Goal: Task Accomplishment & Management: Manage account settings

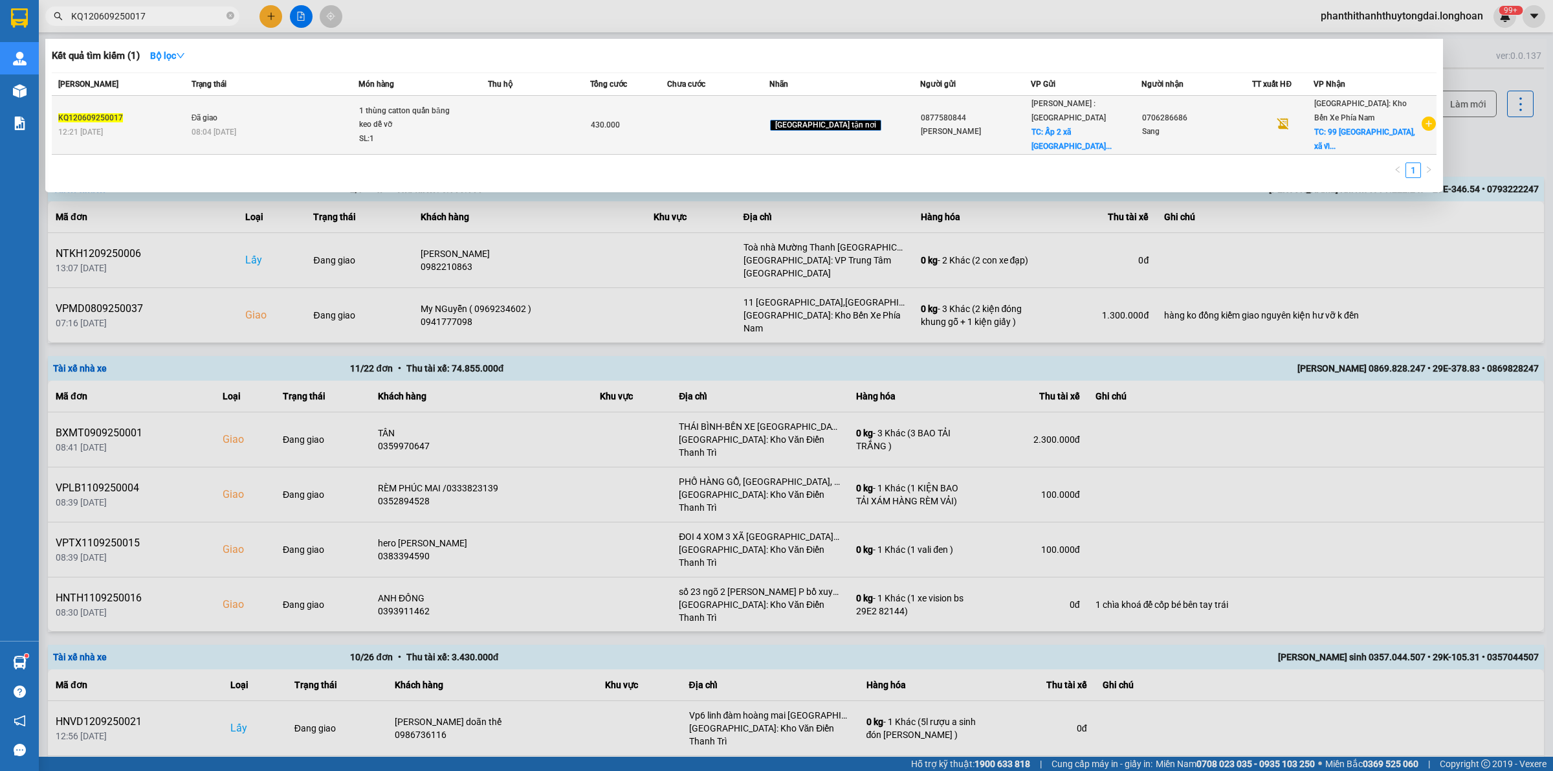
type input "KQ120609250017"
click at [281, 123] on td "Đã giao 08:04 [DATE]" at bounding box center [273, 125] width 170 height 59
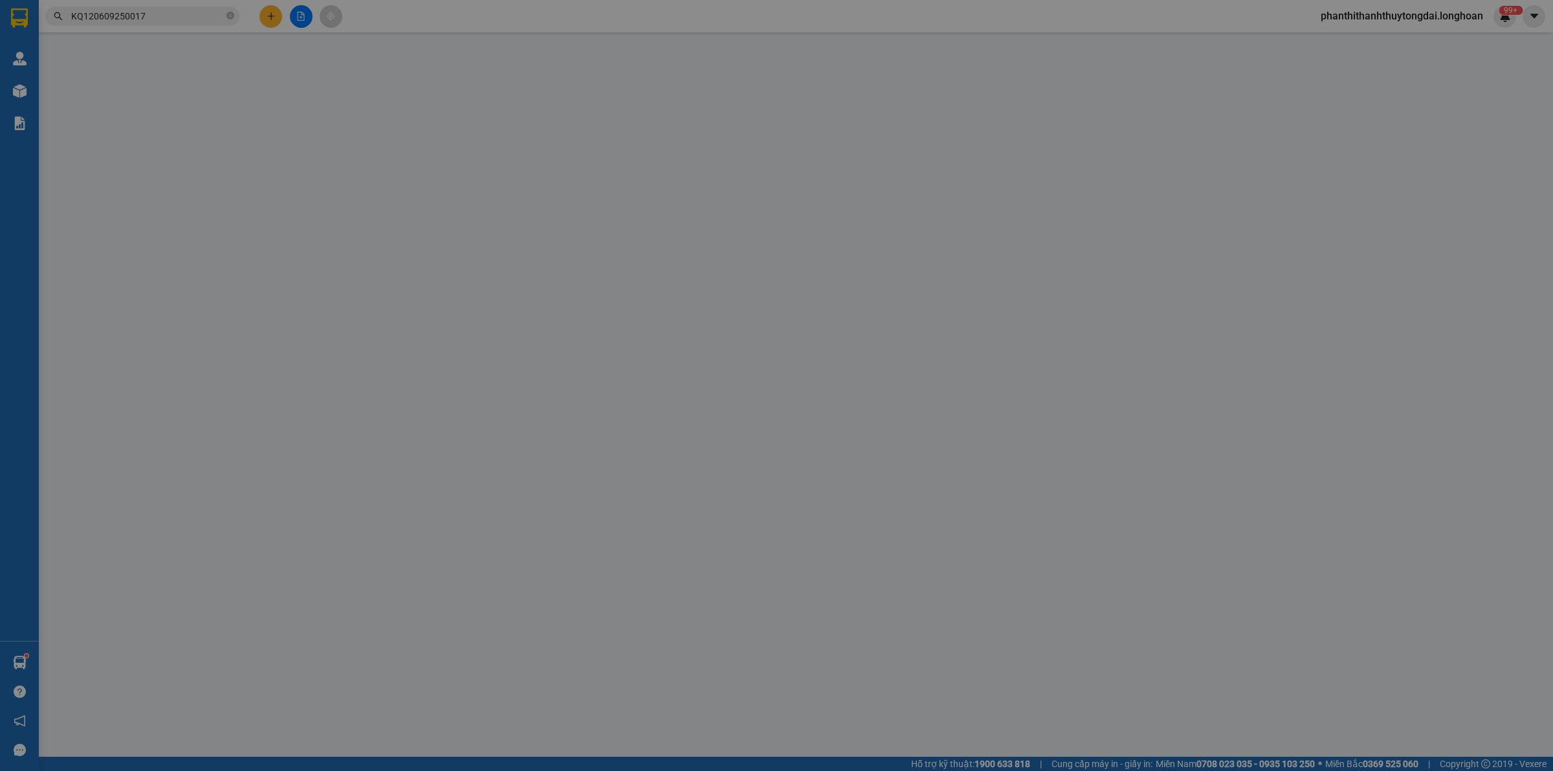
type input "0877580844"
type input "[PERSON_NAME]"
checkbox input "true"
type input "Ấp 2 xã [GEOGRAPHIC_DATA] huyện [GEOGRAPHIC_DATA] tỉnh [GEOGRAPHIC_DATA]"
type input "0706286686"
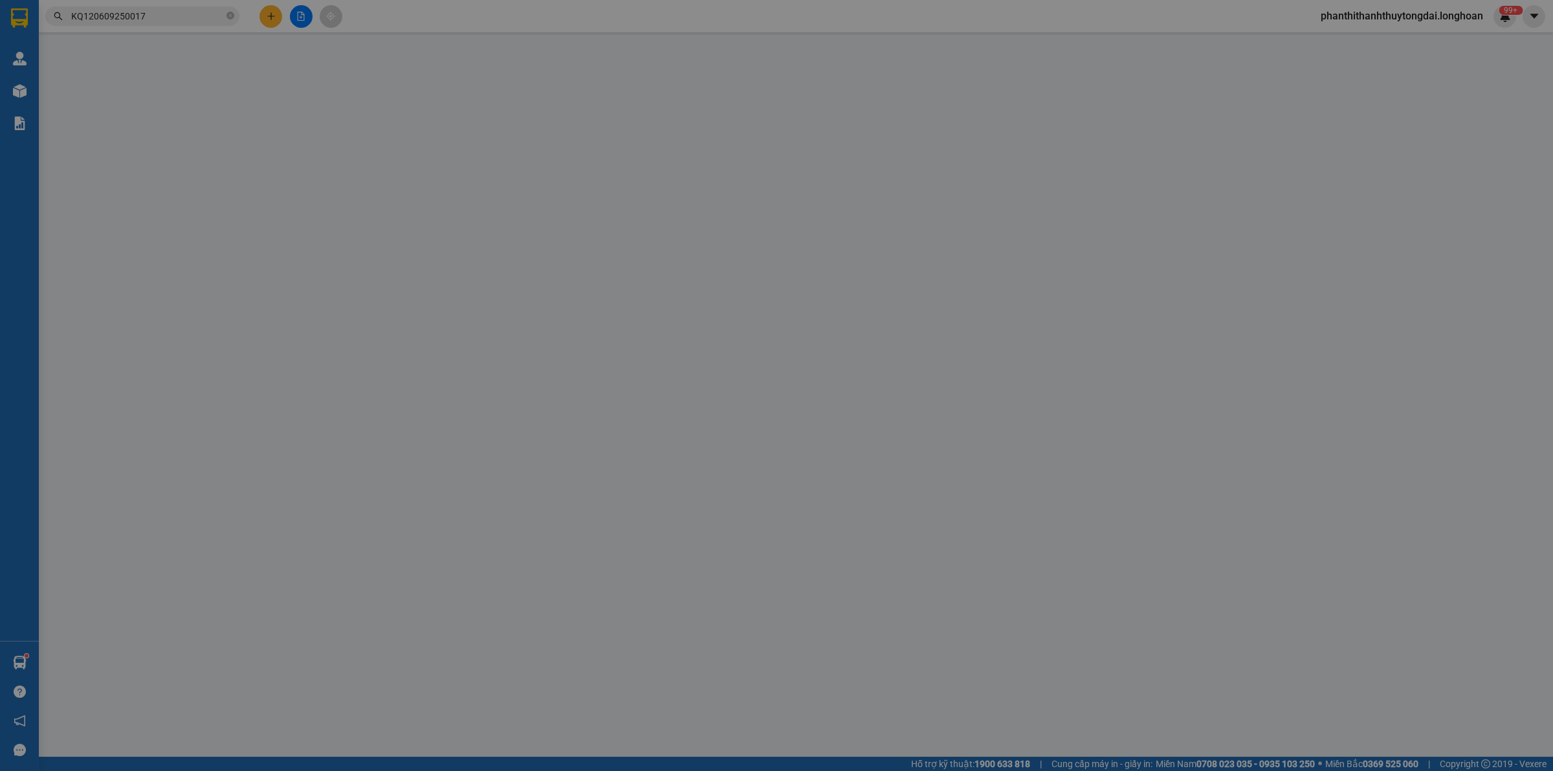
type input "Sang"
checkbox input "true"
type input "99 [GEOGRAPHIC_DATA], xã [GEOGRAPHIC_DATA], [GEOGRAPHIC_DATA]"
type input "nhận nguyên kiện không bao bể vỡ"
type input "430.000"
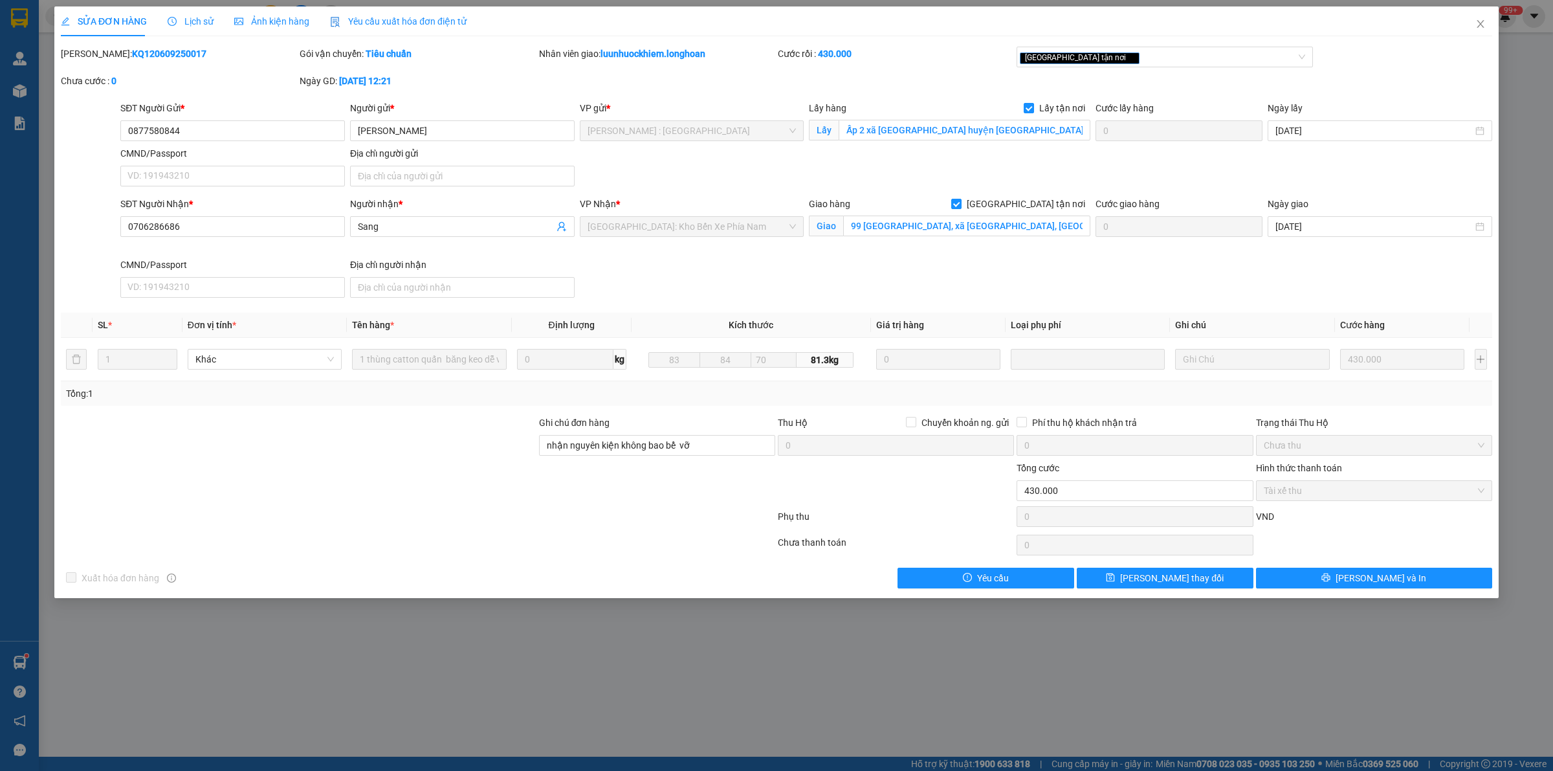
click at [460, 703] on div "SỬA ĐƠN HÀNG Lịch sử Ảnh kiện hàng Yêu cầu xuất hóa đơn điện tử Total Paid Fee …" at bounding box center [776, 385] width 1553 height 771
click at [1392, 576] on span "[PERSON_NAME] và In" at bounding box center [1380, 578] width 91 height 14
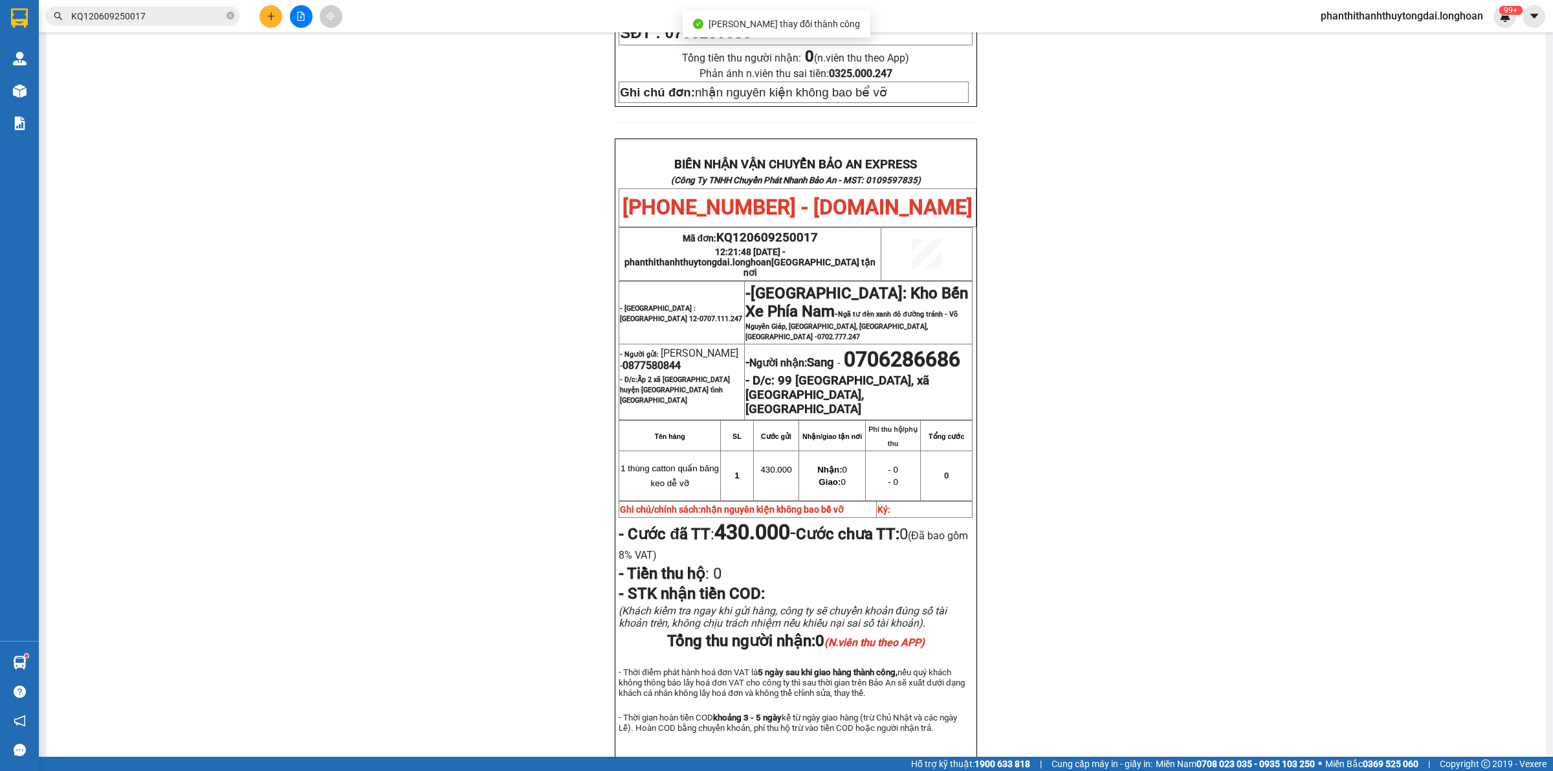
scroll to position [599, 0]
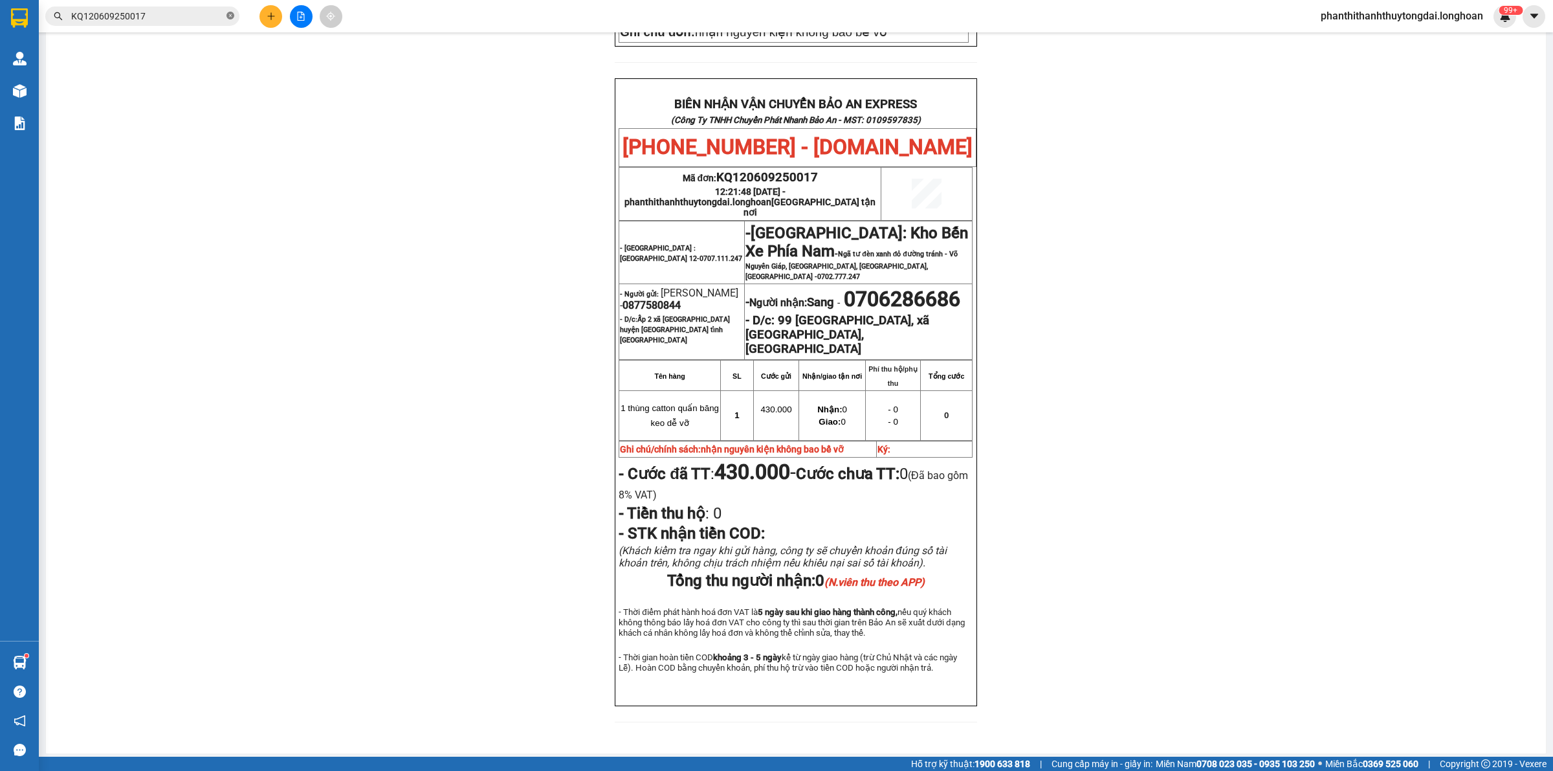
click at [230, 16] on icon "close-circle" at bounding box center [230, 16] width 8 height 8
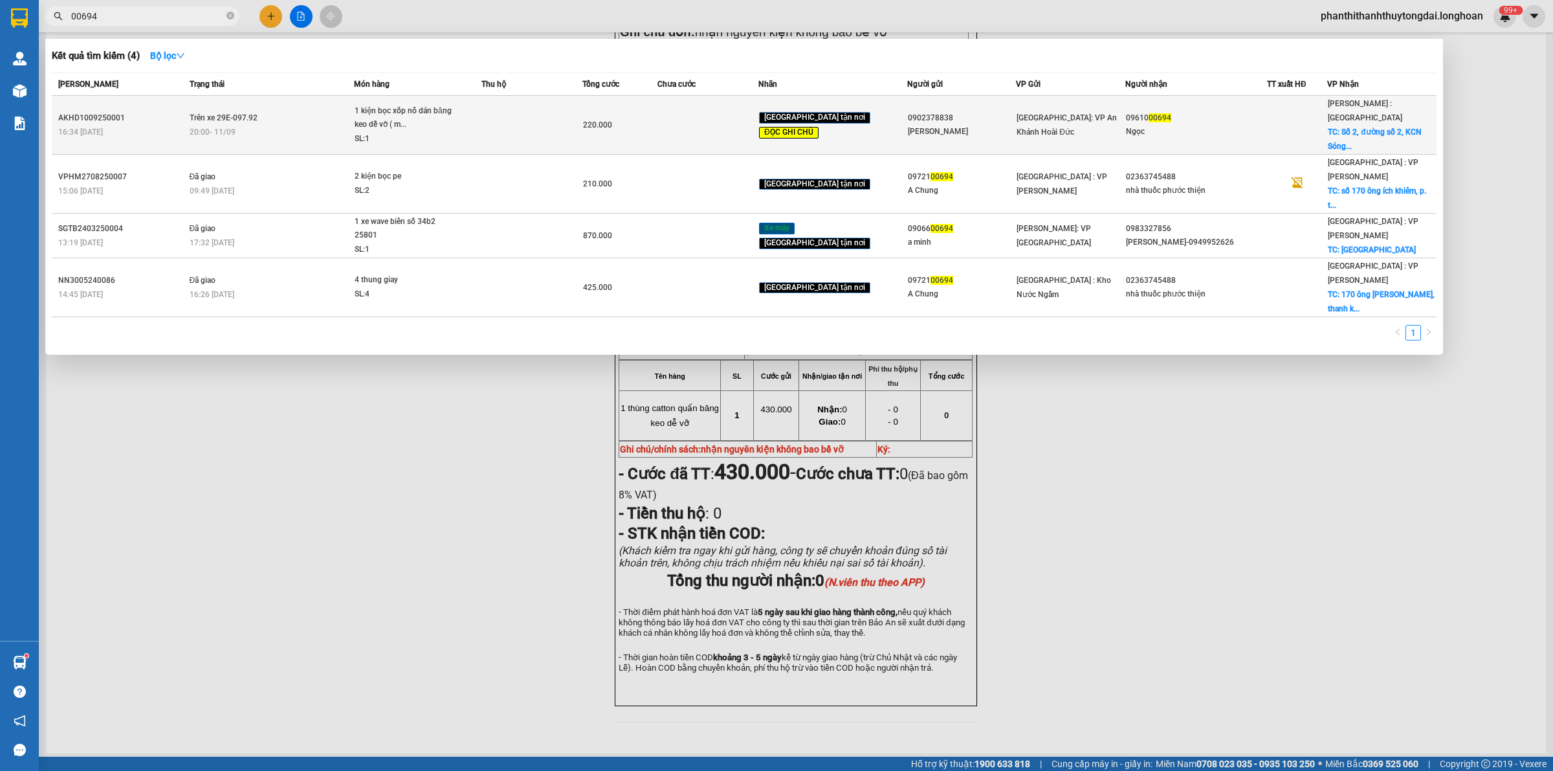
type input "00694"
click at [318, 125] on div "20:00 [DATE]" at bounding box center [272, 132] width 164 height 14
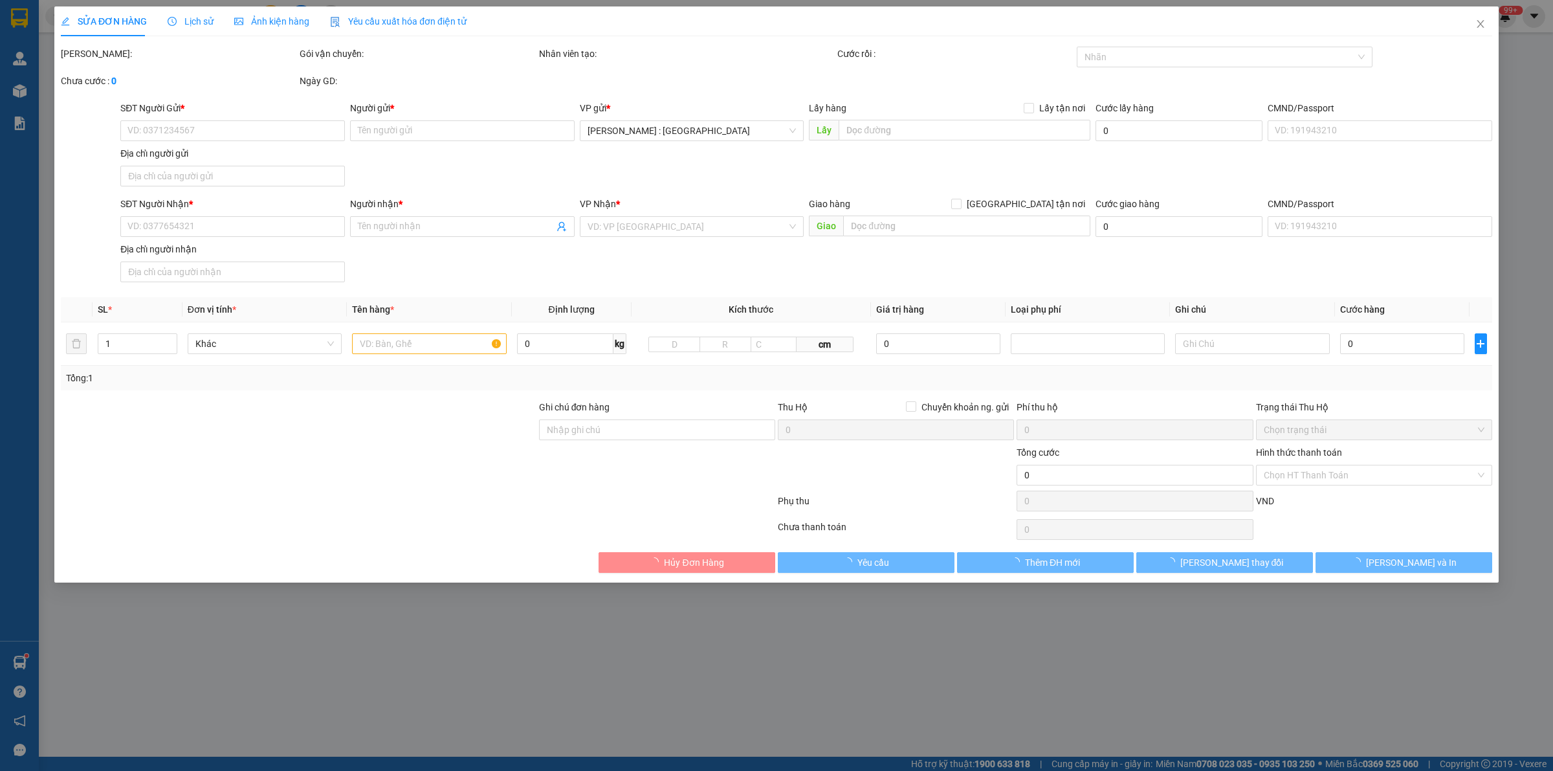
type input "0902378838"
type input "[PERSON_NAME]"
type input "0961000694"
type input "Ngọc"
checkbox input "true"
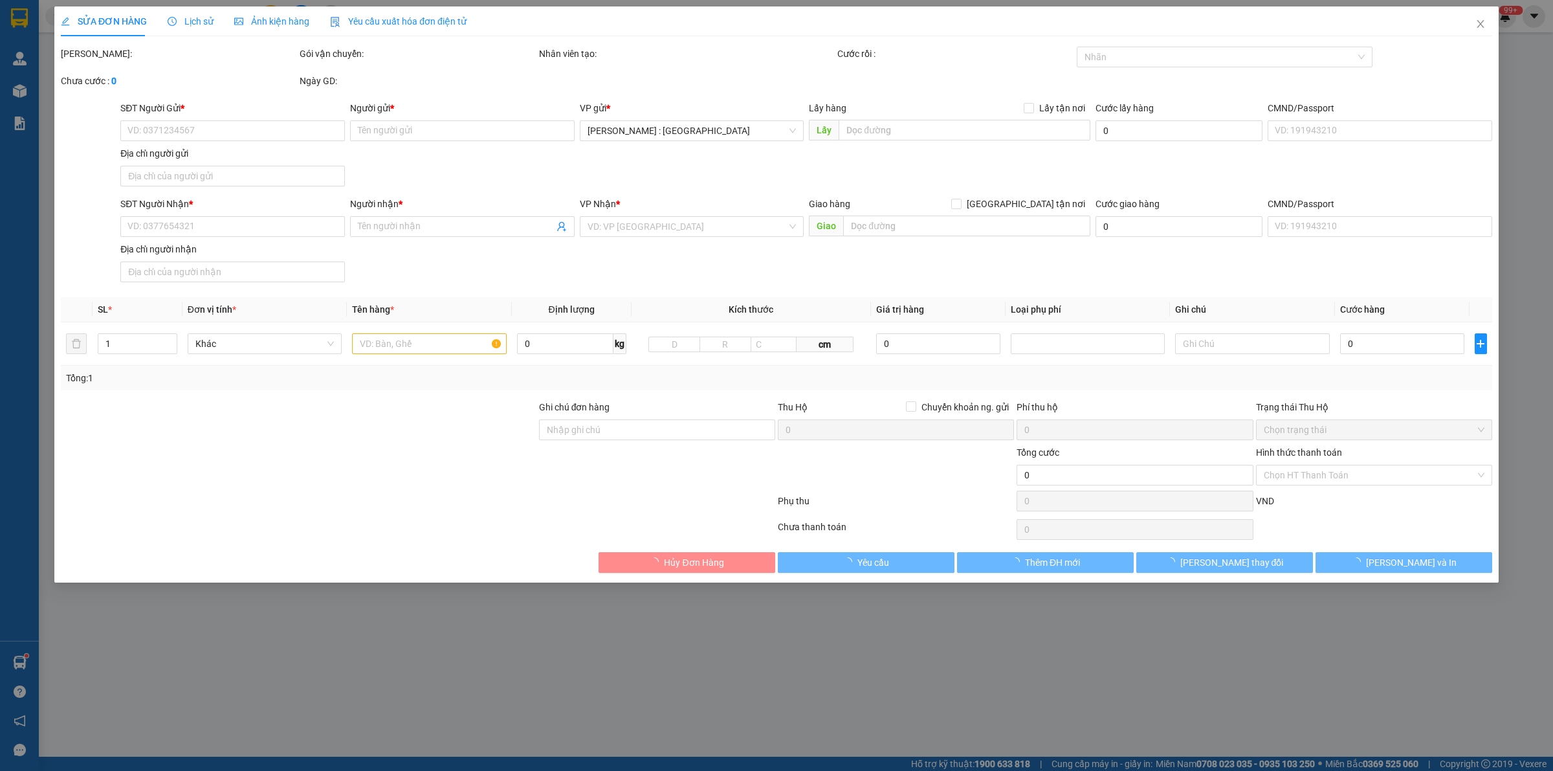
type input "Số 2, [STREET_ADDRESS]"
type input "đổi địa chỉ nhận . HÀNG DỄ MÓP MÉO CHÚ Ý BỐC XẾP NHẸ TAY KHÔNG ĐÈ HÀNG"
type input "220.000"
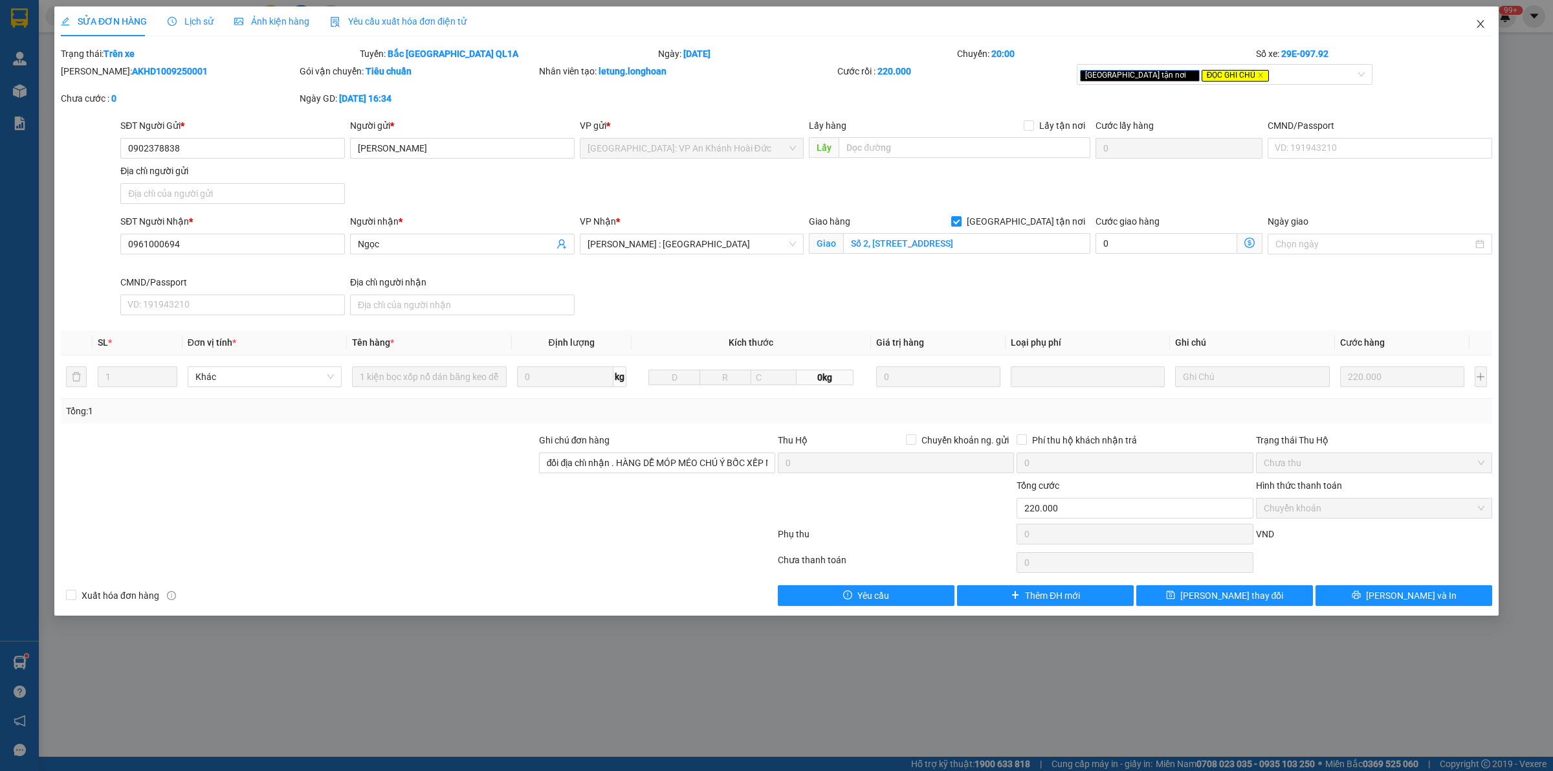
click at [1486, 23] on span "Close" at bounding box center [1480, 24] width 36 height 36
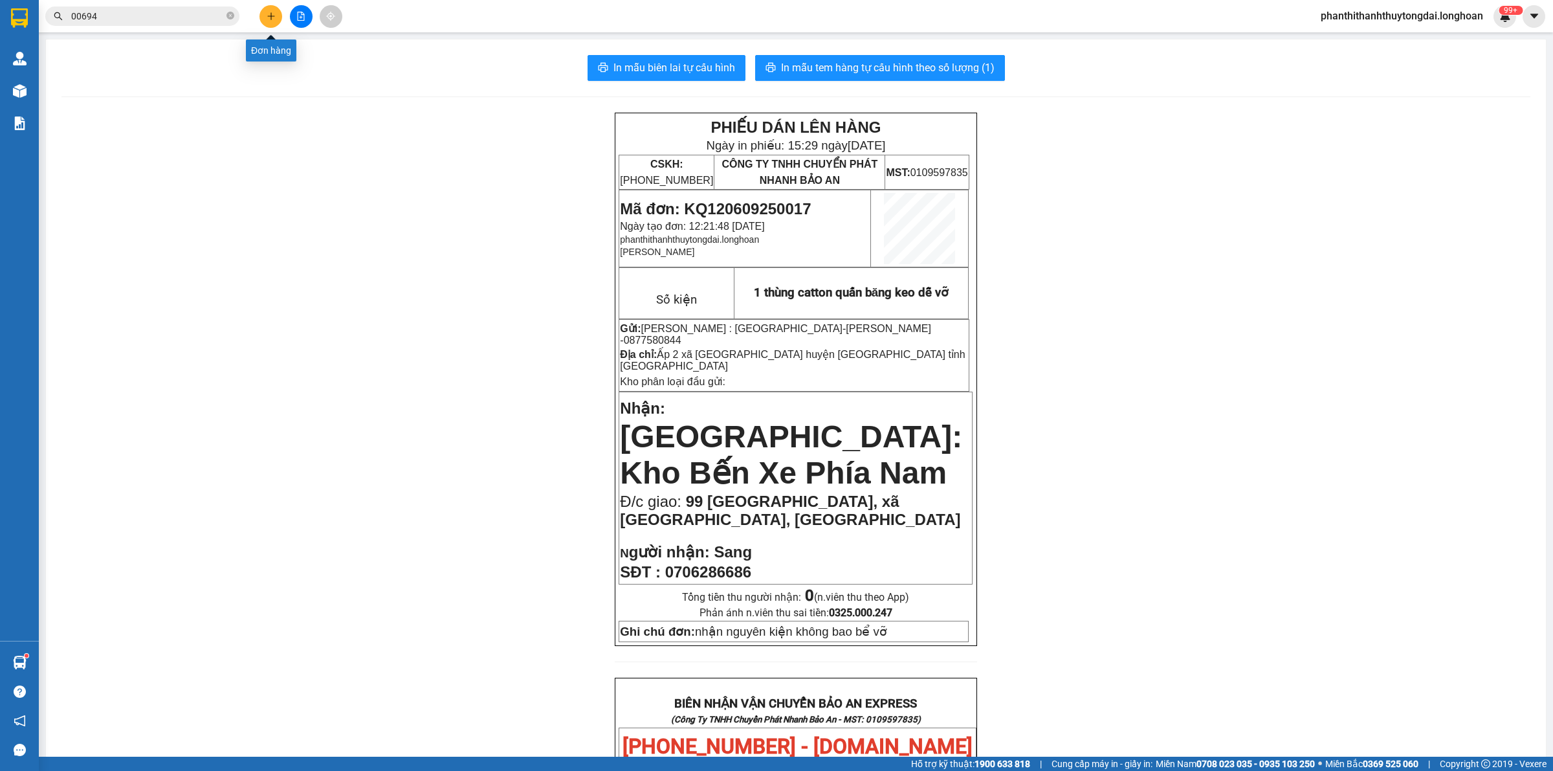
click at [273, 14] on icon "plus" at bounding box center [271, 16] width 9 height 9
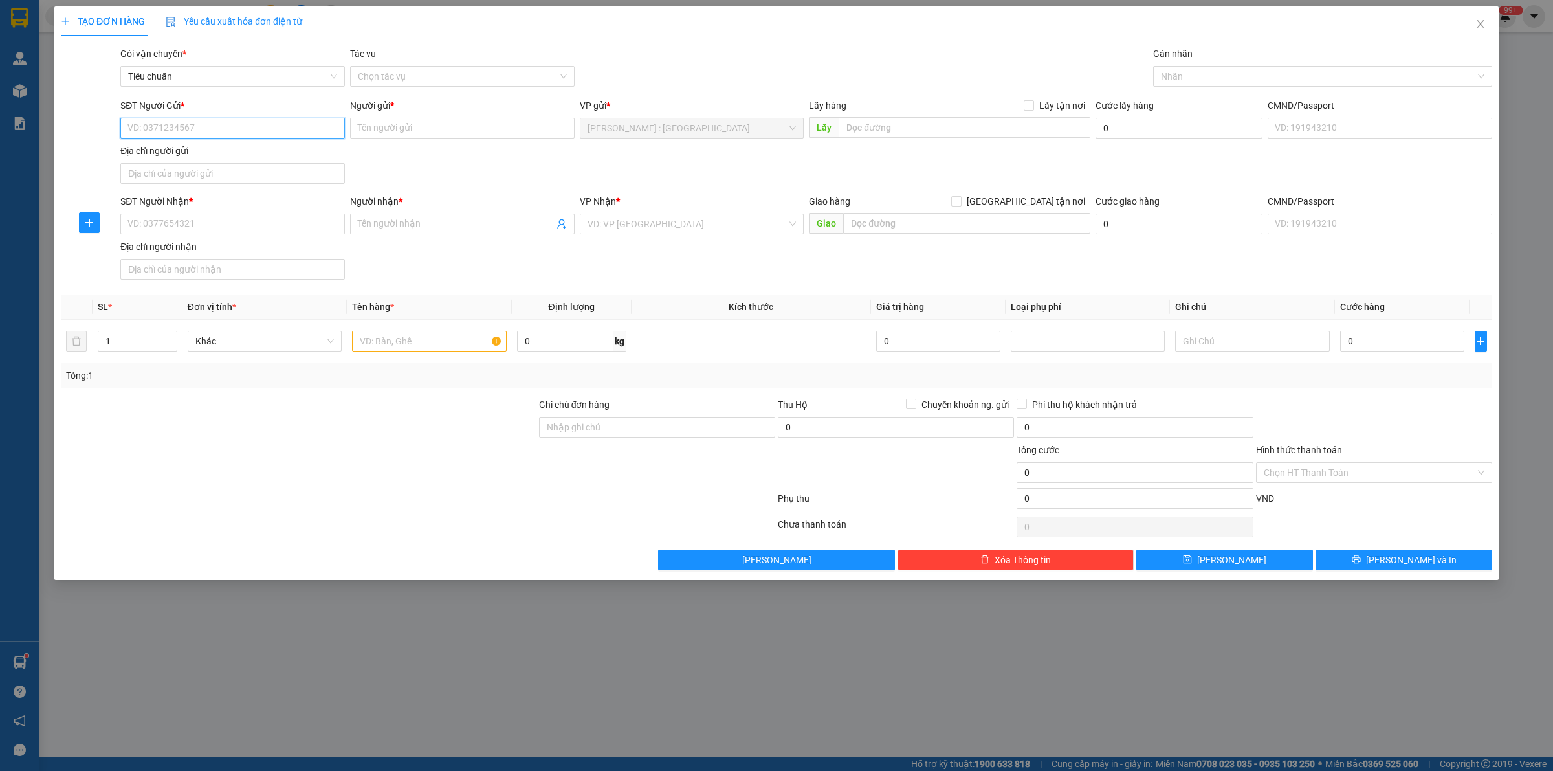
click at [250, 125] on input "SĐT Người Gửi *" at bounding box center [232, 128] width 225 height 21
paste input "0982580840"
type input "0982580840"
click at [292, 231] on input "SĐT Người Nhận *" at bounding box center [232, 224] width 225 height 21
paste input "0982580840"
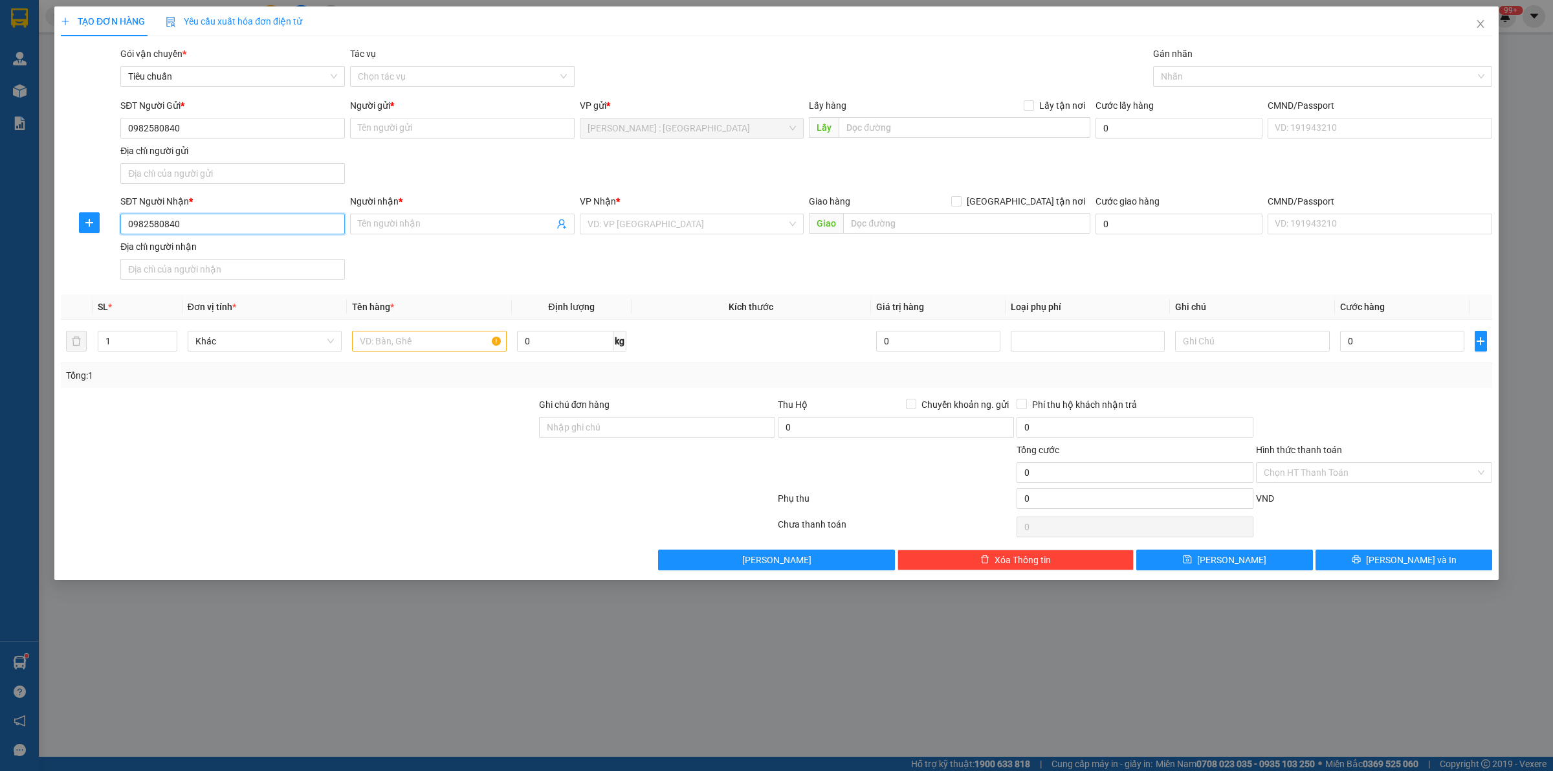
type input "0982580840"
click at [395, 126] on input "Người gửi *" at bounding box center [462, 128] width 225 height 21
paste input "[PERSON_NAME]"
type input "[PERSON_NAME]"
click at [403, 224] on input "Người nhận *" at bounding box center [456, 224] width 196 height 14
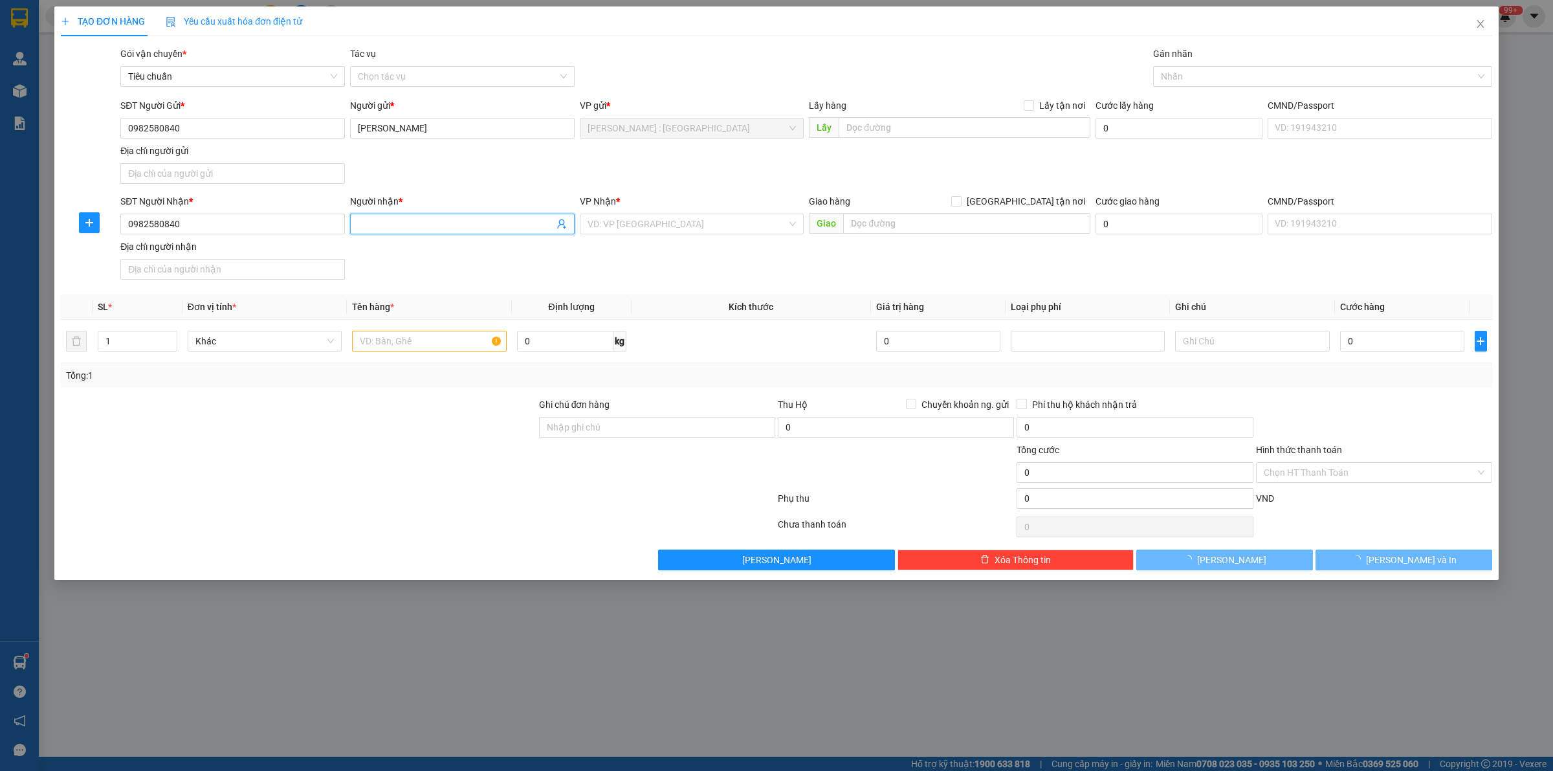
paste input "[PERSON_NAME]"
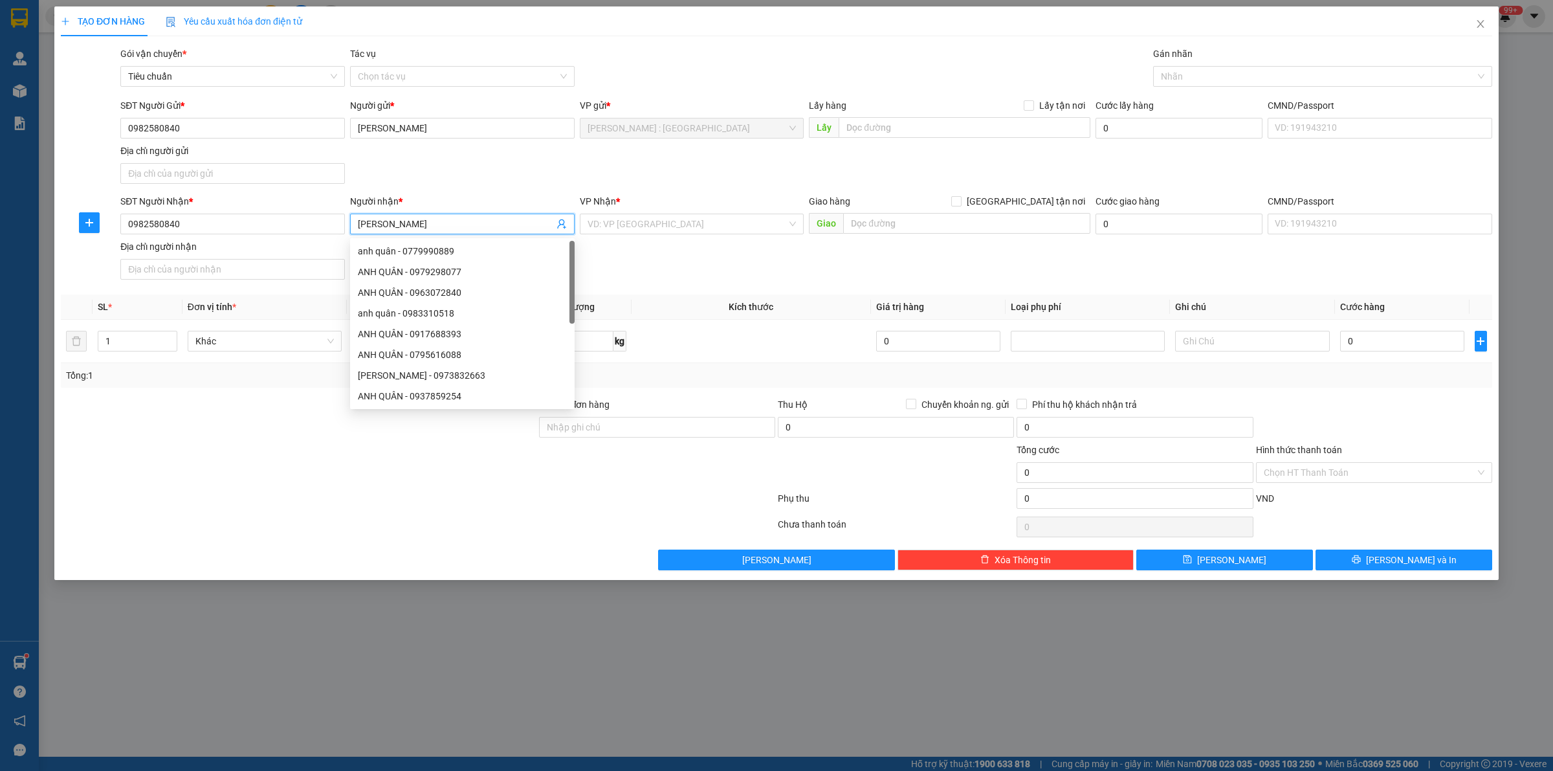
type input "[PERSON_NAME]"
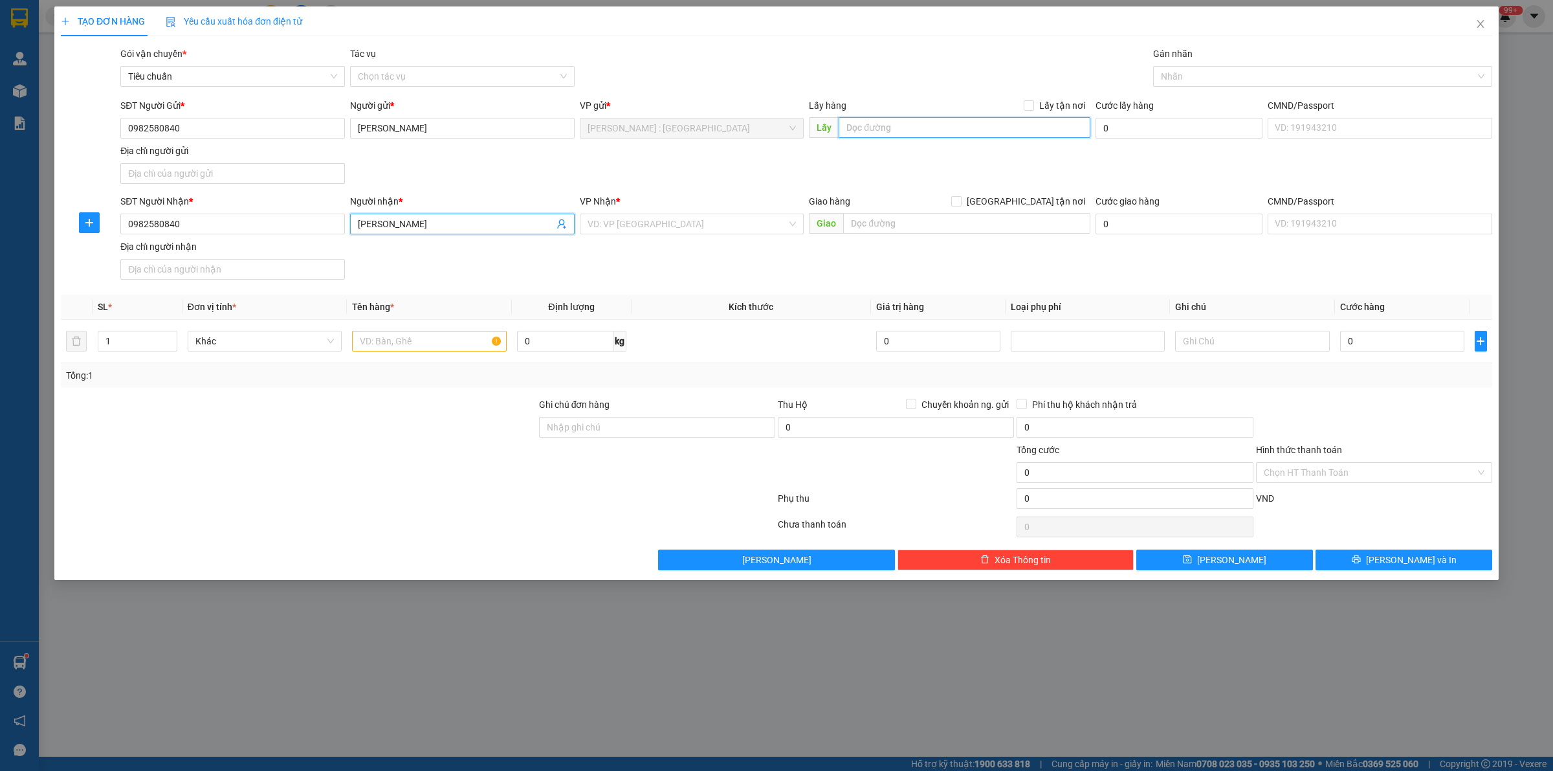
click at [905, 133] on input "text" at bounding box center [965, 127] width 252 height 21
paste input "5E [PERSON_NAME], [GEOGRAPHIC_DATA], [GEOGRAPHIC_DATA]"
type input "5E [PERSON_NAME], [GEOGRAPHIC_DATA], [GEOGRAPHIC_DATA]"
click at [926, 223] on input "text" at bounding box center [966, 223] width 247 height 21
paste input "[STREET_ADDRESS]"
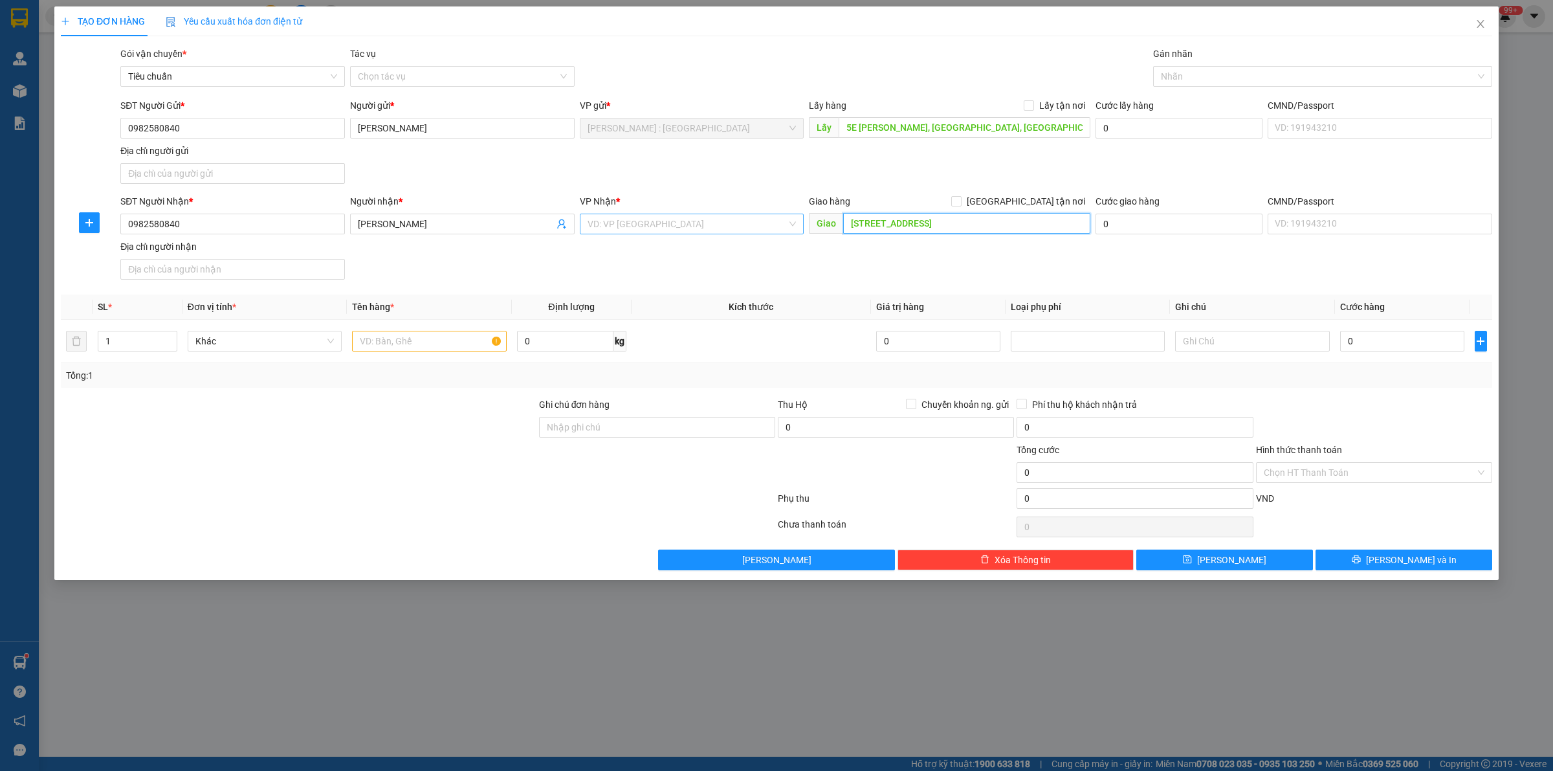
type input "[STREET_ADDRESS]"
click at [707, 230] on input "search" at bounding box center [687, 223] width 200 height 19
type input "v"
type input "văn"
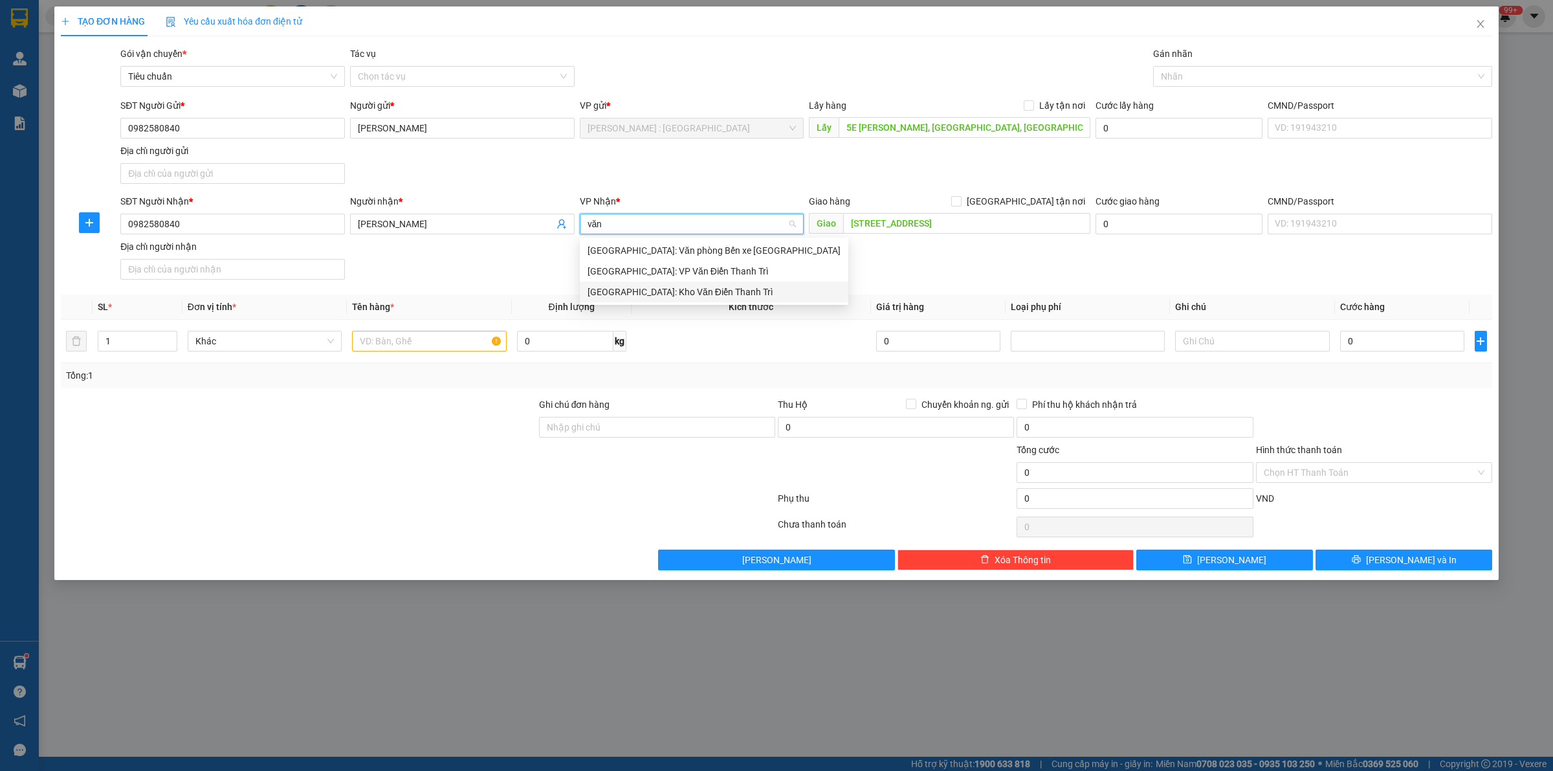
click at [716, 293] on div "[GEOGRAPHIC_DATA]: Kho Văn Điển Thanh Trì" at bounding box center [713, 292] width 253 height 14
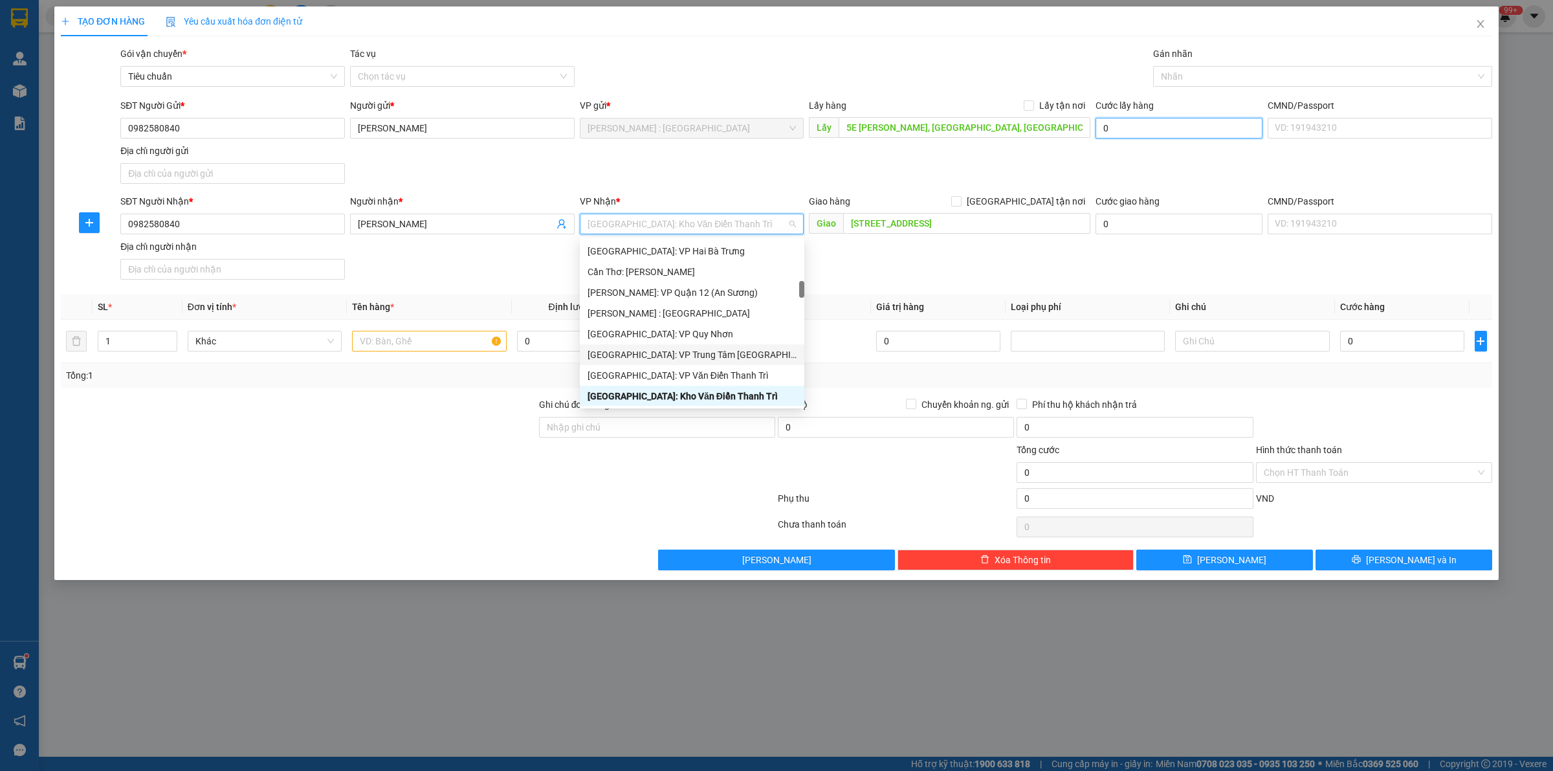
click at [1166, 125] on input "0" at bounding box center [1178, 128] width 167 height 21
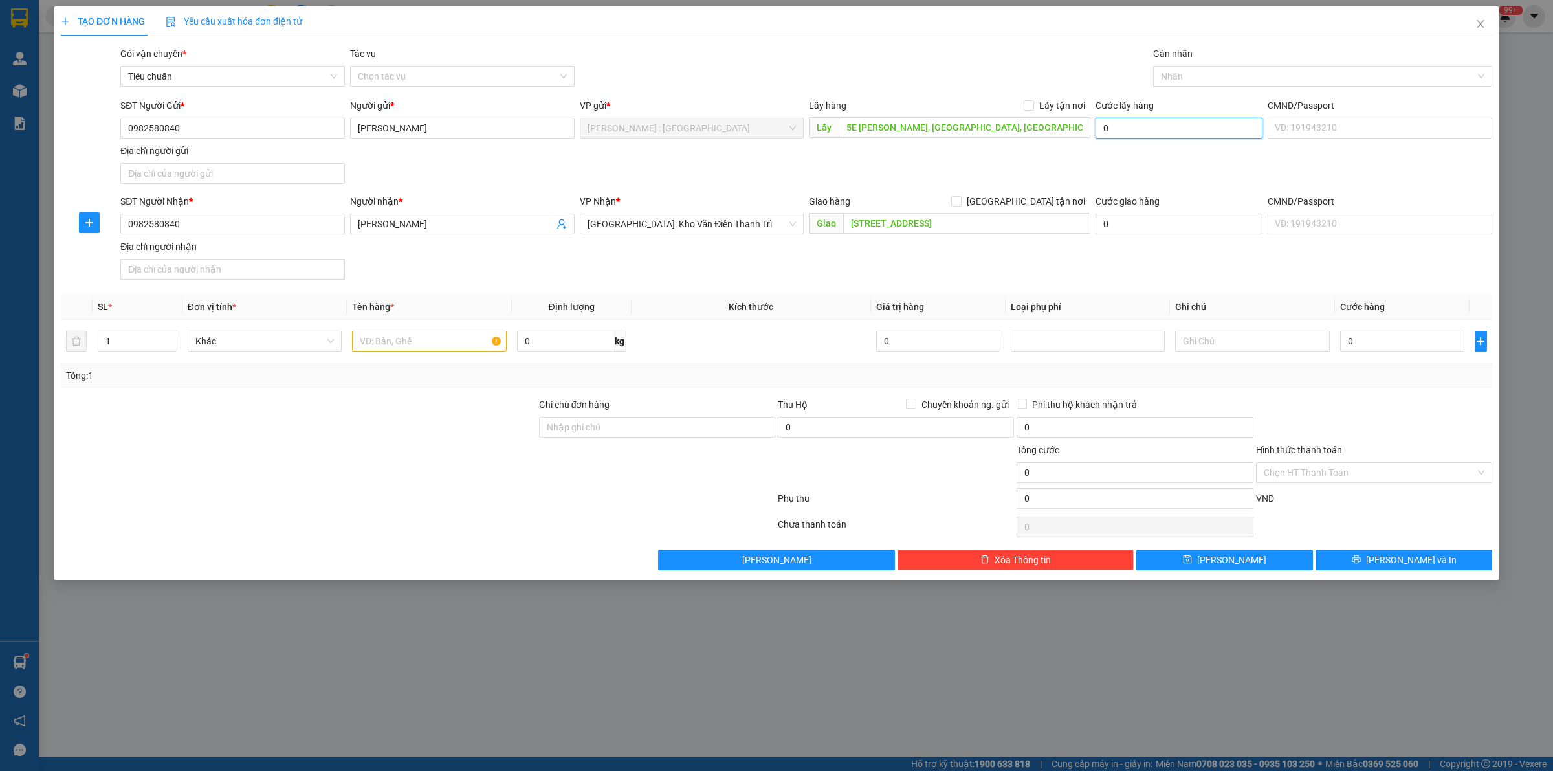
type input "1"
type input "10"
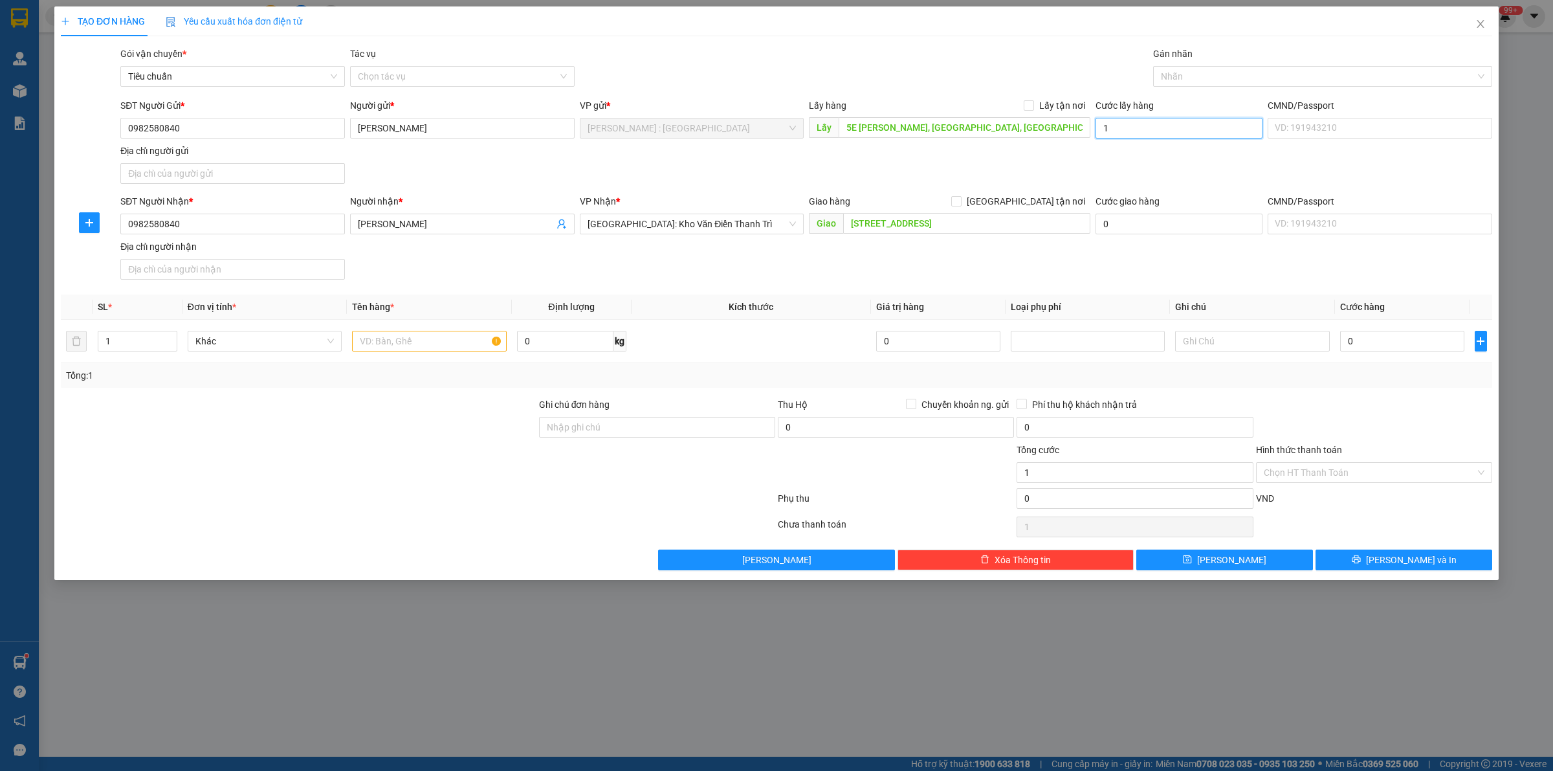
type input "10"
type input "1"
type input "15"
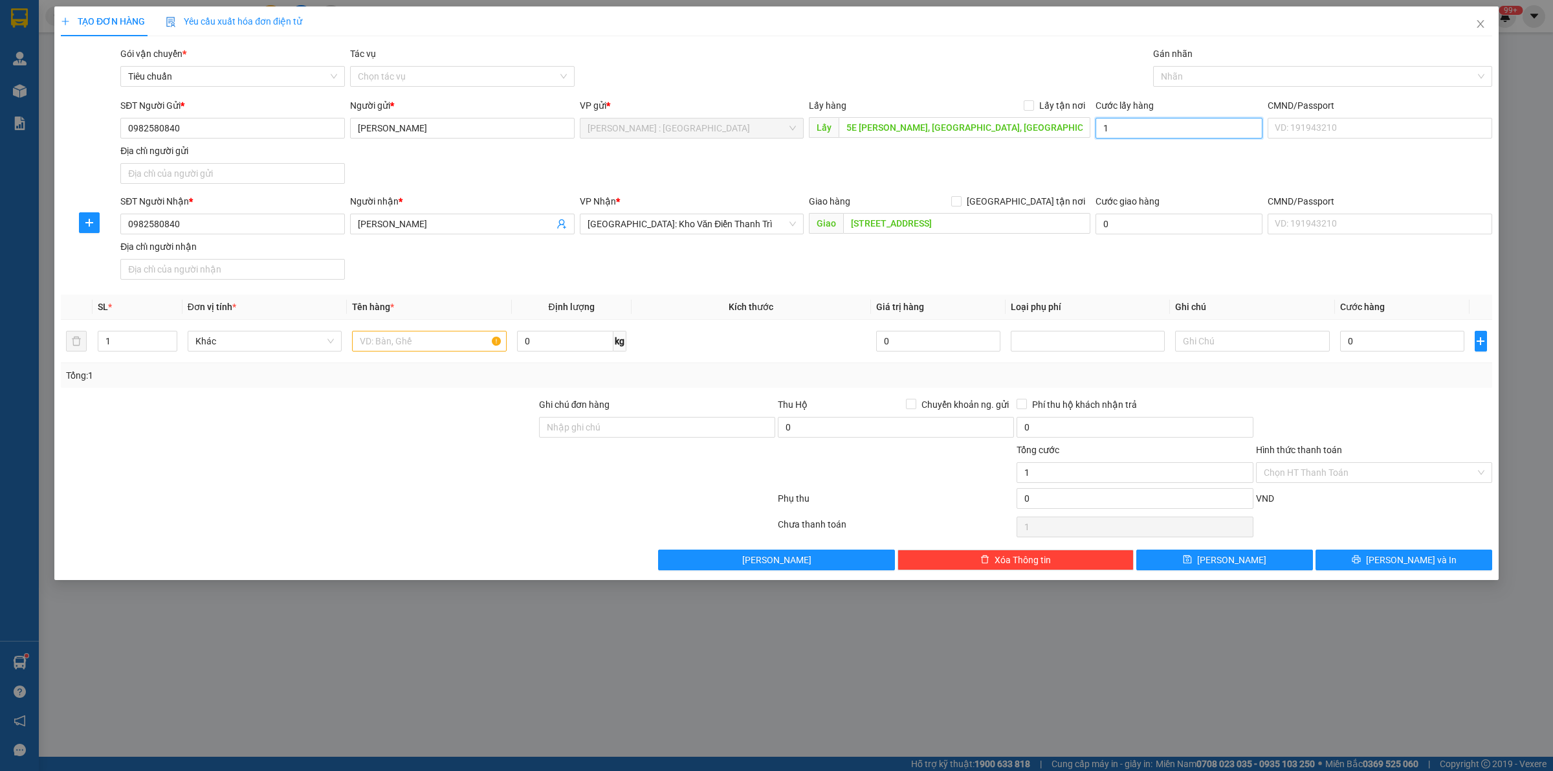
type input "15"
type input "150"
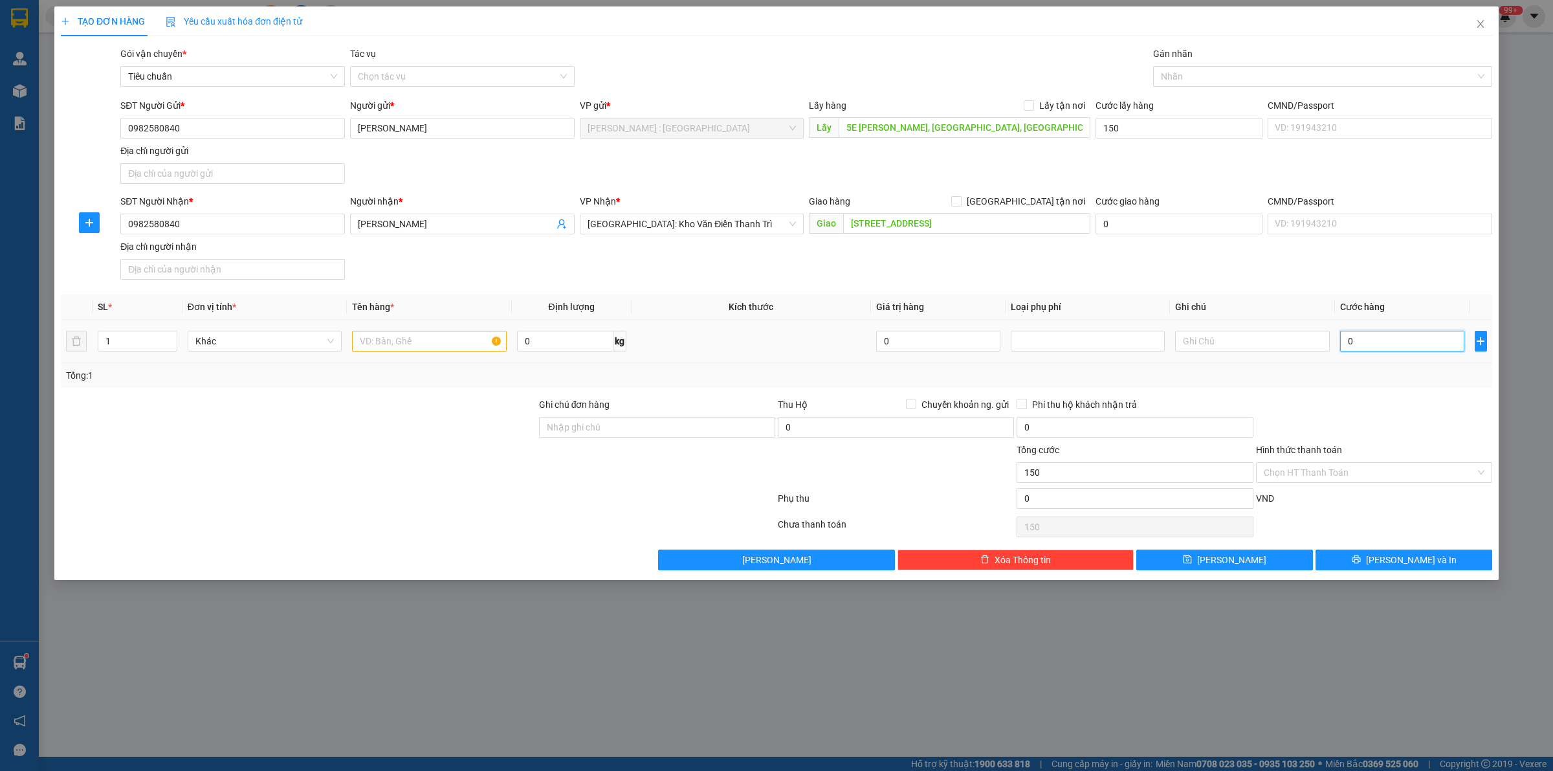
type input "150.000"
click at [1376, 338] on input "0" at bounding box center [1402, 341] width 124 height 21
type input "1"
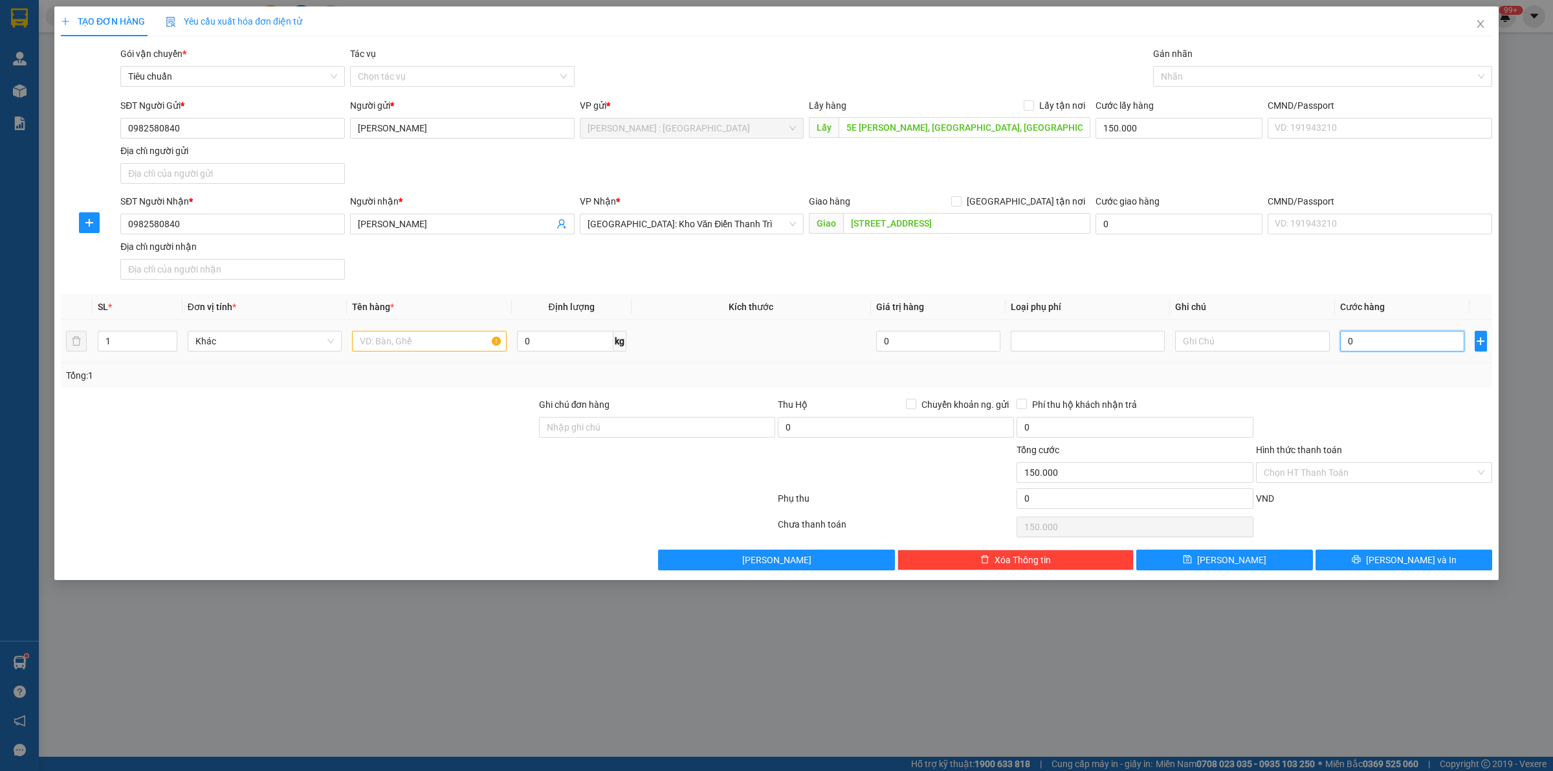
type input "150.001"
type input "12"
type input "150.012"
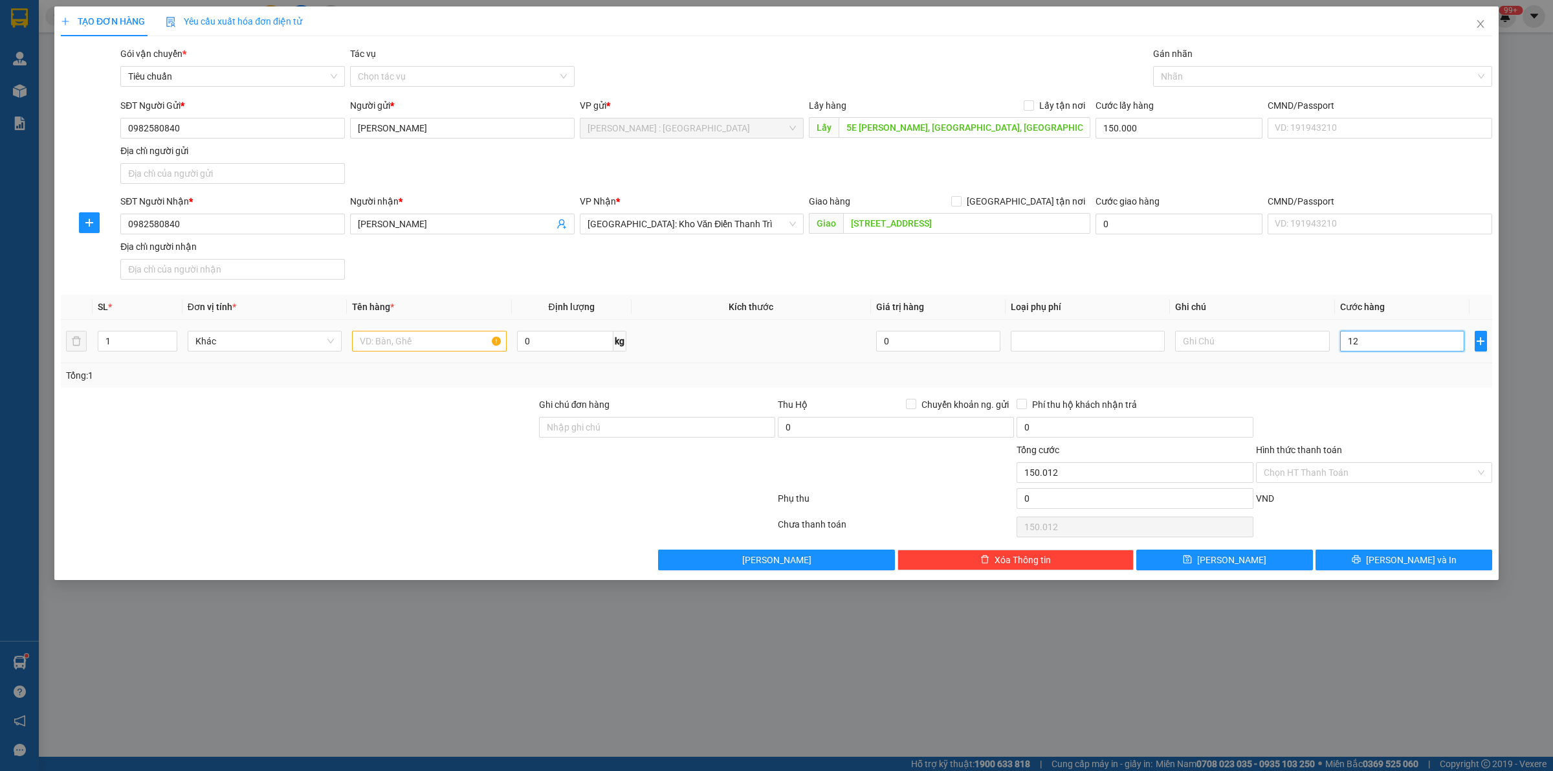
type input "120"
type input "150.120"
type input "1.200"
type input "151.200"
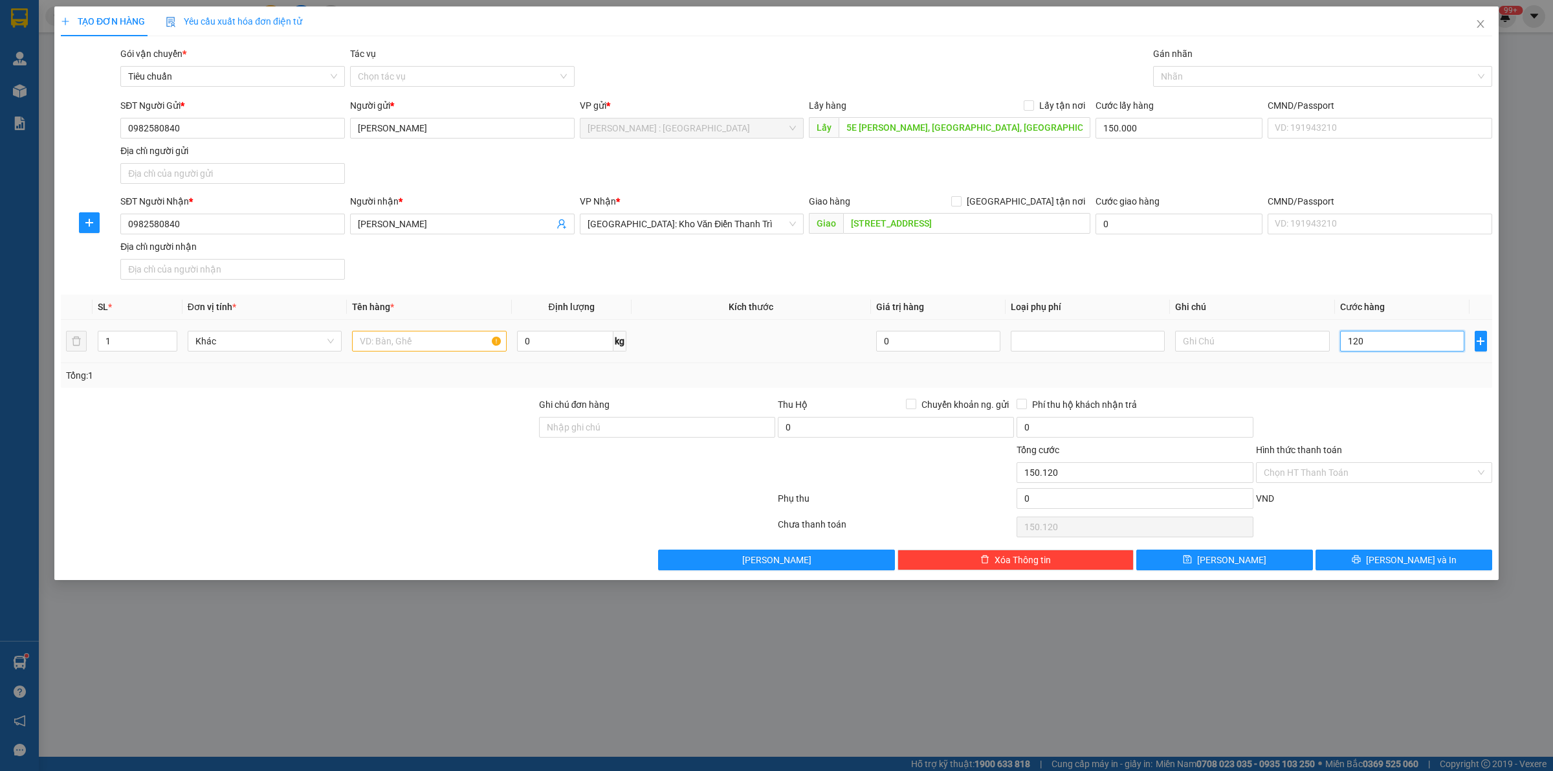
type input "151.200"
type input "1.200.000"
type input "1.350.000"
click at [1029, 105] on input "Lấy tận nơi" at bounding box center [1028, 104] width 9 height 9
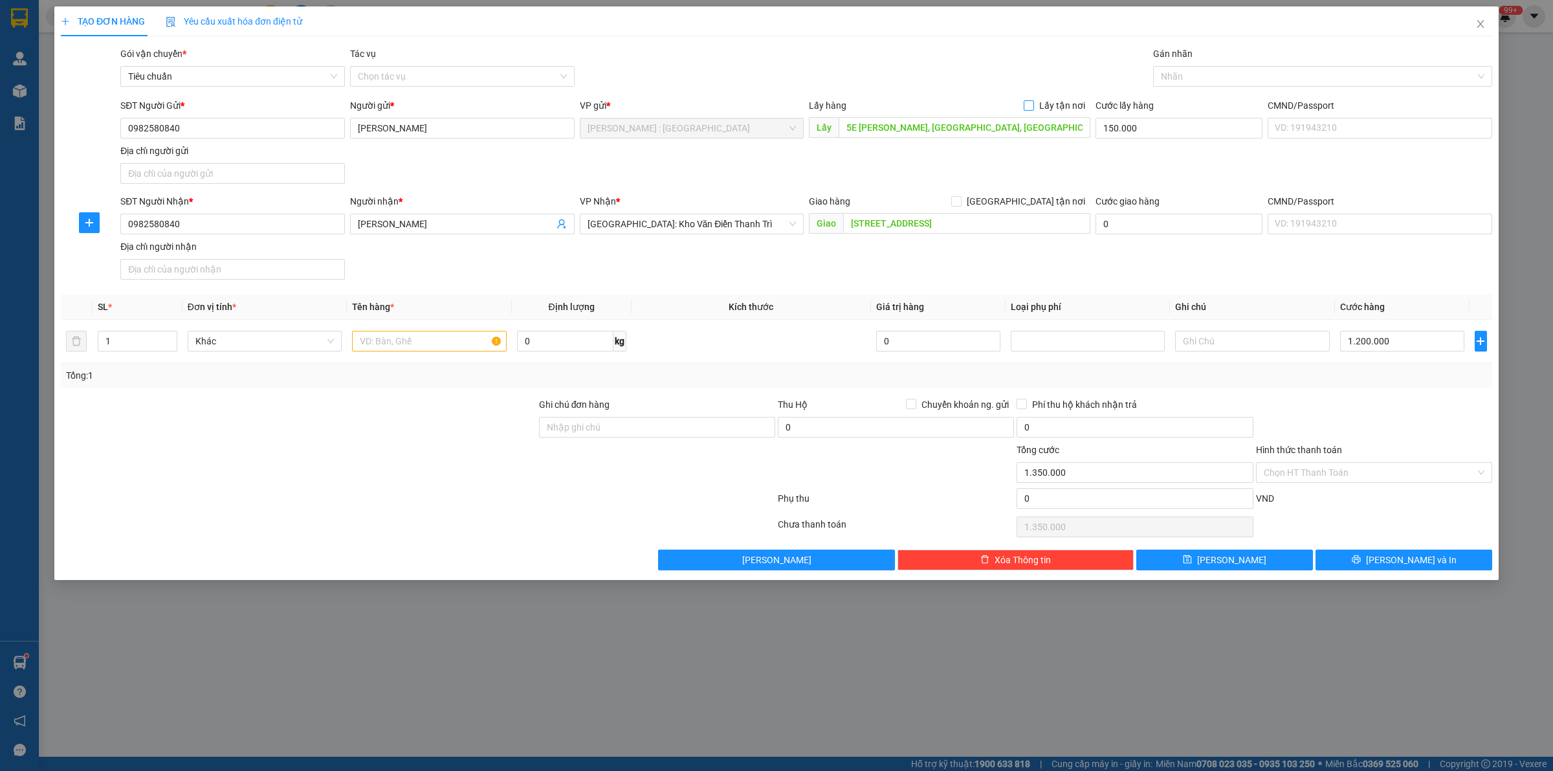
checkbox input "true"
click at [961, 203] on span at bounding box center [956, 201] width 10 height 10
click at [960, 203] on input "[GEOGRAPHIC_DATA] tận nơi" at bounding box center [955, 200] width 9 height 9
checkbox input "true"
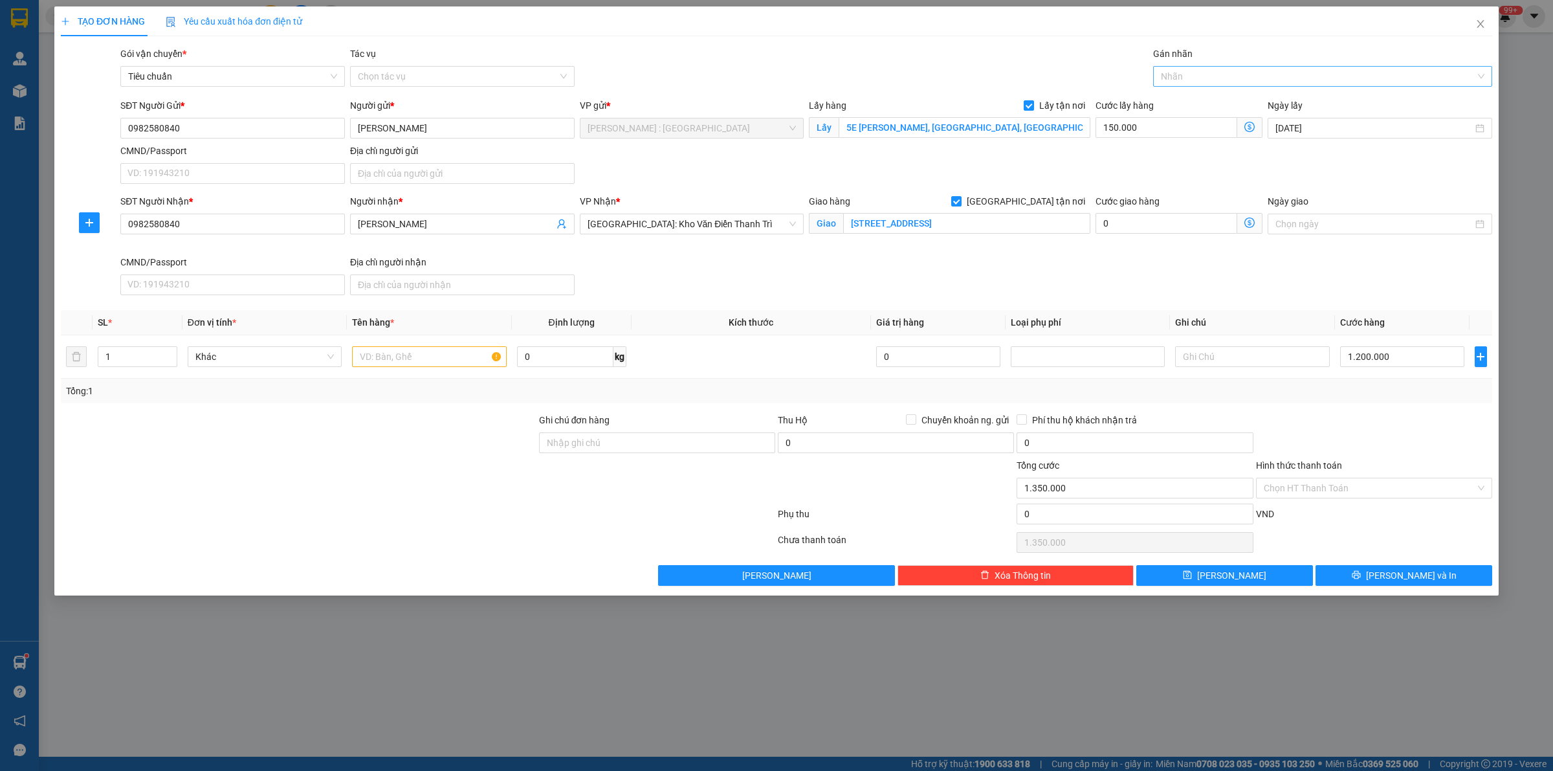
click at [1247, 78] on div at bounding box center [1316, 77] width 320 height 16
type input "giao"
click at [1308, 98] on div "[GEOGRAPHIC_DATA] tận nơi" at bounding box center [1323, 102] width 324 height 14
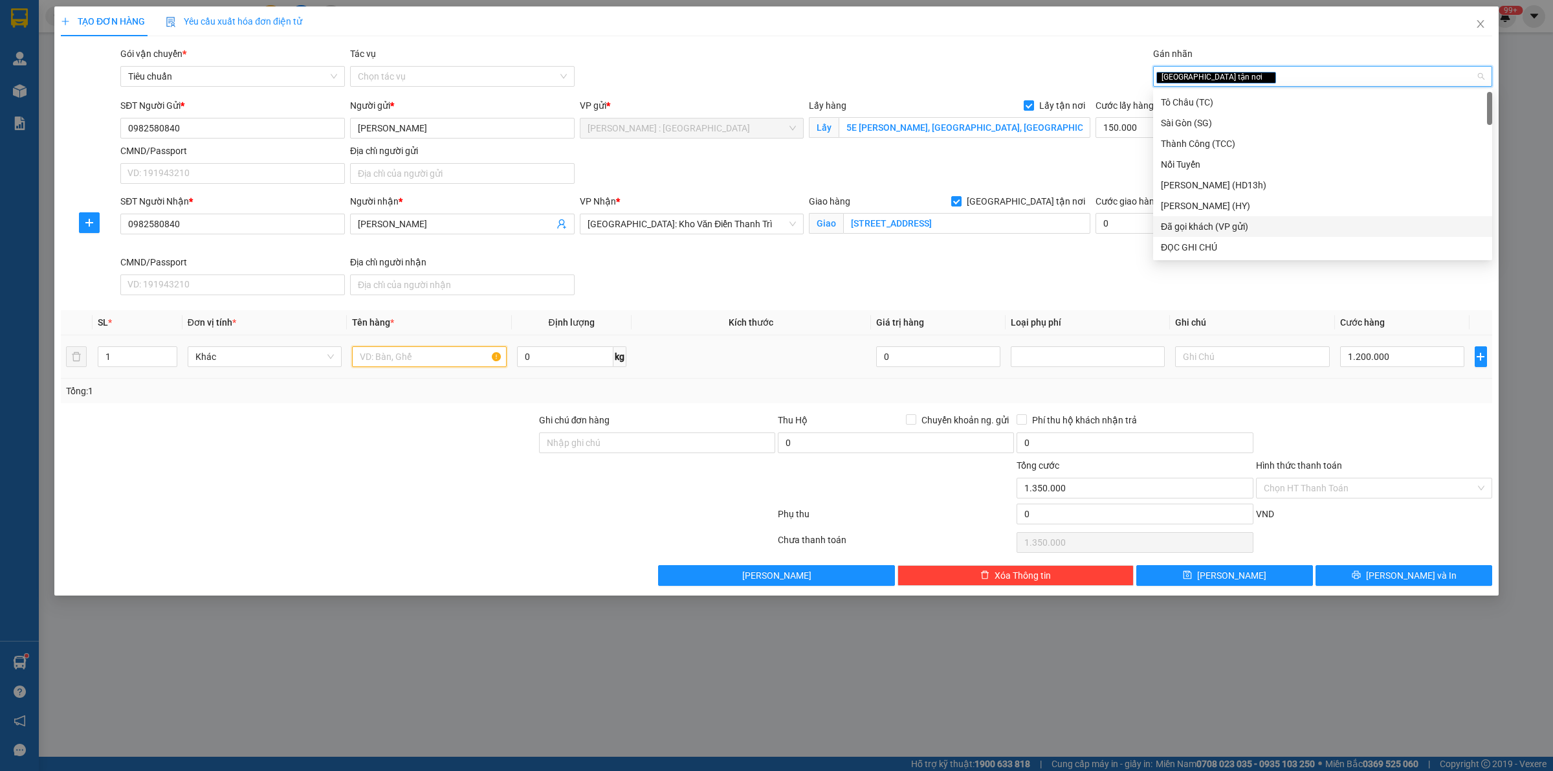
click at [412, 360] on input "text" at bounding box center [429, 356] width 154 height 21
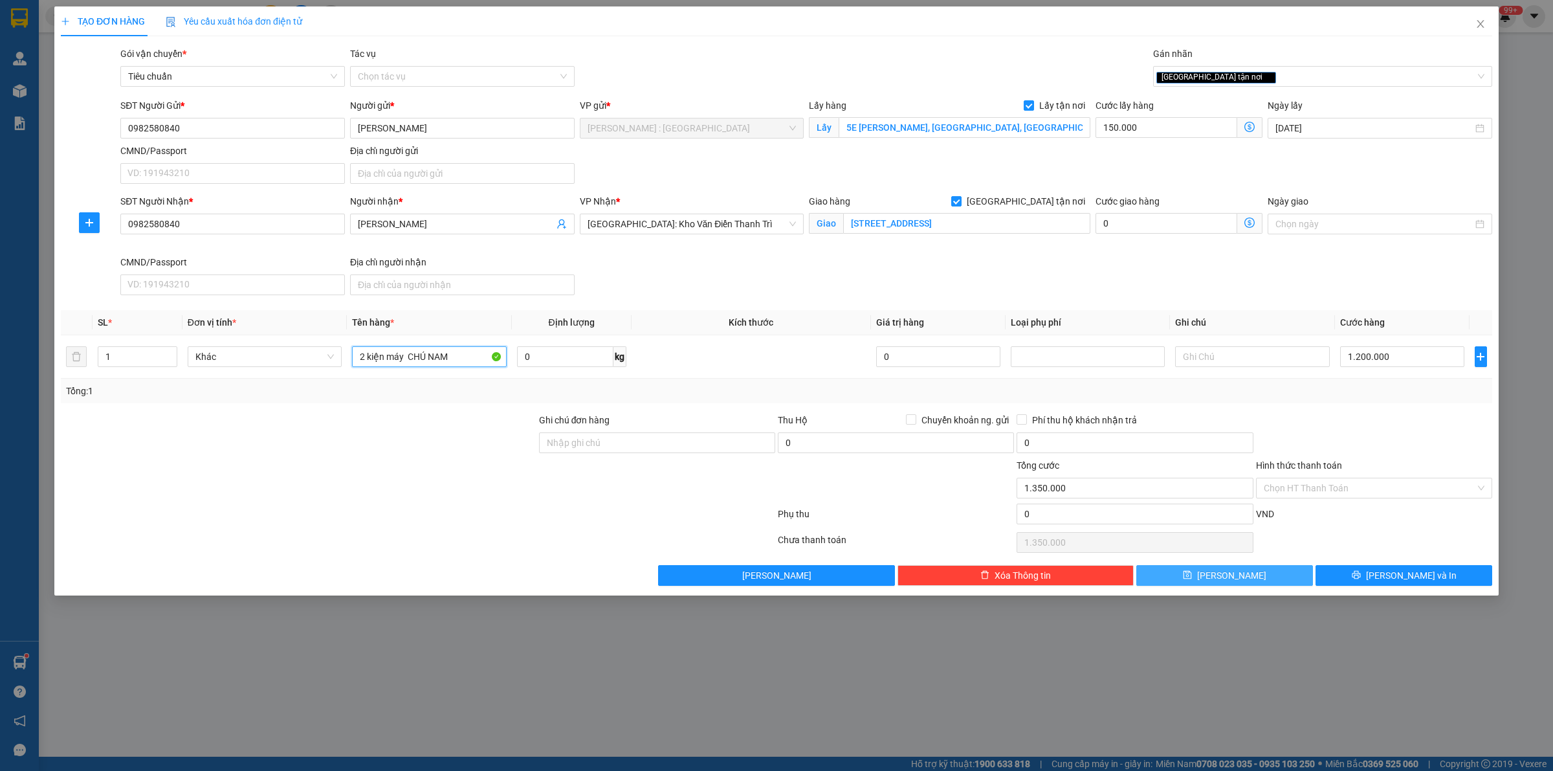
type input "2 kiện máy CHÚ NAM"
click at [1249, 574] on button "[PERSON_NAME]" at bounding box center [1224, 575] width 177 height 21
checkbox input "false"
type input "0"
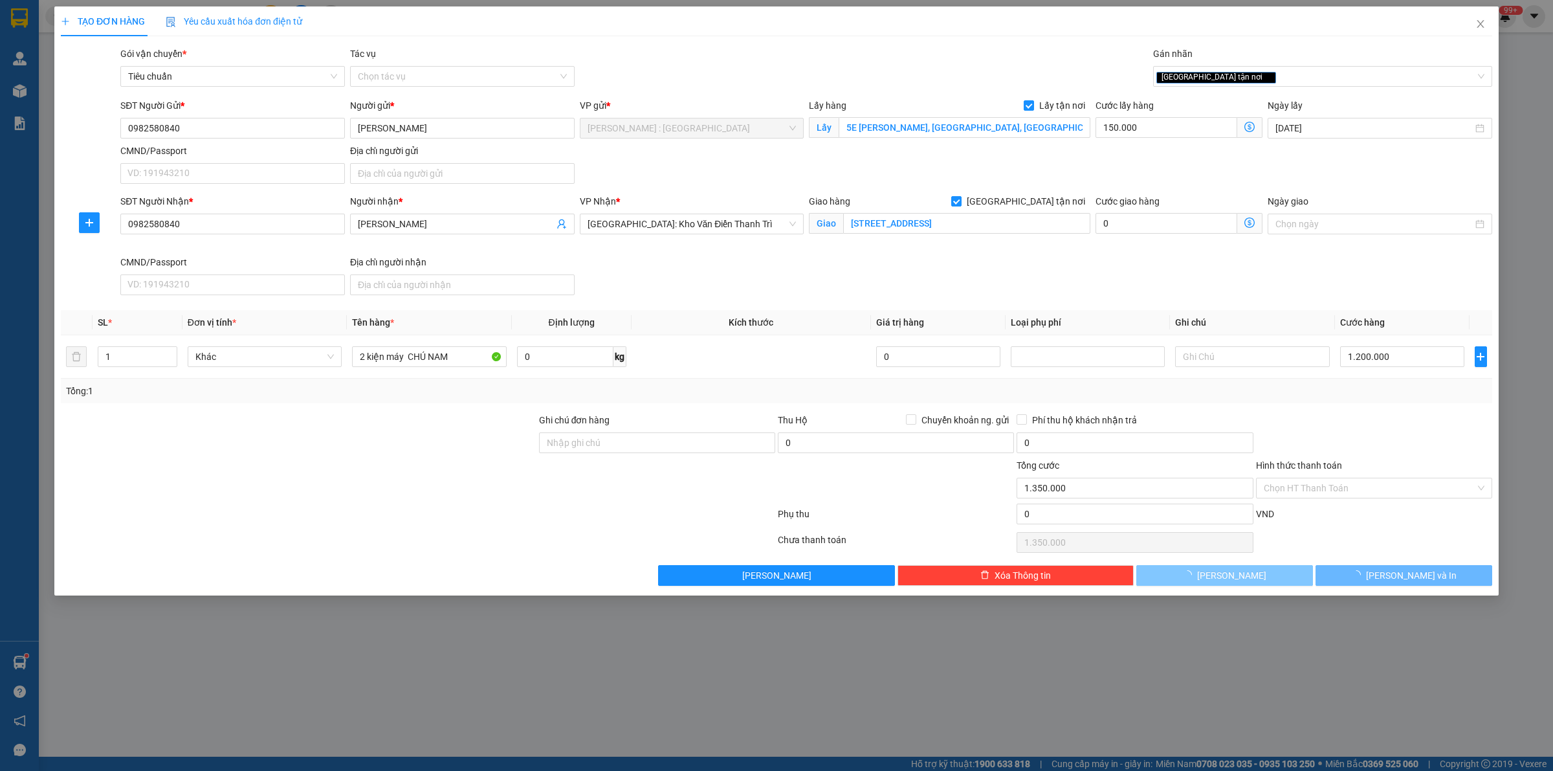
type input "0"
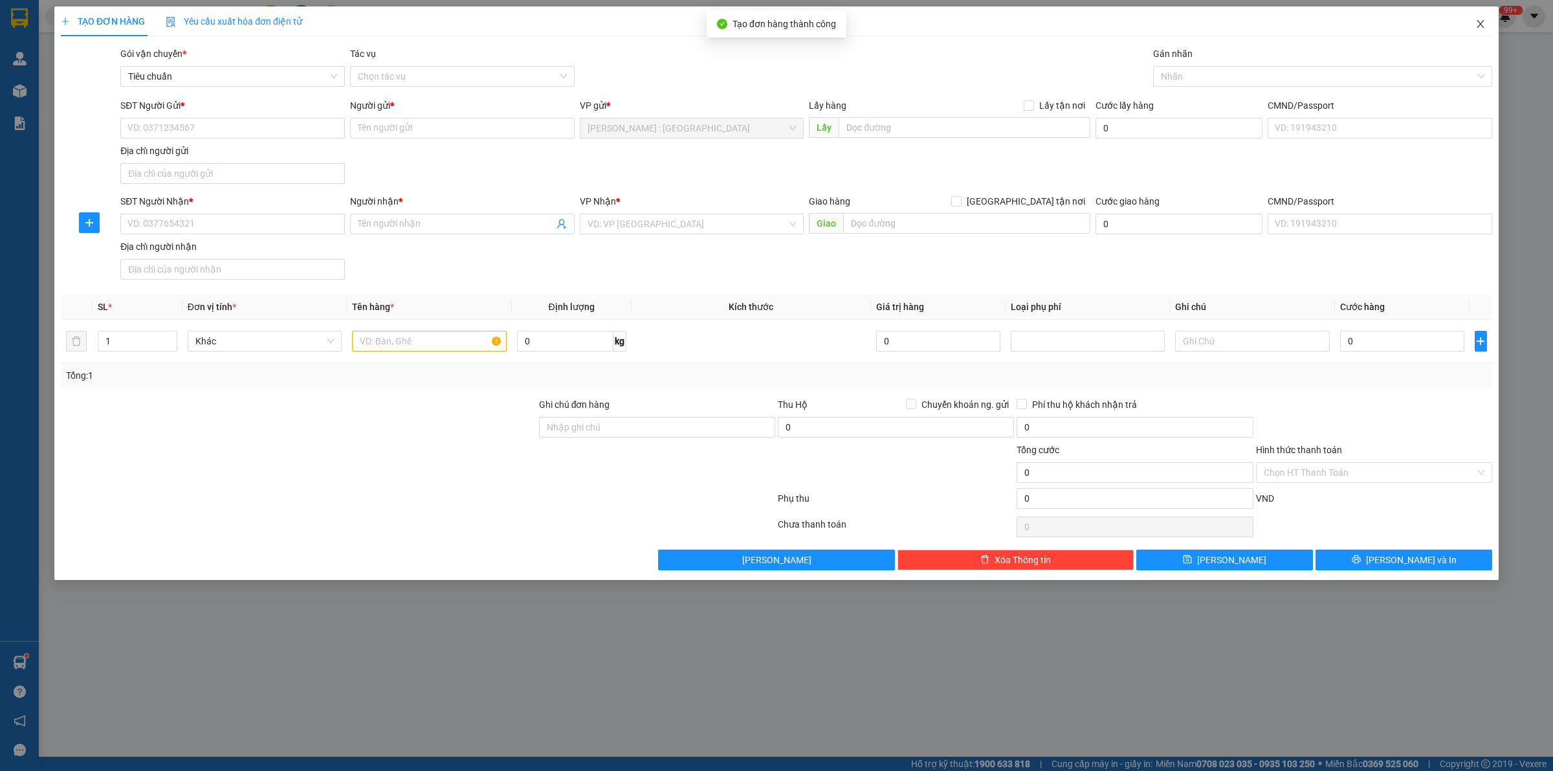
click at [1482, 24] on icon "close" at bounding box center [1480, 24] width 10 height 10
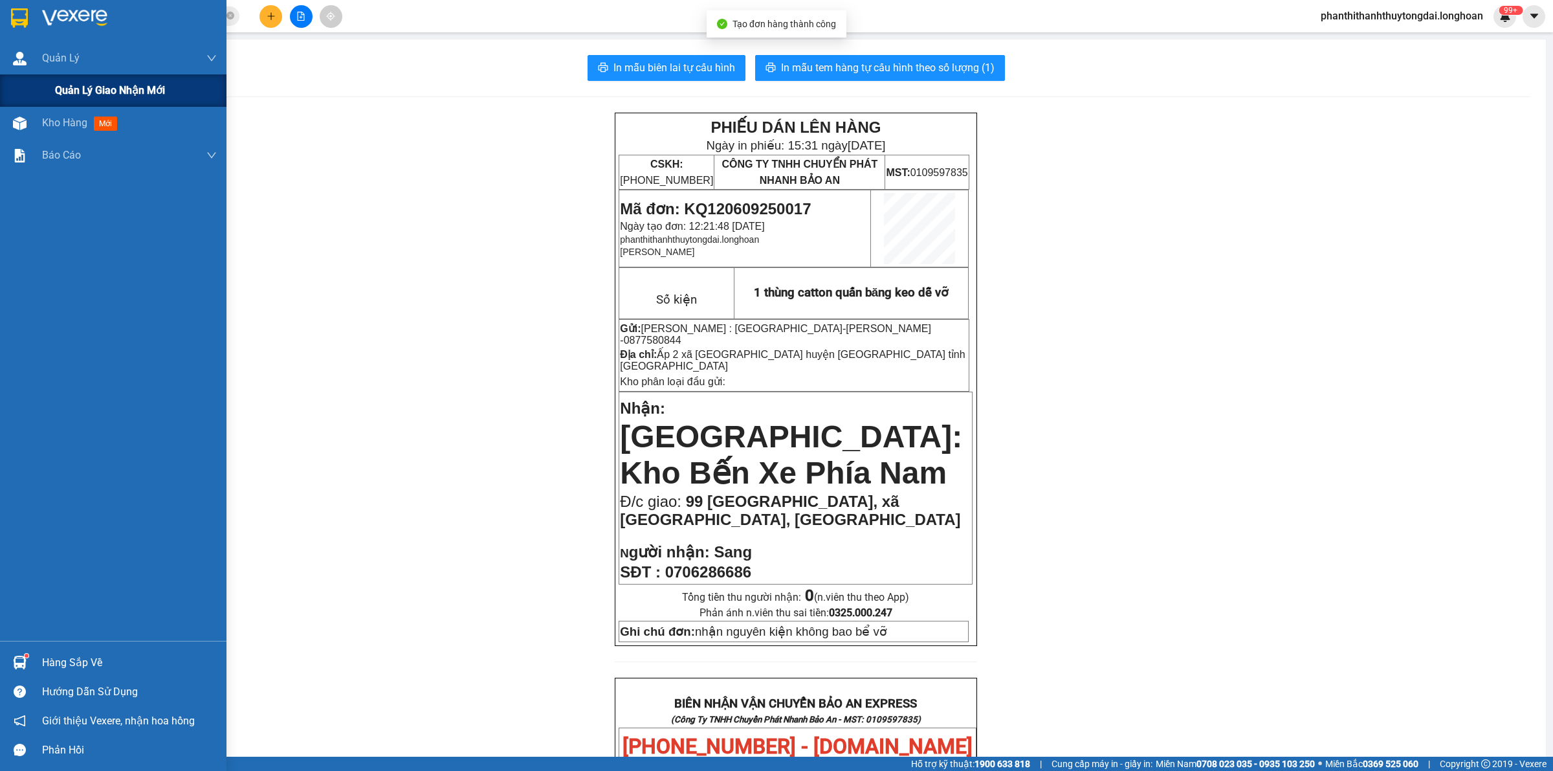
click at [53, 87] on div "Quản lý giao nhận mới" at bounding box center [113, 90] width 226 height 32
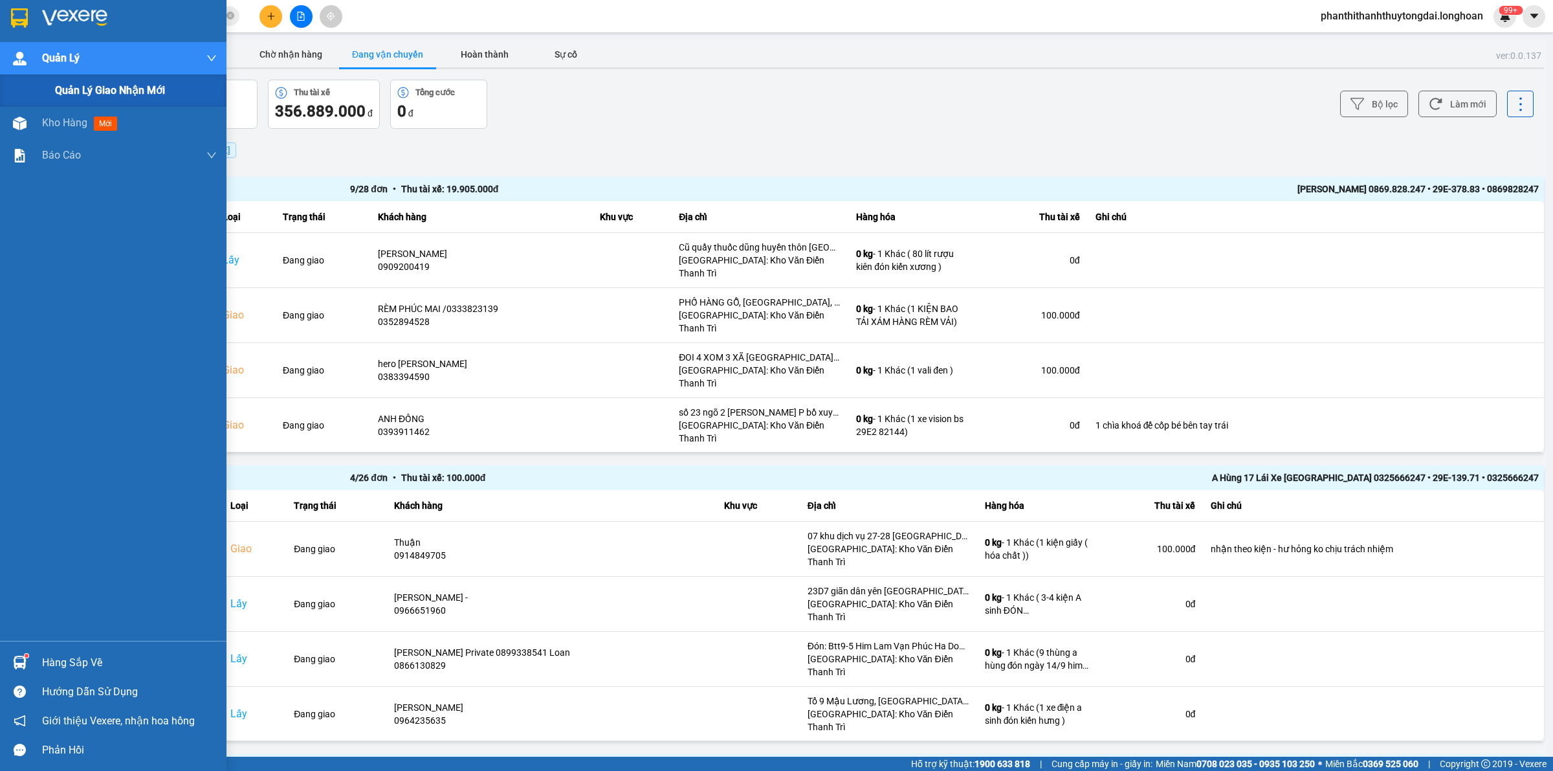
click at [50, 93] on div "Quản lý giao nhận mới" at bounding box center [113, 90] width 226 height 32
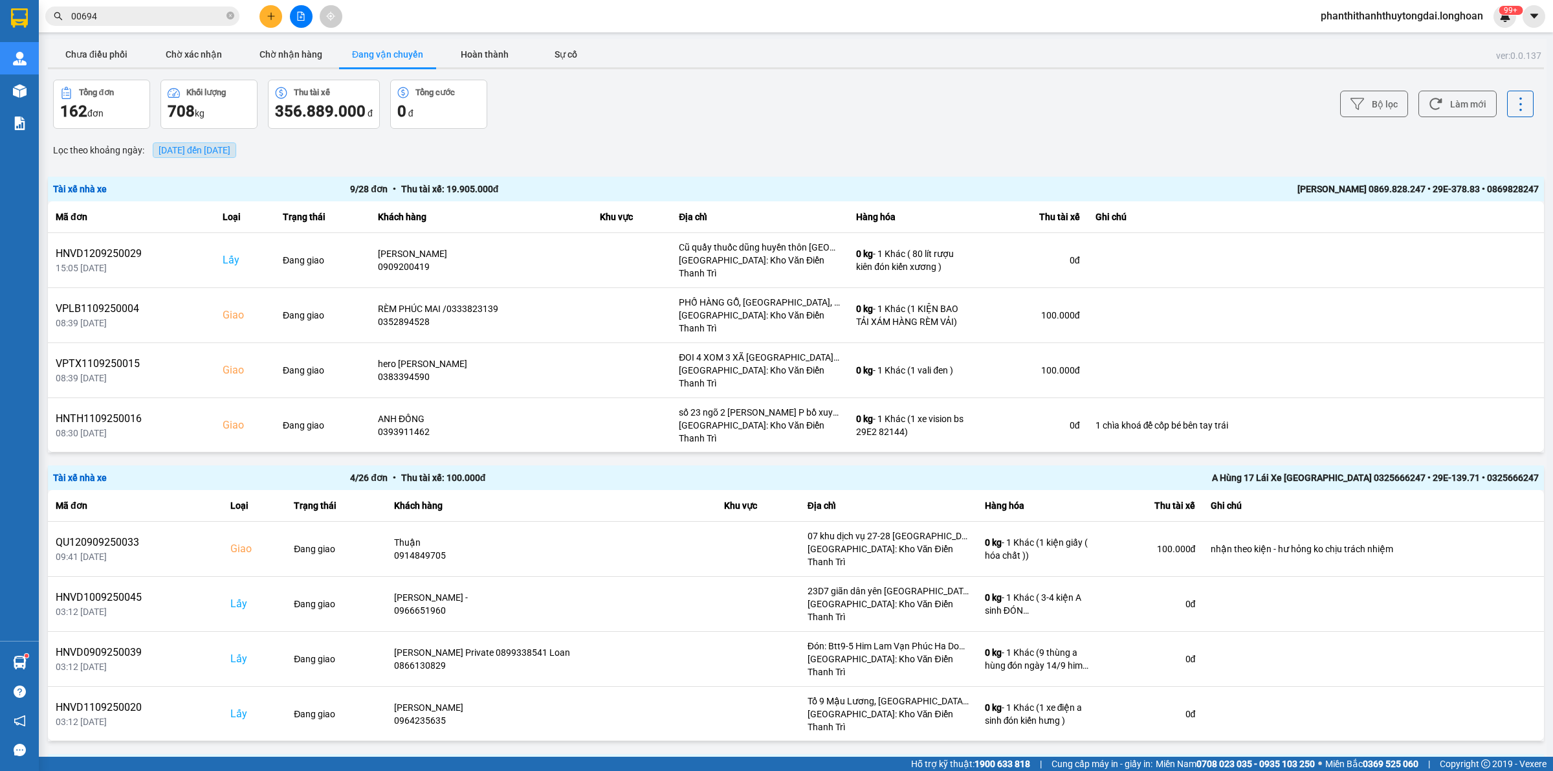
click at [230, 147] on span "[DATE] đến [DATE]" at bounding box center [195, 150] width 72 height 10
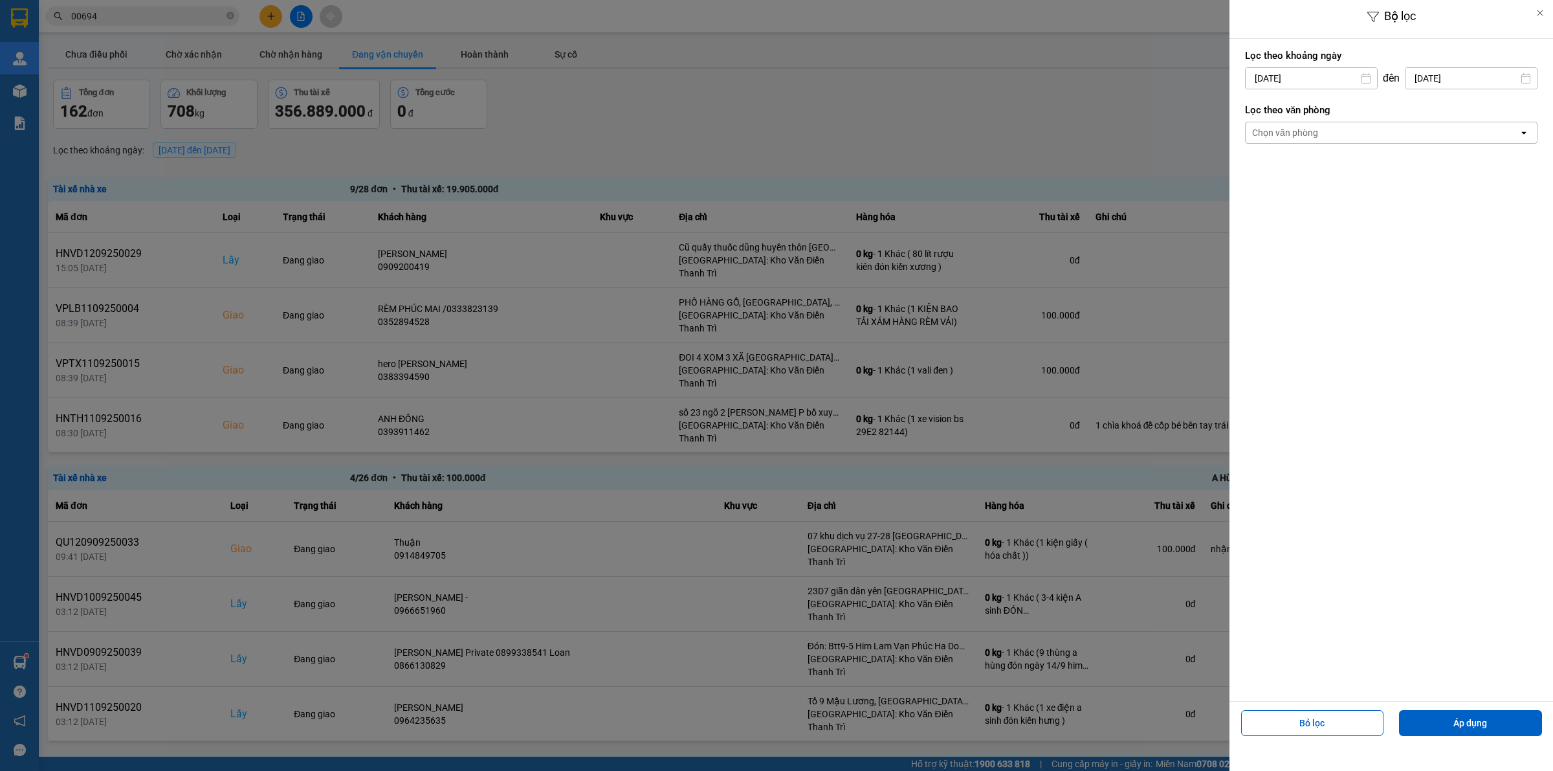
click at [1328, 136] on div "Chọn văn phòng" at bounding box center [1382, 132] width 273 height 21
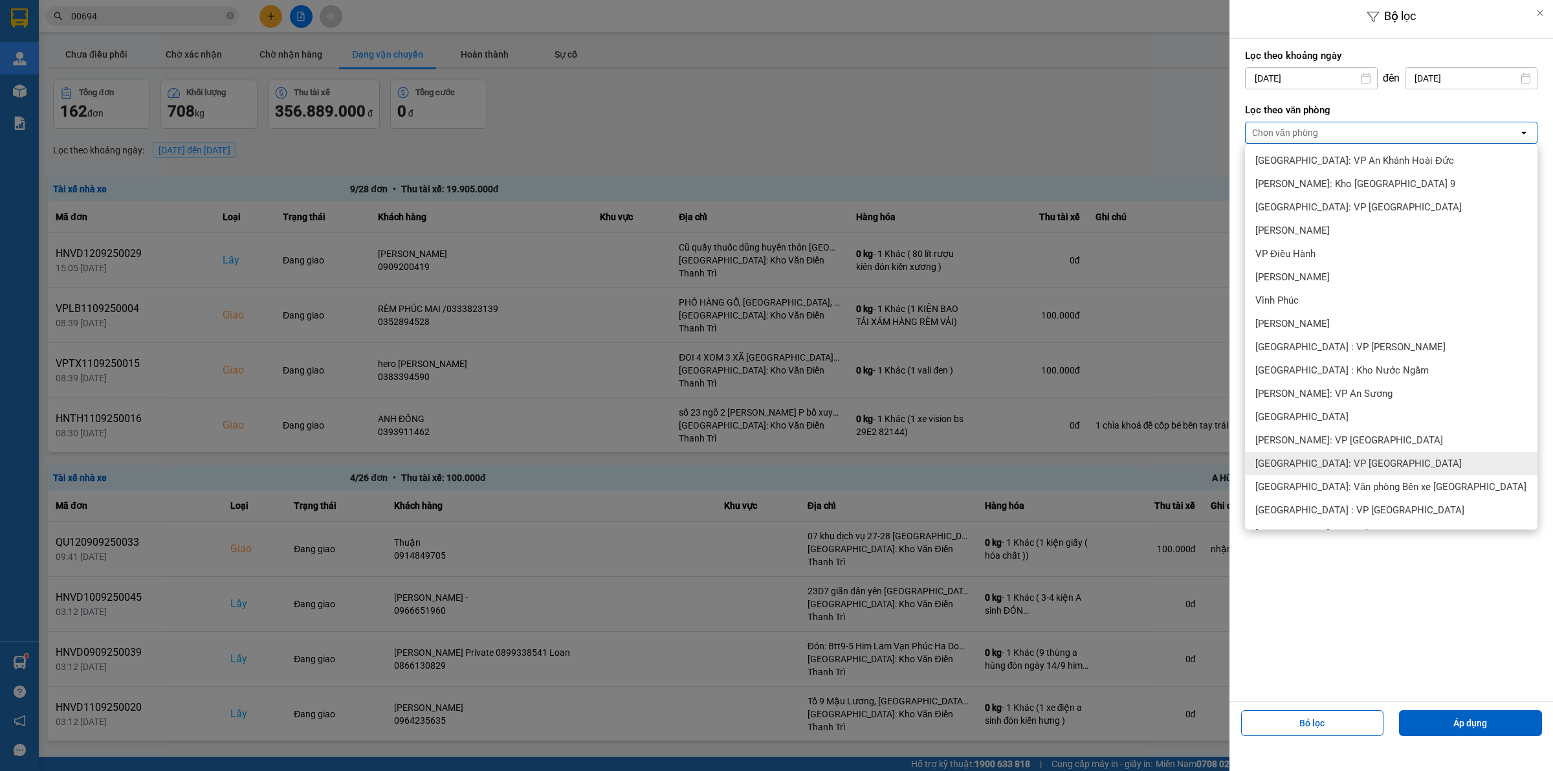
scroll to position [269, 0]
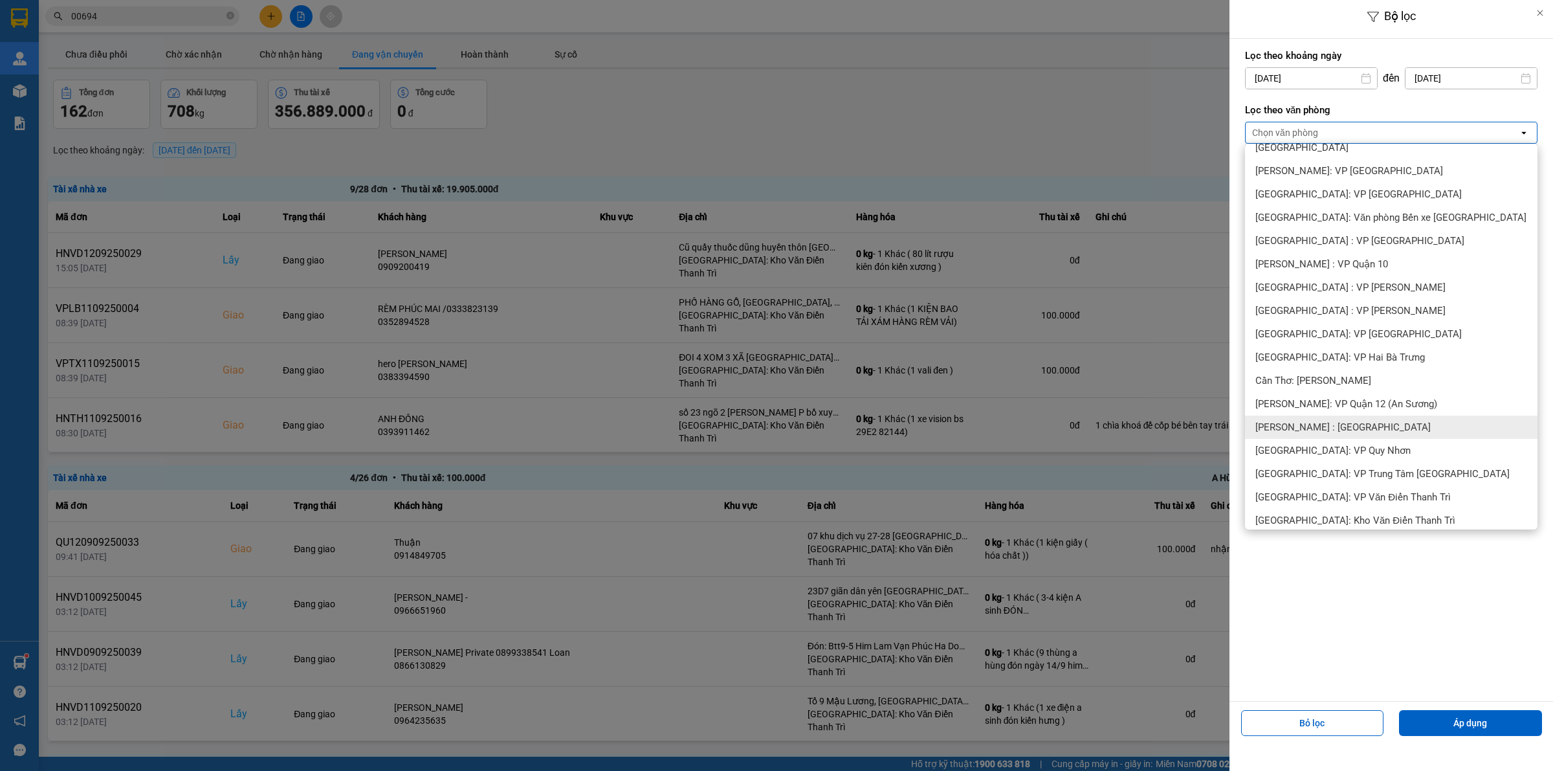
click at [1366, 428] on span "[PERSON_NAME] : [GEOGRAPHIC_DATA]" at bounding box center [1342, 427] width 175 height 13
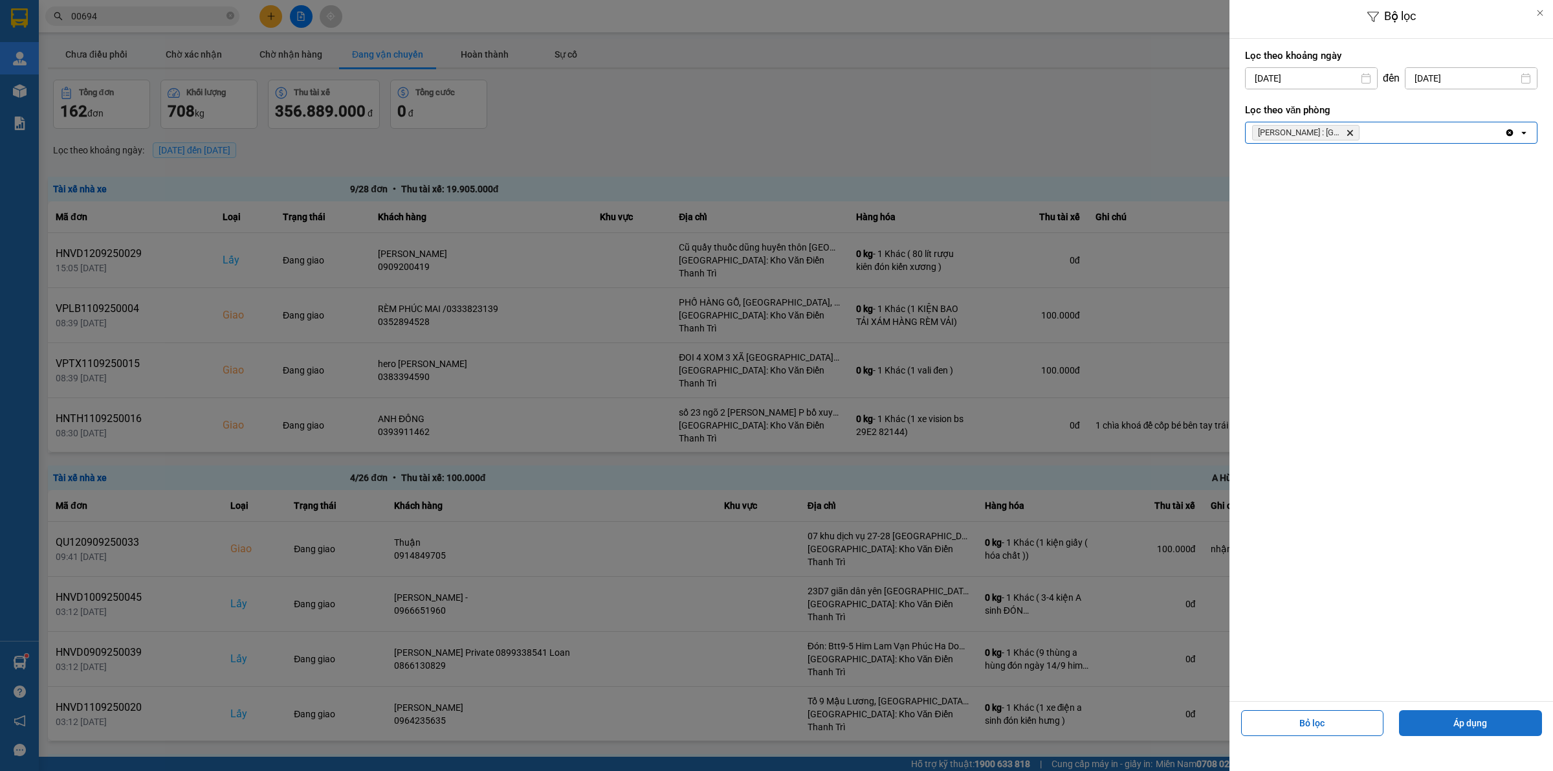
click at [1485, 722] on button "Áp dụng" at bounding box center [1470, 723] width 143 height 26
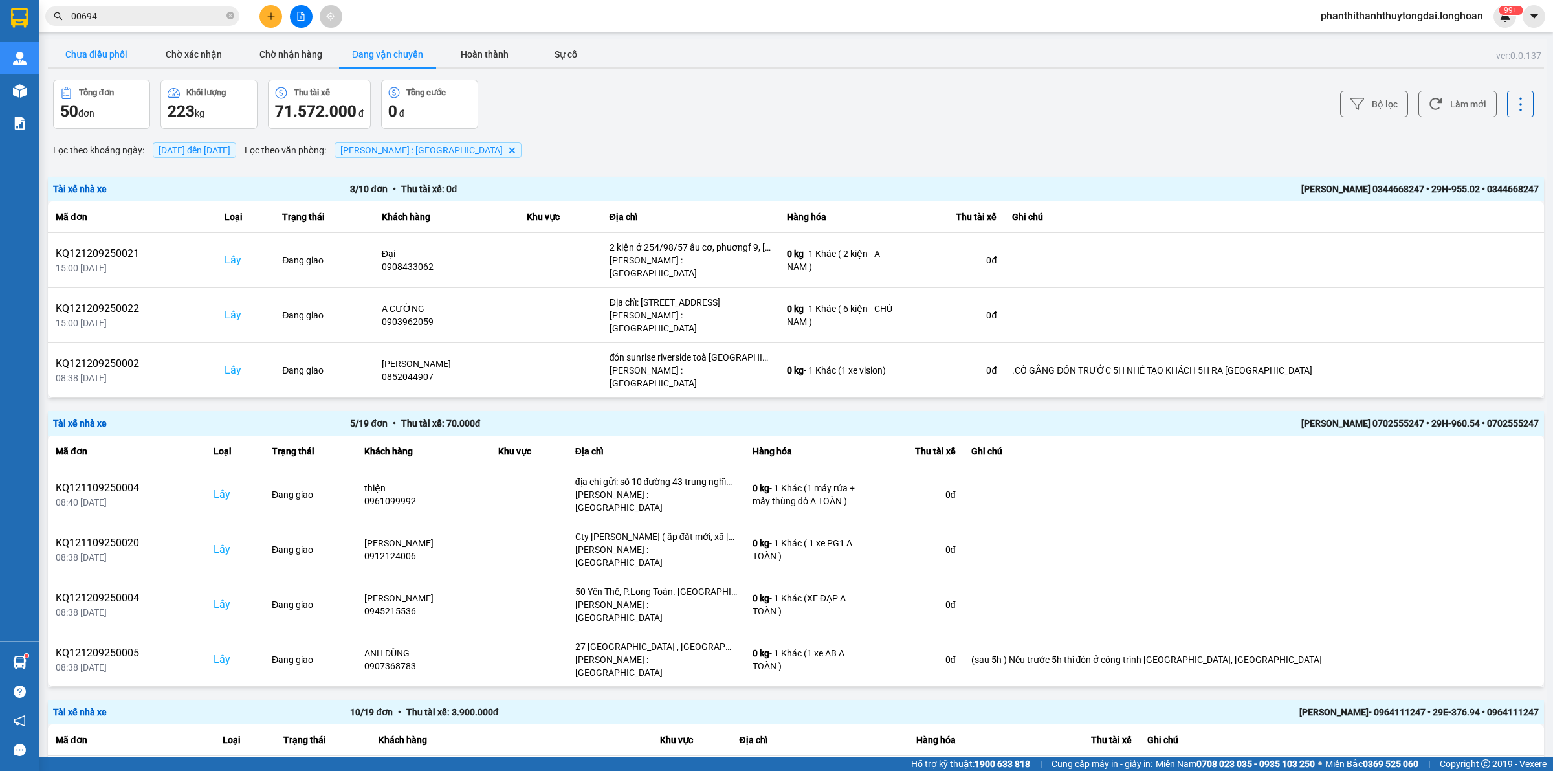
click at [102, 53] on button "Chưa điều phối" at bounding box center [96, 54] width 97 height 26
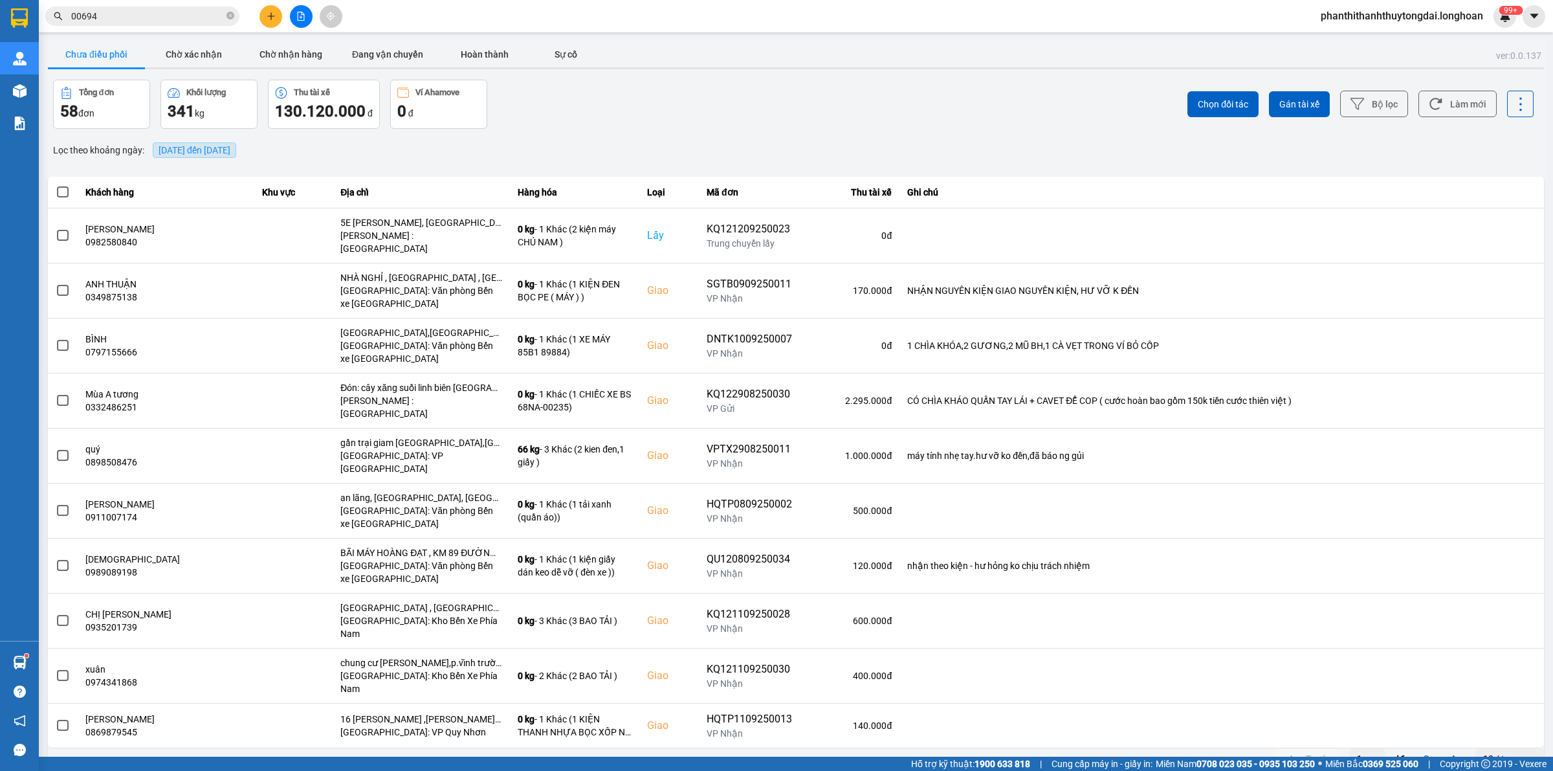
click at [230, 149] on span "[DATE] đến [DATE]" at bounding box center [195, 150] width 72 height 10
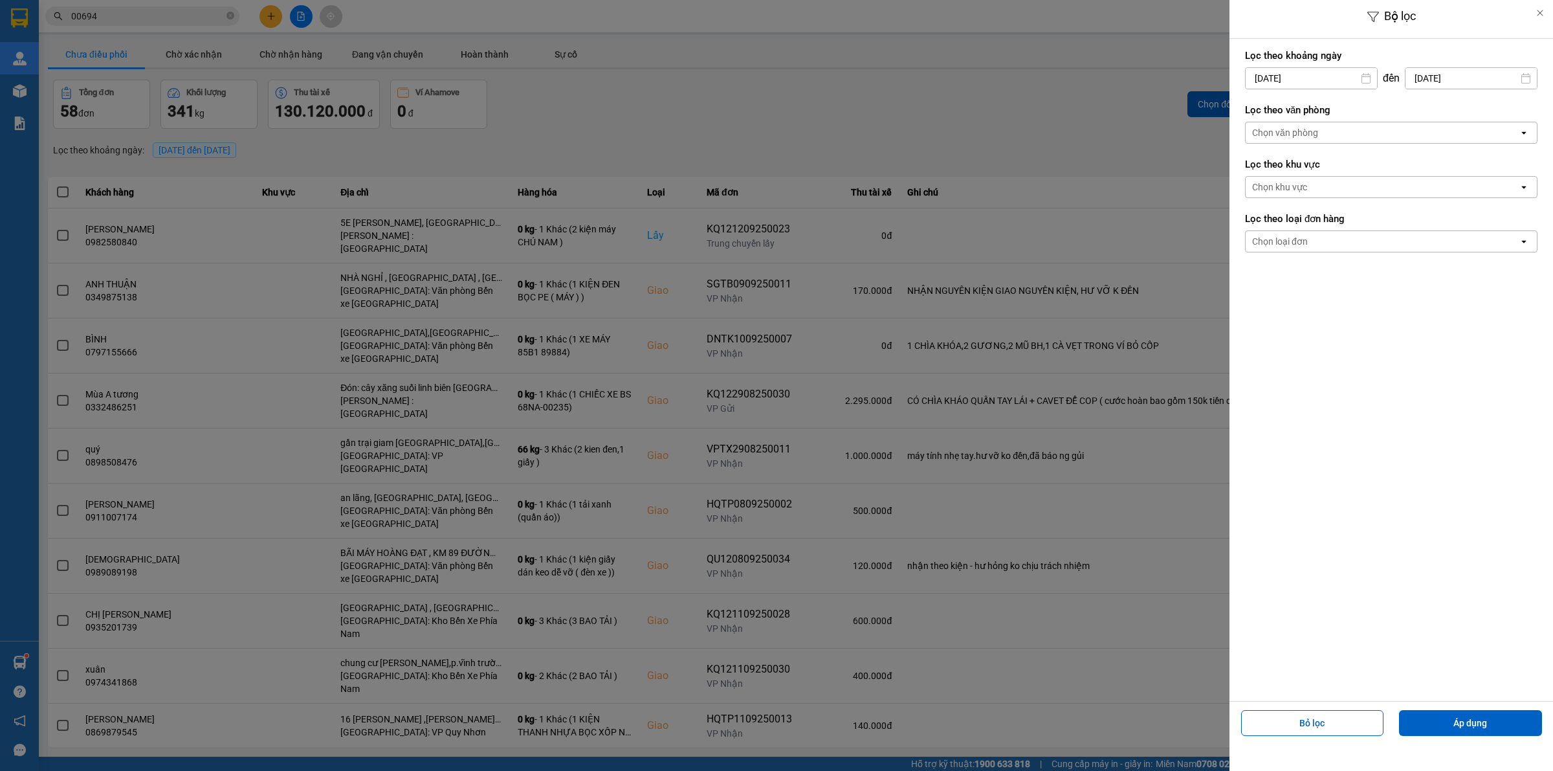
click at [1336, 131] on div "Chọn văn phòng" at bounding box center [1382, 132] width 273 height 21
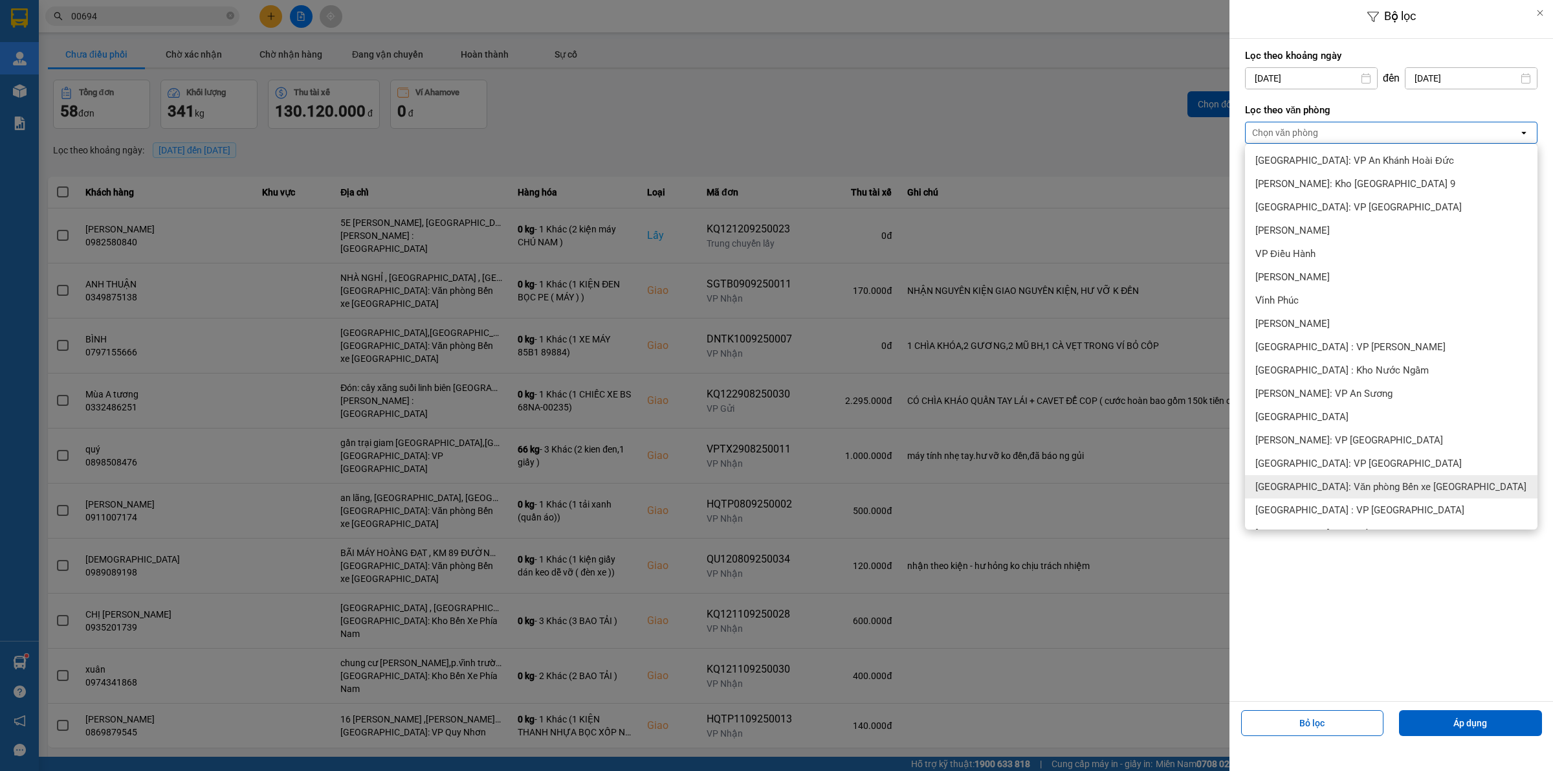
scroll to position [539, 0]
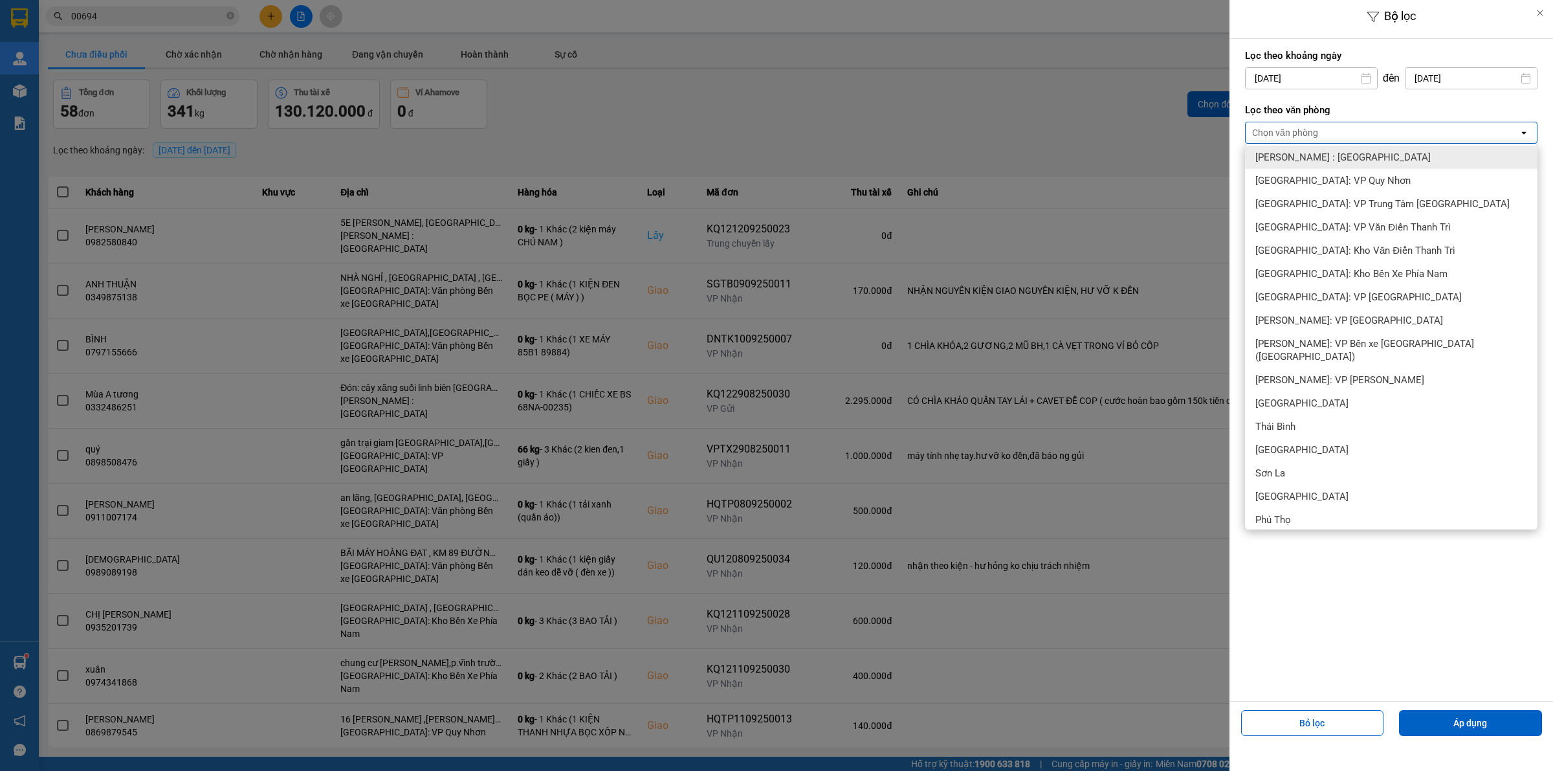
click at [1367, 156] on span "[PERSON_NAME] : [GEOGRAPHIC_DATA]" at bounding box center [1342, 157] width 175 height 13
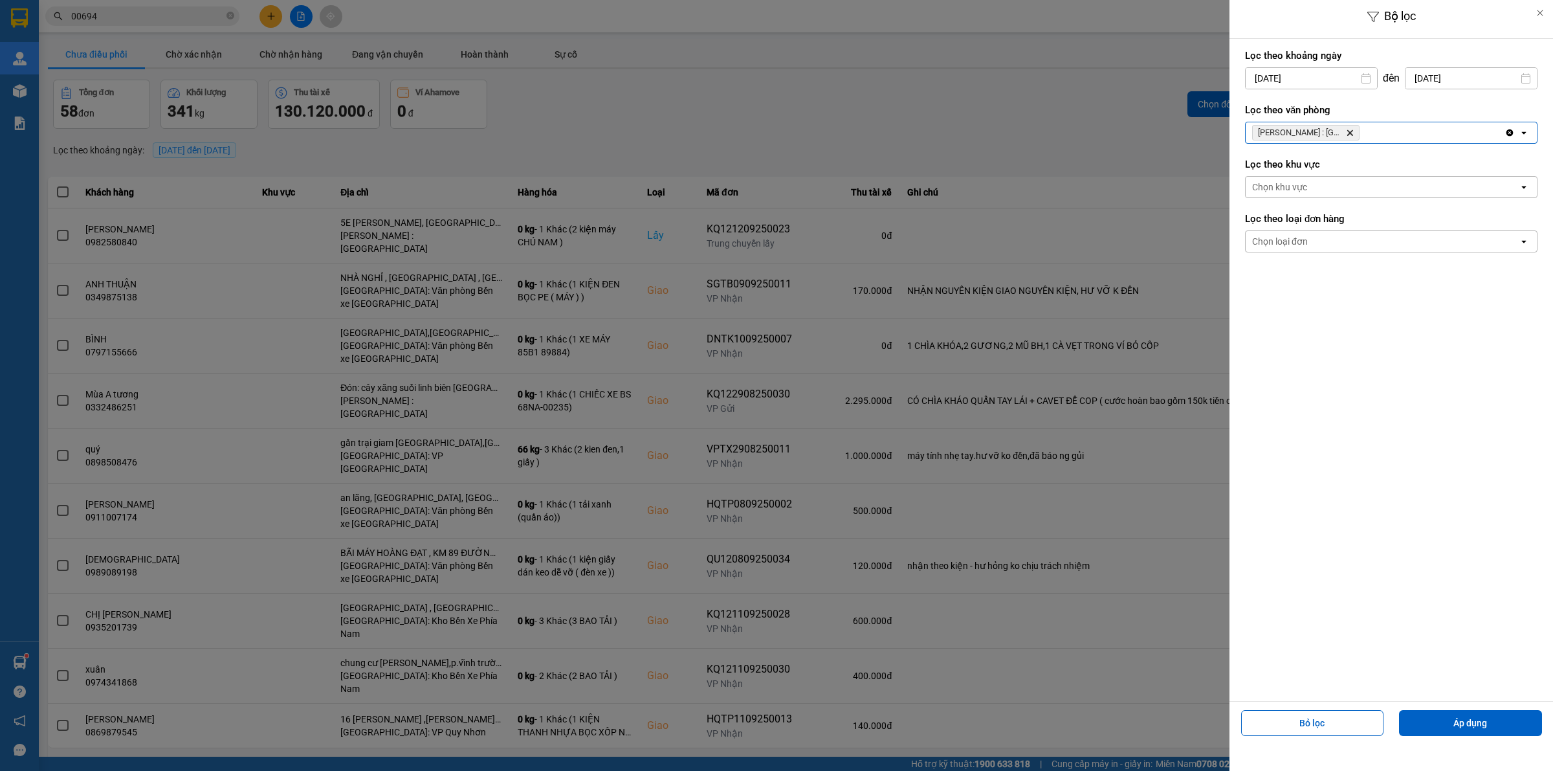
click at [1332, 240] on div "Chọn loại đơn" at bounding box center [1382, 241] width 273 height 21
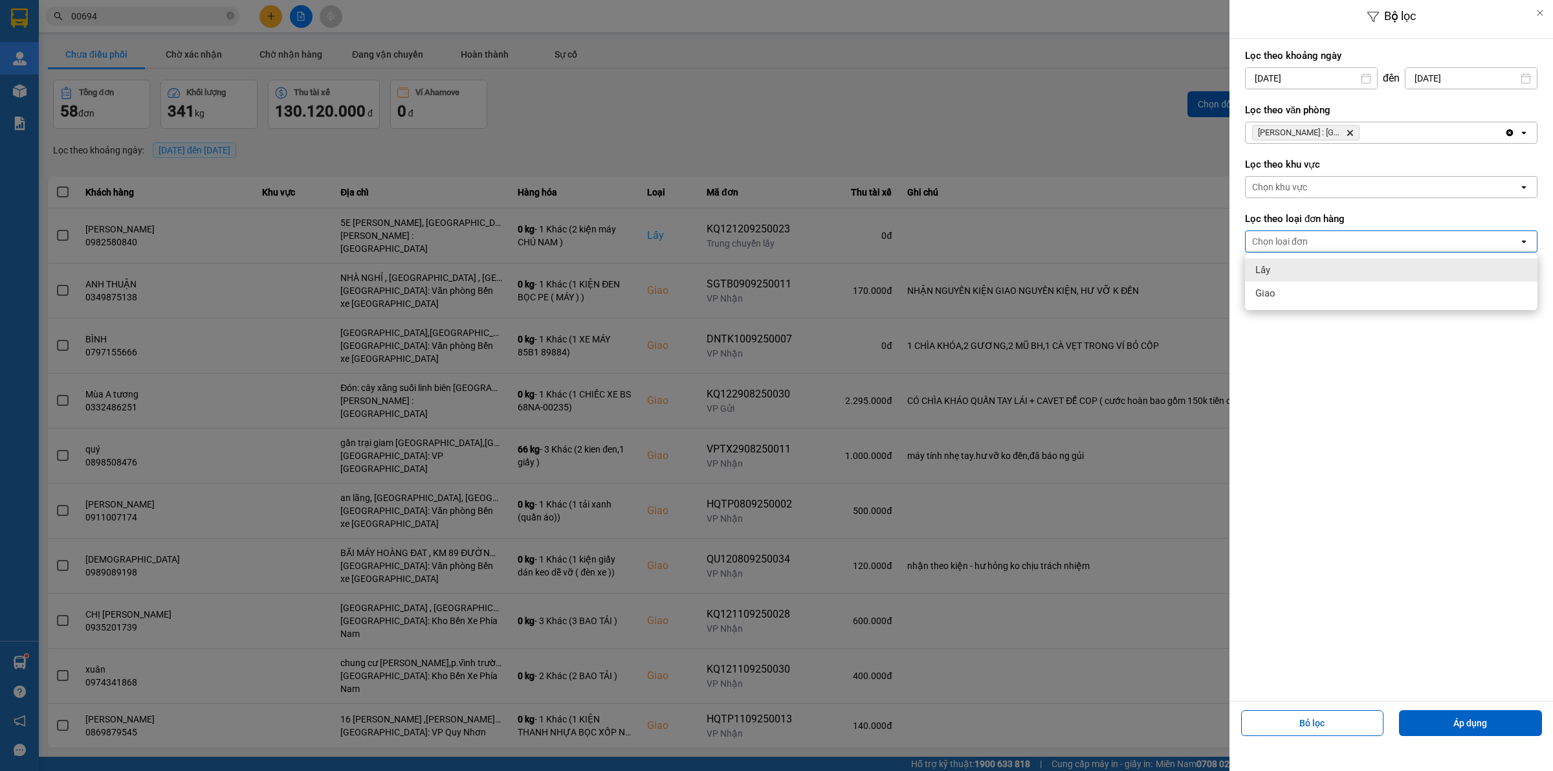
click at [1351, 256] on ul "Lấy Giao" at bounding box center [1391, 281] width 292 height 57
click at [1330, 275] on div "Lấy" at bounding box center [1391, 269] width 292 height 23
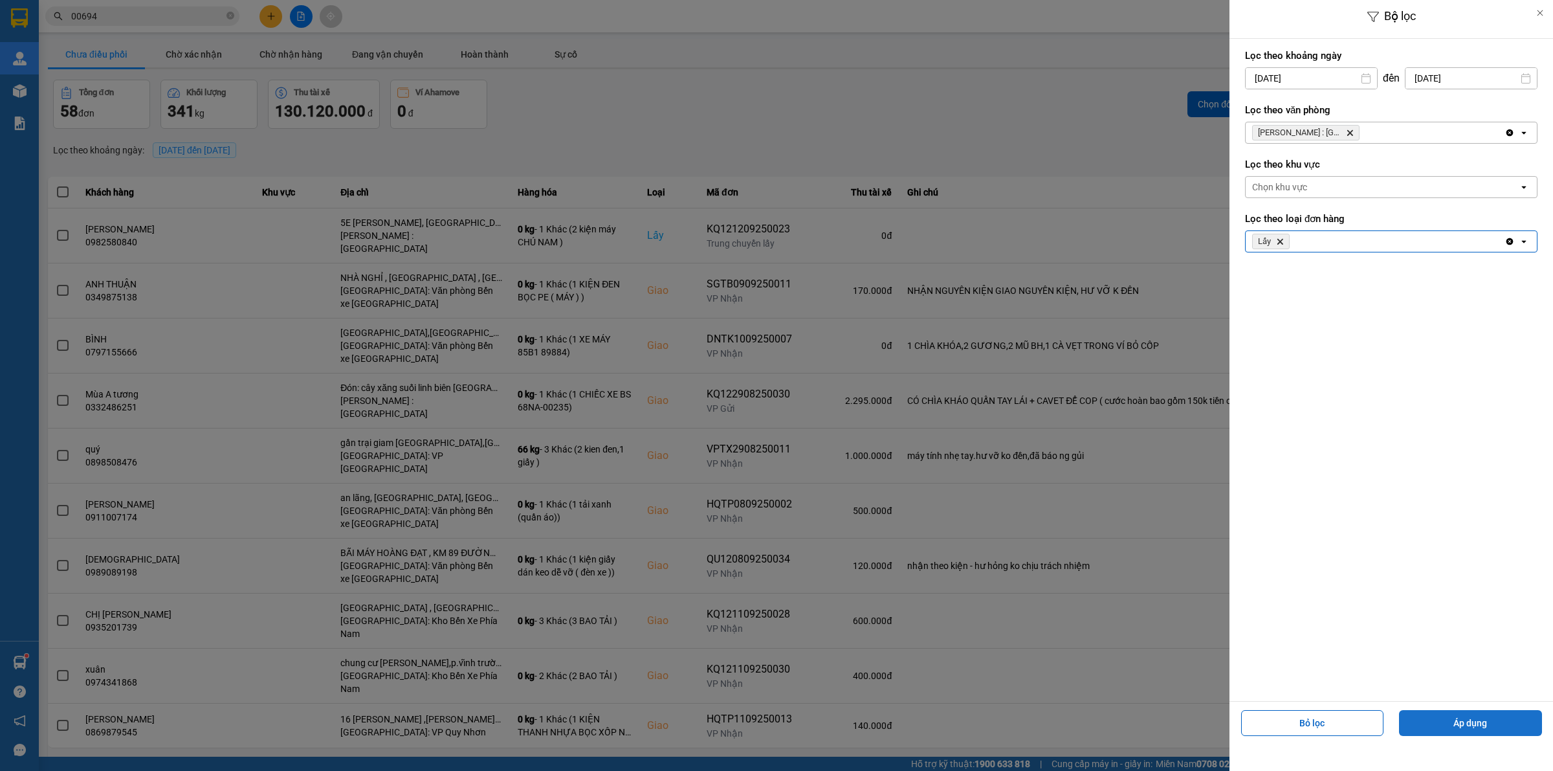
click at [1493, 730] on button "Áp dụng" at bounding box center [1470, 723] width 143 height 26
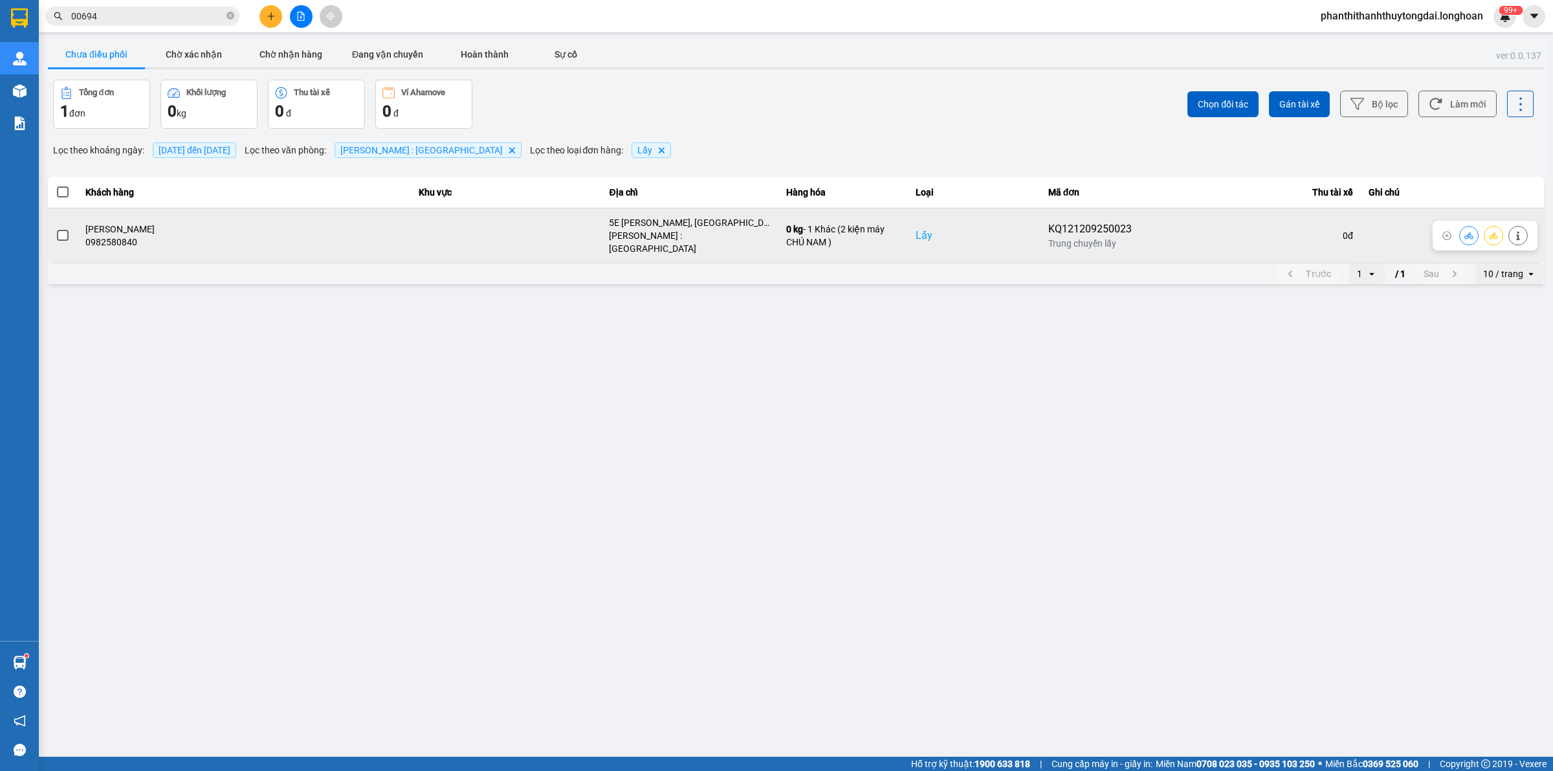
click at [60, 233] on span at bounding box center [63, 236] width 12 height 12
click at [56, 228] on input "checkbox" at bounding box center [56, 228] width 0 height 0
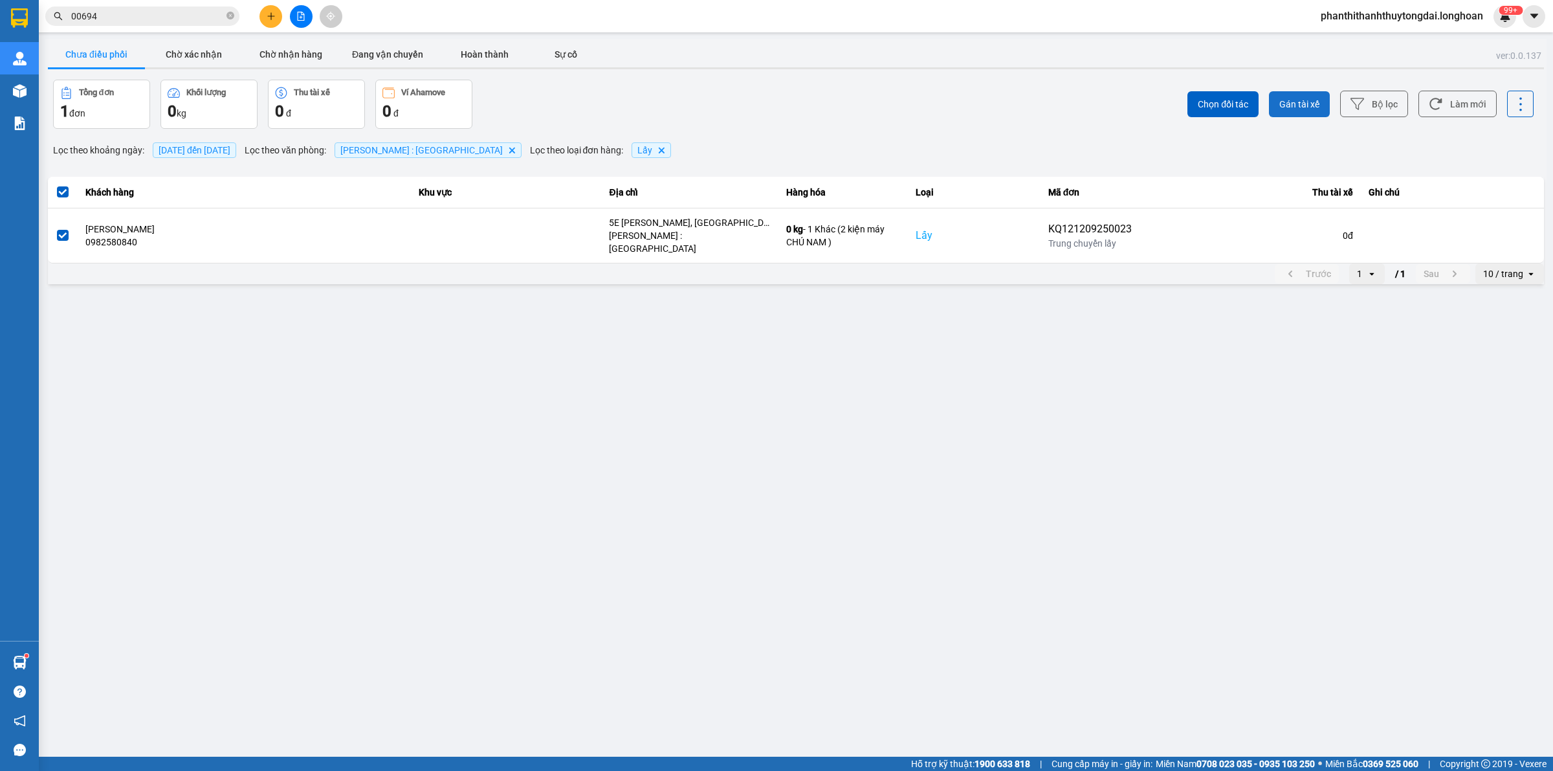
click at [1295, 96] on button "Gán tài xế" at bounding box center [1299, 104] width 61 height 26
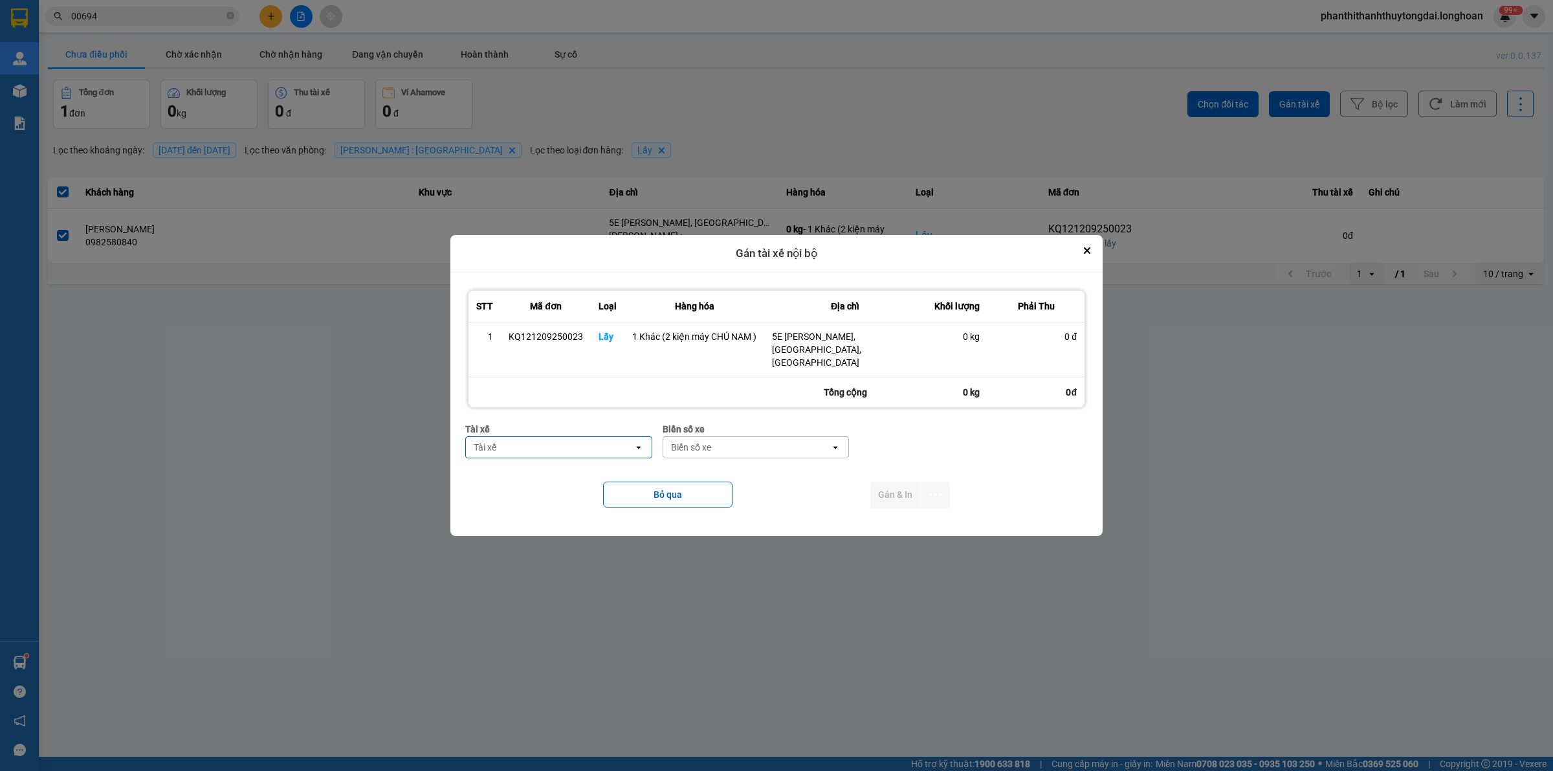
click at [533, 443] on div "Tài xế" at bounding box center [550, 447] width 168 height 21
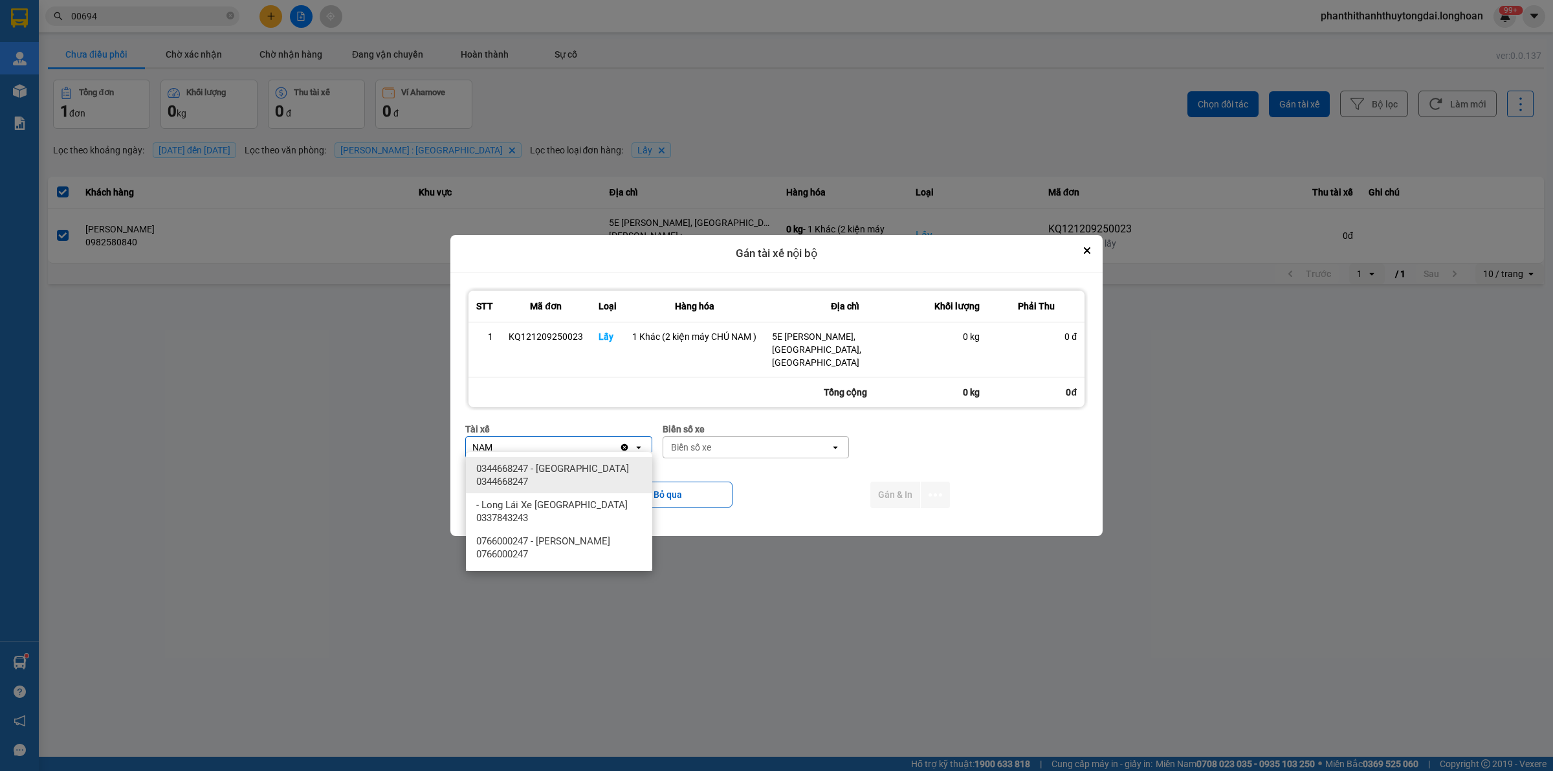
type input "NAM"
click at [575, 476] on span "0344668247 - [GEOGRAPHIC_DATA] 0344668247" at bounding box center [561, 475] width 171 height 26
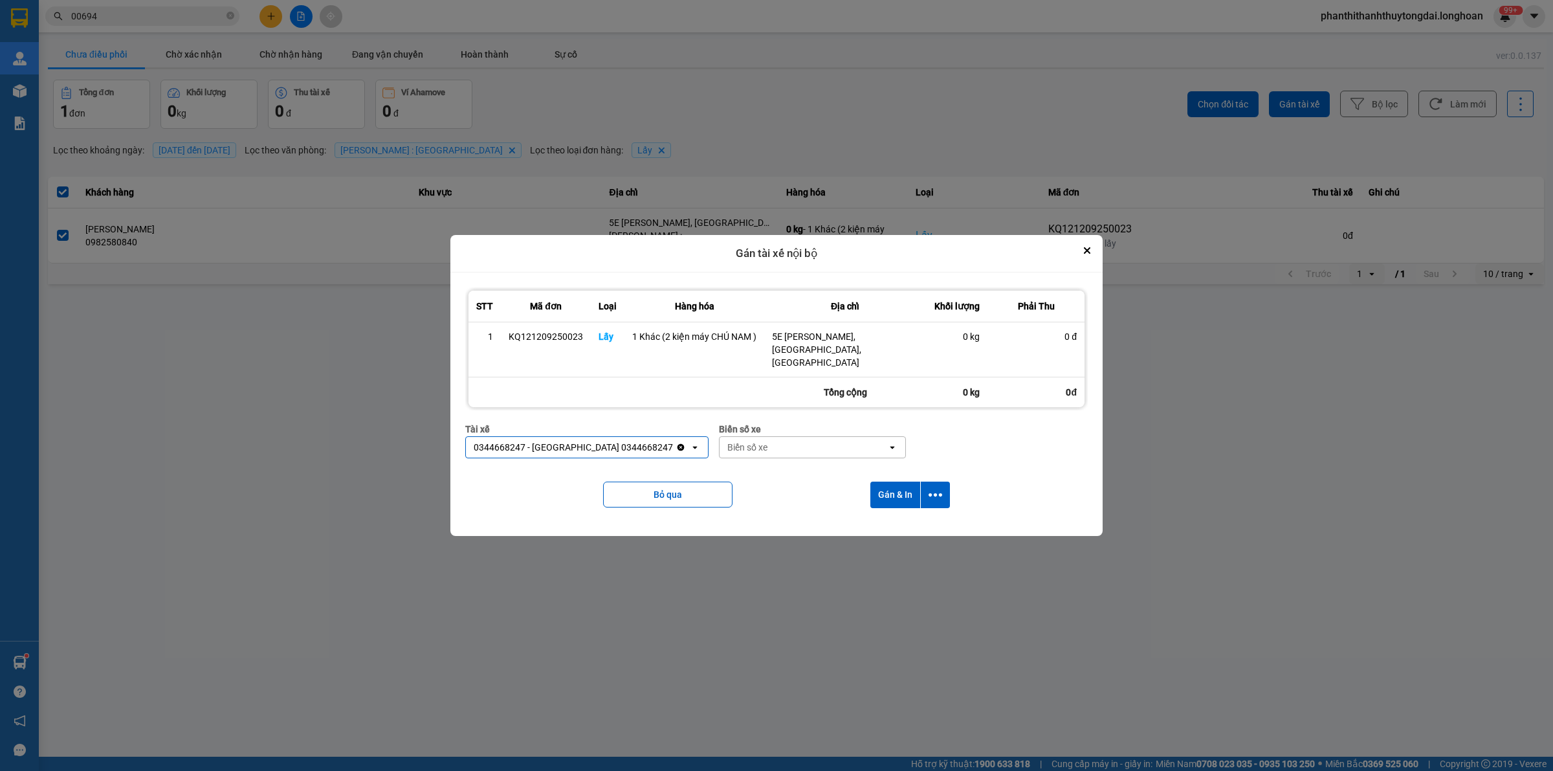
click at [727, 445] on div "Biển số xe" at bounding box center [747, 447] width 40 height 13
type input "955"
click at [785, 469] on div "29H-955.02" at bounding box center [776, 468] width 186 height 23
click at [942, 487] on button "dialog" at bounding box center [935, 494] width 29 height 27
click at [929, 518] on div "Chỉ gán tài" at bounding box center [900, 523] width 76 height 13
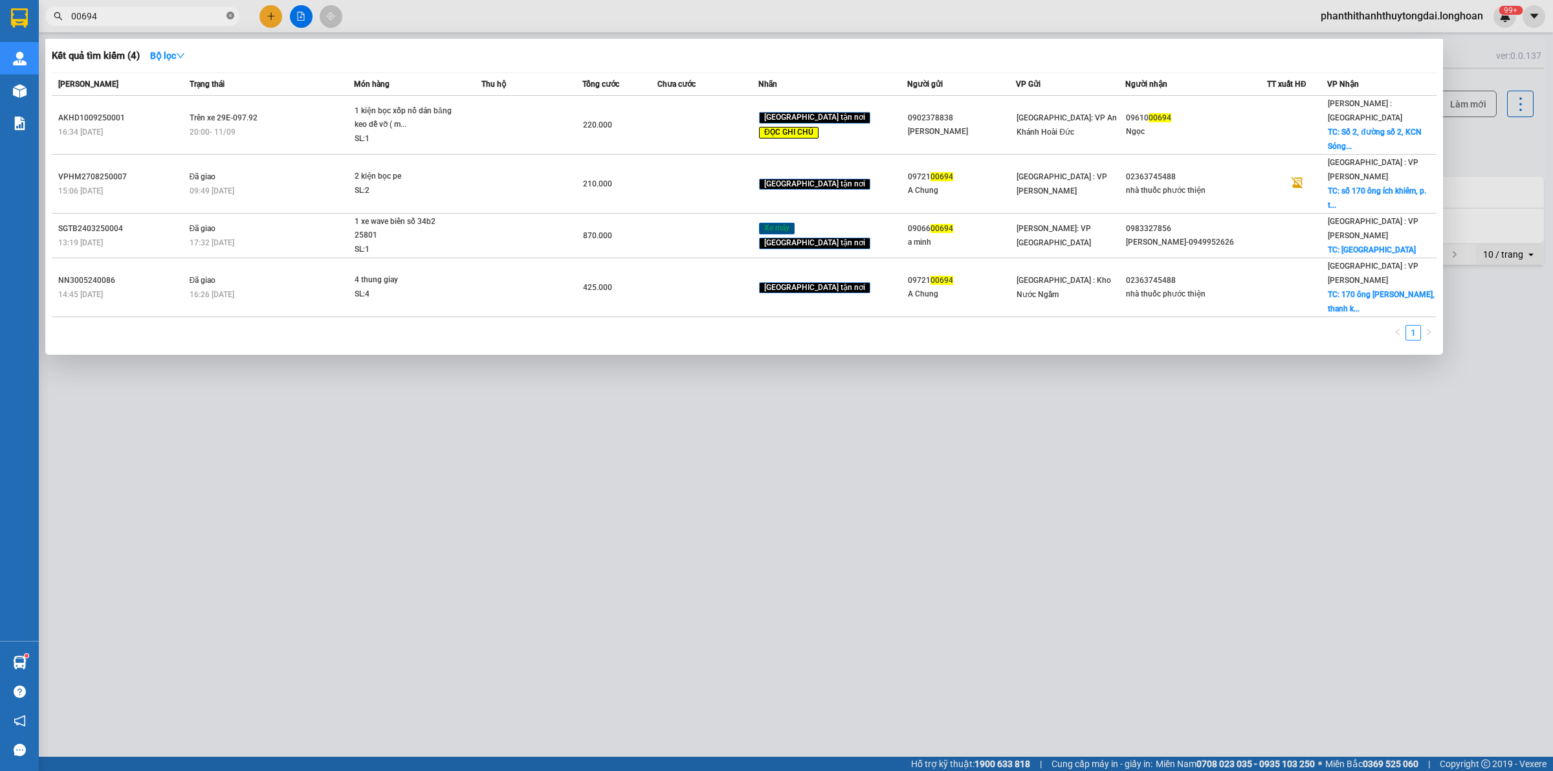
click at [230, 14] on icon "close-circle" at bounding box center [230, 16] width 8 height 8
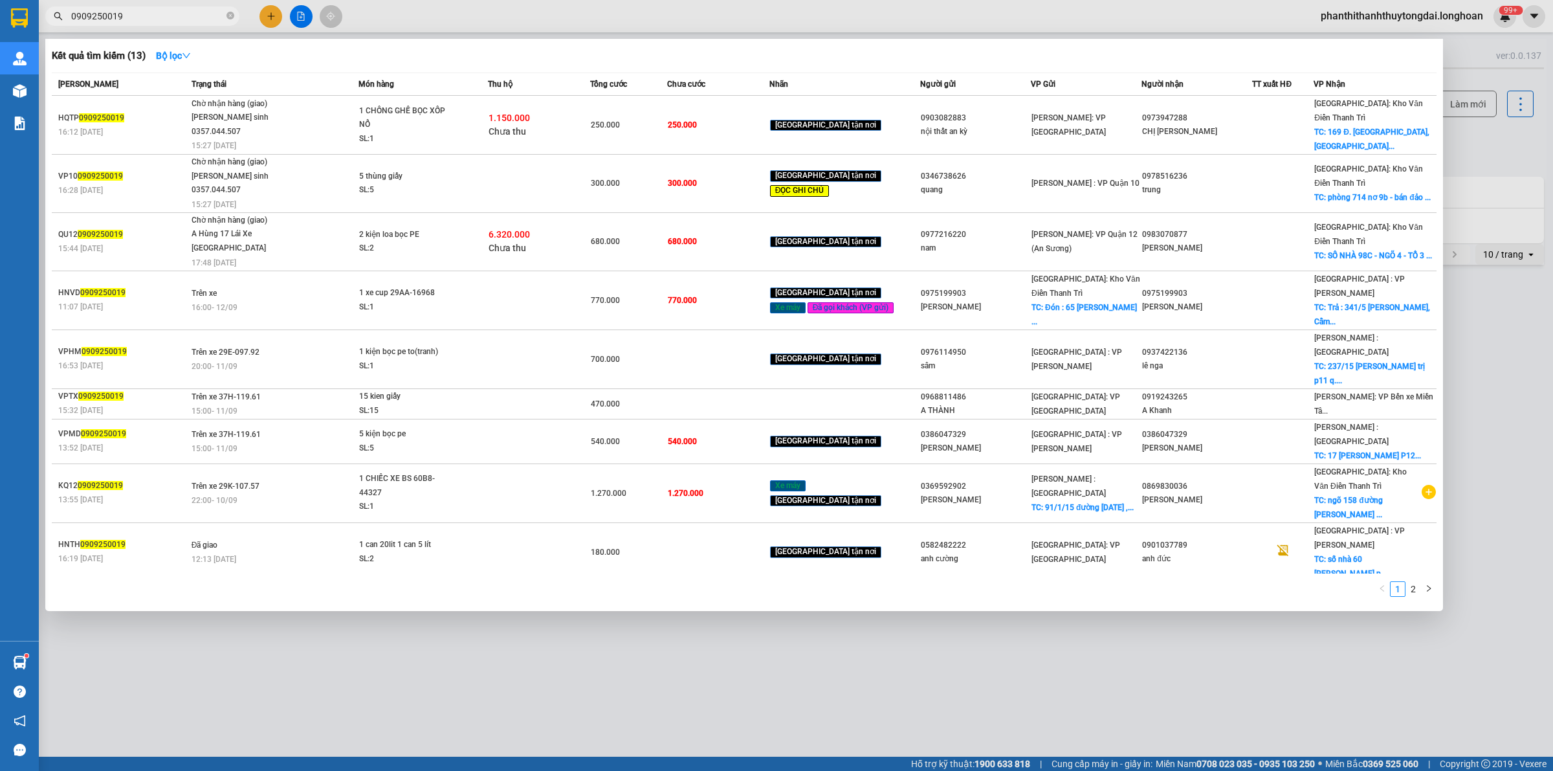
click at [71, 17] on input "0909250019" at bounding box center [147, 16] width 153 height 14
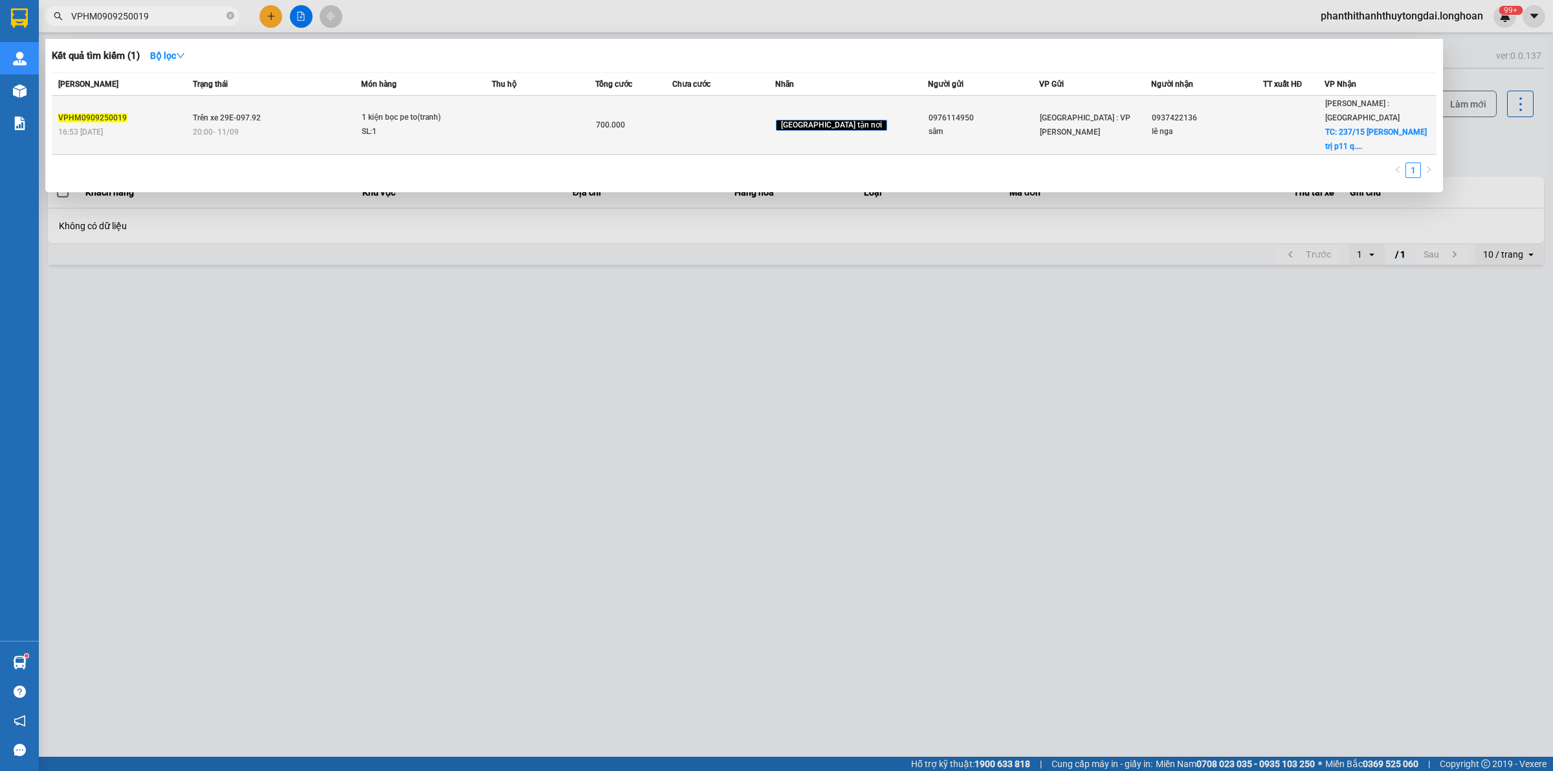
type input "VPHM0909250019"
click at [345, 125] on div "20:00 [DATE]" at bounding box center [277, 132] width 168 height 14
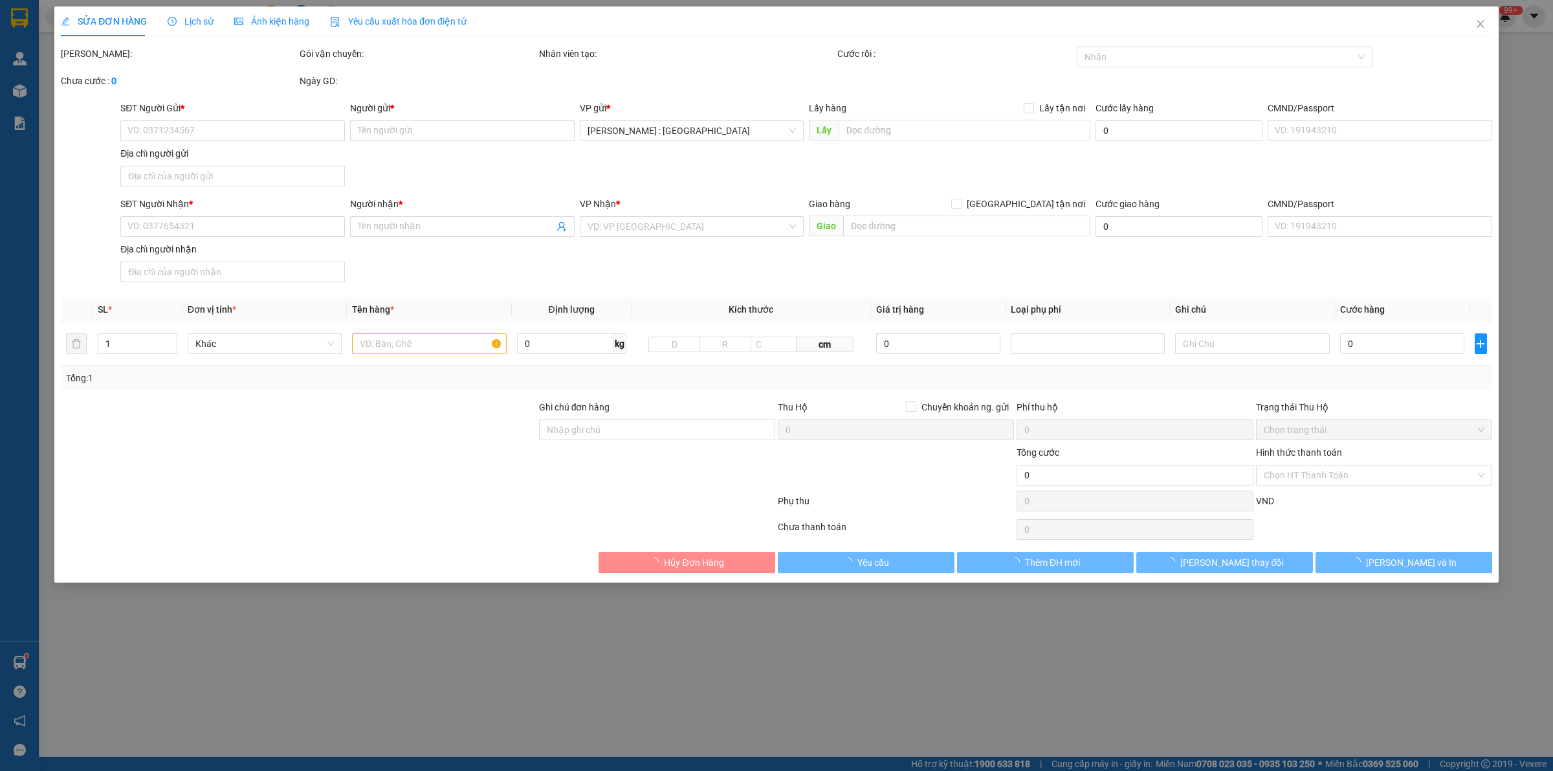
type input "0976114950"
type input "sâm"
type input "0937422136"
type input "lê nga"
checkbox input "true"
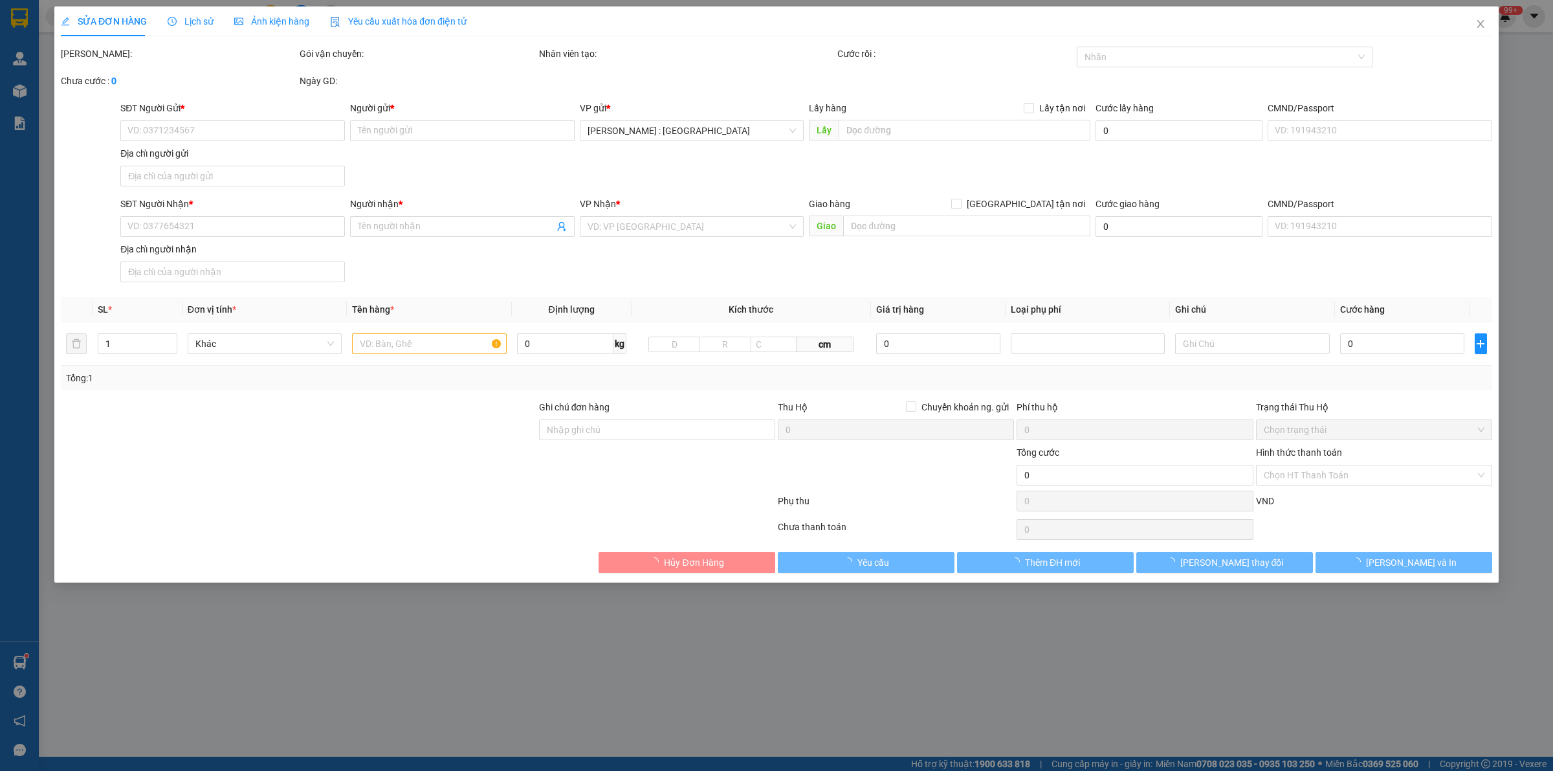
type input "237/15 [PERSON_NAME] trị p11 q. Bình thạnh HCM"
type input "nhận nguyên kiện,giao nguyên kiện,bể vỡ k đền"
checkbox input "true"
type input "700.000"
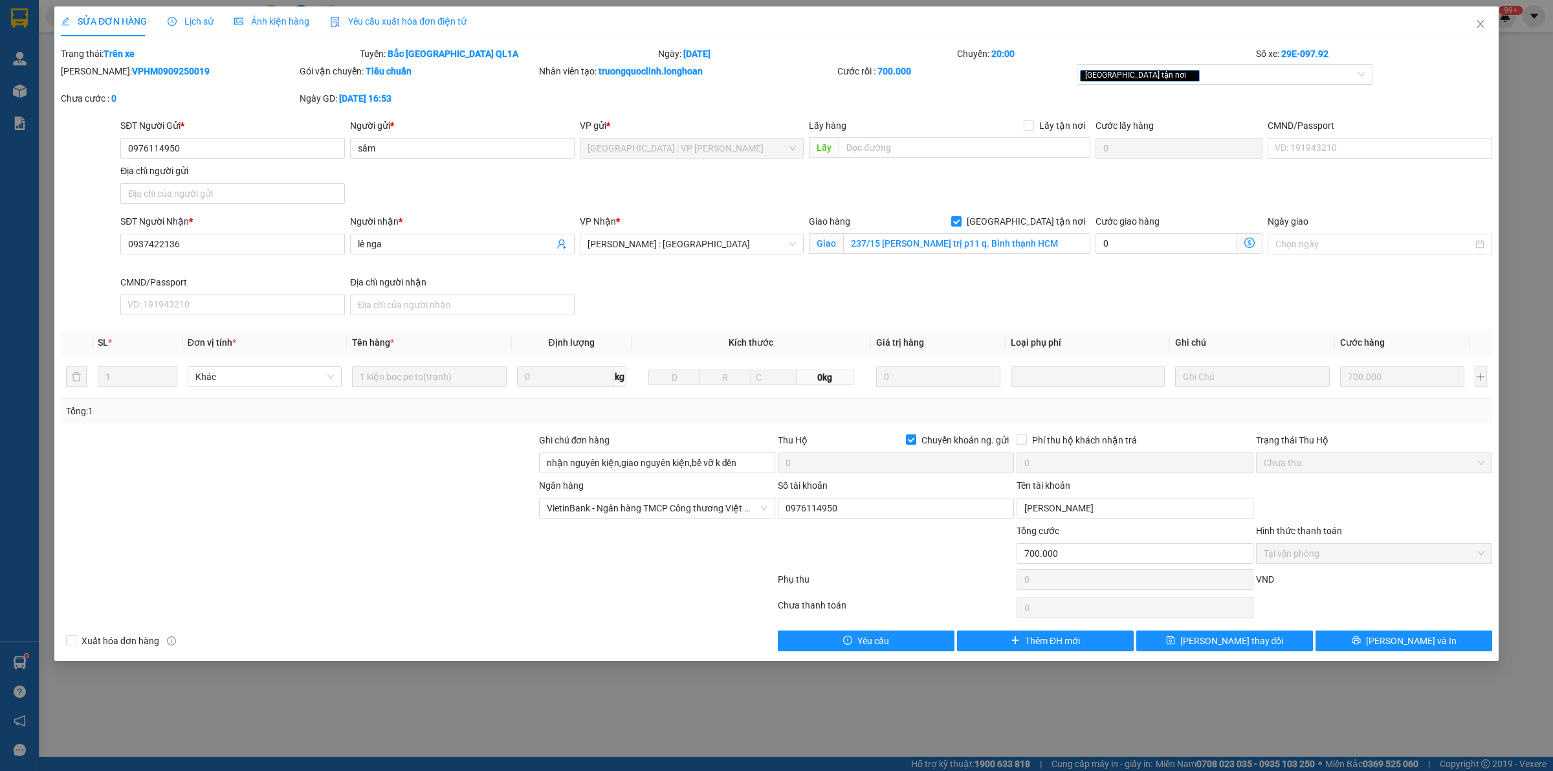
click at [186, 23] on span "Lịch sử" at bounding box center [191, 21] width 46 height 10
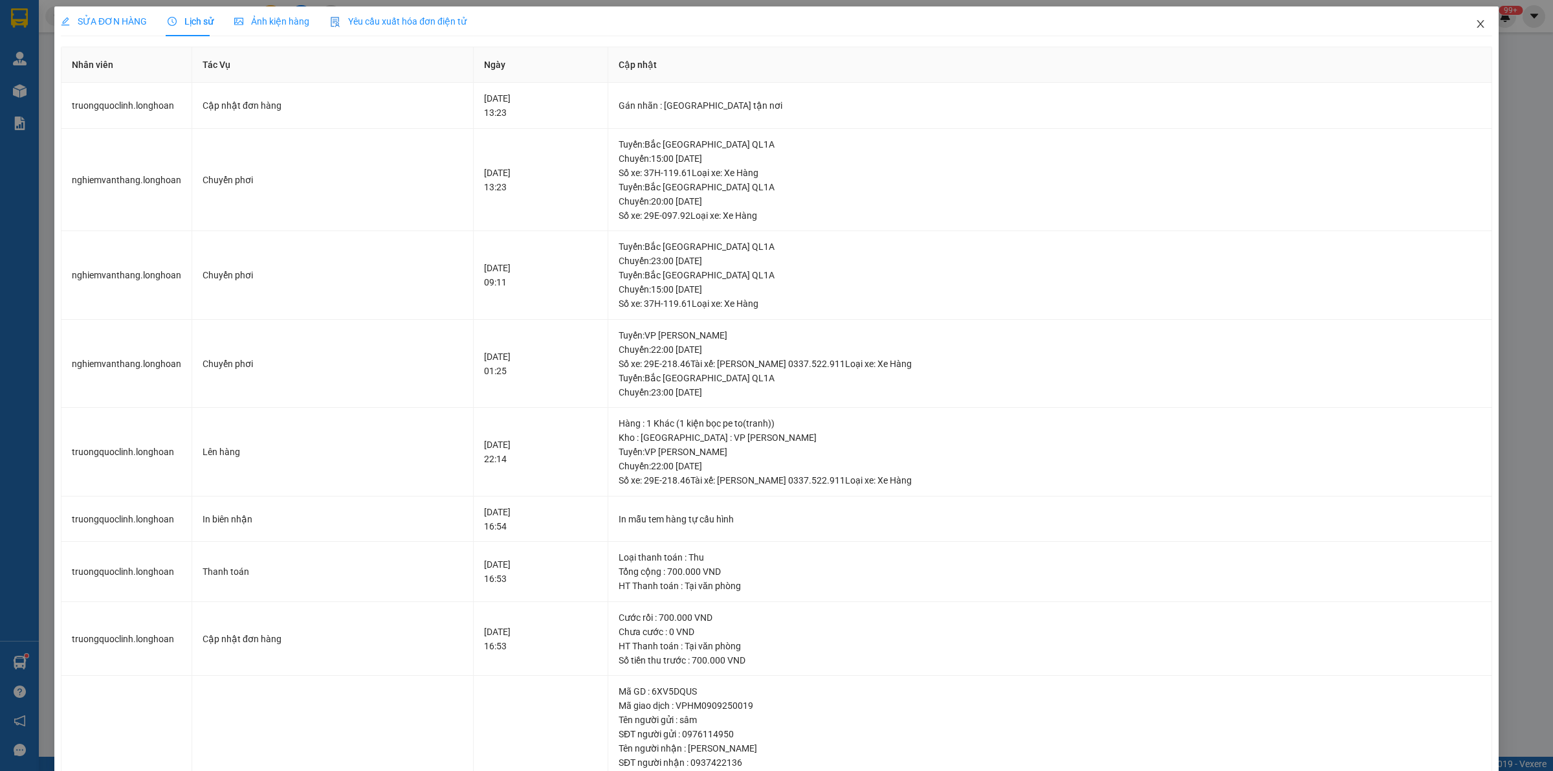
drag, startPoint x: 1461, startPoint y: 20, endPoint x: 1469, endPoint y: 31, distance: 13.5
click at [1462, 18] on span "Close" at bounding box center [1480, 24] width 36 height 36
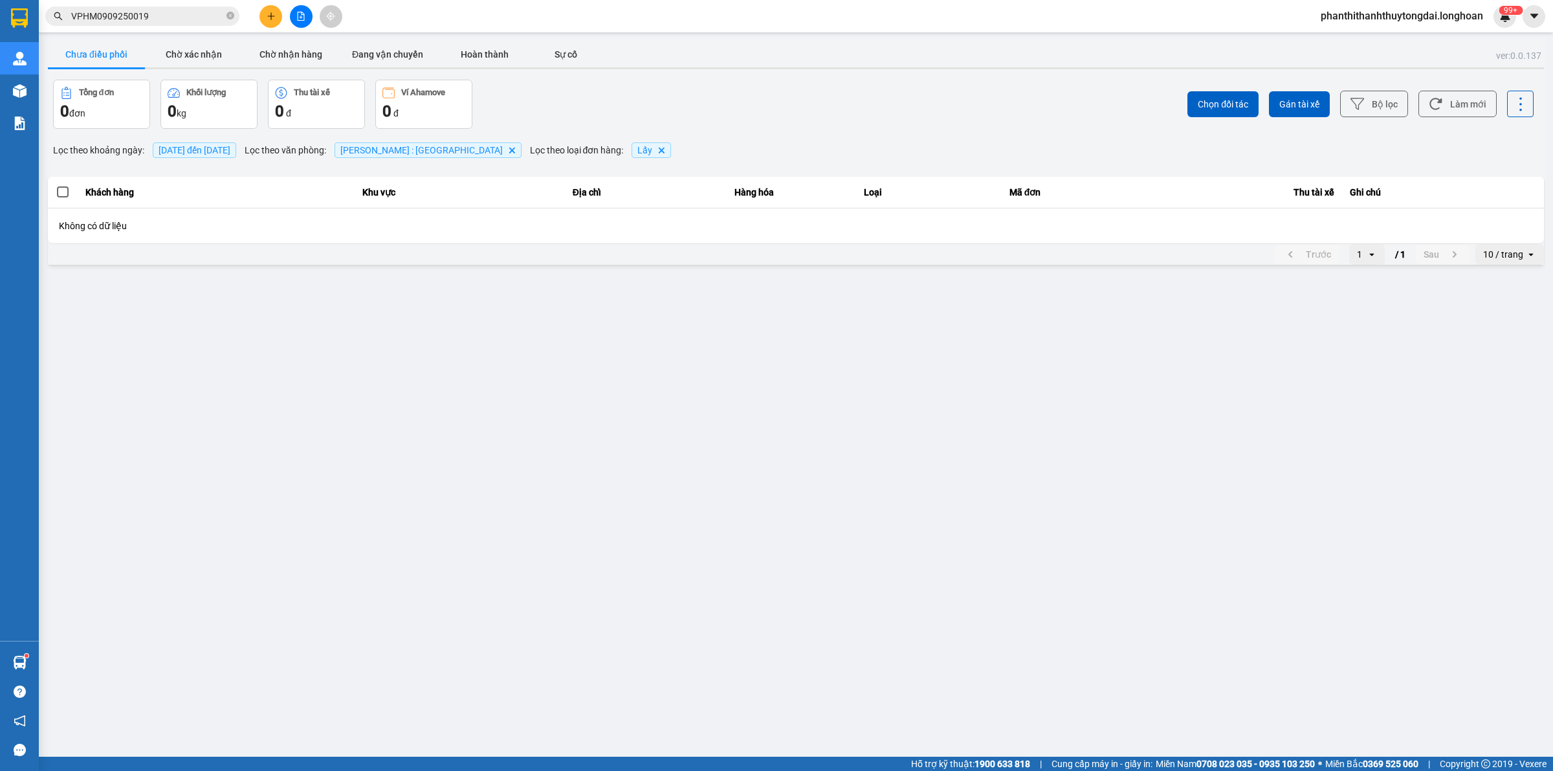
click at [274, 12] on icon "plus" at bounding box center [271, 16] width 9 height 9
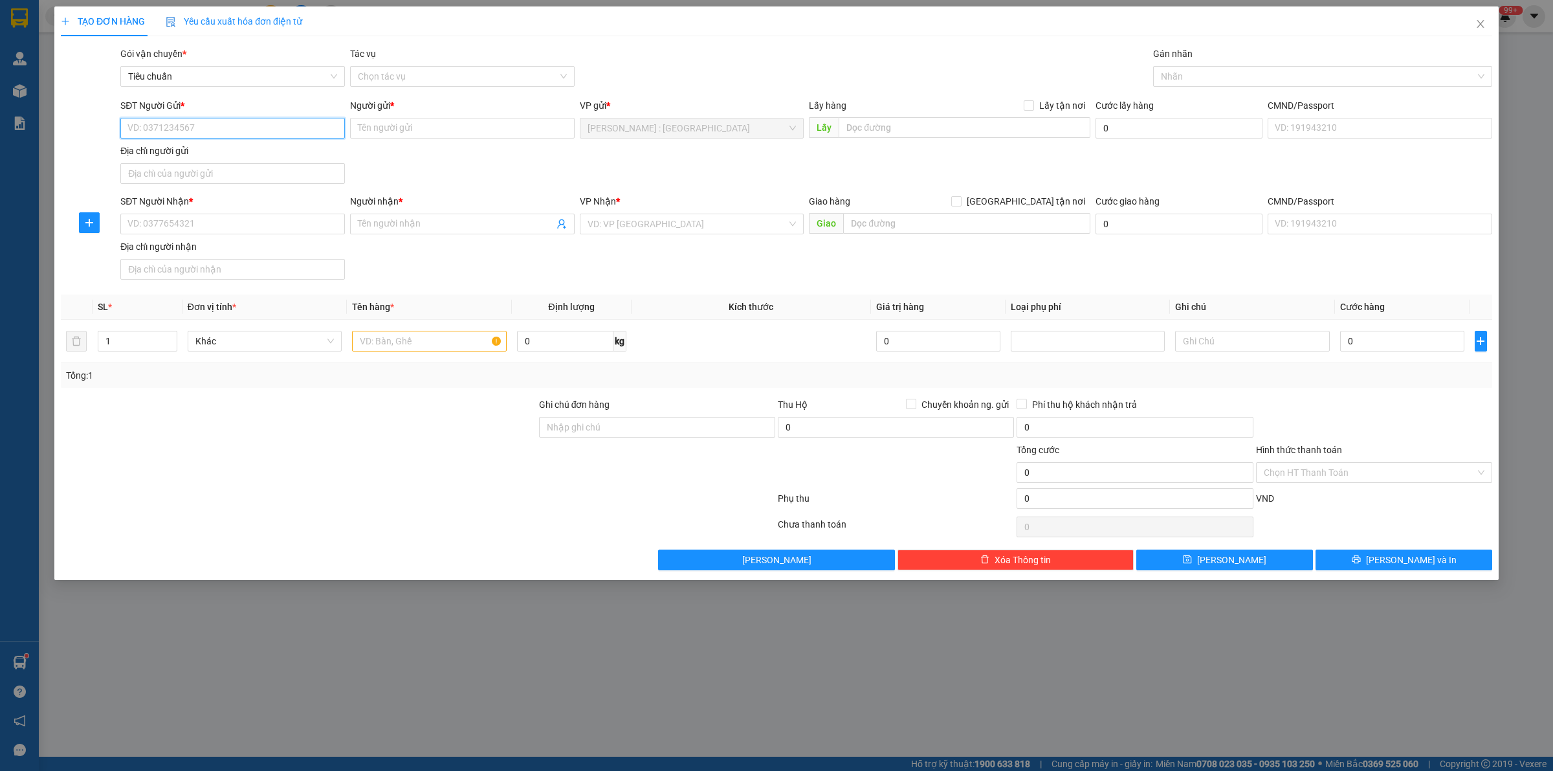
click at [241, 127] on input "SĐT Người Gửi *" at bounding box center [232, 128] width 225 height 21
paste input "0908882761"
type input "0908882761"
click at [280, 221] on input "SĐT Người Nhận *" at bounding box center [232, 224] width 225 height 21
paste input "0908 509 154"
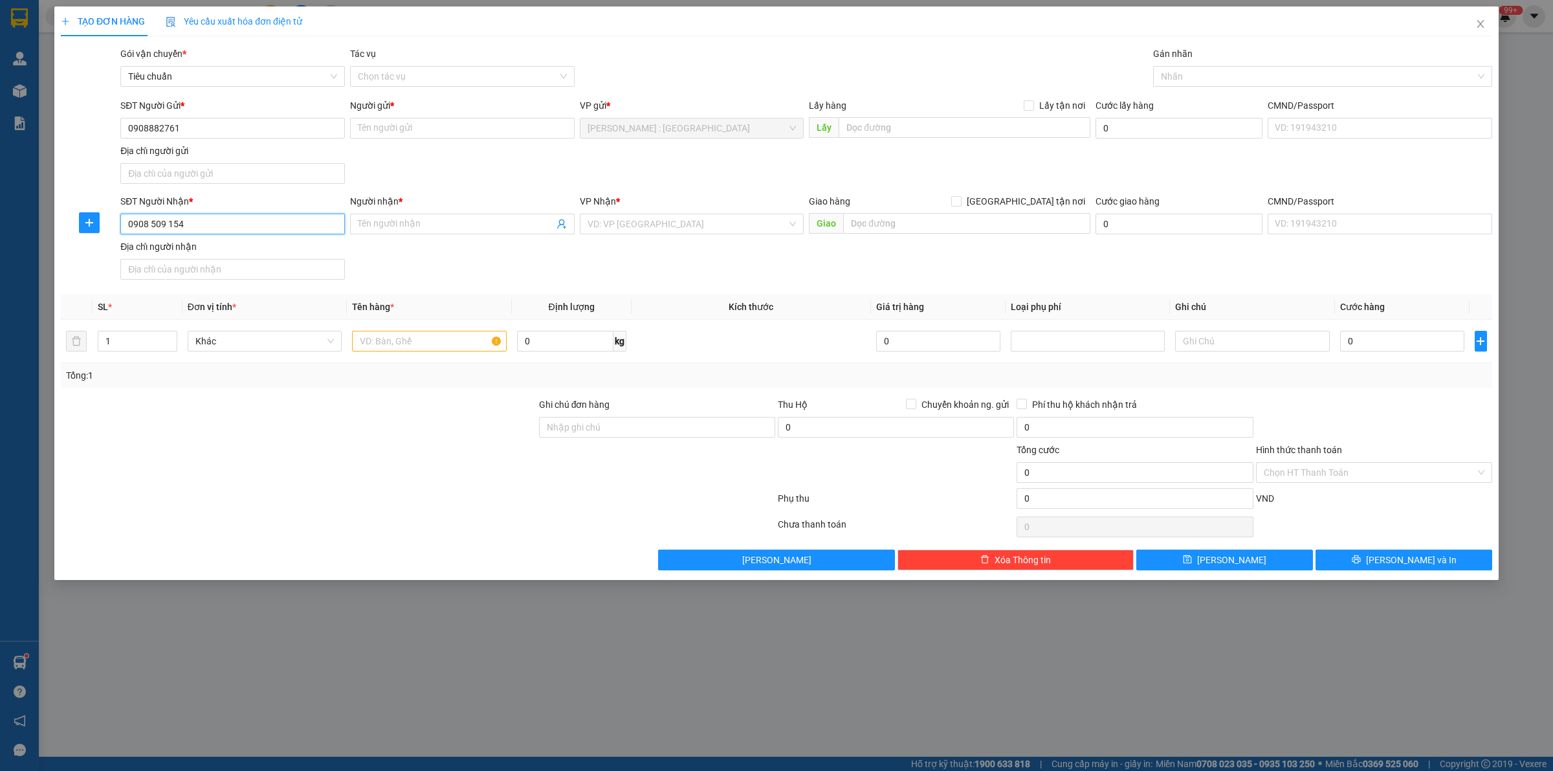
click at [246, 220] on input "0908 509 154" at bounding box center [232, 224] width 225 height 21
click at [245, 218] on input "0908 509 154" at bounding box center [232, 224] width 225 height 21
click at [247, 219] on input "0908 509 154" at bounding box center [232, 224] width 225 height 21
click at [248, 225] on input "0908 509 154" at bounding box center [232, 224] width 225 height 21
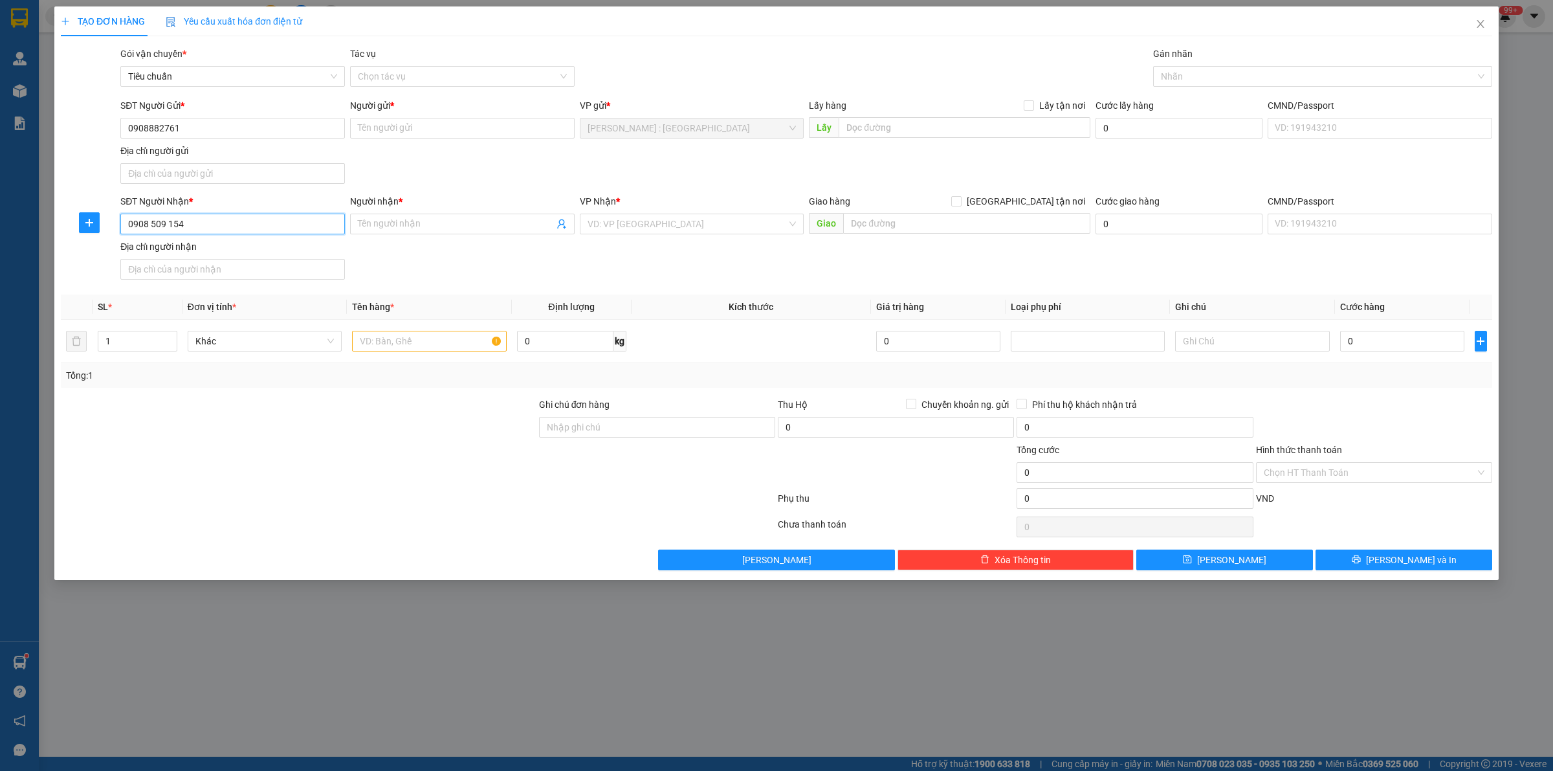
click at [248, 225] on input "0908 509 154" at bounding box center [232, 224] width 225 height 21
paste input "9478819"
type input "0909478819"
click at [241, 253] on div "0909478819 - Khương" at bounding box center [232, 251] width 209 height 14
type input "Khương"
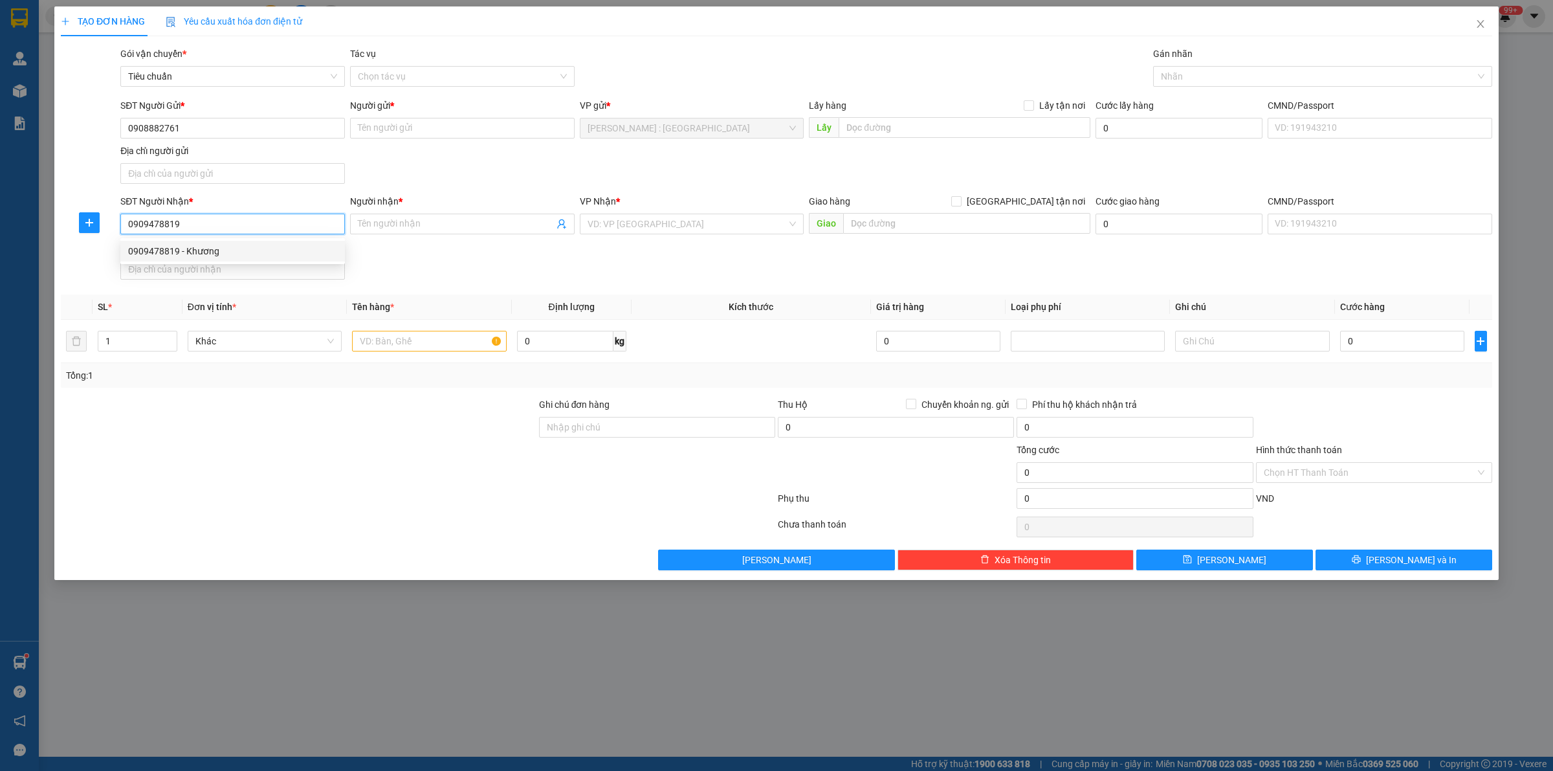
checkbox input "true"
type input "[GEOGRAPHIC_DATA], [GEOGRAPHIC_DATA], [GEOGRAPHIC_DATA], [GEOGRAPHIC_DATA], [GE…"
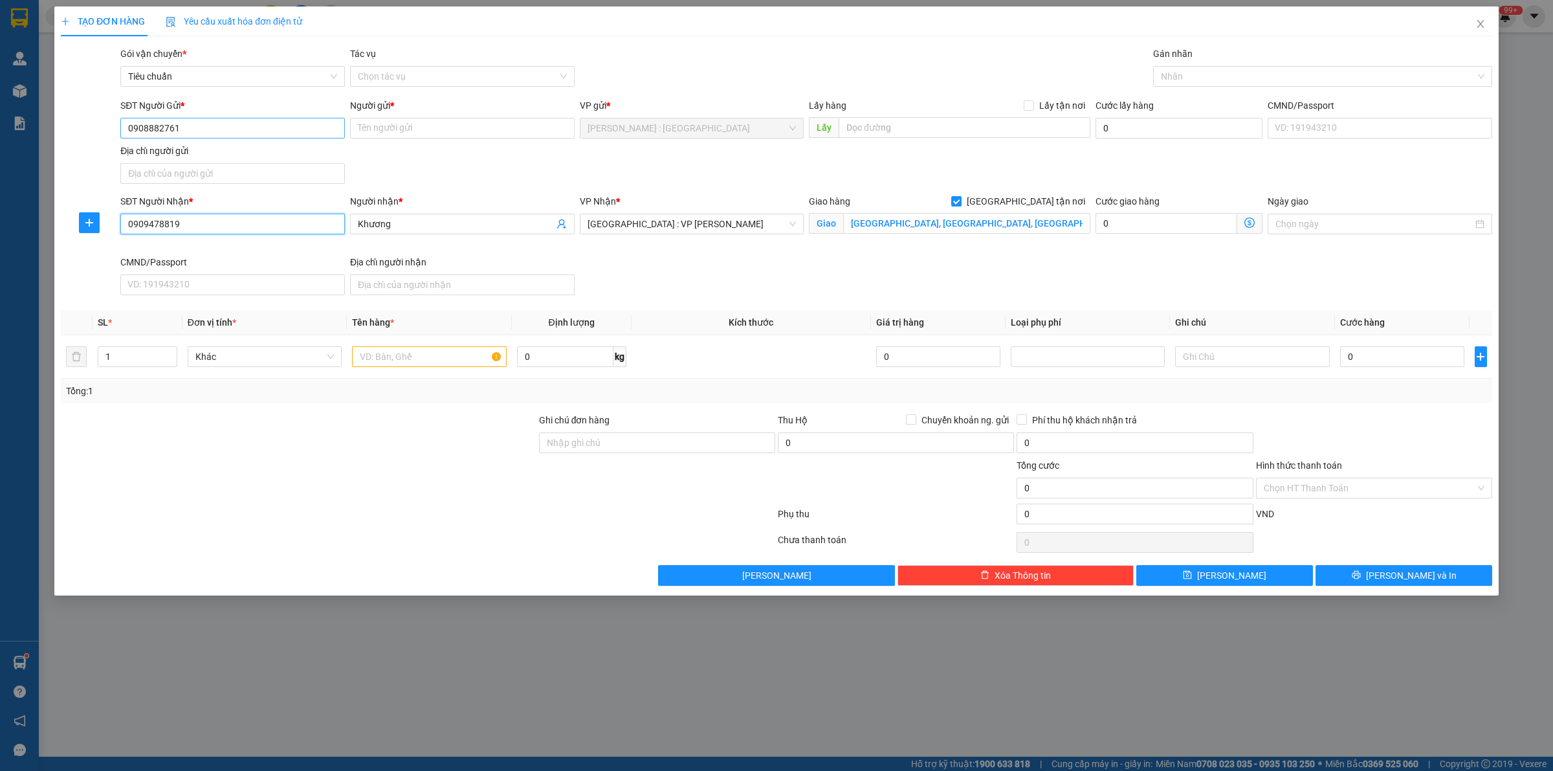
type input "0909478819"
click at [278, 127] on input "0908882761" at bounding box center [232, 128] width 225 height 21
click at [275, 160] on div "0908882761 - c ngọc 0908 509 154 a Mừng" at bounding box center [232, 155] width 209 height 14
type input "c ngọc 0908 509 154 a Mừng"
checkbox input "true"
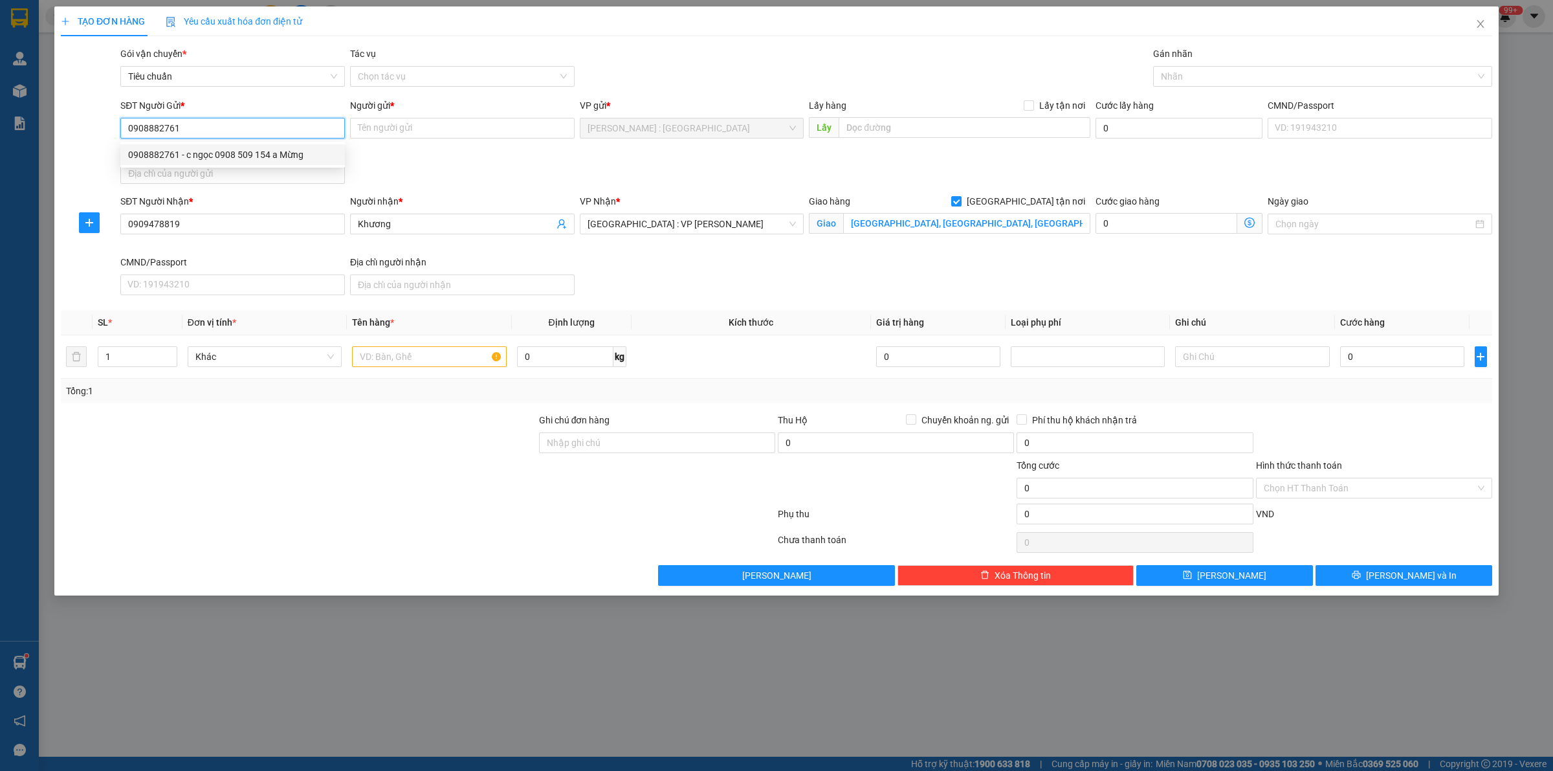
type input "gửi :361/77a tổ 17 -ấp 6-[PERSON_NAME] -x đông thanh-hóc môn -hcm"
type input "100.000"
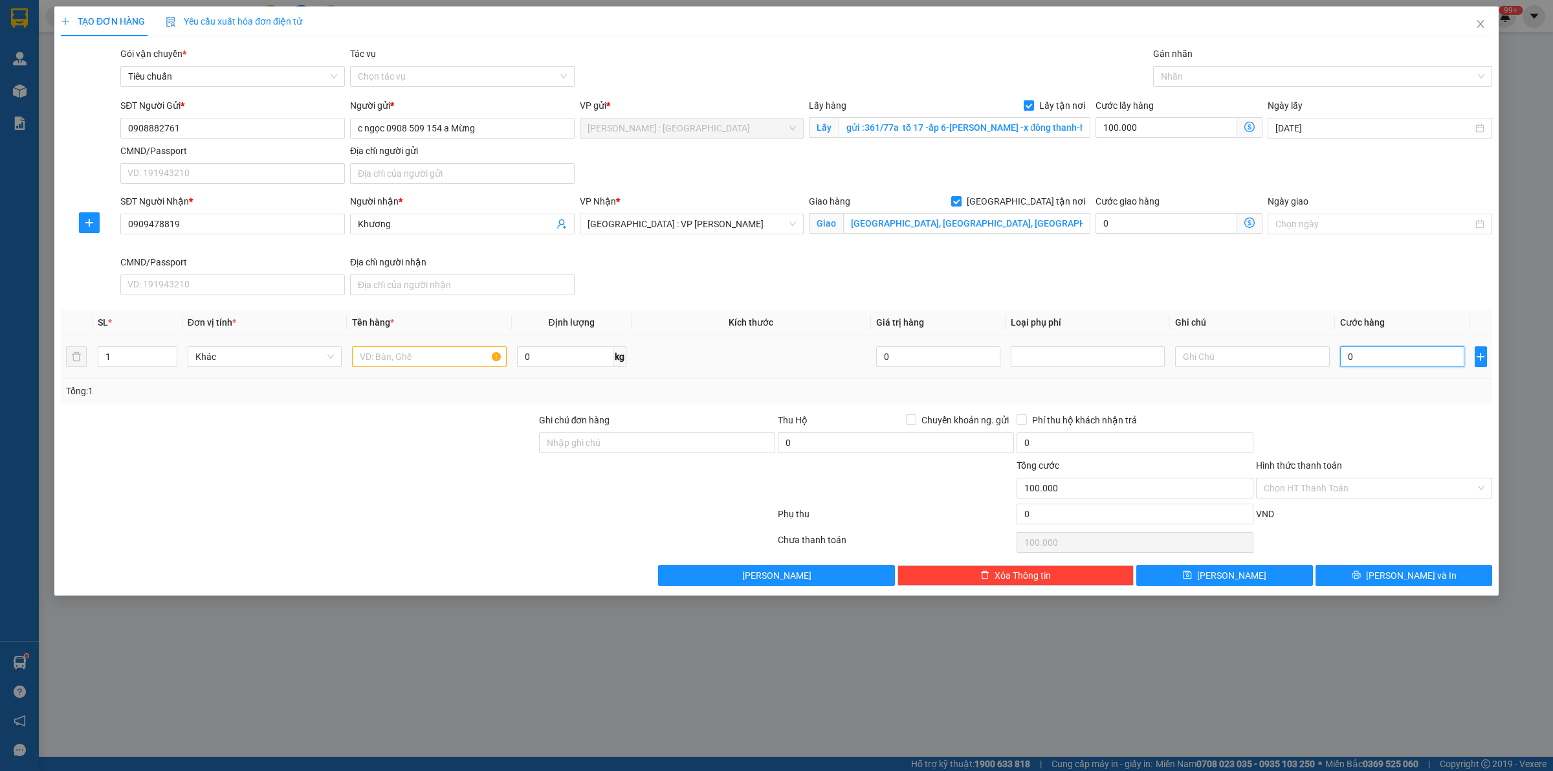
click at [1391, 359] on input "0" at bounding box center [1402, 356] width 124 height 21
type input "1"
type input "100.001"
type input "15"
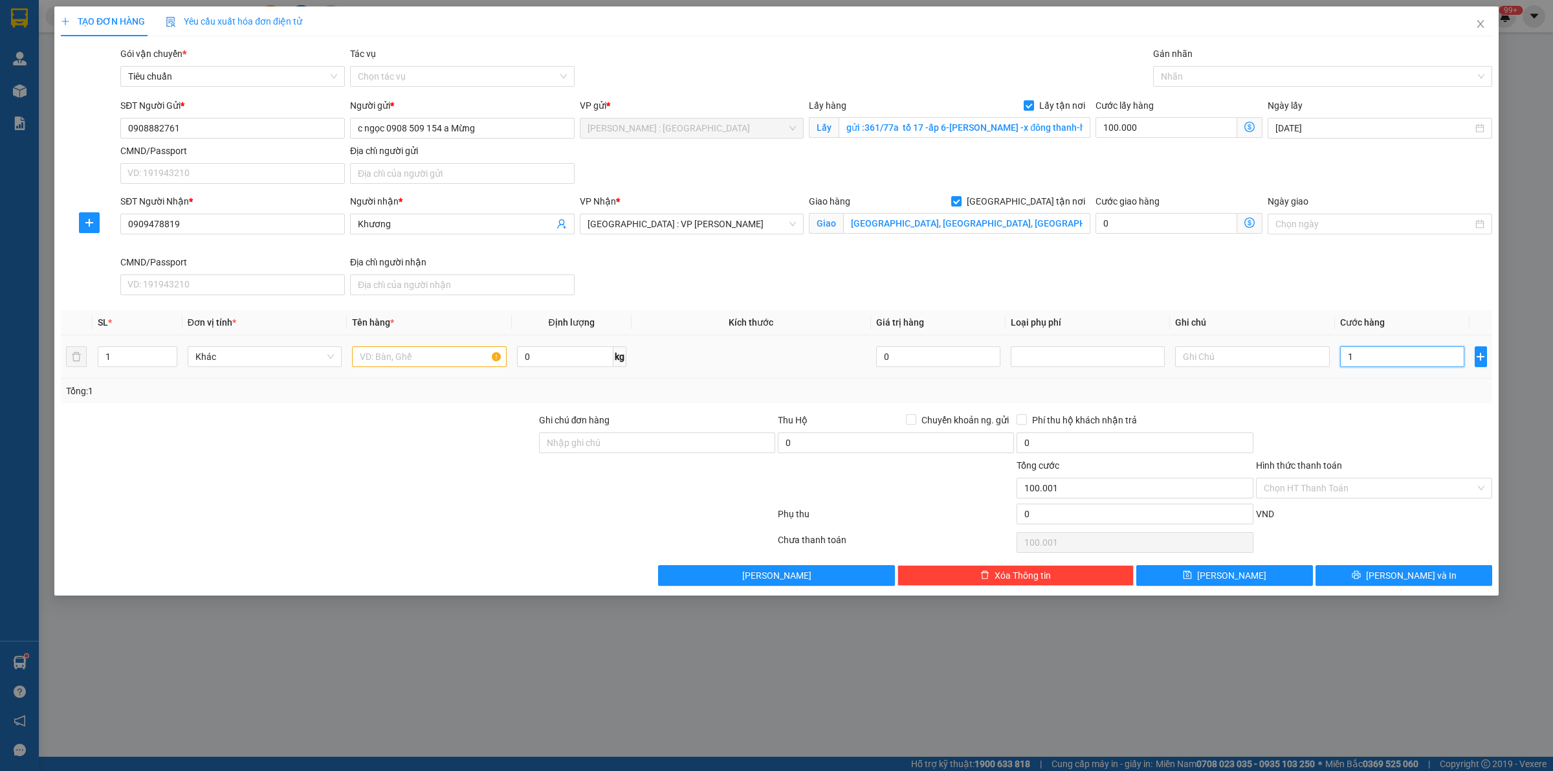
type input "100.015"
type input "150"
type input "100.150"
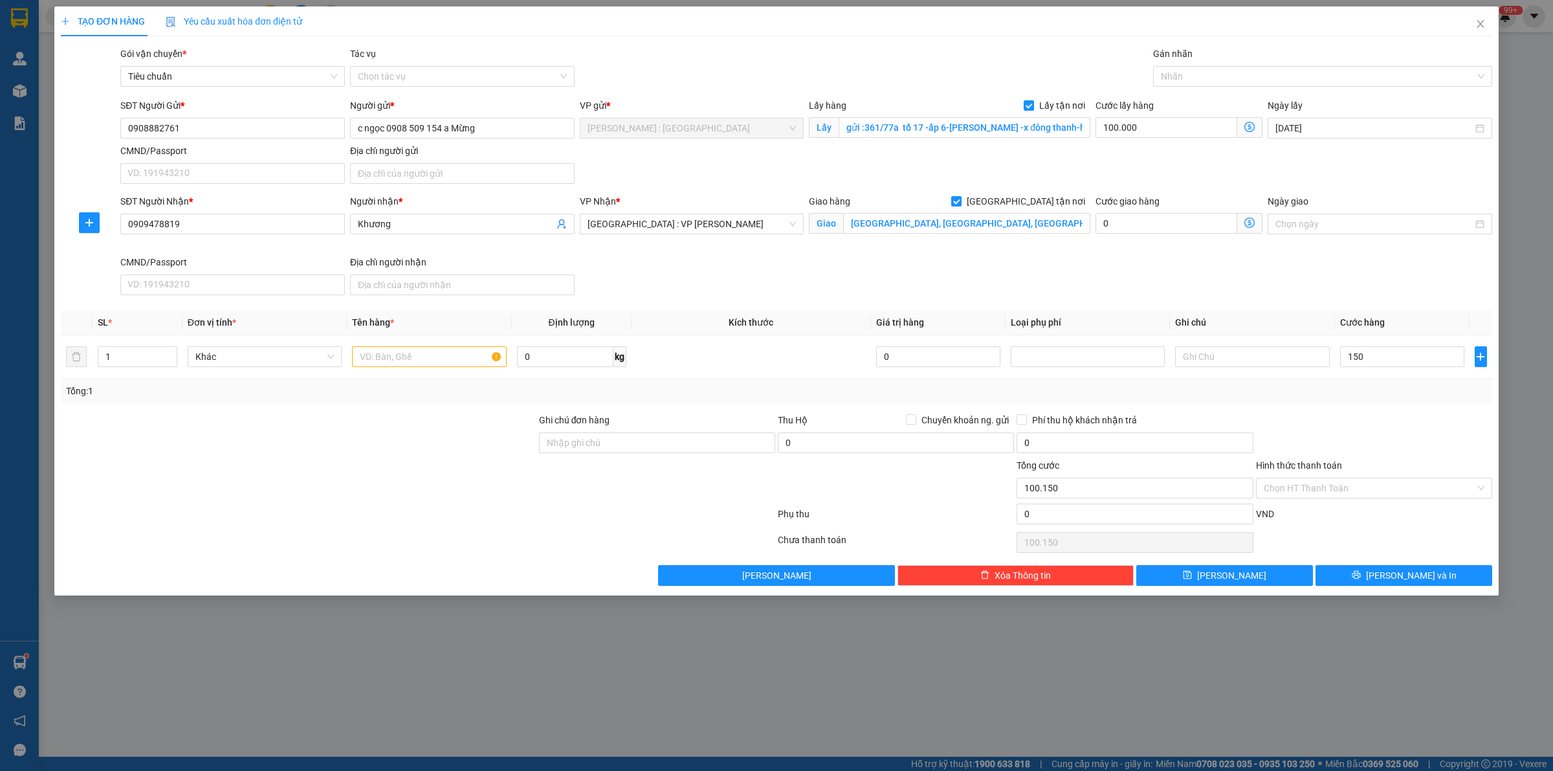
type input "150.000"
type input "250.000"
click at [1315, 263] on div "SĐT Người Nhận * 0909478819 Người nhận * Khương VP Nhận * [GEOGRAPHIC_DATA] : V…" at bounding box center [806, 247] width 1377 height 106
click at [1409, 353] on input "150.000" at bounding box center [1402, 356] width 124 height 21
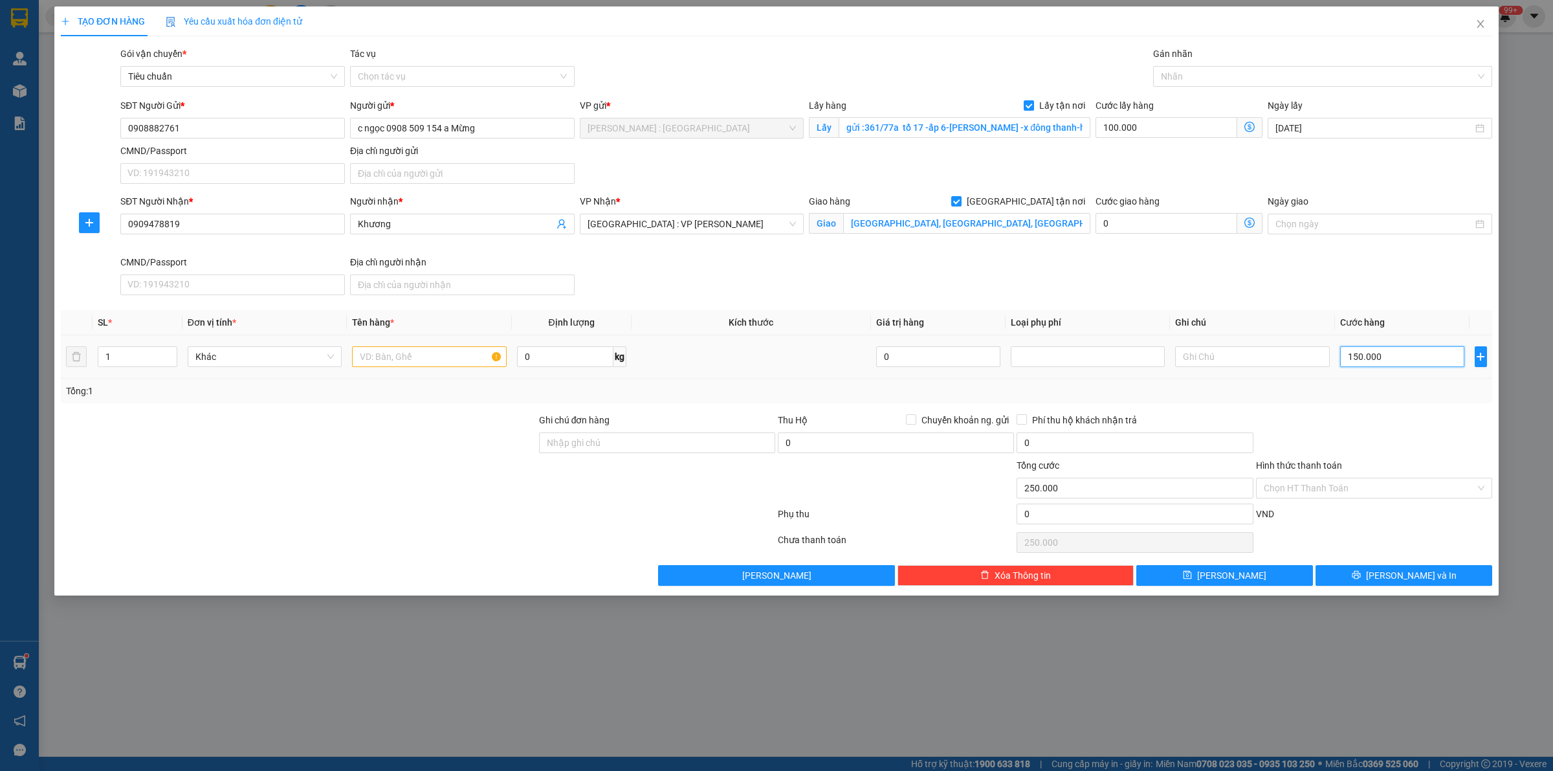
click at [1408, 353] on input "150.000" at bounding box center [1402, 356] width 124 height 21
type input "1.500.000"
type input "1.600.000"
type input "1.500.000"
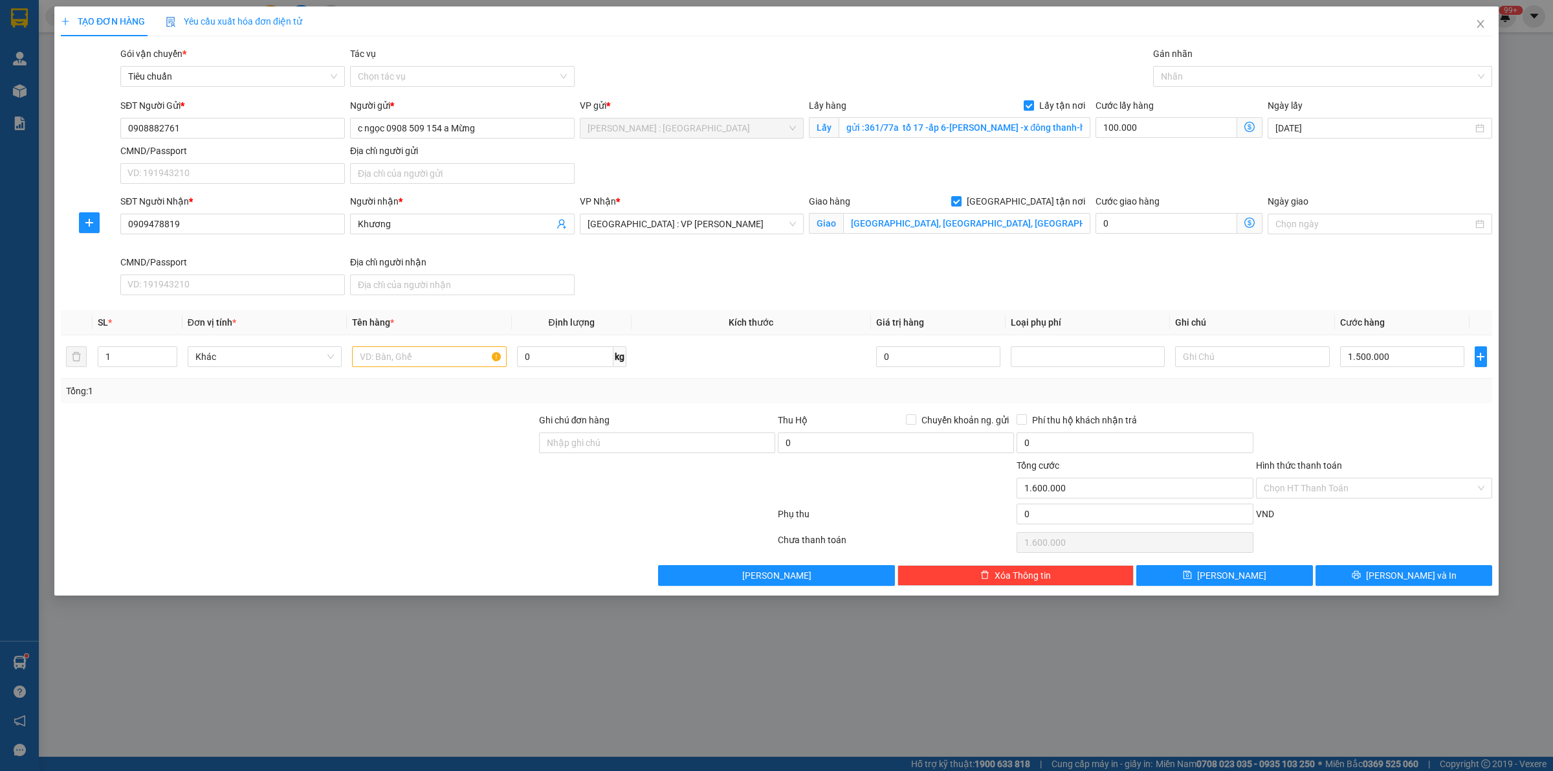
click at [1392, 273] on div "SĐT Người Nhận * 0909478819 Người nhận * Khương VP Nhận * [GEOGRAPHIC_DATA] : V…" at bounding box center [806, 247] width 1377 height 106
click at [1162, 129] on input "100.000" at bounding box center [1166, 127] width 142 height 21
type input "1.500.000"
type input "0"
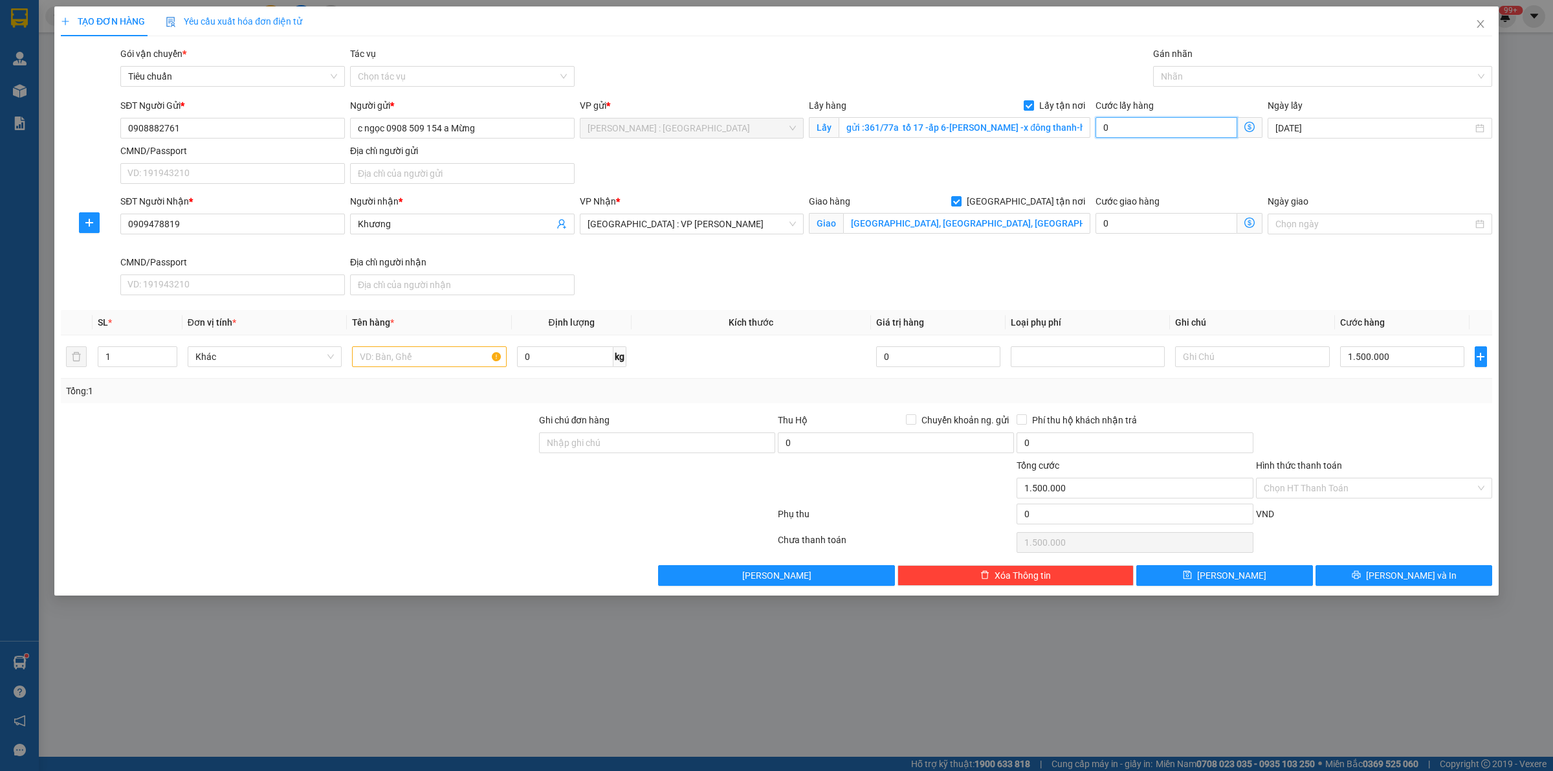
type input "1.500.001"
type input "1"
type input "1.500.015"
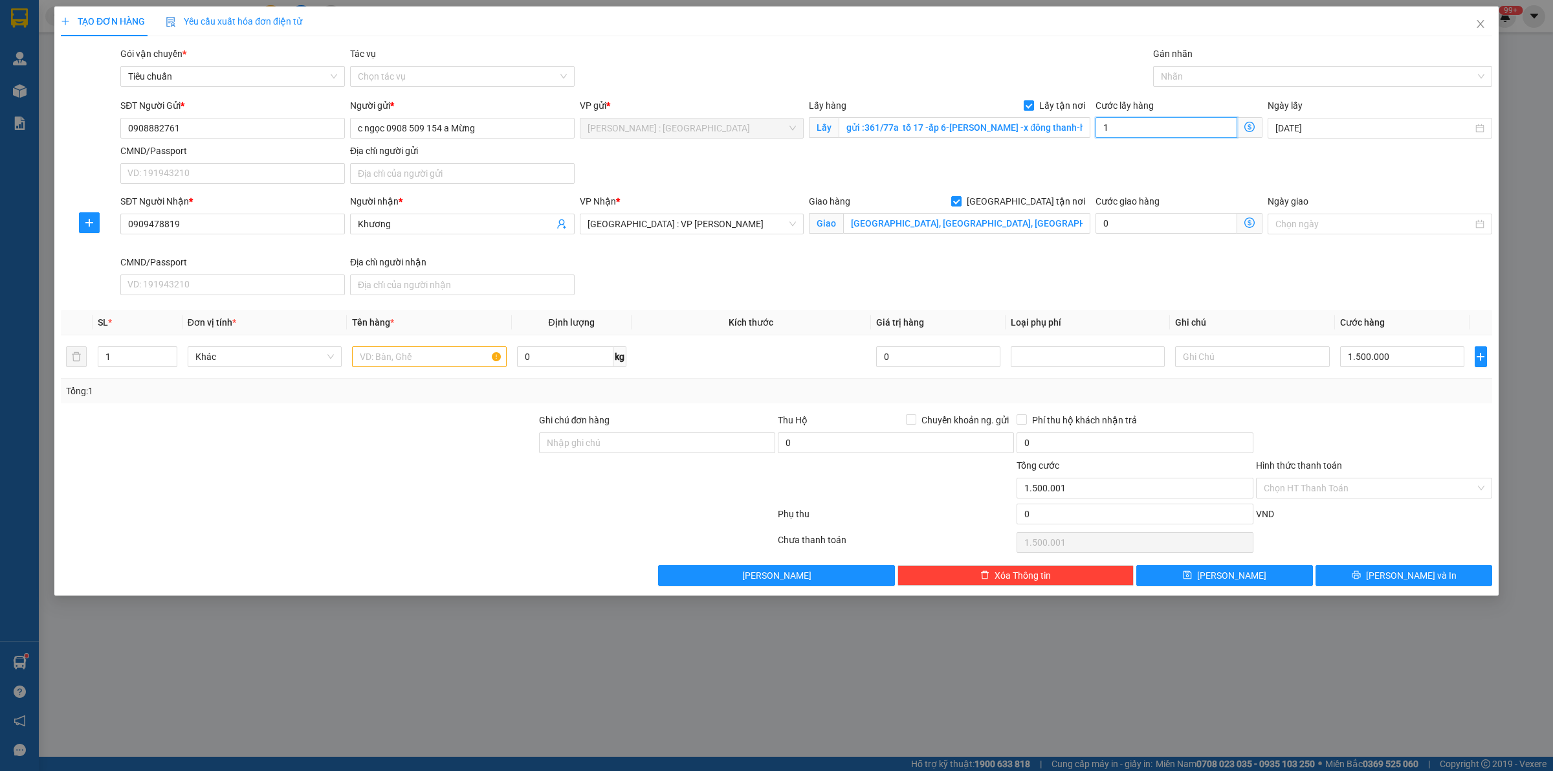
type input "15"
type input "1.500.150"
type input "150"
type input "1.650.000"
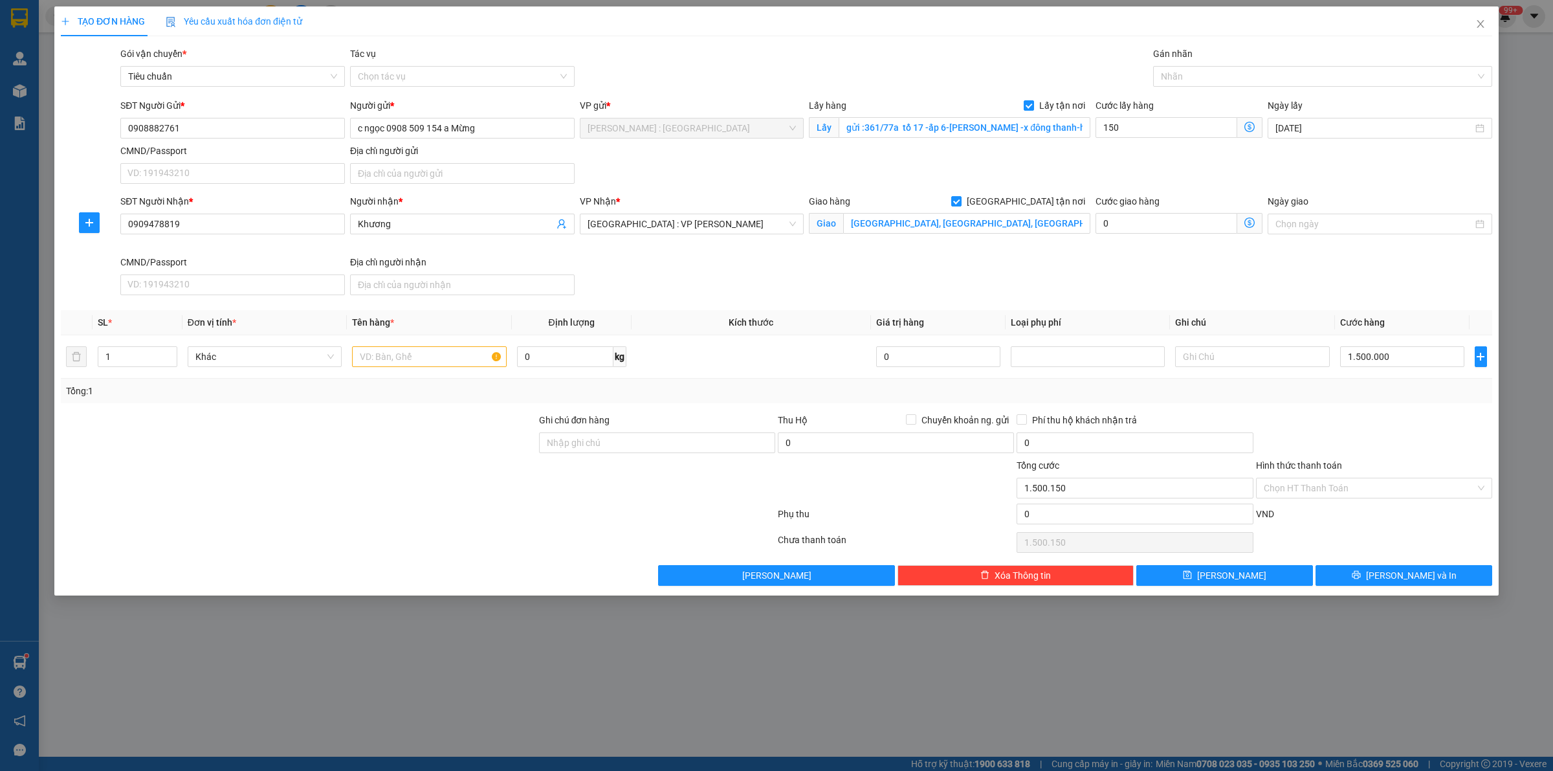
type input "1.650.000"
type input "150.000"
click at [1207, 281] on div "SĐT Người Nhận * 0909478819 Người nhận * Khương VP Nhận * [GEOGRAPHIC_DATA] : V…" at bounding box center [806, 247] width 1377 height 106
click at [419, 361] on input "text" at bounding box center [429, 356] width 154 height 21
paste input "1 kiện 3,5m"
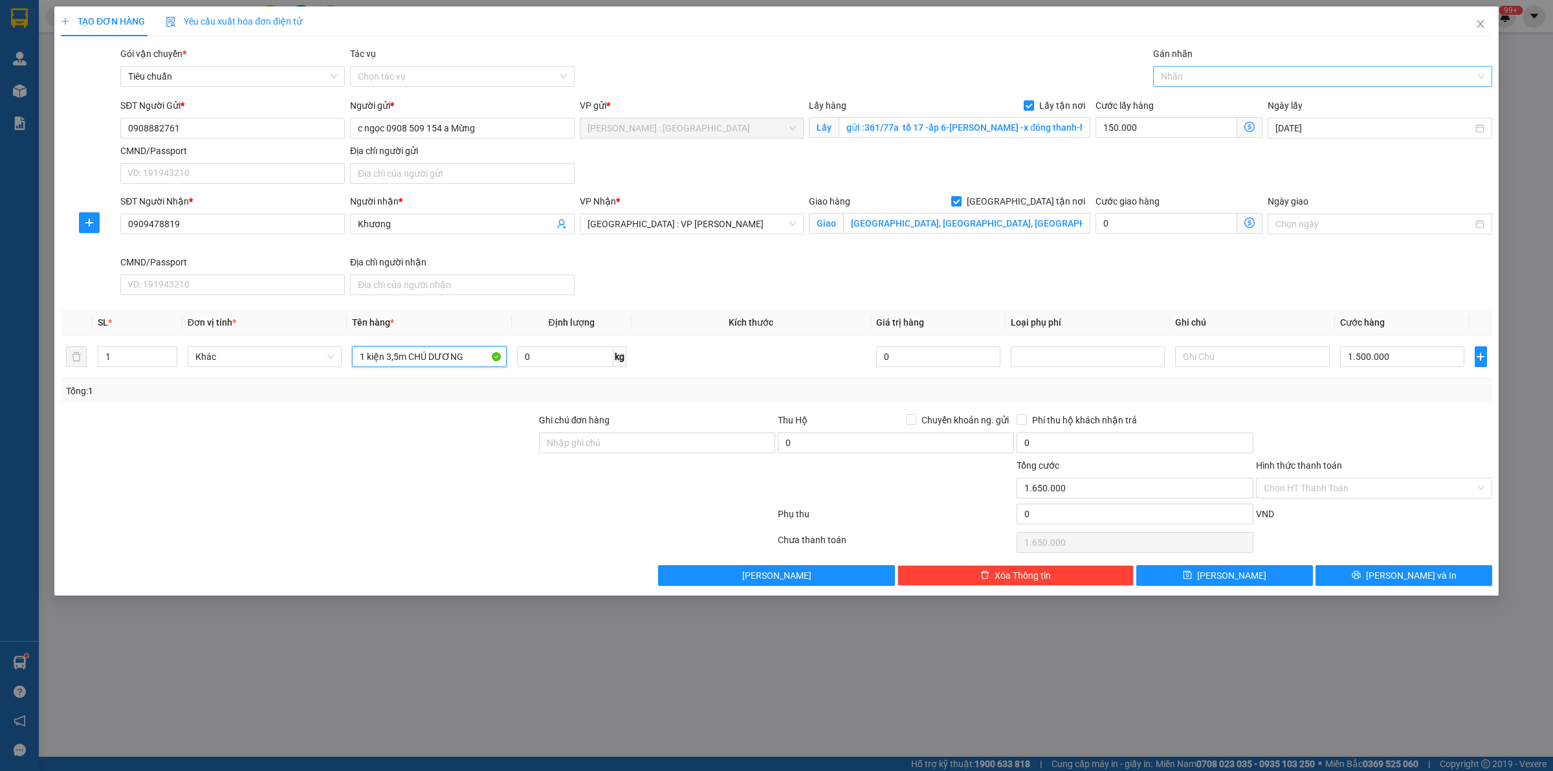
click at [1176, 69] on div at bounding box center [1316, 77] width 320 height 16
type input "1 kiện 3,5m CHÚ DƯƠNG"
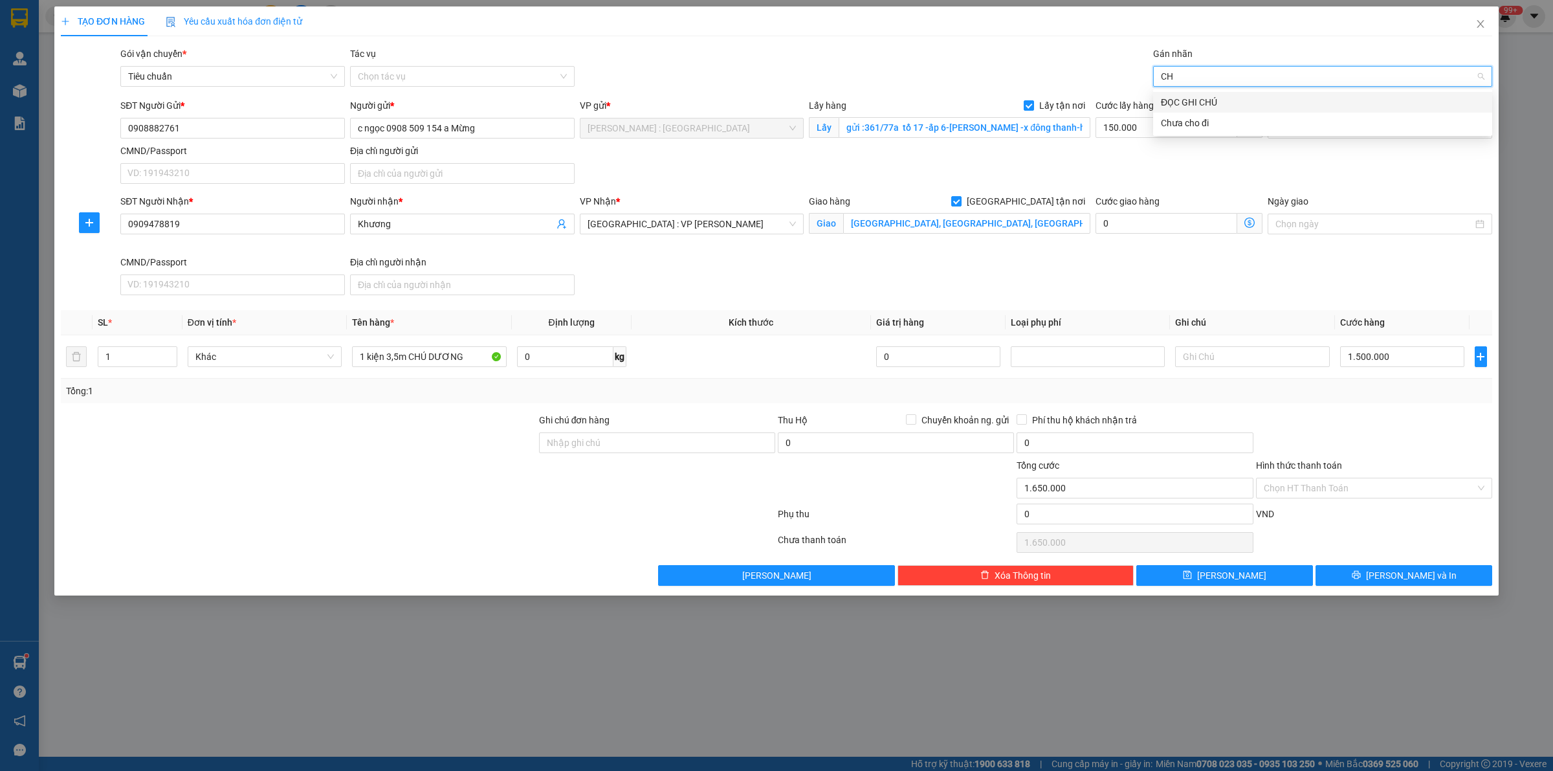
type input "C"
type input "GIAO"
click at [1254, 95] on div "[GEOGRAPHIC_DATA] tận nơi" at bounding box center [1323, 102] width 324 height 14
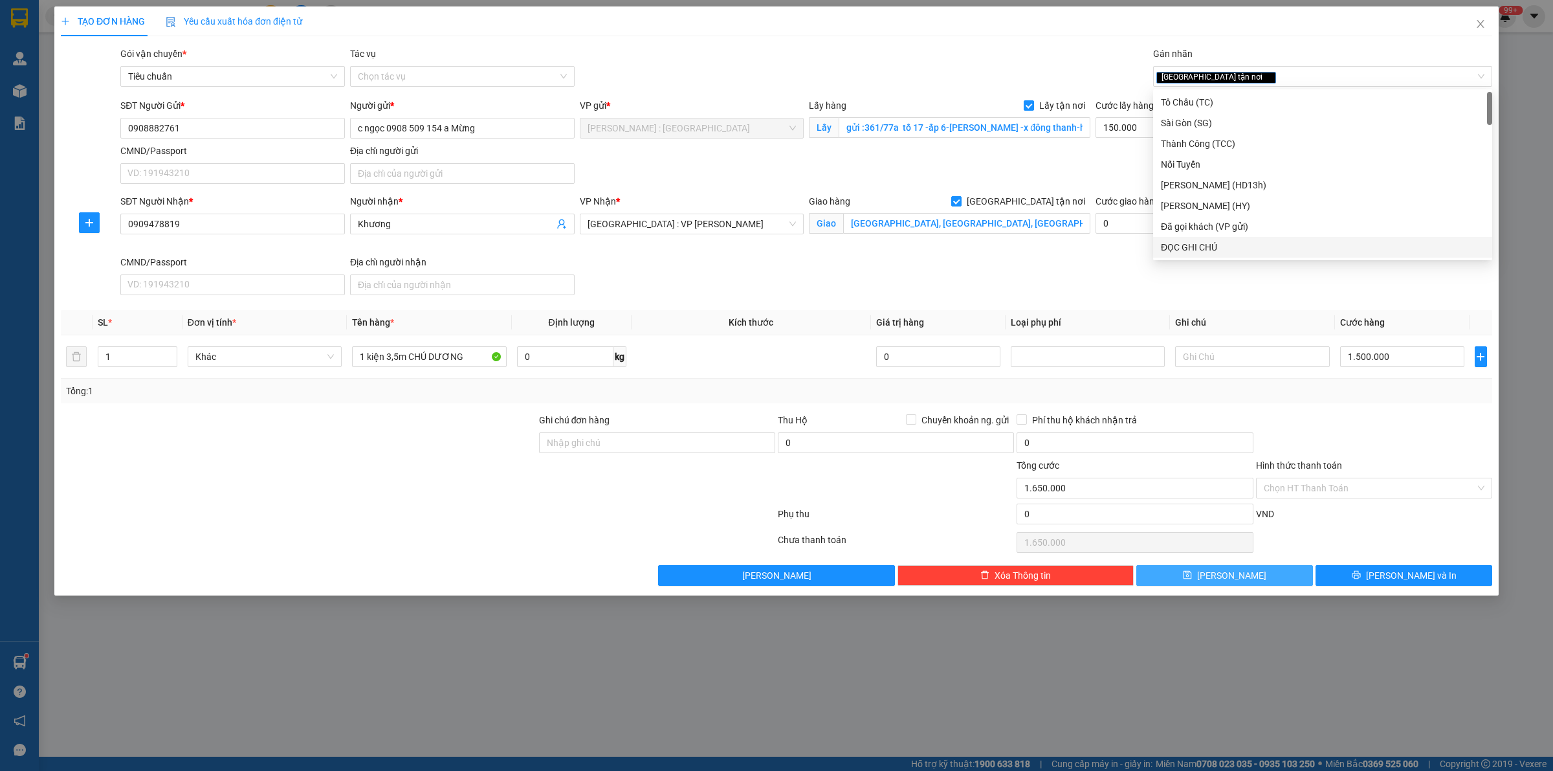
click at [1246, 578] on button "[PERSON_NAME]" at bounding box center [1224, 575] width 177 height 21
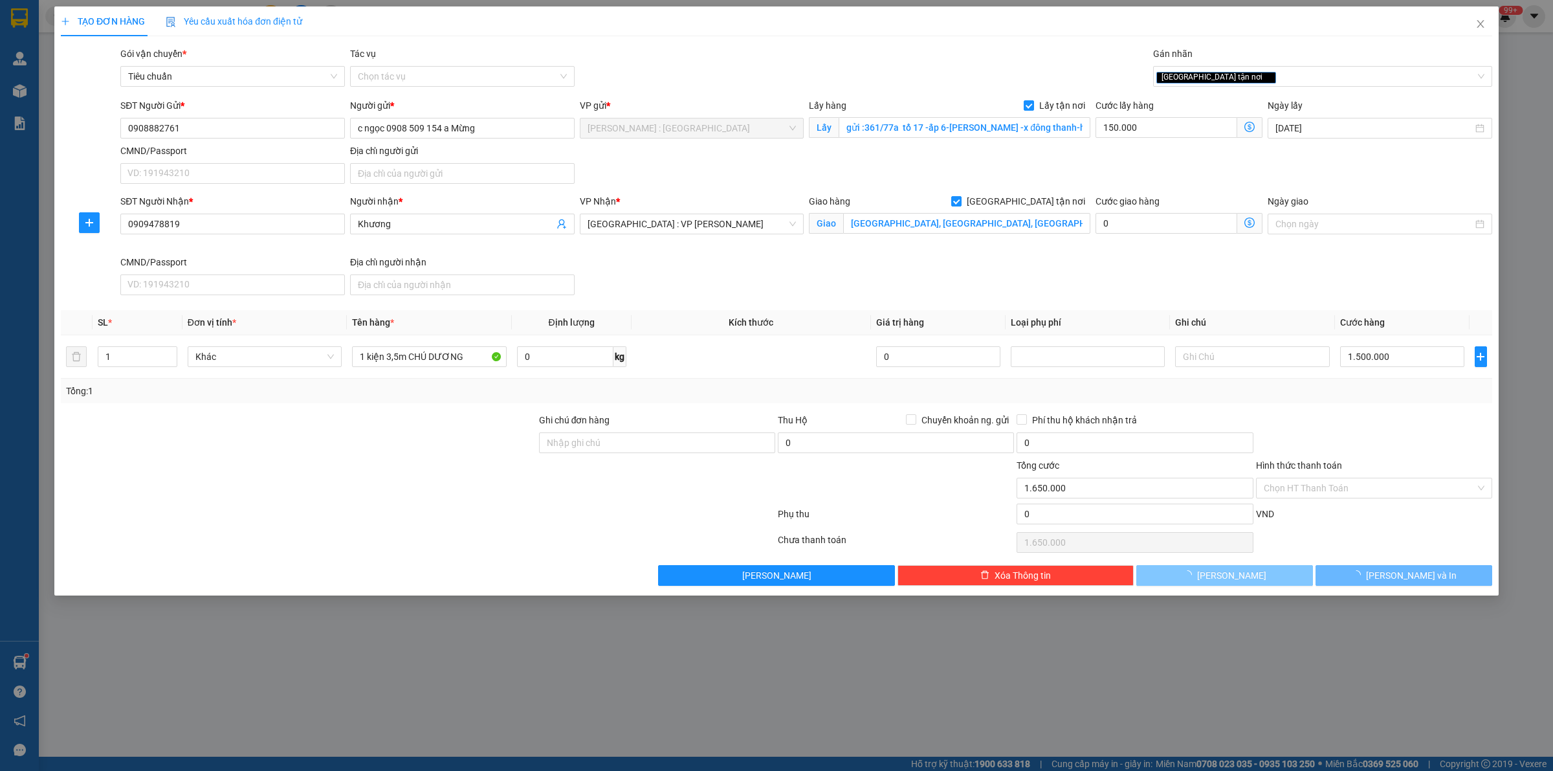
checkbox input "false"
type input "0"
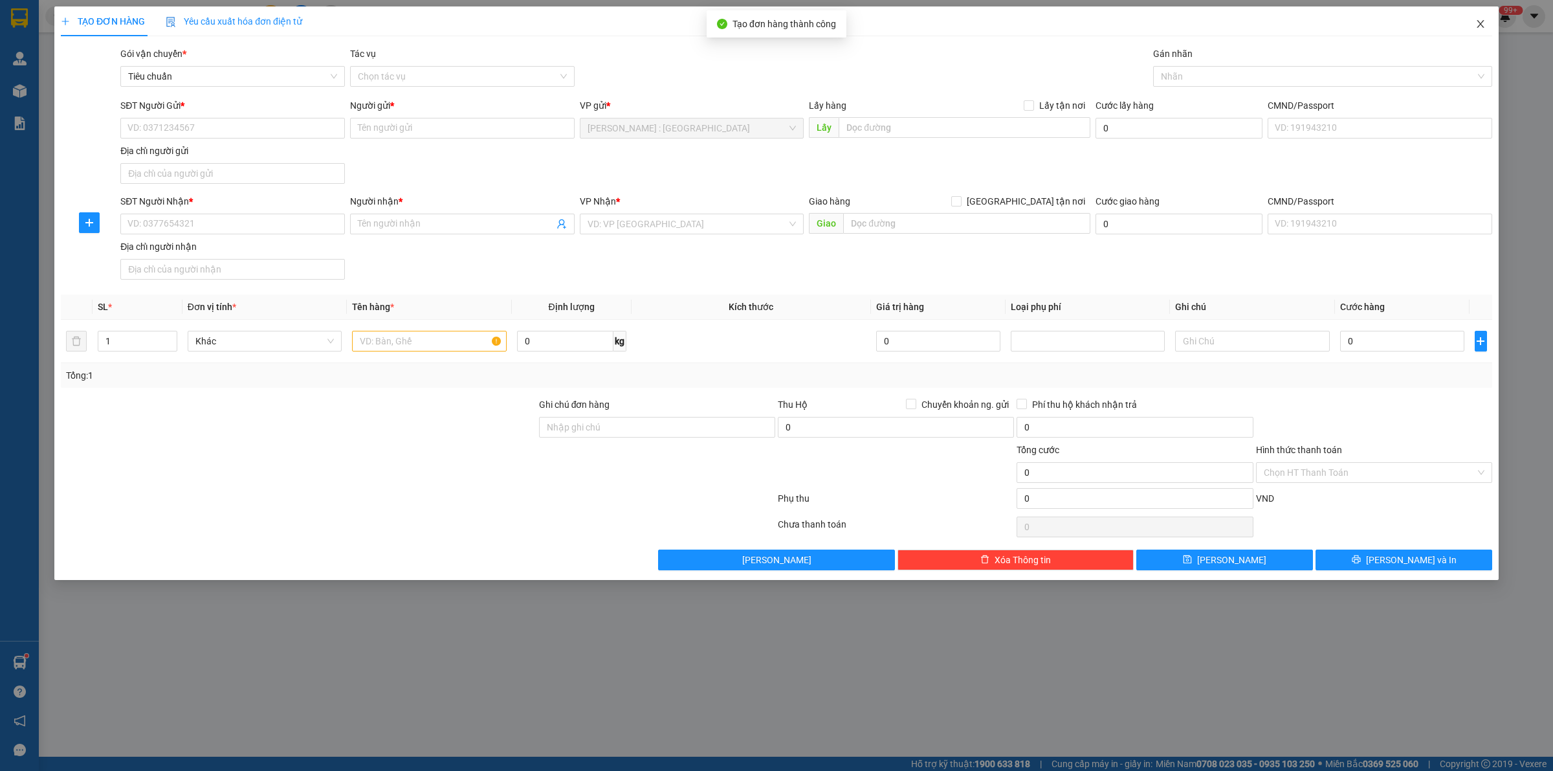
click at [1489, 23] on span "Close" at bounding box center [1480, 24] width 36 height 36
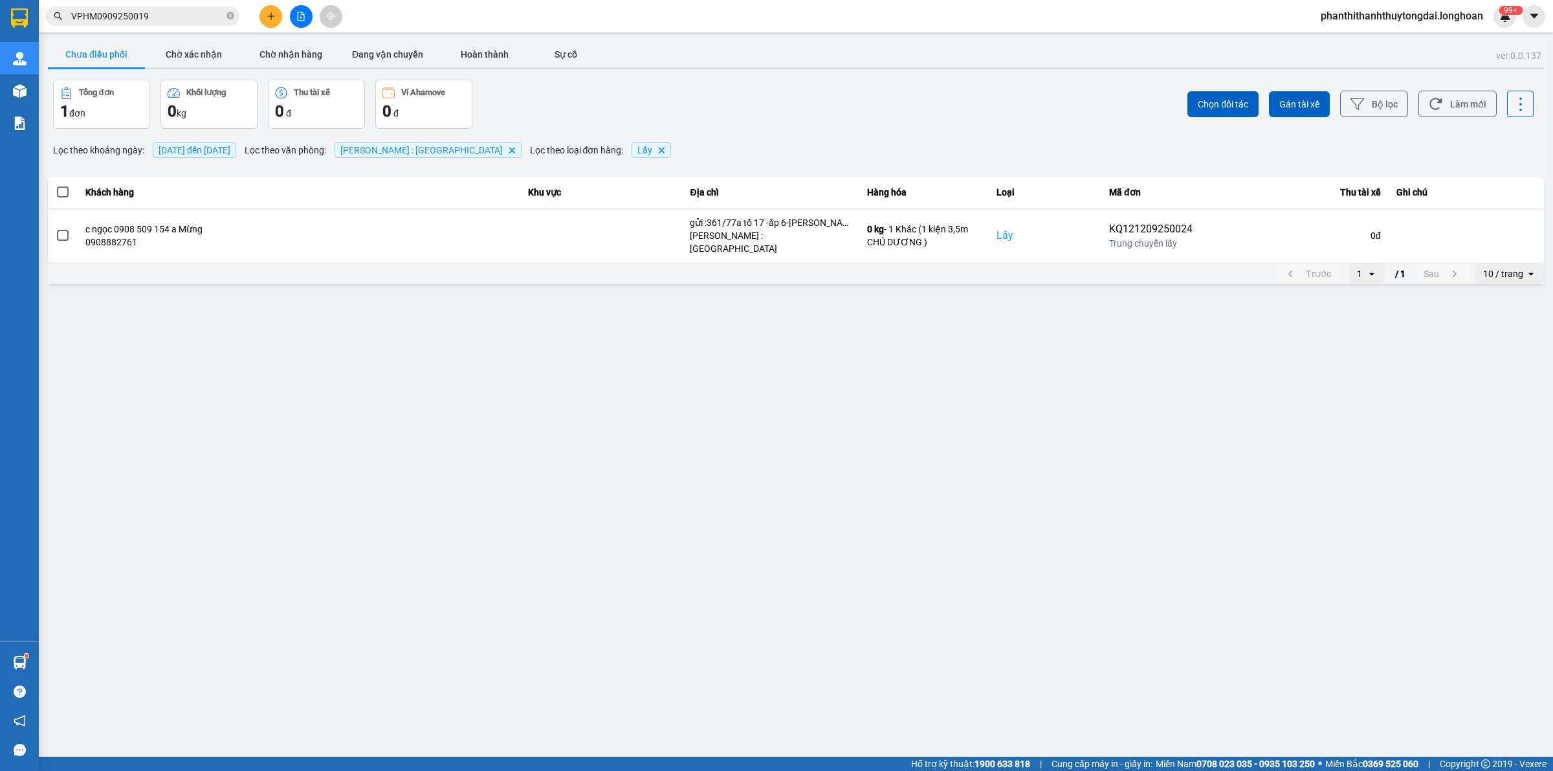
drag, startPoint x: 522, startPoint y: 369, endPoint x: 492, endPoint y: 351, distance: 34.8
click at [522, 370] on main "ver: 0.0.137 Chưa điều phối Chờ xác nhận Chờ nhận hàng Đang vận chuyển Hoàn thà…" at bounding box center [776, 378] width 1553 height 756
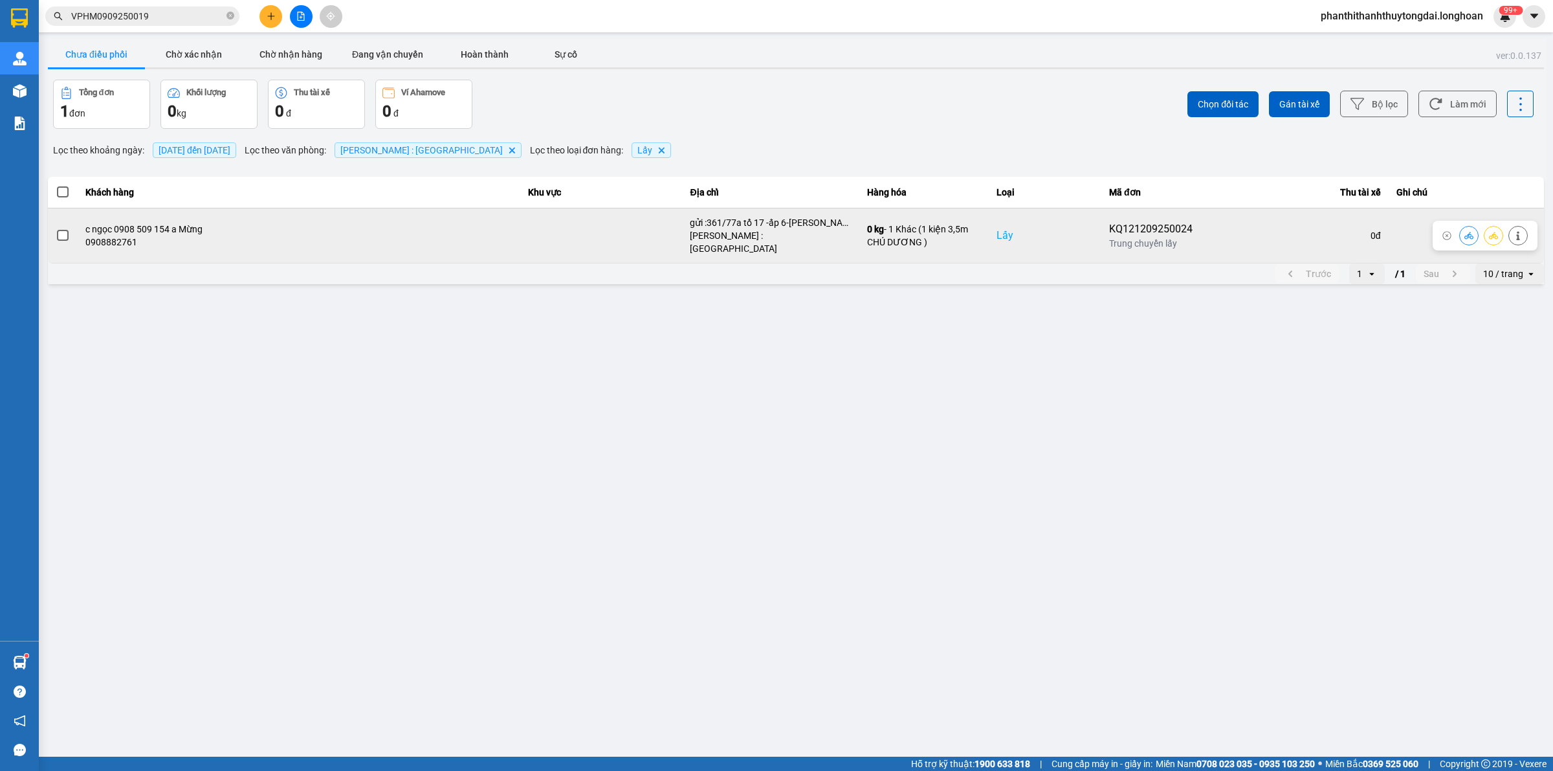
click at [63, 230] on span at bounding box center [63, 236] width 12 height 12
click at [56, 228] on input "checkbox" at bounding box center [56, 228] width 0 height 0
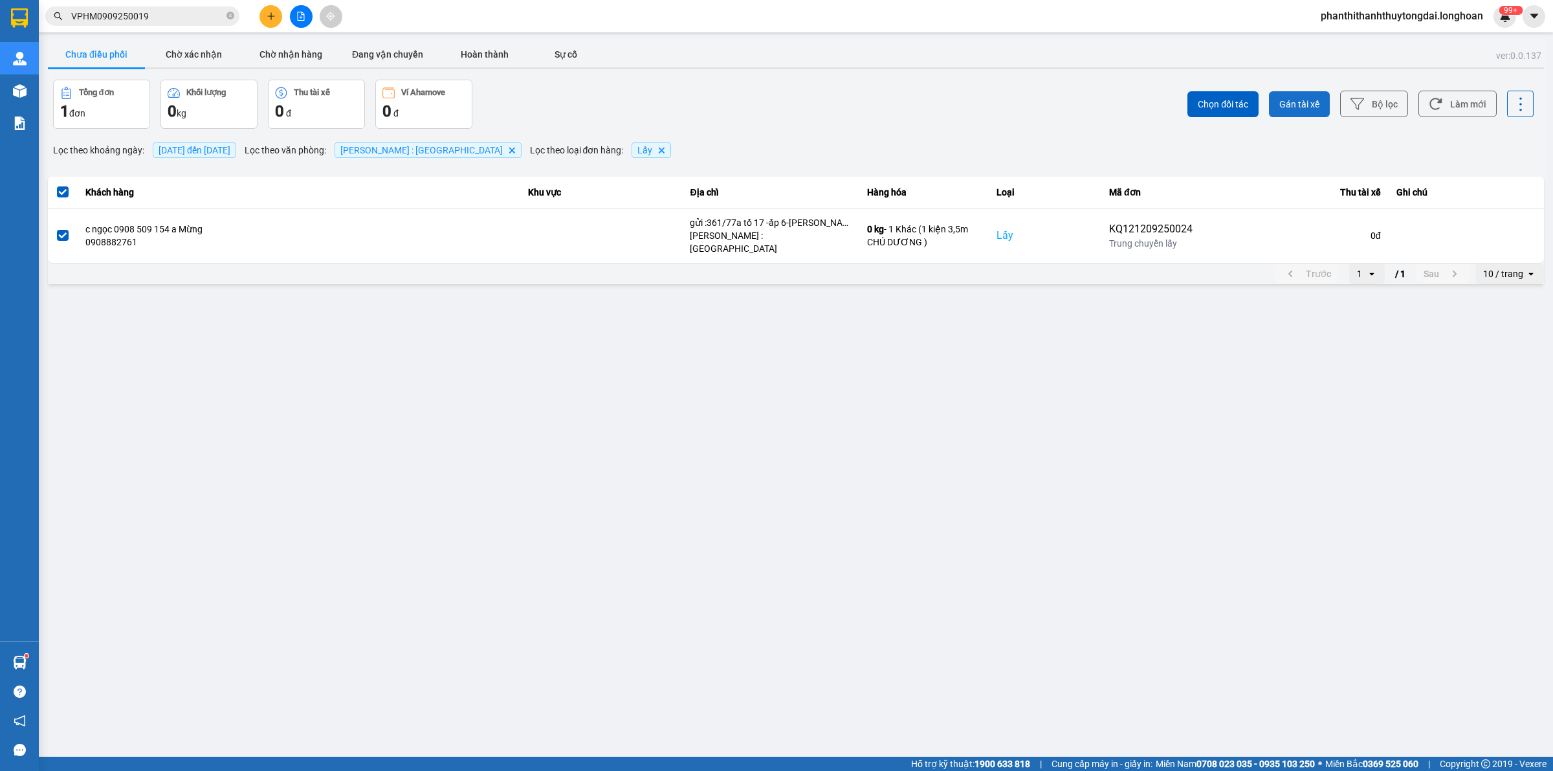
click at [1297, 104] on span "Gán tài xế" at bounding box center [1299, 104] width 40 height 13
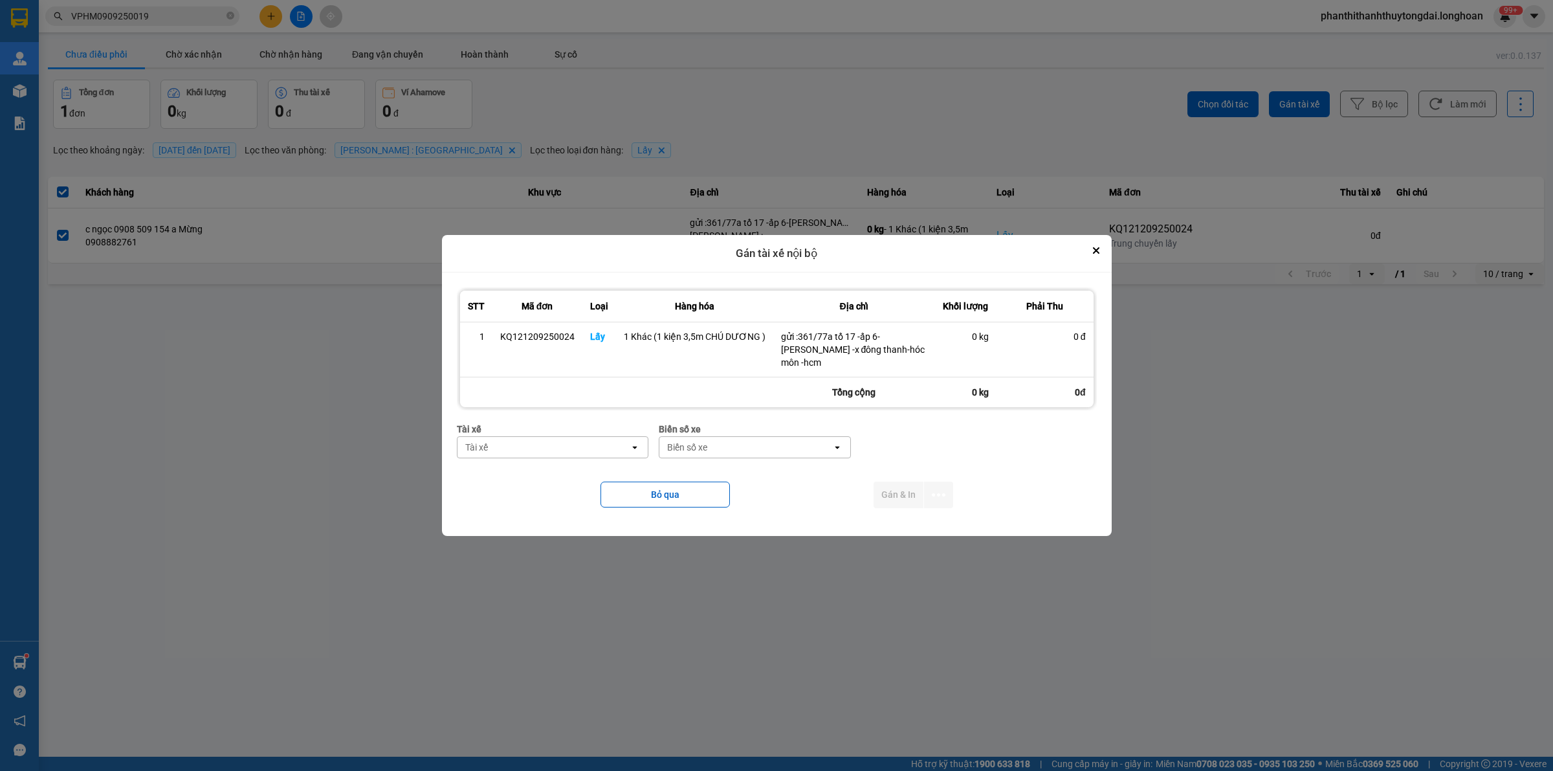
click at [584, 444] on div "Tài xế" at bounding box center [543, 447] width 173 height 21
type input "DƯƠNG"
drag, startPoint x: 486, startPoint y: 468, endPoint x: 632, endPoint y: 452, distance: 147.1
click at [486, 467] on span "0774555247 - [PERSON_NAME] 0774555247" at bounding box center [557, 475] width 175 height 26
click at [735, 441] on div "Biển số xe" at bounding box center [721, 447] width 40 height 13
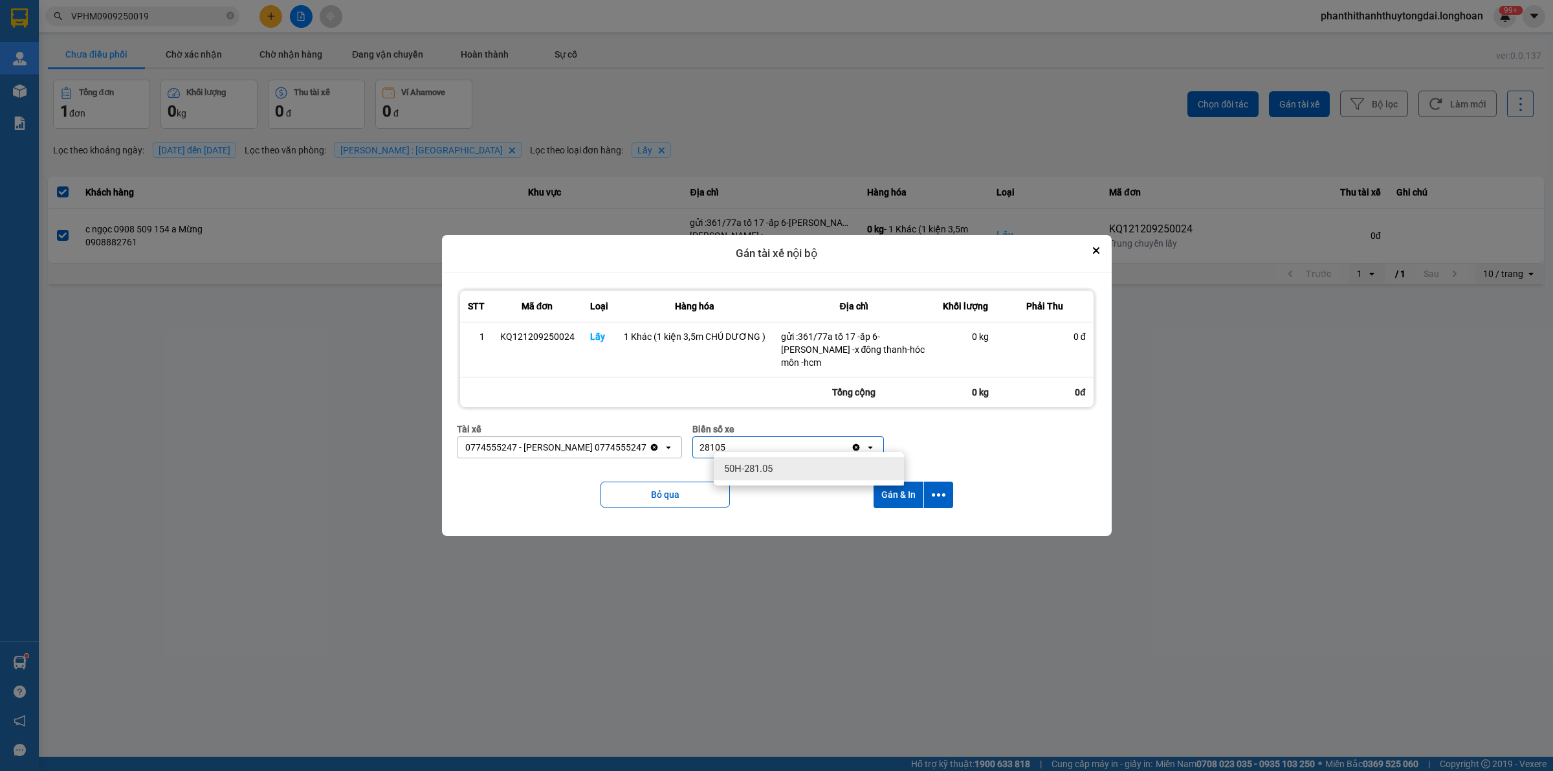
type input "28105"
click at [771, 466] on span "50H-281.05" at bounding box center [748, 468] width 49 height 13
click at [933, 494] on icon "dialog" at bounding box center [939, 495] width 14 height 14
click at [909, 522] on div "Chỉ gán tài" at bounding box center [902, 523] width 76 height 13
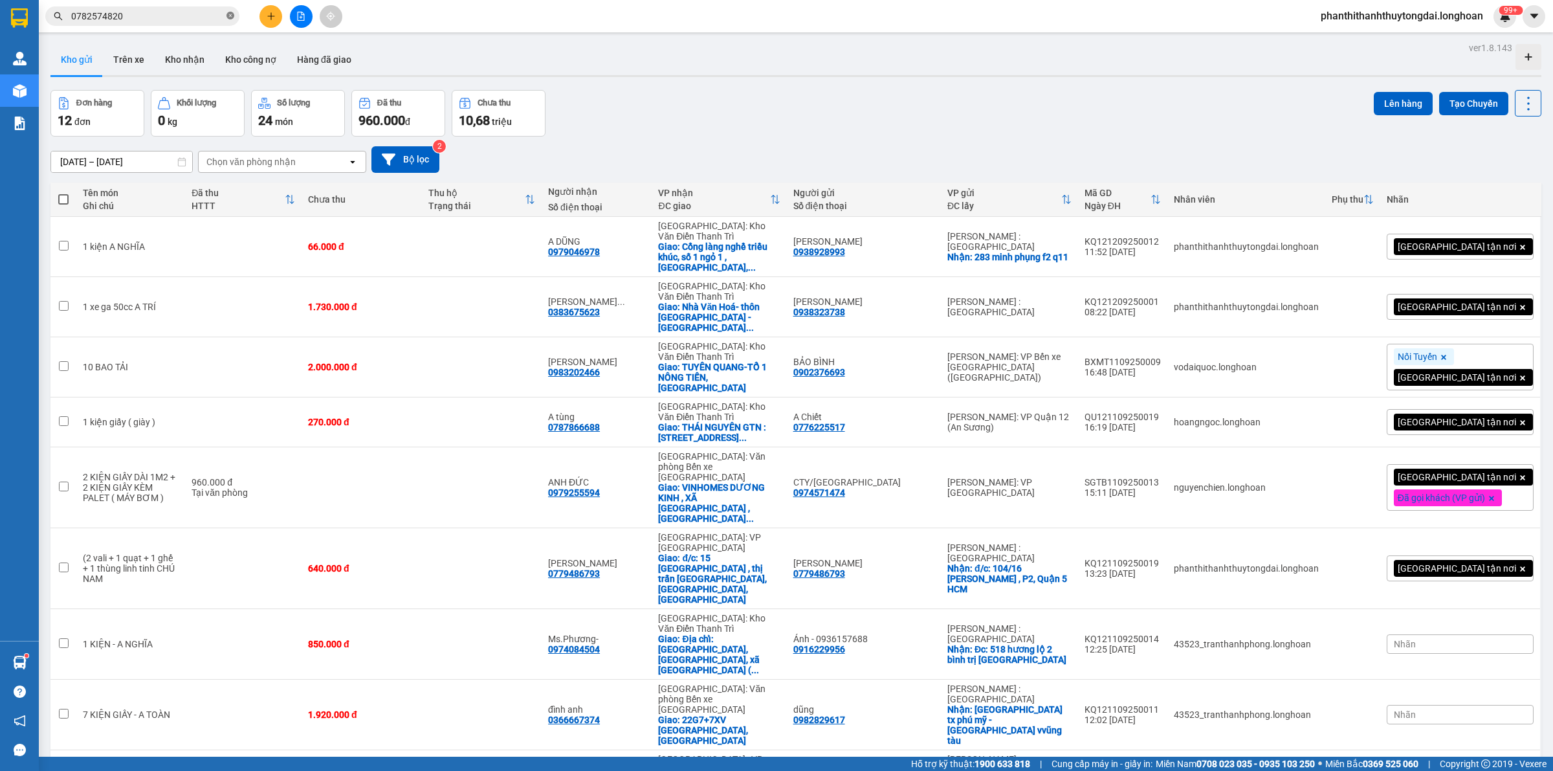
drag, startPoint x: 230, startPoint y: 14, endPoint x: 217, endPoint y: 16, distance: 12.6
click at [230, 13] on icon "close-circle" at bounding box center [230, 16] width 8 height 8
click at [204, 19] on input "text" at bounding box center [147, 16] width 153 height 14
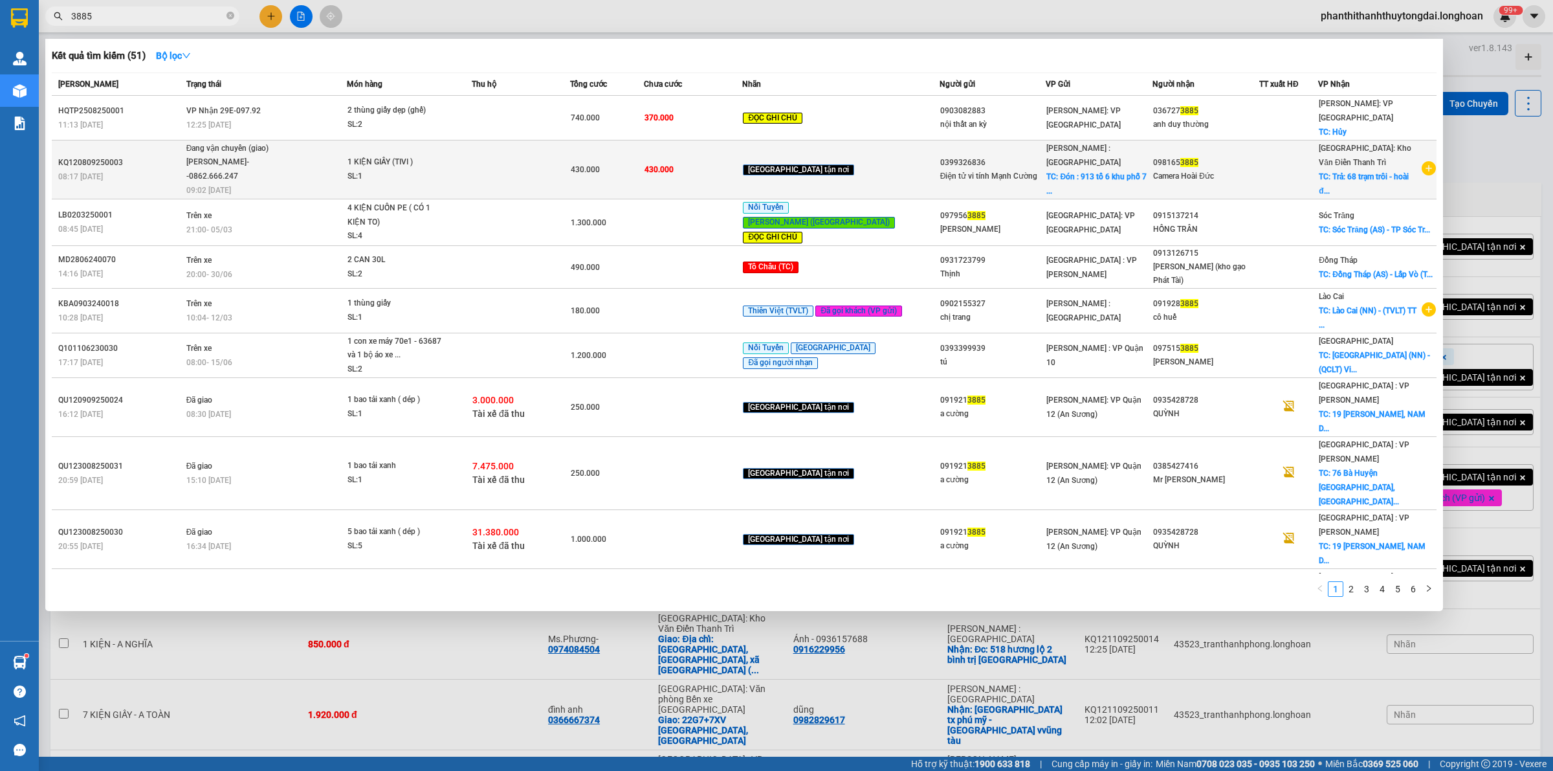
type input "3885"
click at [509, 157] on td at bounding box center [521, 169] width 98 height 59
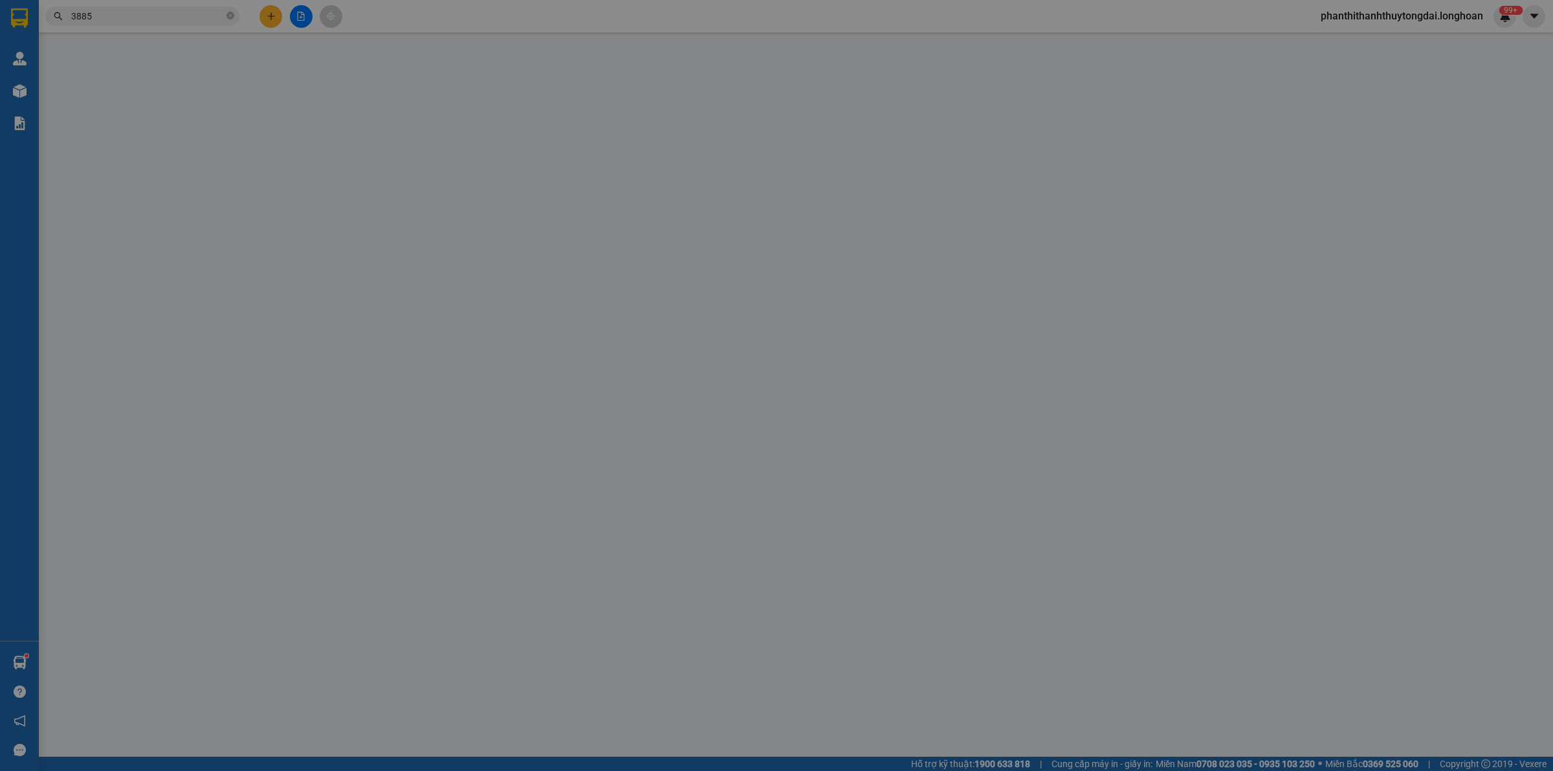
type input "0399326836"
type input "Điện tử vi tính Mạnh Cường"
checkbox input "true"
type input "Đón : 913 tổ 6 khu phố 7 phường Long Bình Biên Hòa Đồng Nai"
type input "0981653885"
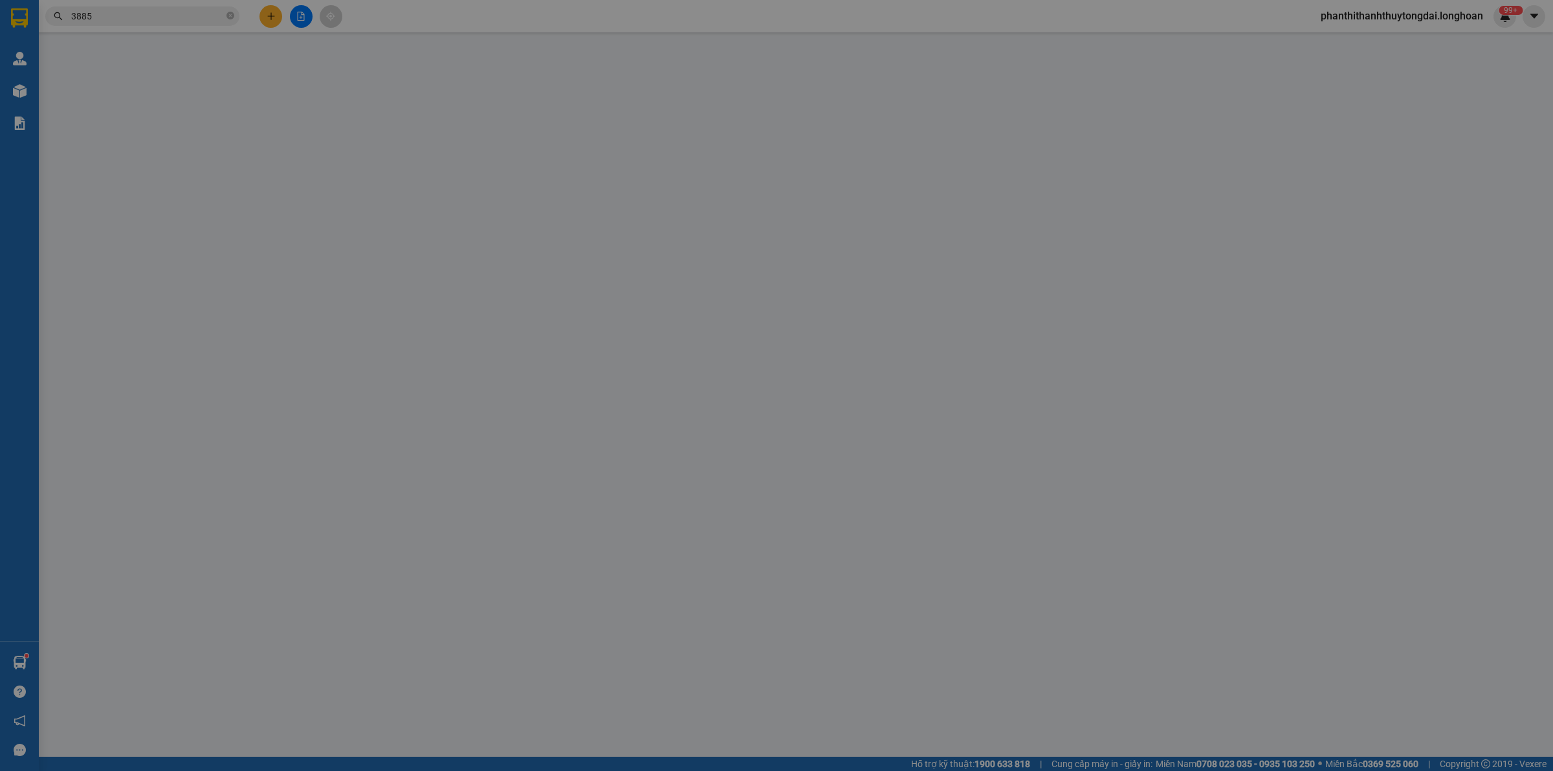
type input "Camera Hoài Đức"
checkbox input "true"
type input "Trả: 68 trạm trôi - hoài đức - HN"
type input "( NHẬN [PERSON_NAME] - GIAO THEO KIỆN - HƯ VỠ KHÔNG ĐỀN - ĐÃ BÁO KHÁCH GỬI )"
type input "430.000"
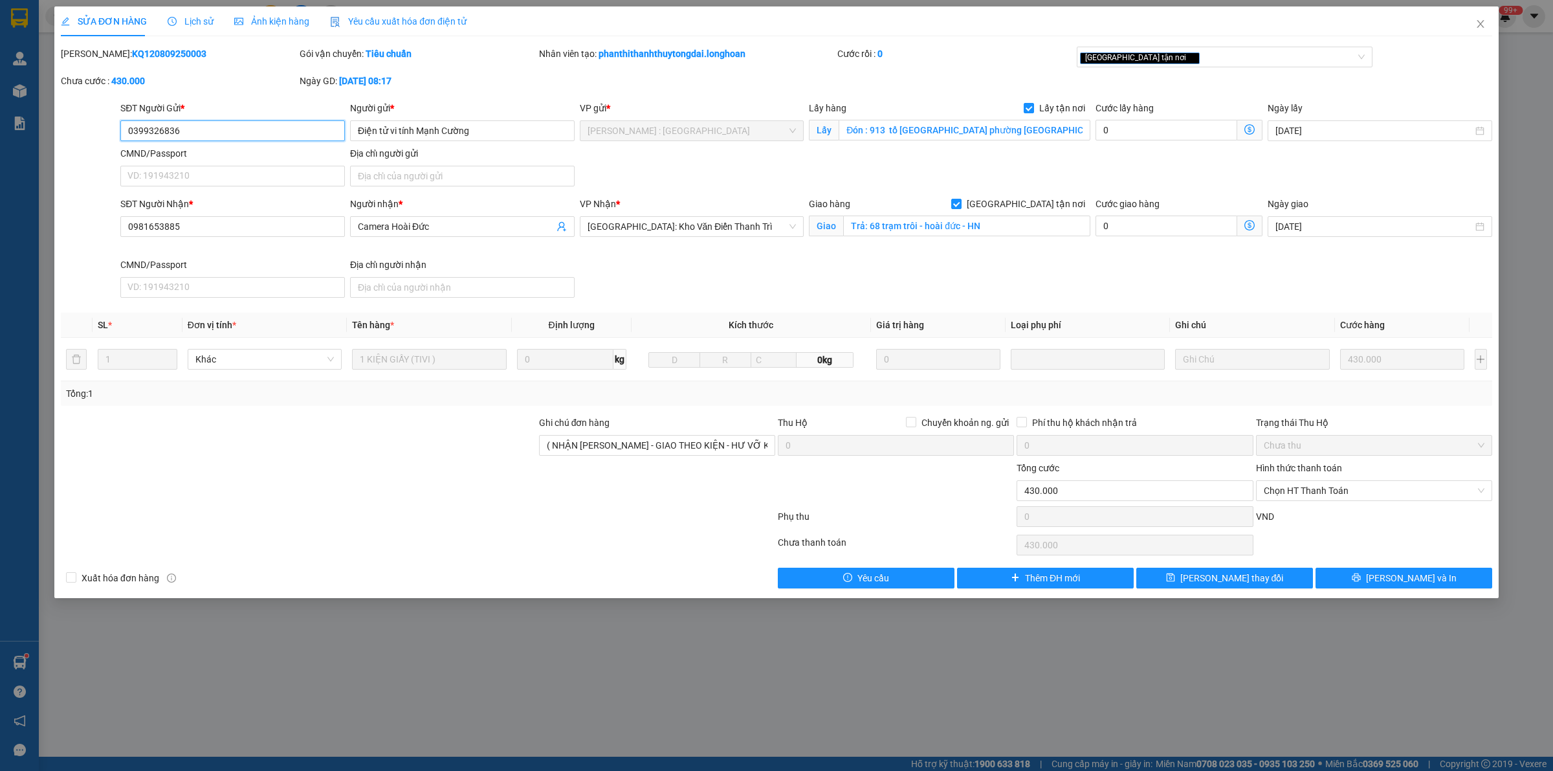
click at [263, 133] on input "0399326836" at bounding box center [232, 130] width 225 height 21
click at [225, 225] on input "0981653885" at bounding box center [232, 226] width 225 height 21
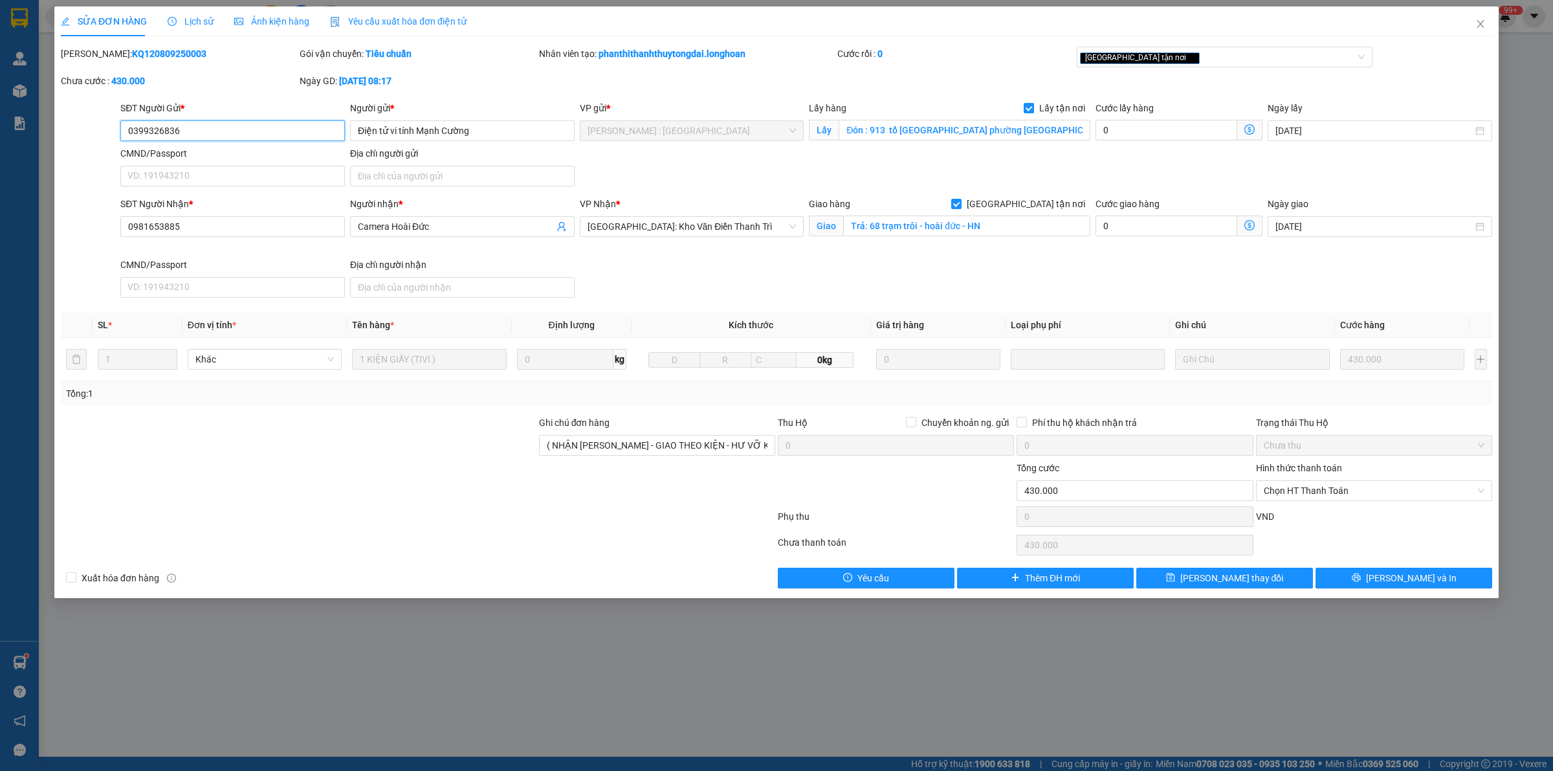
click at [248, 140] on input "0399326836" at bounding box center [232, 130] width 225 height 21
click at [1321, 490] on span "Chọn HT Thanh Toán" at bounding box center [1374, 490] width 221 height 19
click at [1323, 555] on div "Chuyển khoản" at bounding box center [1374, 559] width 221 height 14
type input "0"
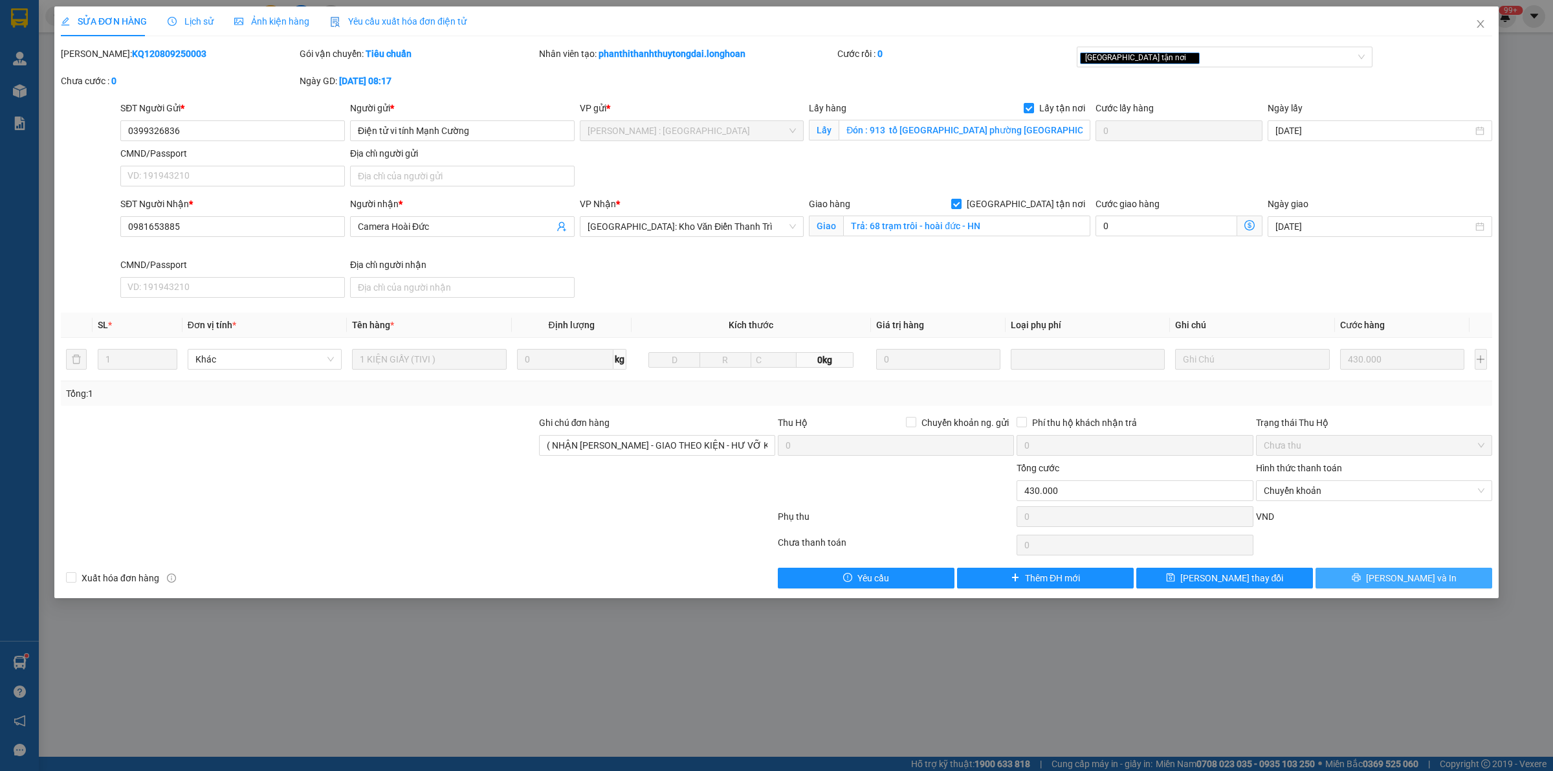
click at [1373, 580] on button "[PERSON_NAME] và In" at bounding box center [1403, 577] width 177 height 21
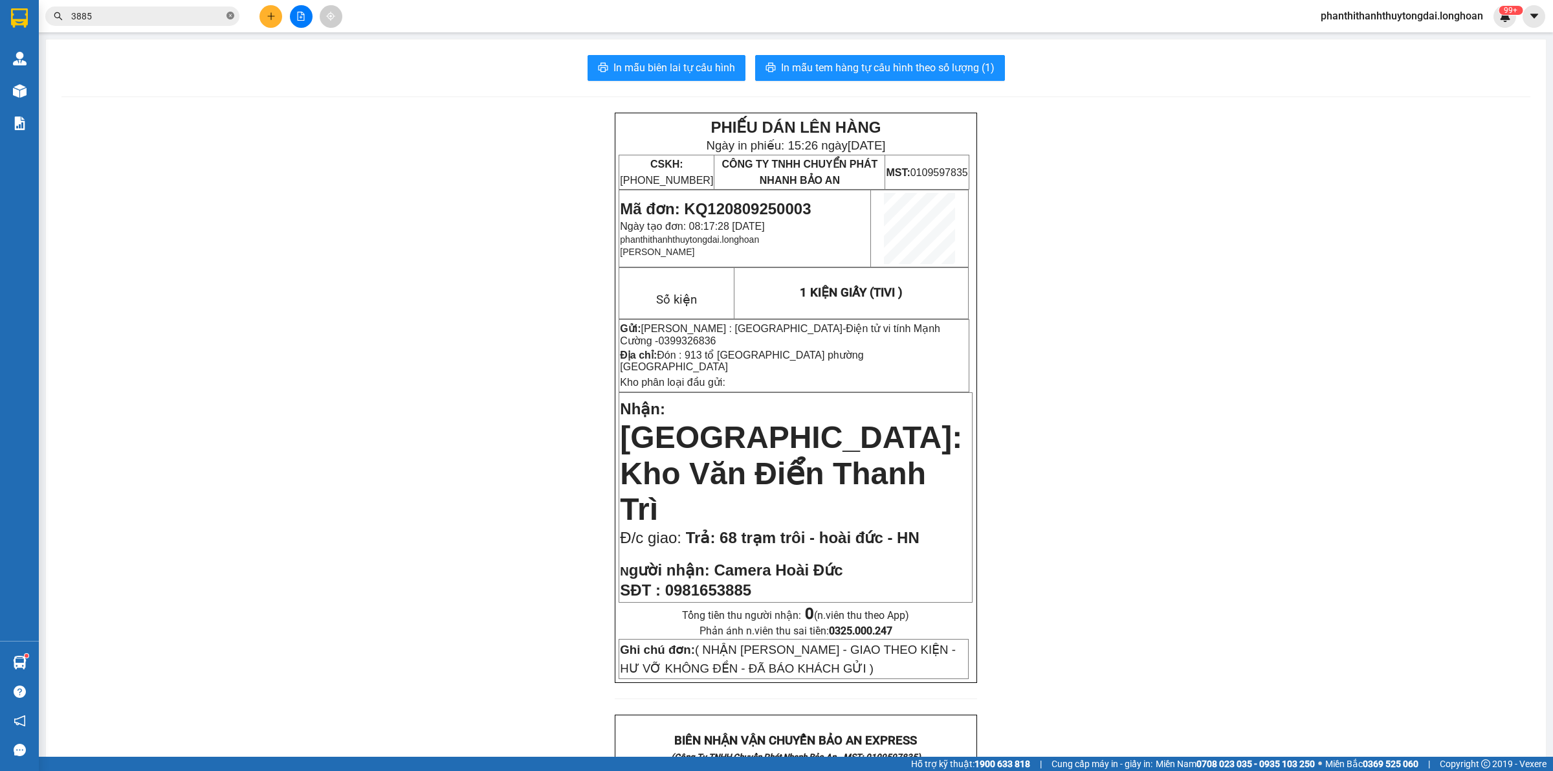
drag, startPoint x: 214, startPoint y: 17, endPoint x: 227, endPoint y: 14, distance: 13.2
click at [215, 17] on input "3885" at bounding box center [147, 16] width 153 height 14
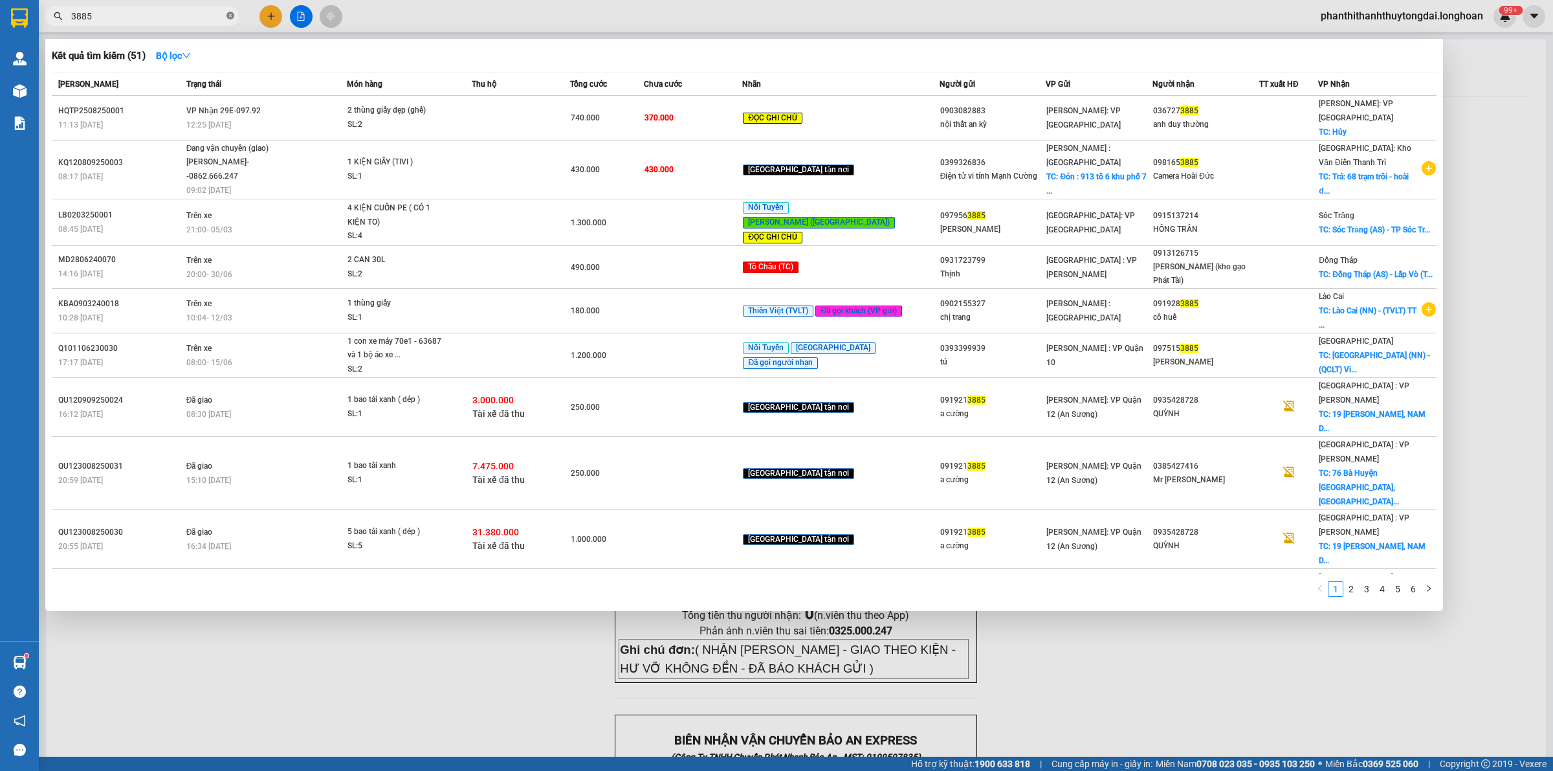
click at [230, 13] on icon "close-circle" at bounding box center [230, 16] width 8 height 8
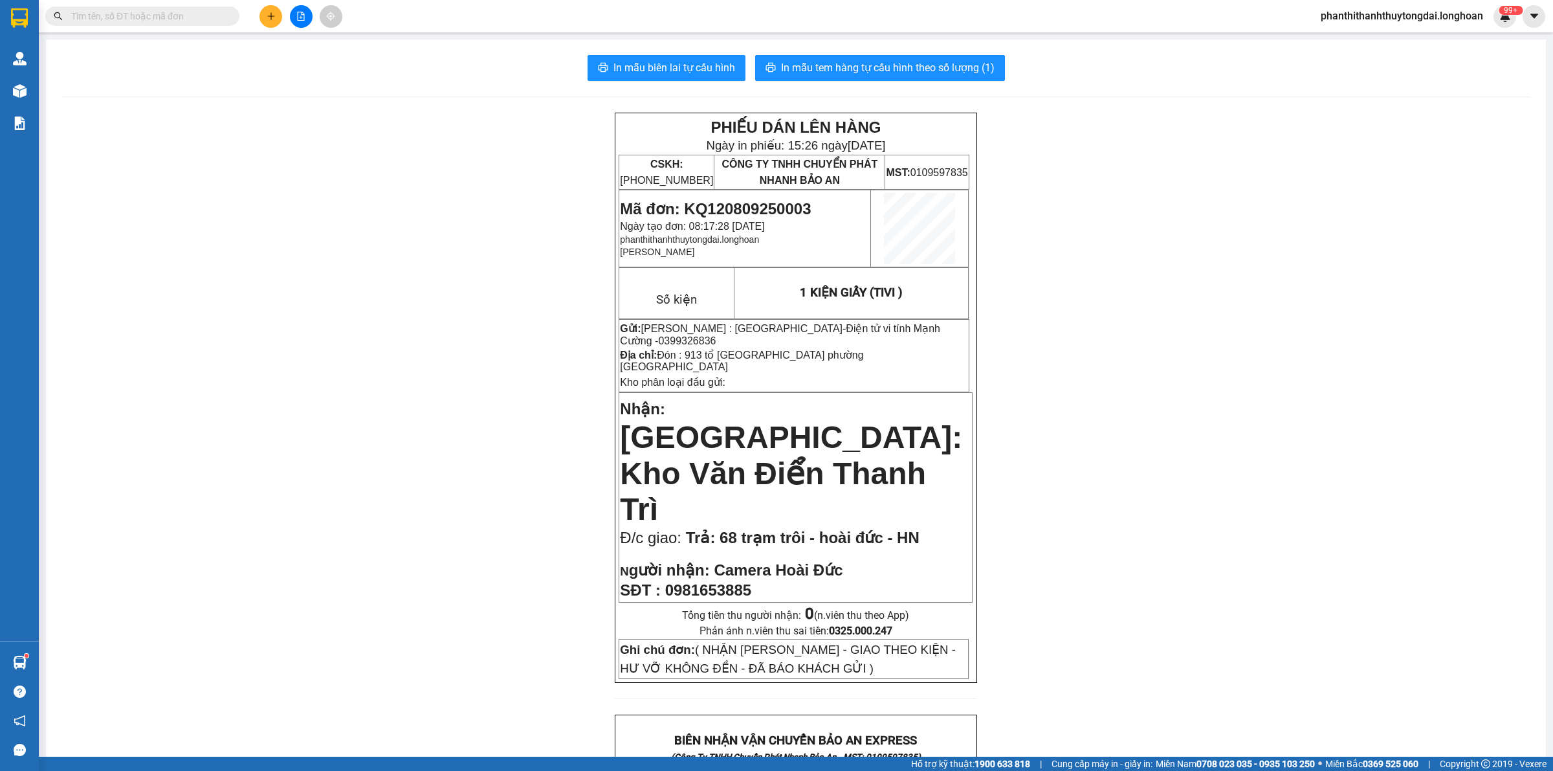
paste input "KQ123007250023"
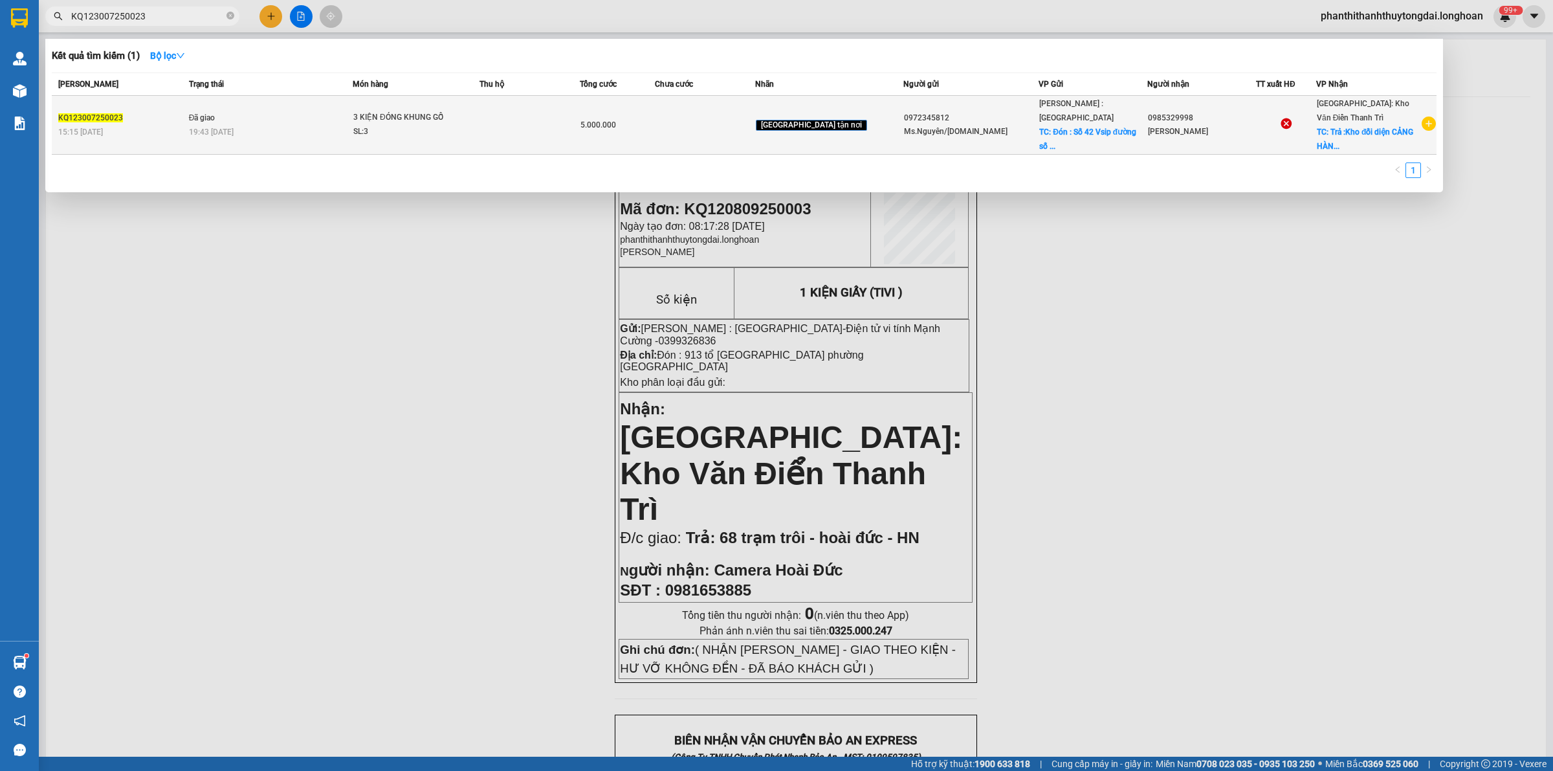
type input "KQ123007250023"
click at [296, 115] on td "Đã giao 19:43 - 04/08" at bounding box center [269, 125] width 167 height 59
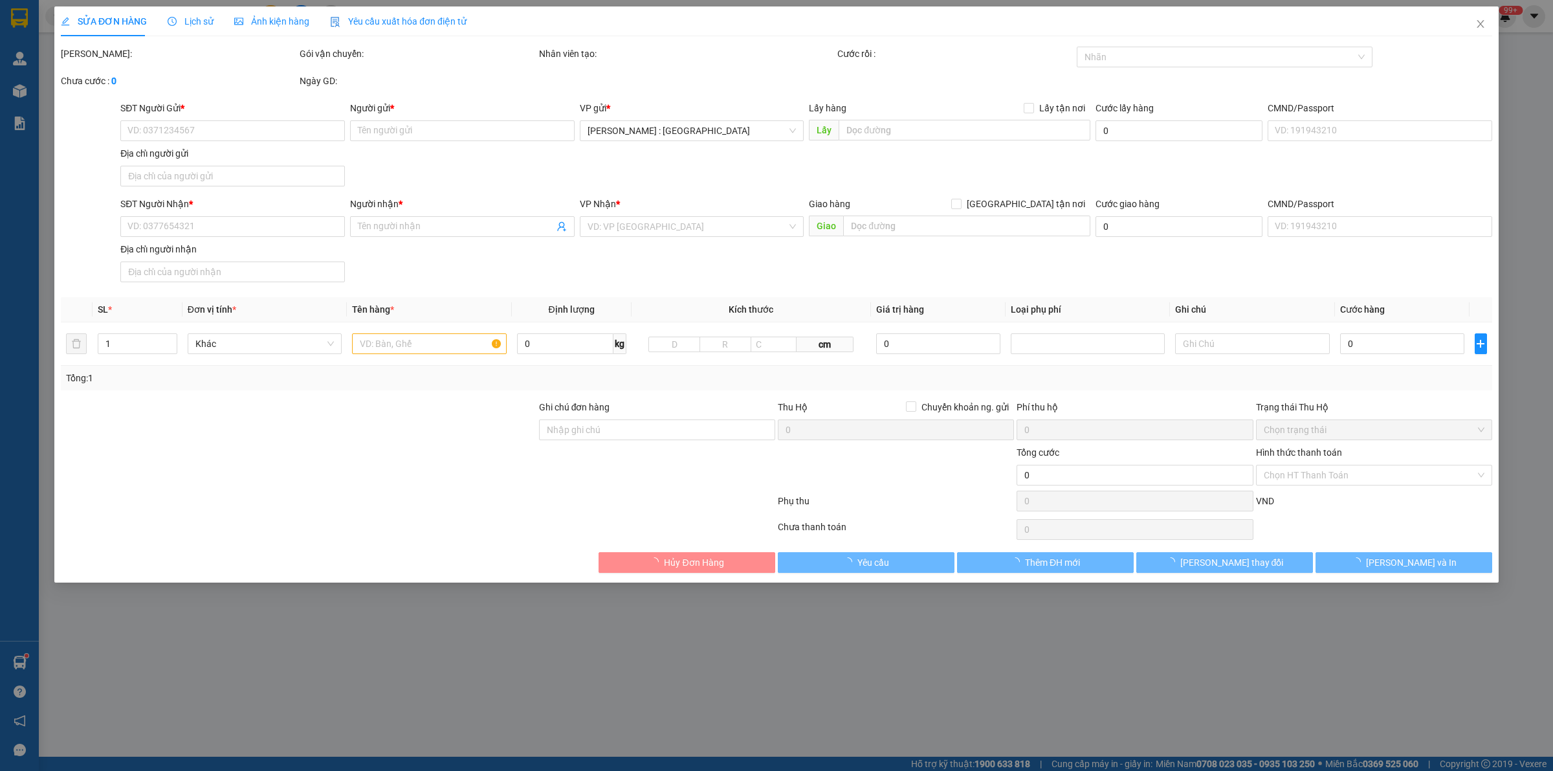
type input "0972345812"
type input "Ms.Nguyên/Ms.My"
checkbox input "true"
type input "Đón : Số 42 Vsip đường số 4 , khu côg nghiệp Việt Nam-Singapore, Bình Hoà , Bìn…"
type input "0985329998"
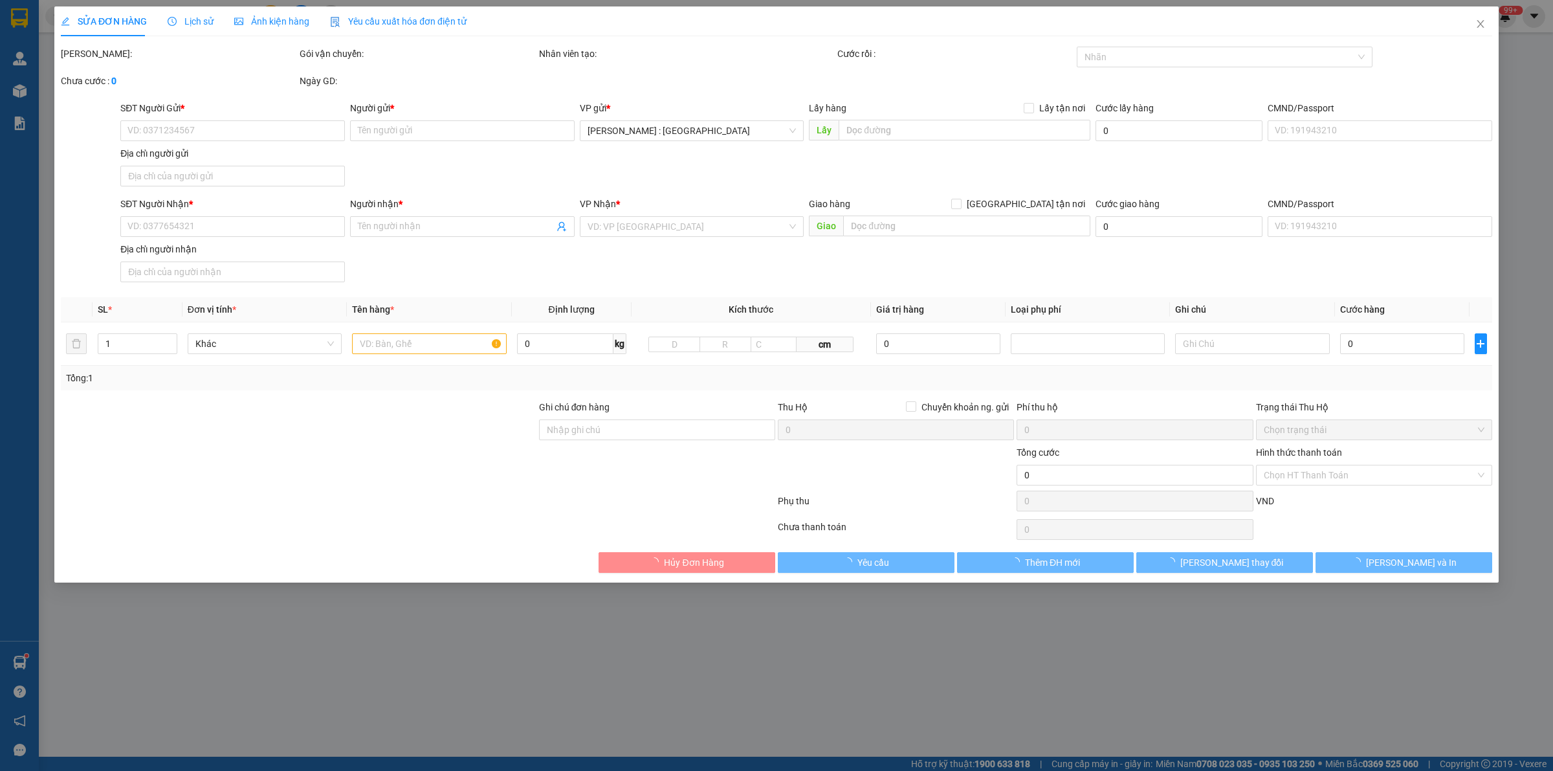
type input "Anh Nguyễn Hoan"
checkbox input "true"
type input "Trả :Kho đối diện CẢNG HÀNG KHÔNG QUỐC TẾ NỘI BÀI , XÃ PHÚ MINH , SÓC SƠN , HN"
type input "( NHẬN THEO KIỆN - GIAO NGUYÊN KIỆN"
type input "5.000.000"
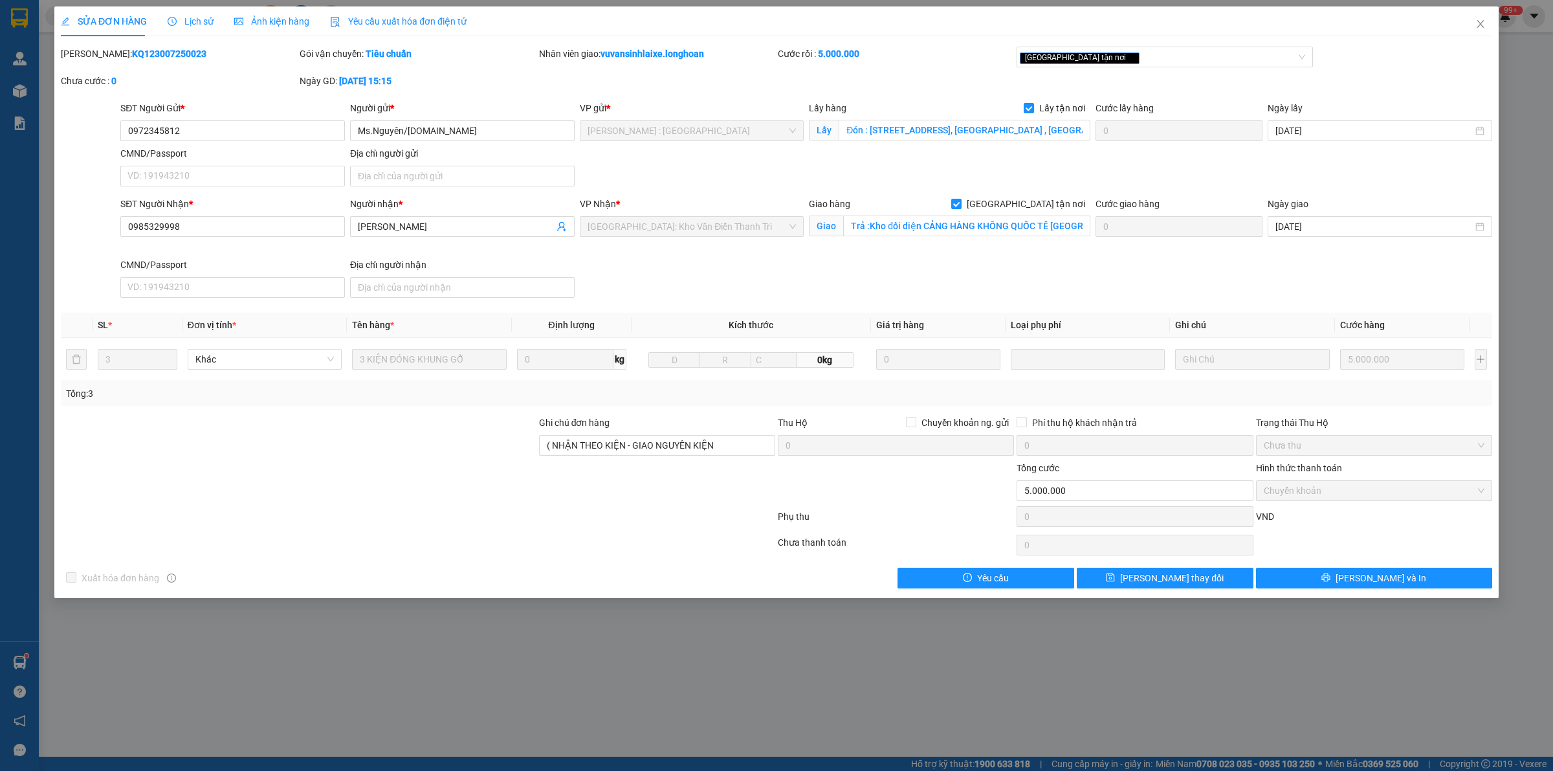
click at [189, 18] on span "Lịch sử" at bounding box center [191, 21] width 46 height 10
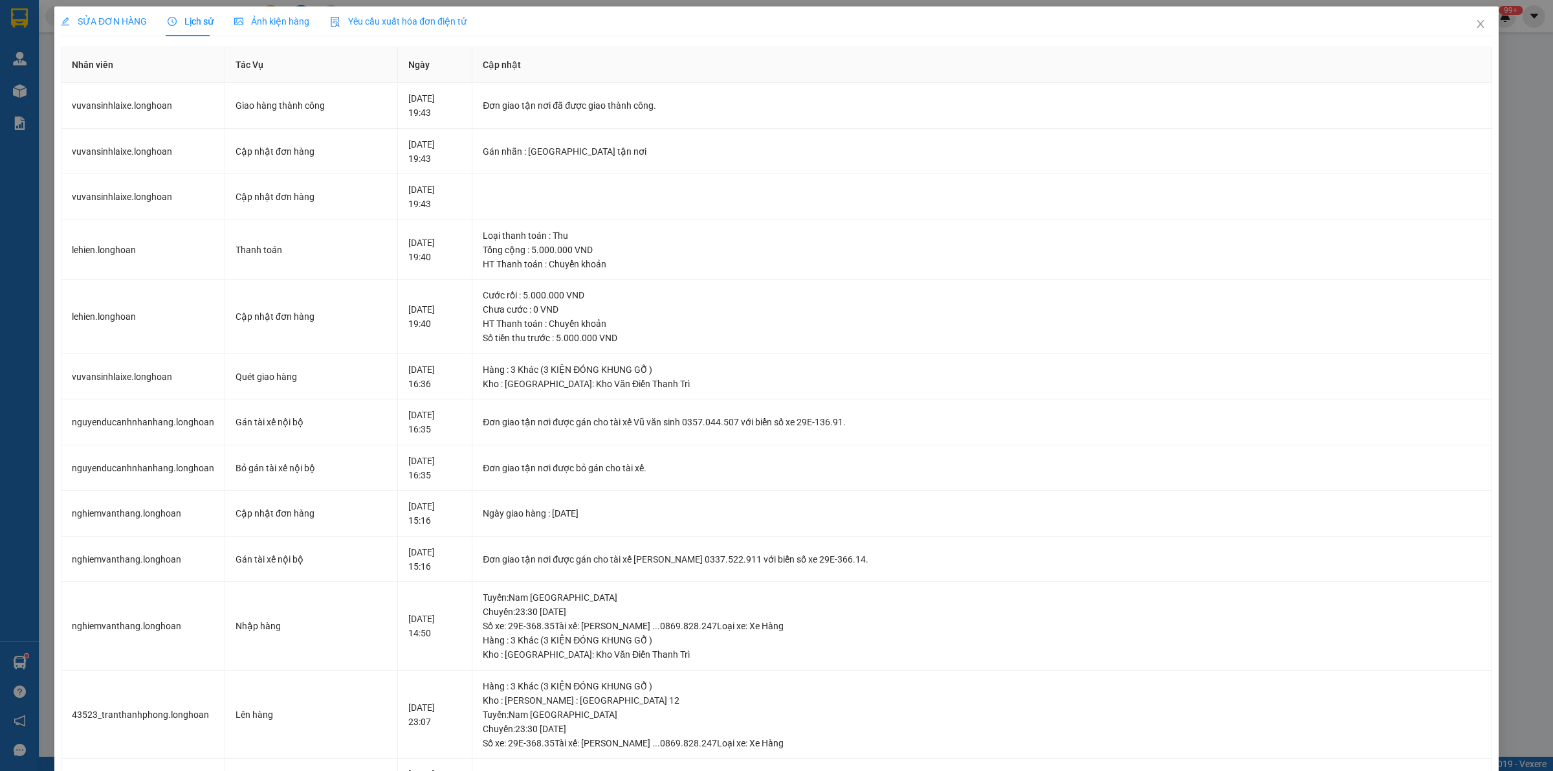
click at [125, 26] on div "SỬA ĐƠN HÀNG" at bounding box center [104, 21] width 86 height 14
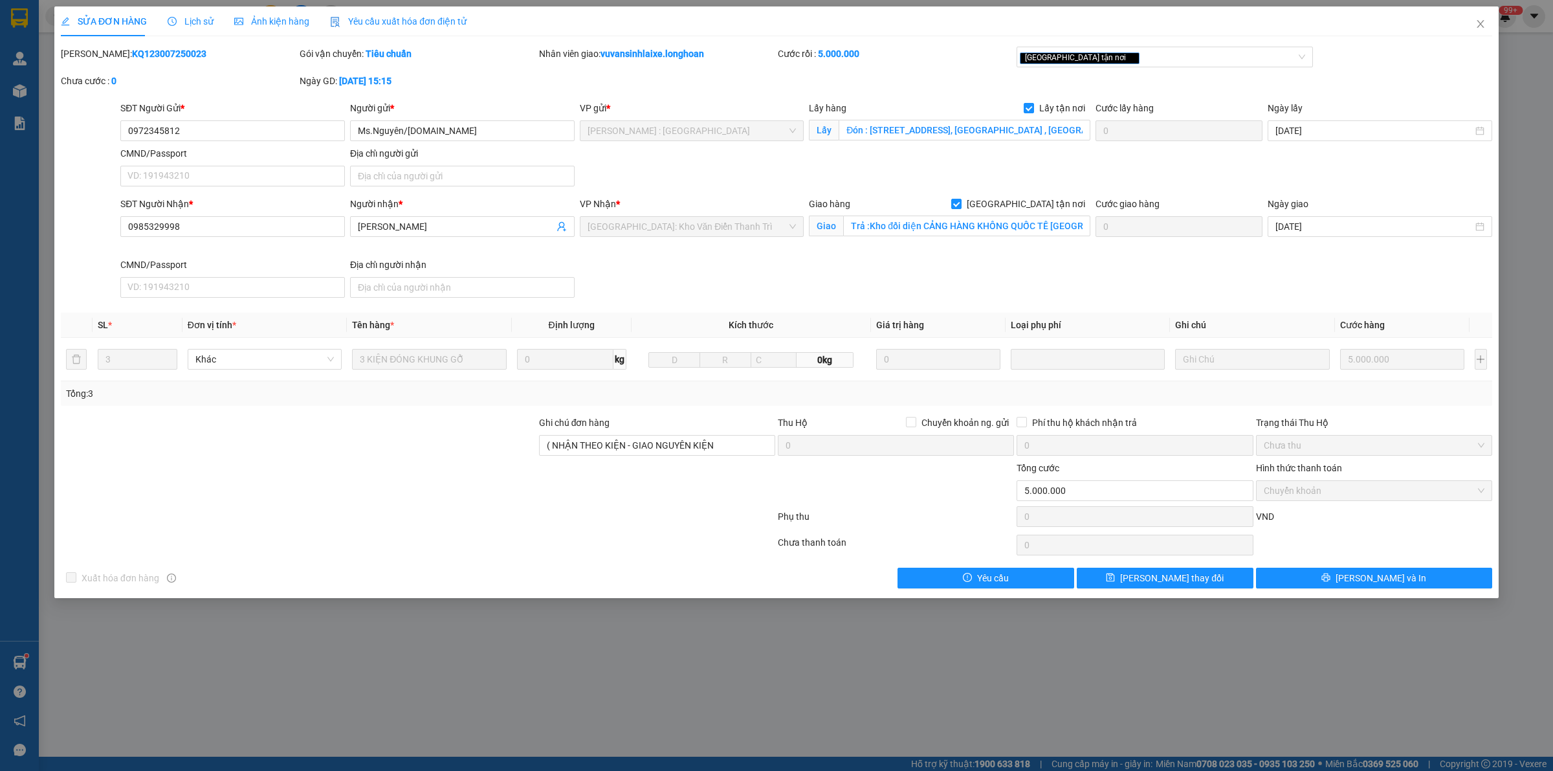
click at [186, 16] on span "Lịch sử" at bounding box center [191, 21] width 46 height 10
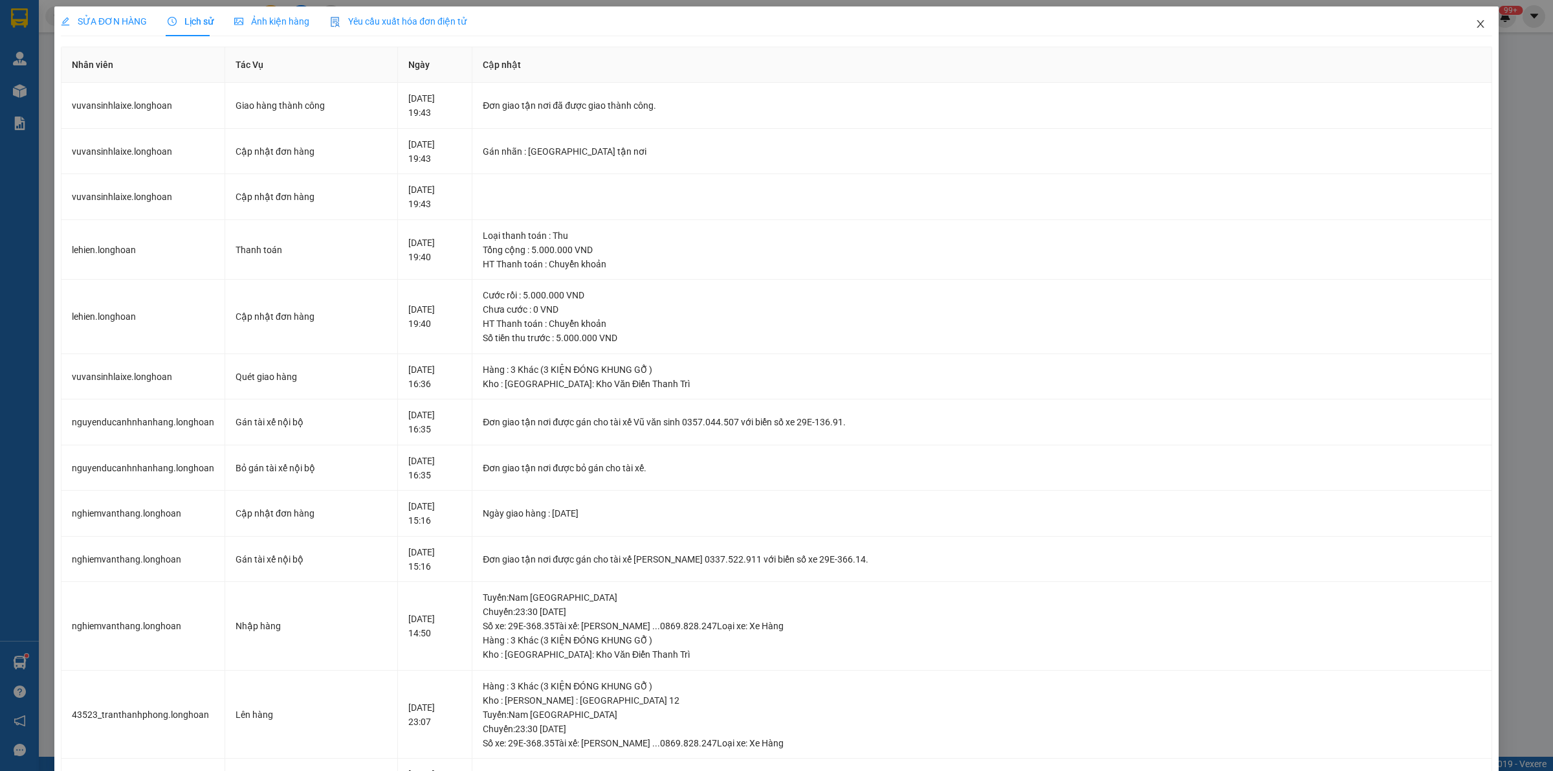
click at [1475, 27] on icon "close" at bounding box center [1480, 24] width 10 height 10
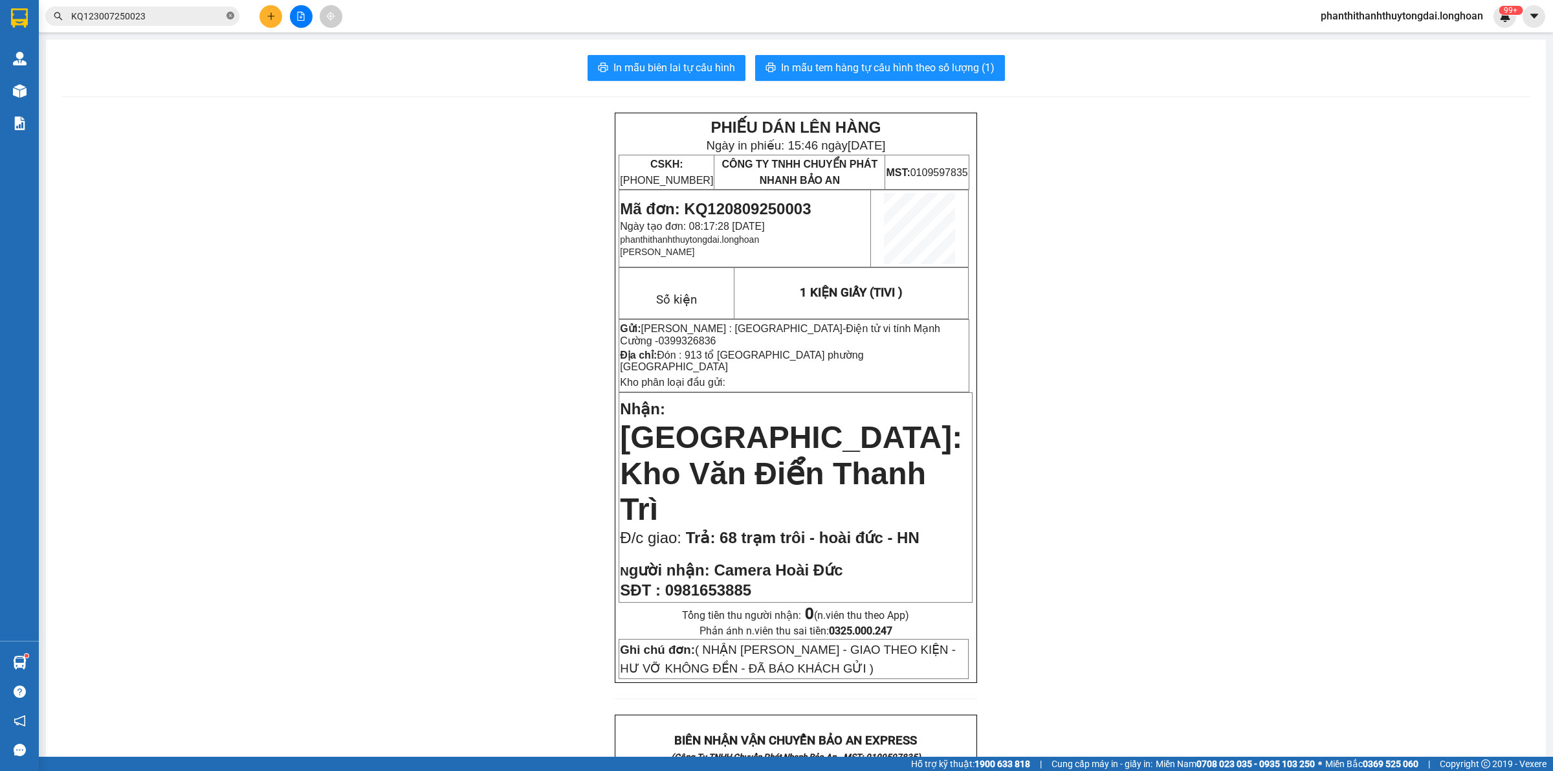
click at [228, 17] on icon "close-circle" at bounding box center [230, 16] width 8 height 8
click at [190, 20] on input "text" at bounding box center [147, 16] width 153 height 14
paste input "KQ122208250039"
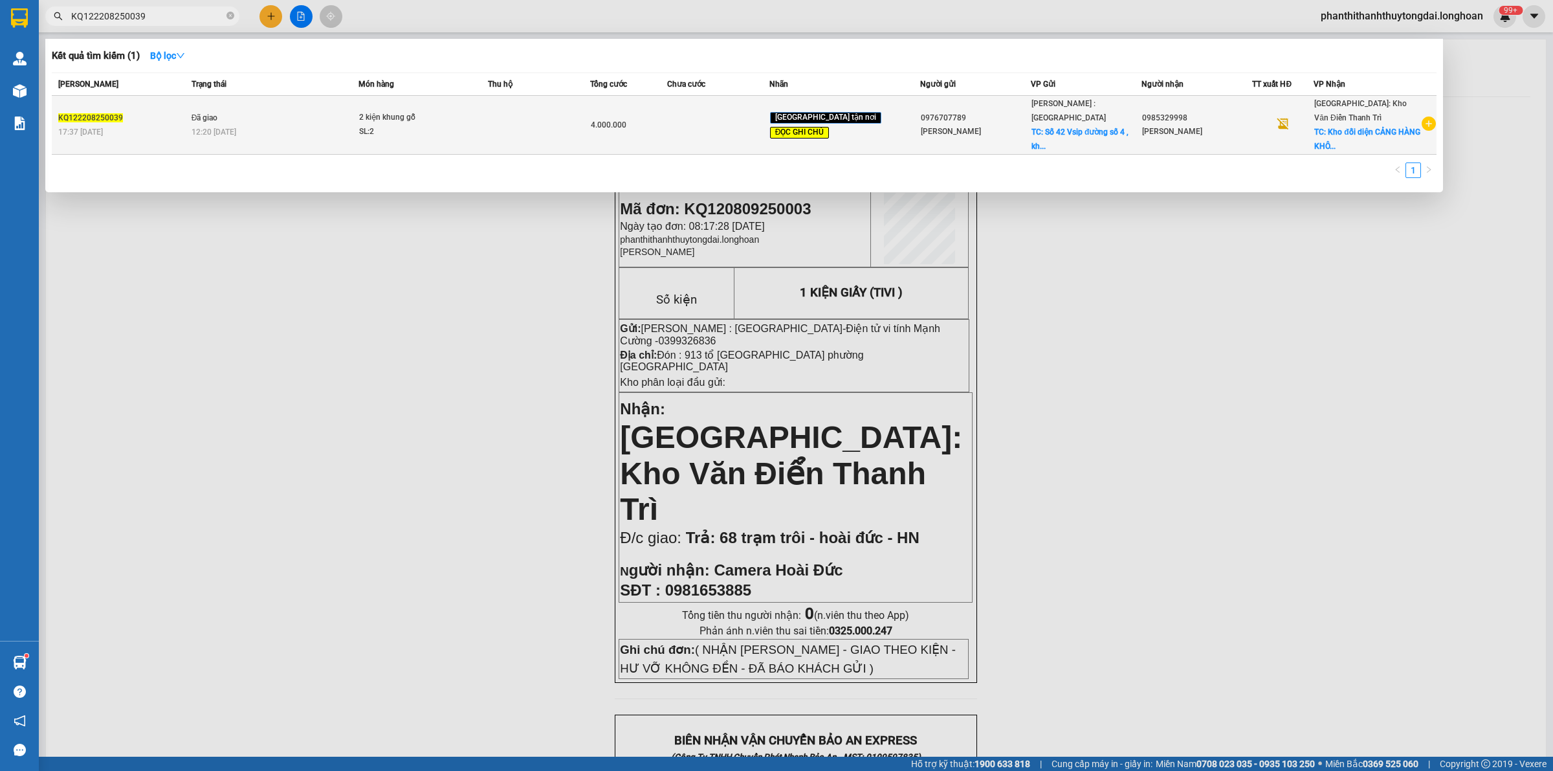
type input "KQ122208250039"
click at [267, 121] on td "Đã giao 12:20 - 27/08" at bounding box center [273, 125] width 170 height 59
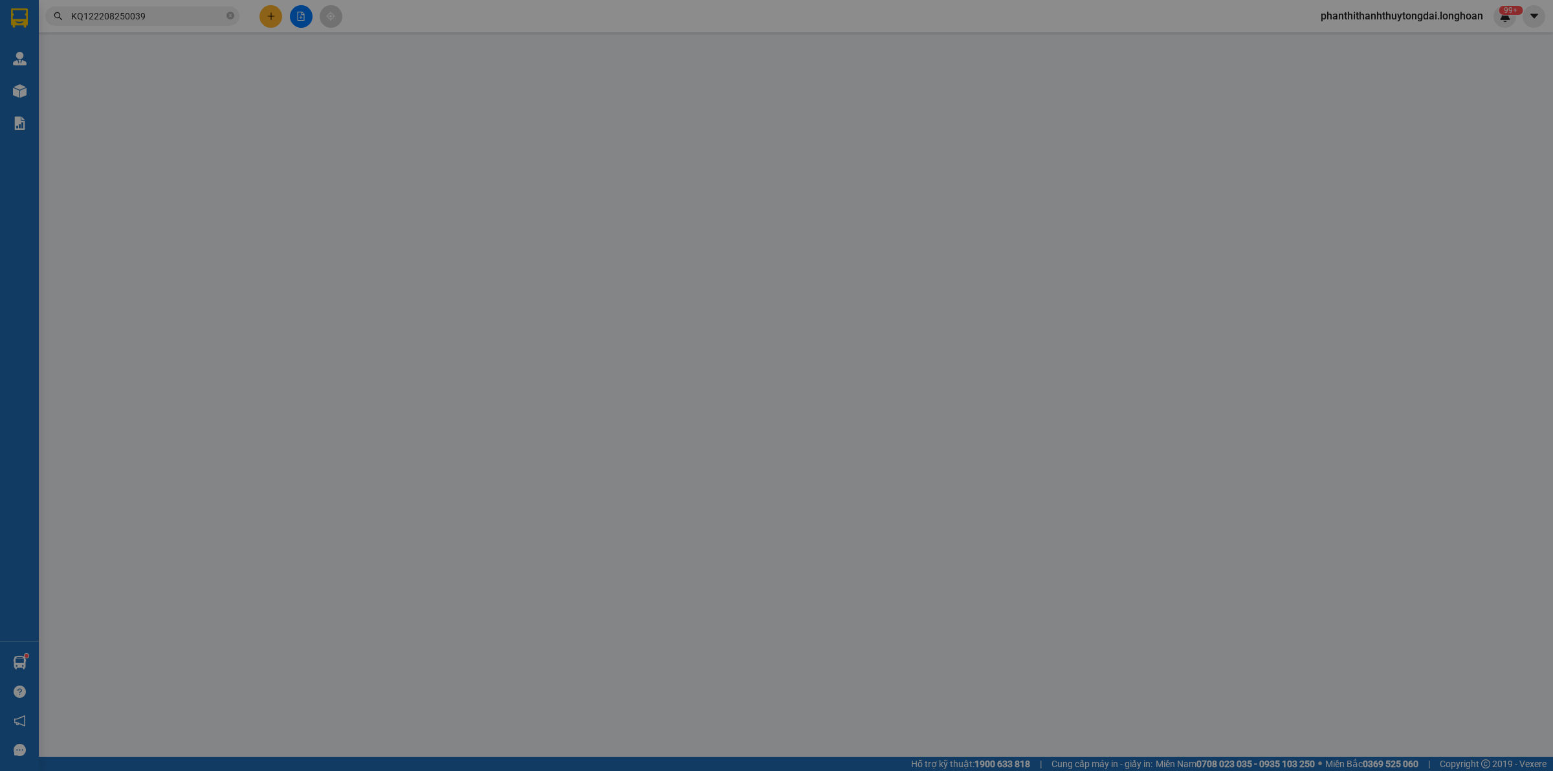
type input "0976707789"
type input "Minh Tuan"
checkbox input "true"
type input "Số 42 Vsip đường số 4 , khu côg nghiệp Việt Nam-Singapore, Bình Hoà , Bình Dương"
type input "0336785338 Ngọc Hùng"
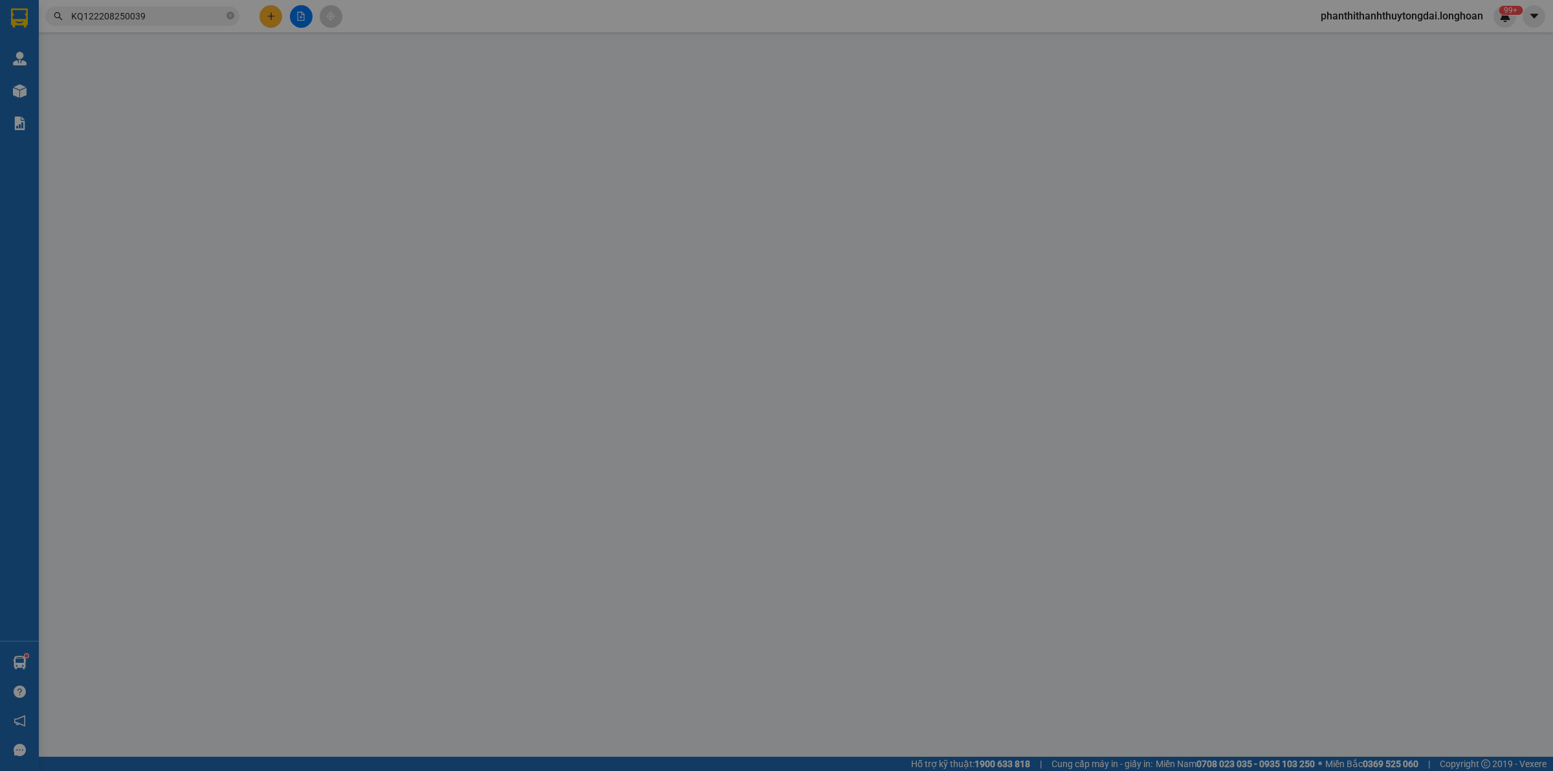
type input "0985329998"
type input "Nguyễn Hoan"
checkbox input "true"
type input "Kho đối diện CẢNG HÀNG KHÔNG QUỐC TẾ NỘI BÀI , XÃ PHÚ MINH , SÓC SƠN , HN"
type input "Giao trước 12h trưa ngày 27 . NHẬN THEO KIỆN - GIAO NGUYÊN KIỆN."
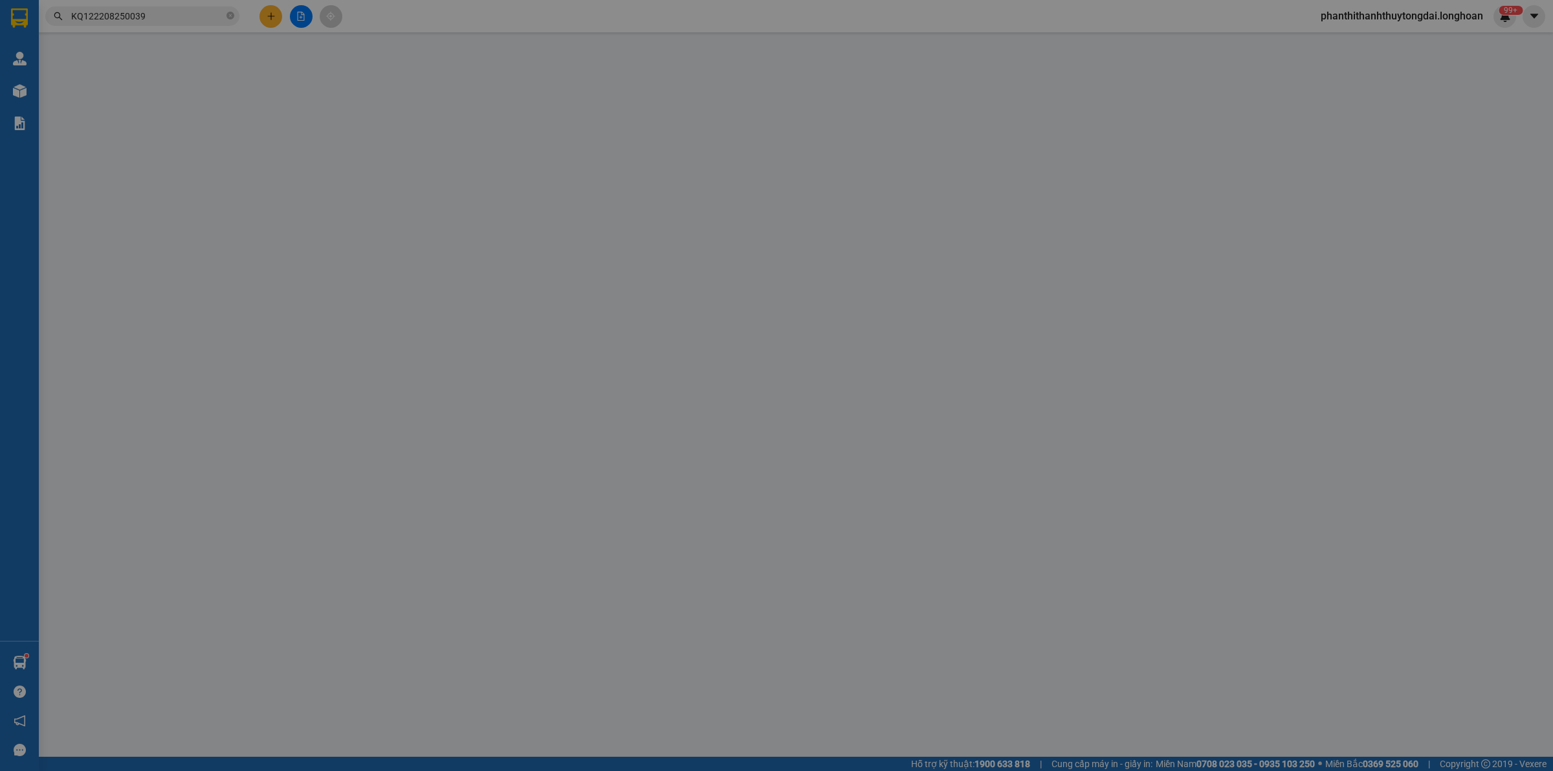
type input "4.000.000"
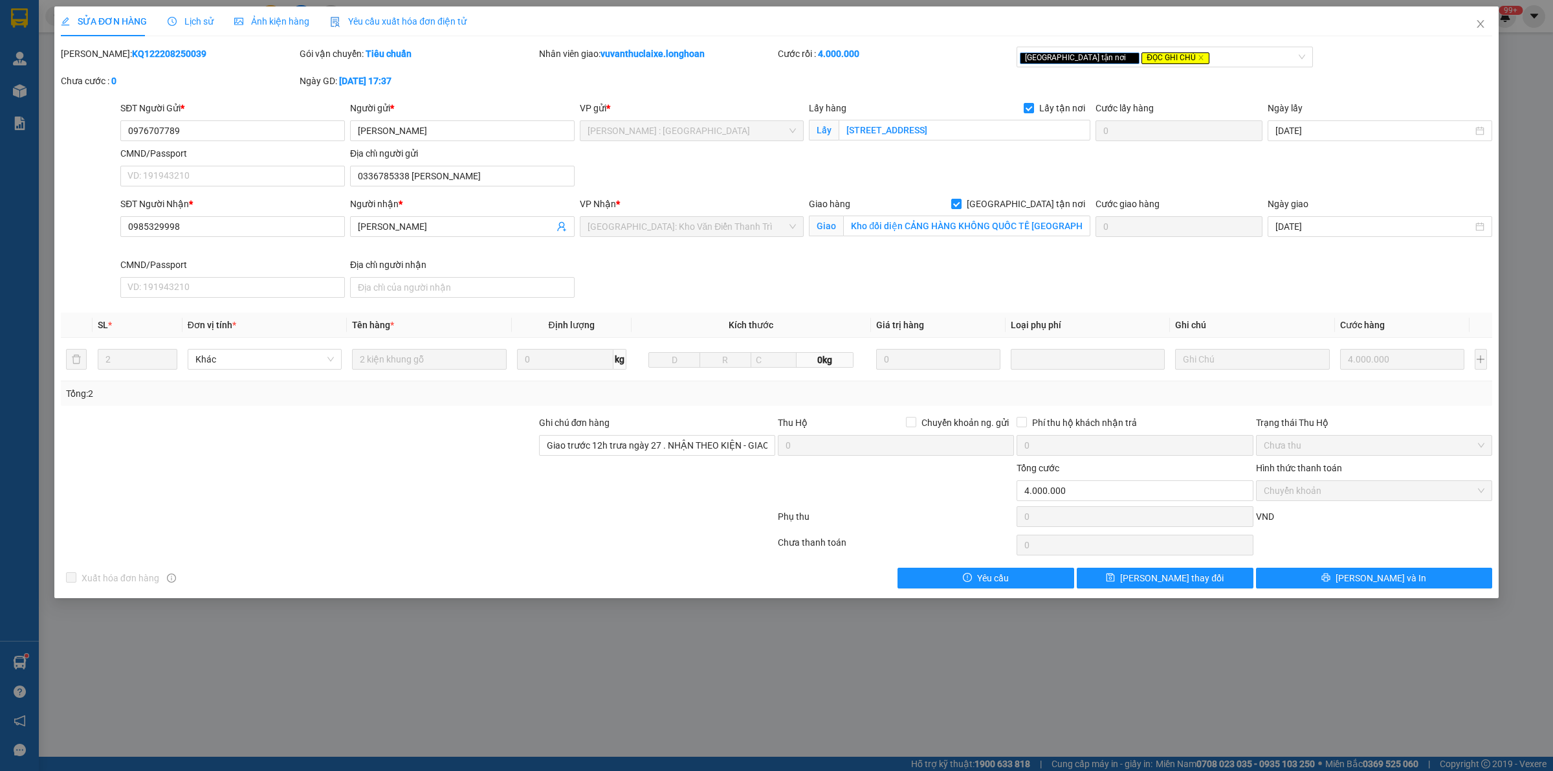
click at [197, 8] on div "Lịch sử" at bounding box center [191, 21] width 46 height 30
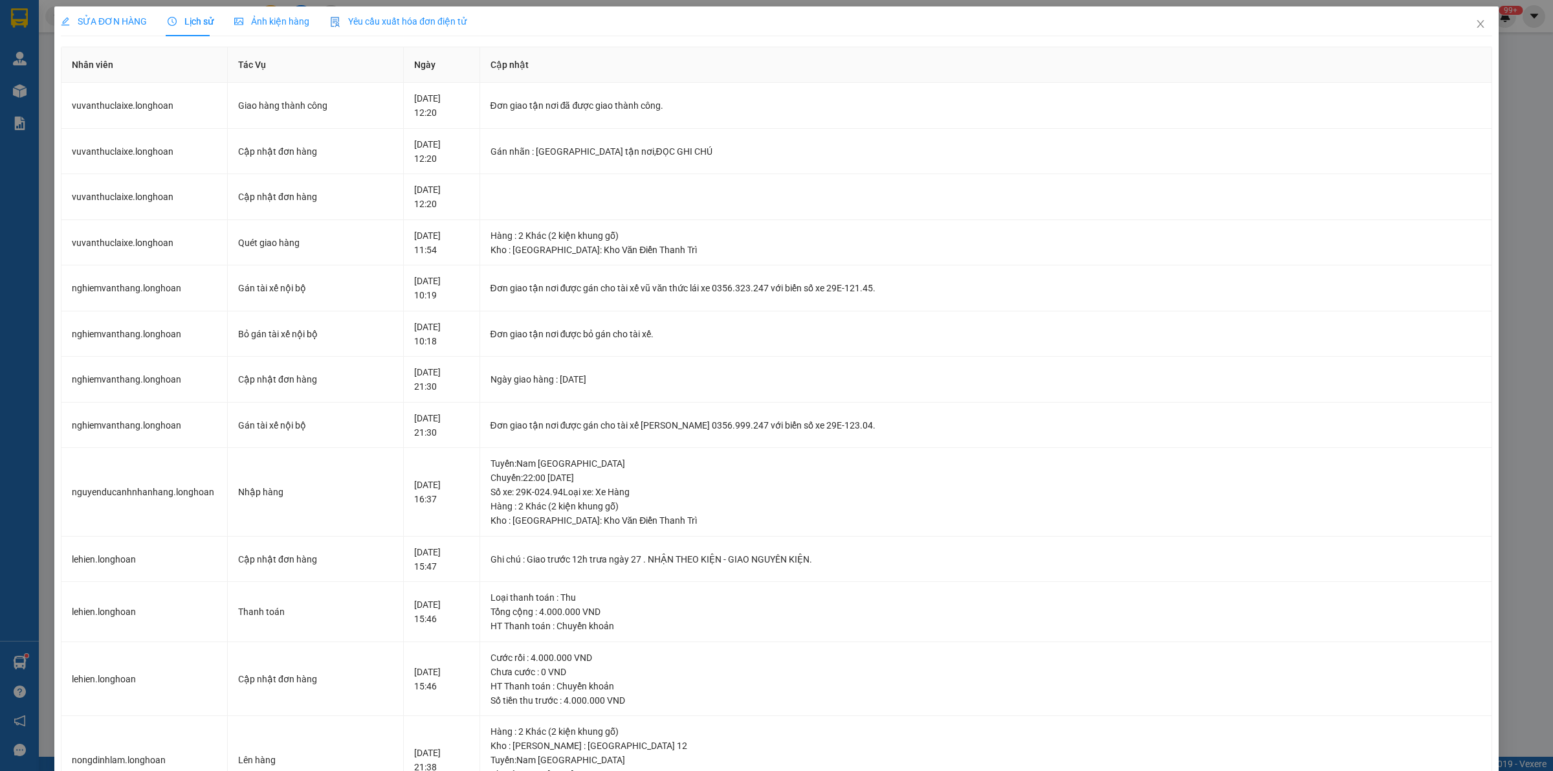
click at [122, 18] on span "SỬA ĐƠN HÀNG" at bounding box center [104, 21] width 86 height 10
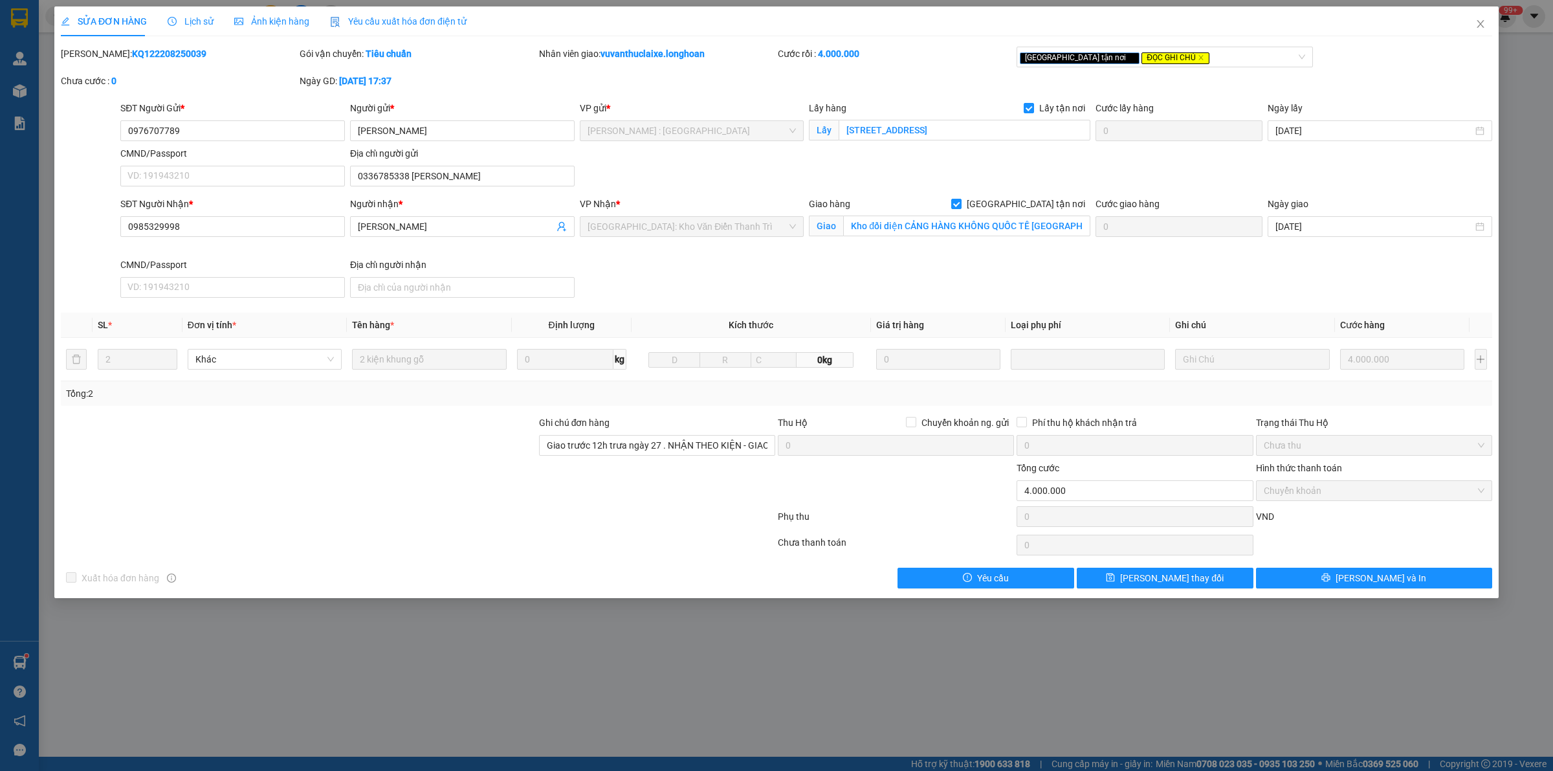
click at [190, 10] on div "Lịch sử" at bounding box center [191, 21] width 46 height 30
click at [191, 10] on div "Lịch sử" at bounding box center [191, 21] width 46 height 30
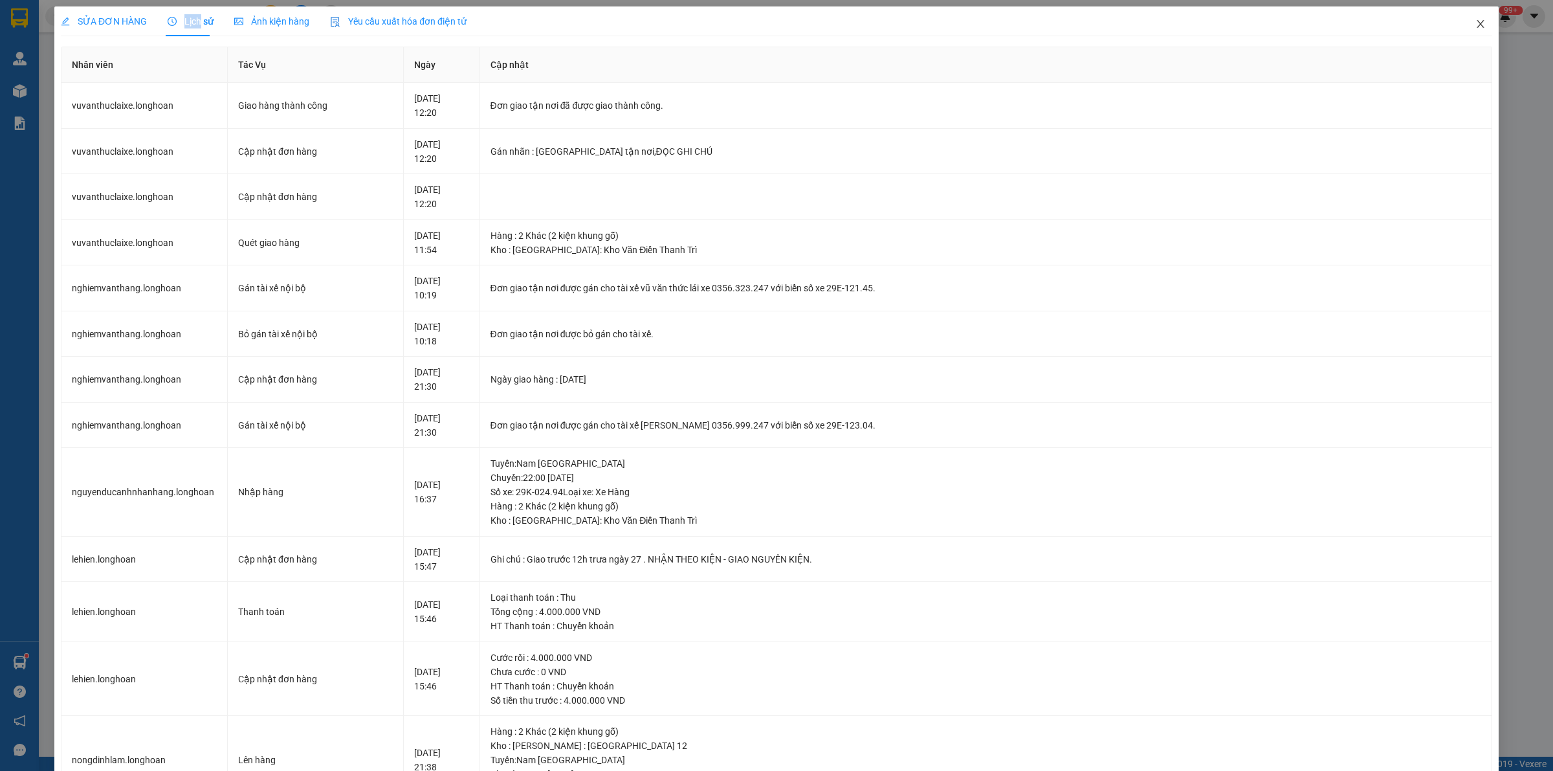
click at [1475, 24] on icon "close" at bounding box center [1480, 24] width 10 height 10
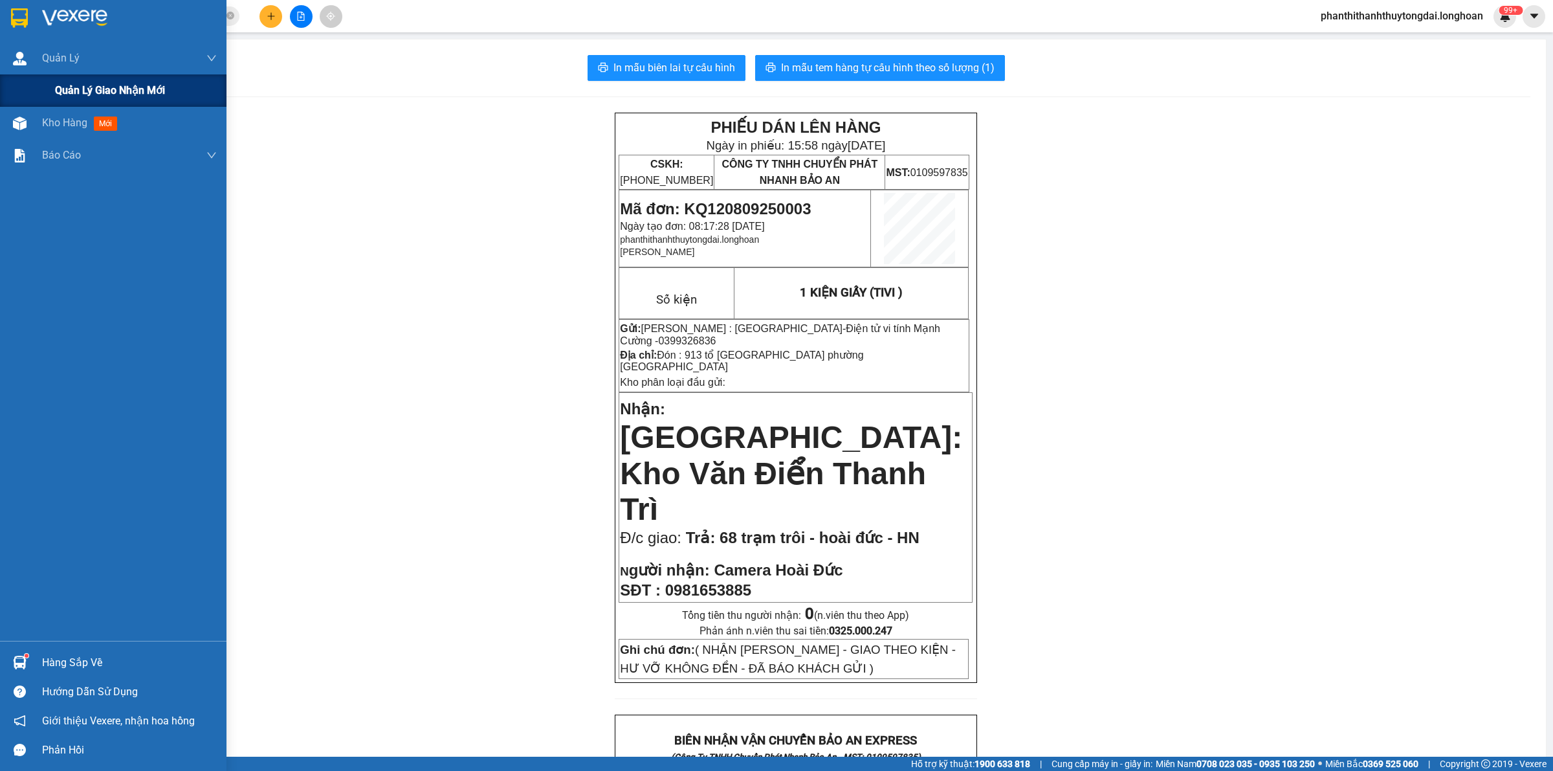
click at [78, 93] on span "Quản lý giao nhận mới" at bounding box center [110, 90] width 110 height 16
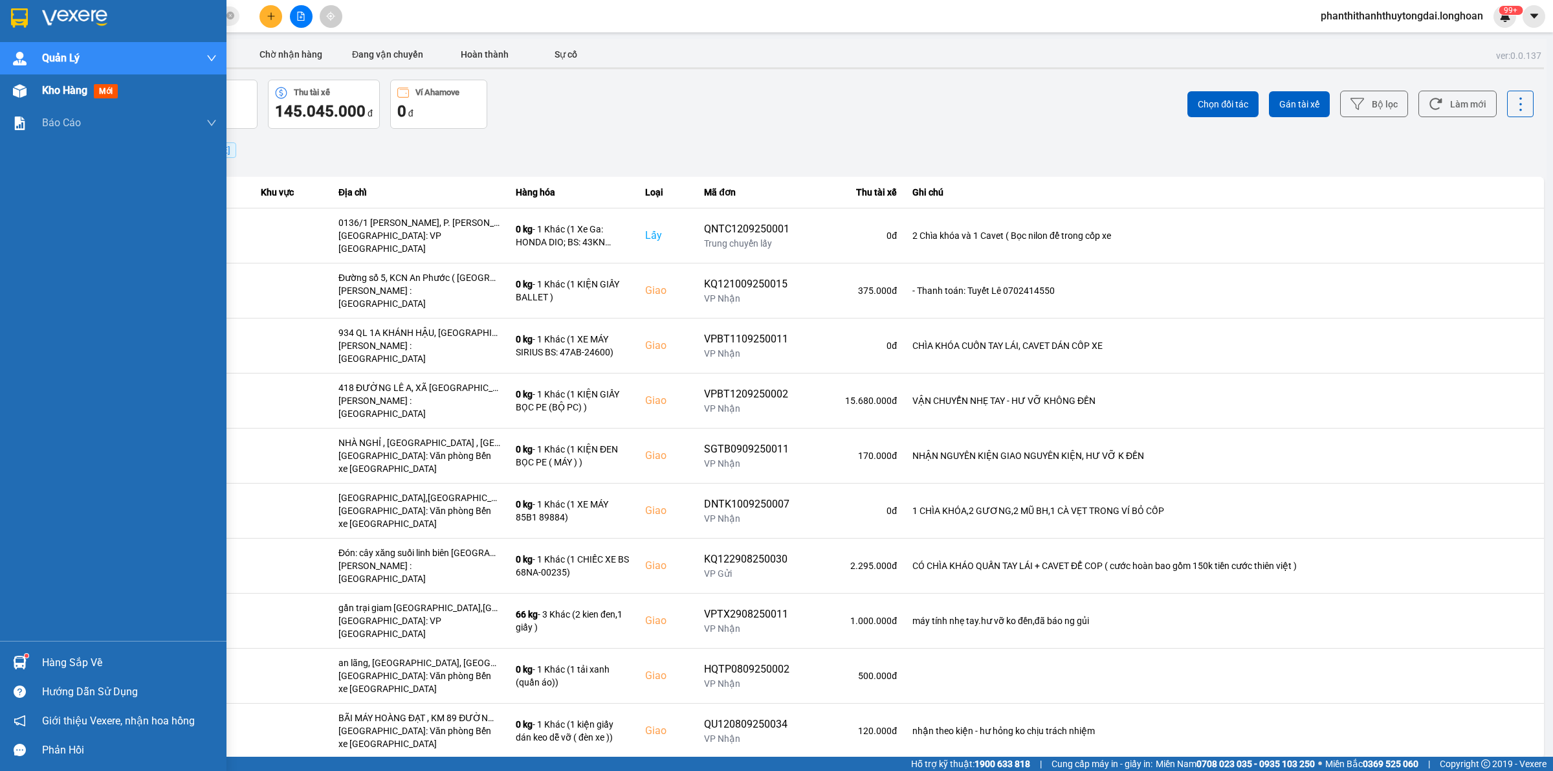
click at [63, 100] on div "Kho hàng mới" at bounding box center [129, 90] width 175 height 32
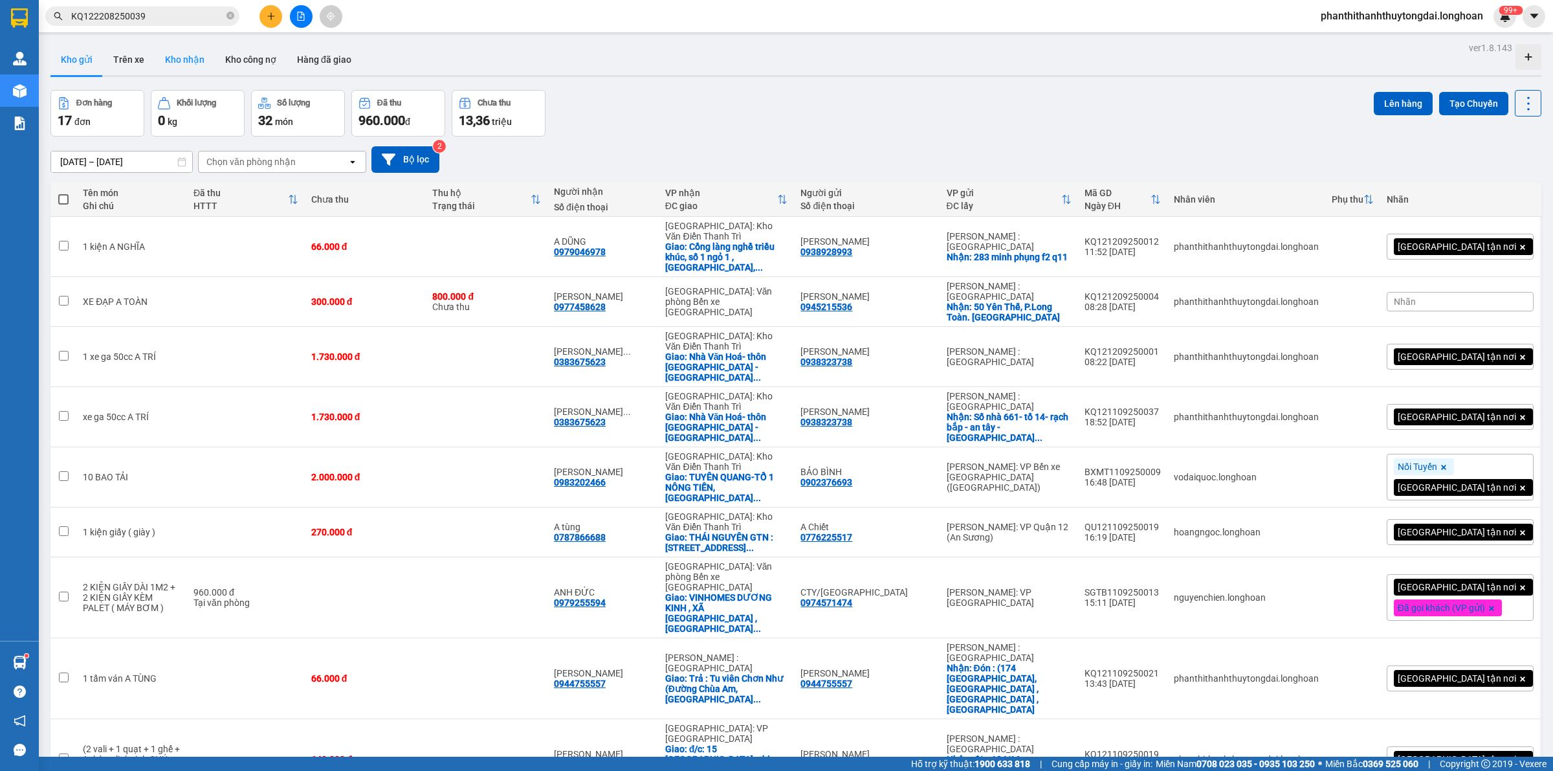
click at [182, 56] on button "Kho nhận" at bounding box center [185, 59] width 60 height 31
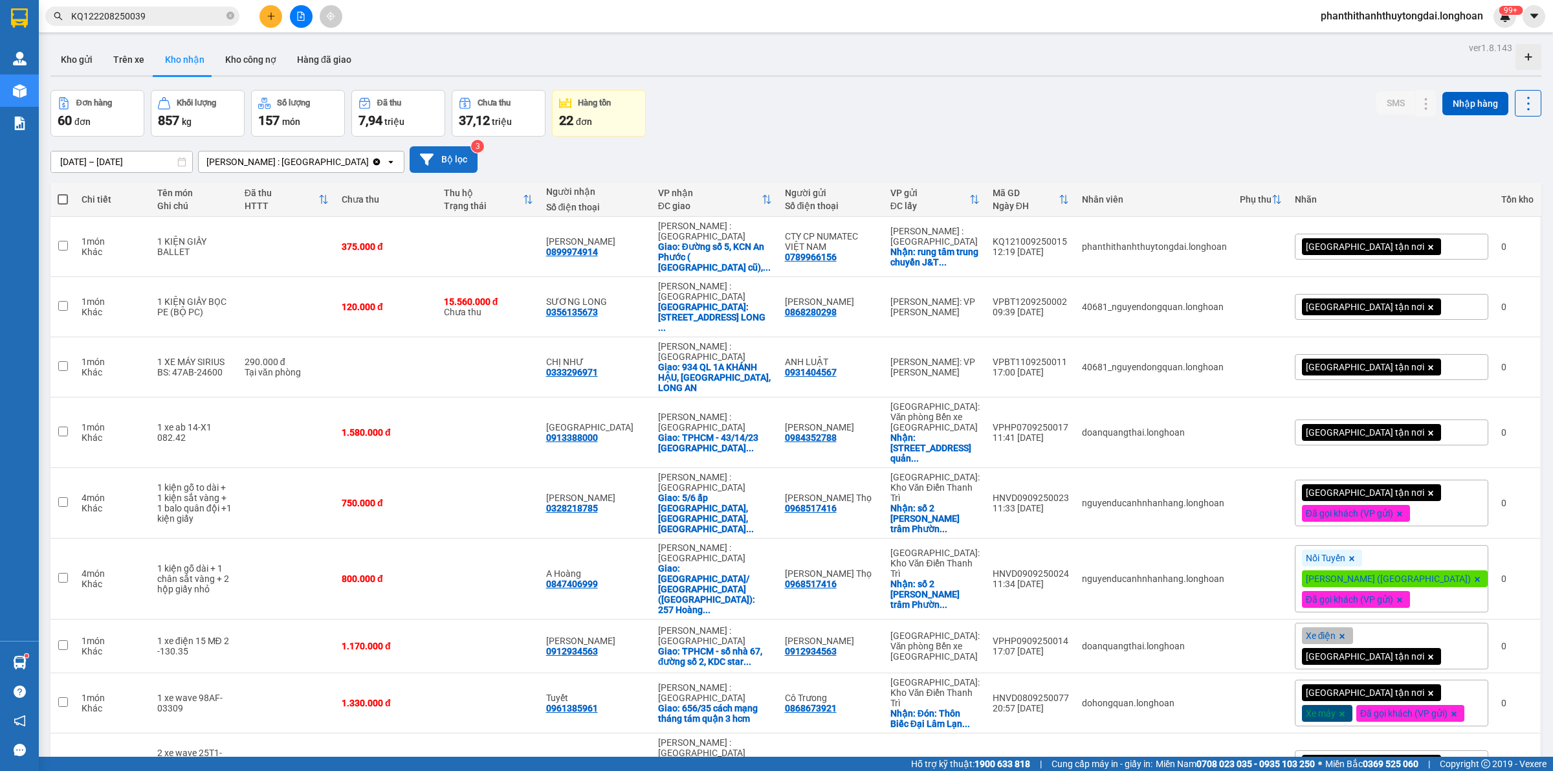
click at [413, 163] on button "Bộ lọc" at bounding box center [444, 159] width 68 height 27
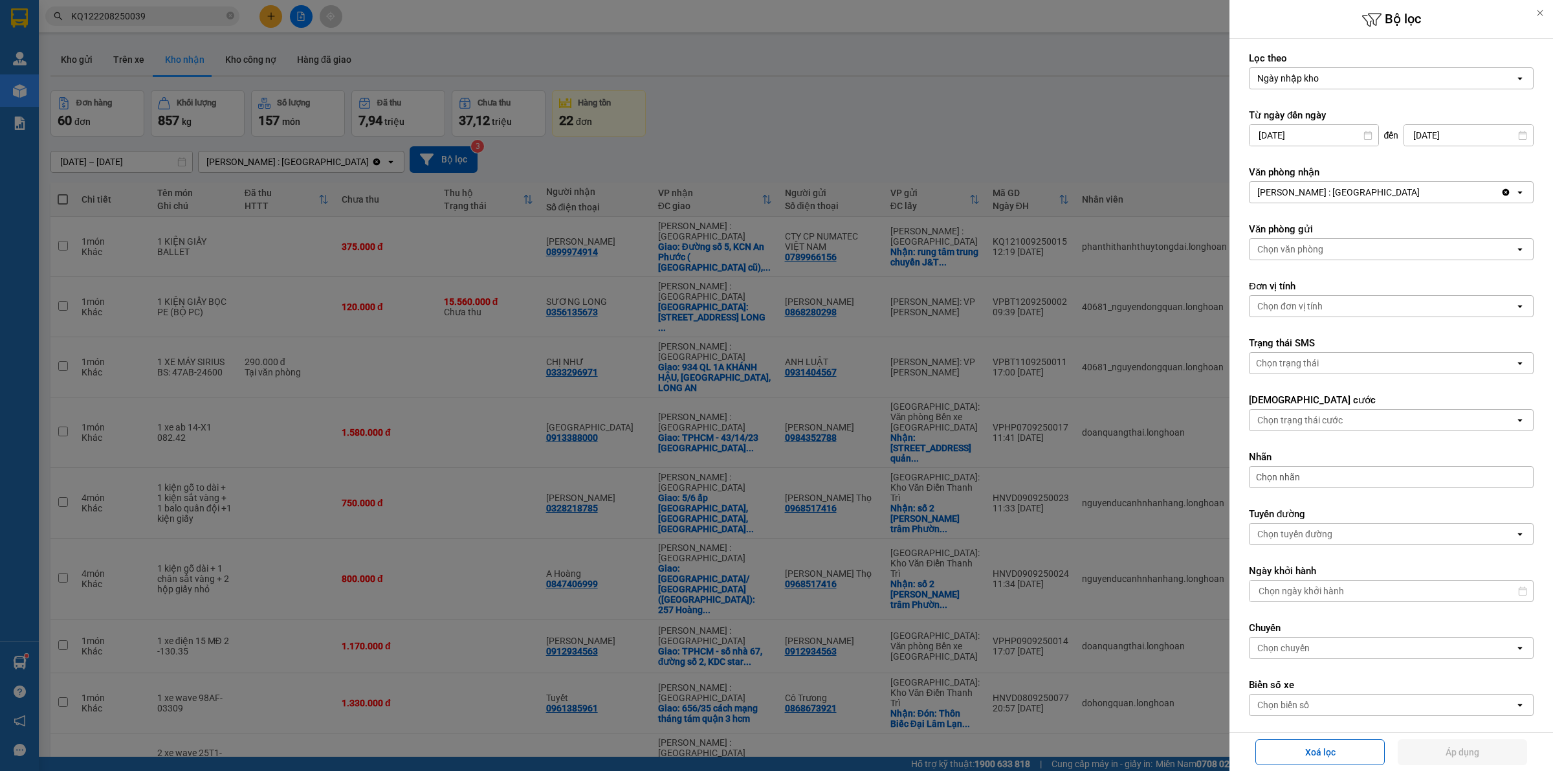
click at [864, 80] on div at bounding box center [776, 385] width 1553 height 771
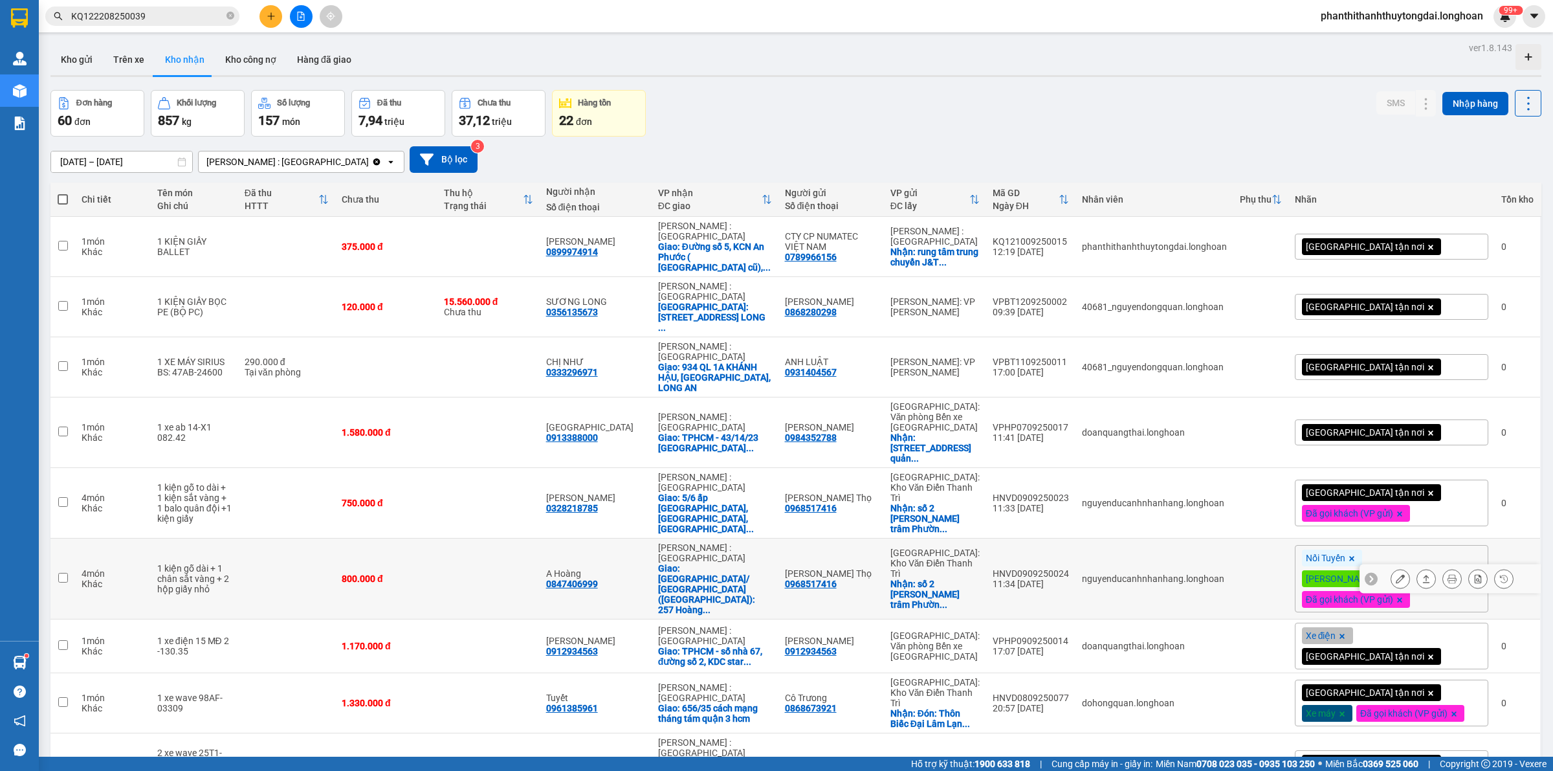
scroll to position [66, 0]
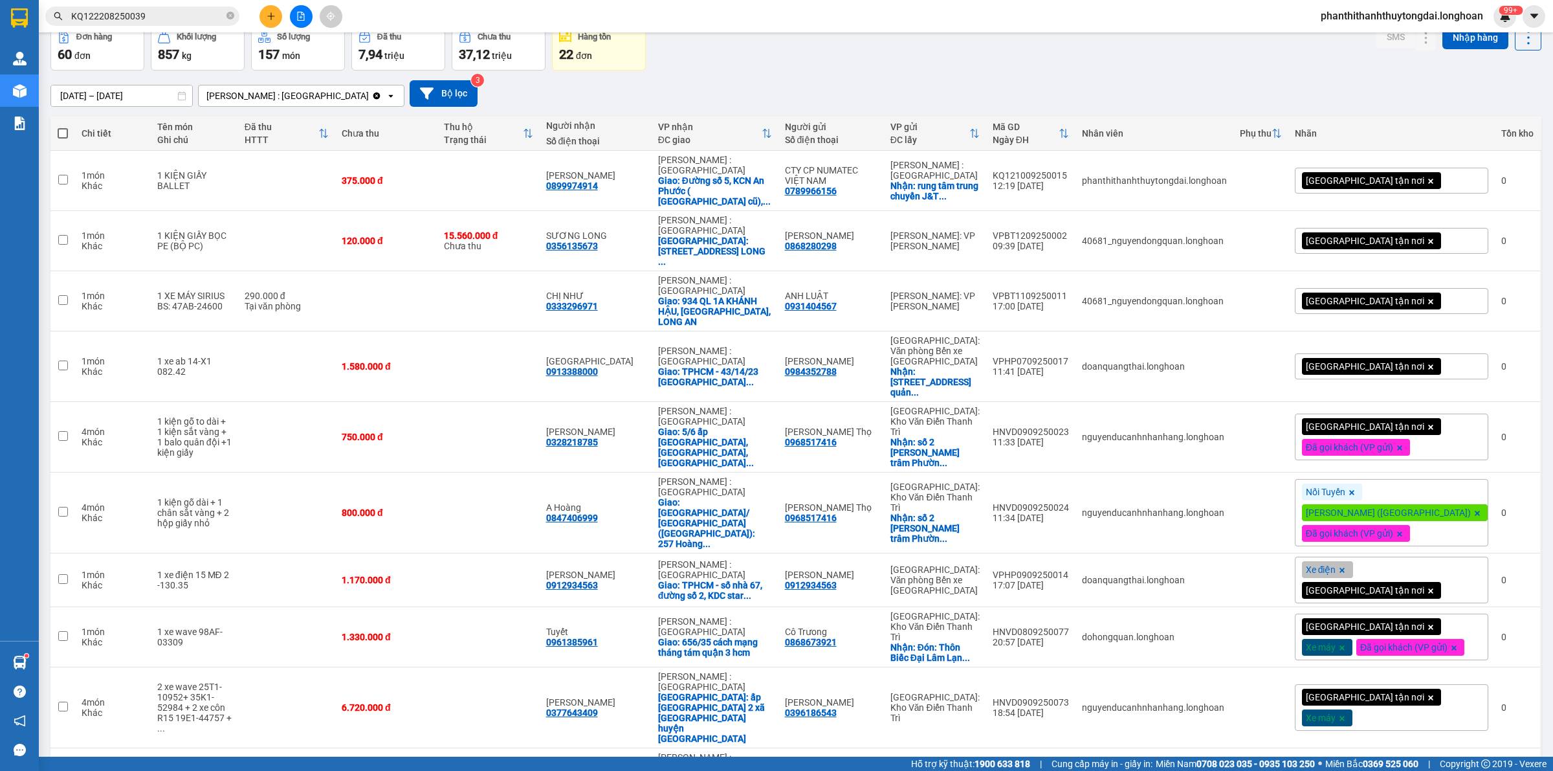
click at [1482, 697] on span "100 / trang" at bounding box center [1479, 695] width 47 height 13
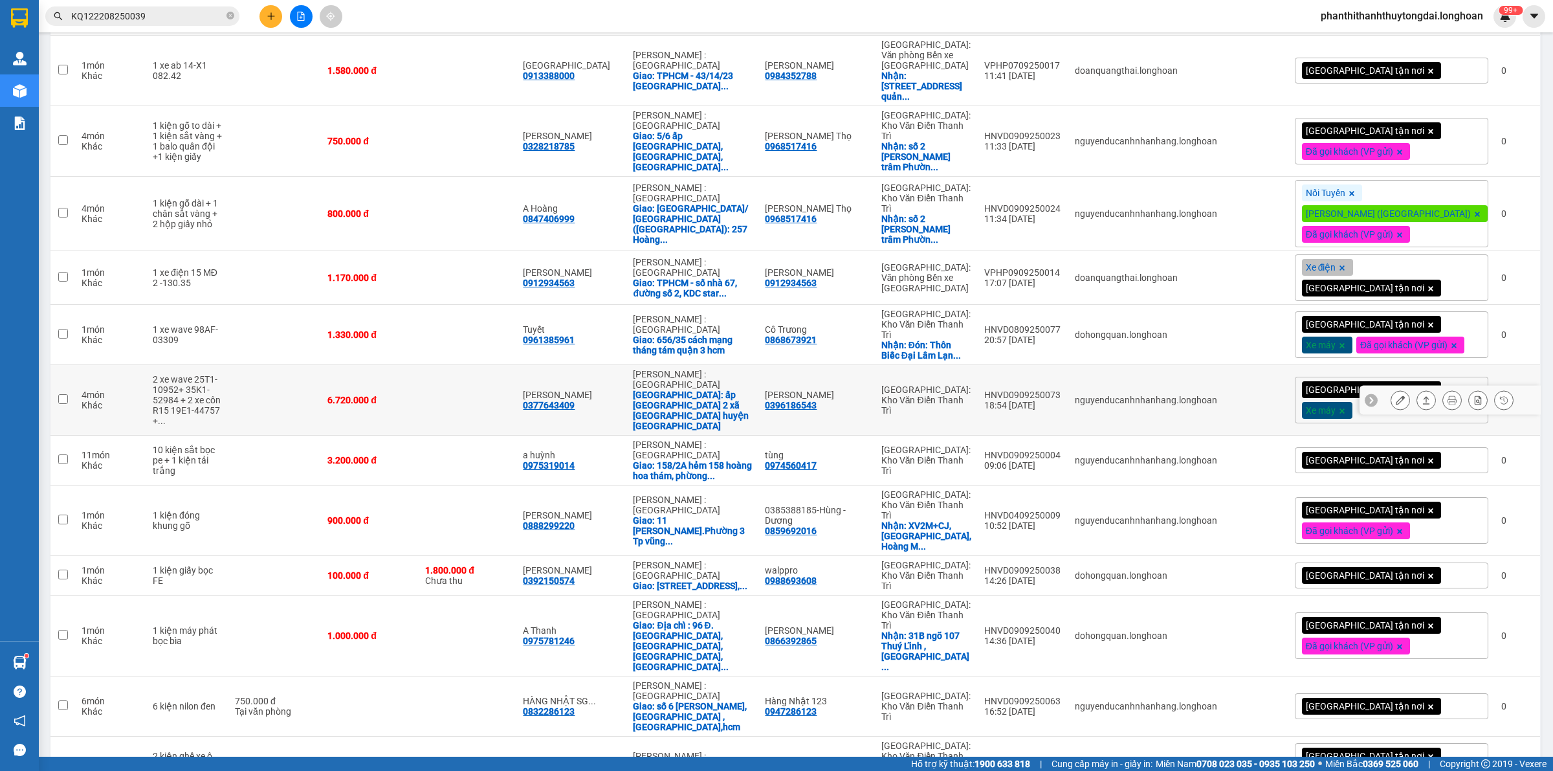
scroll to position [0, 0]
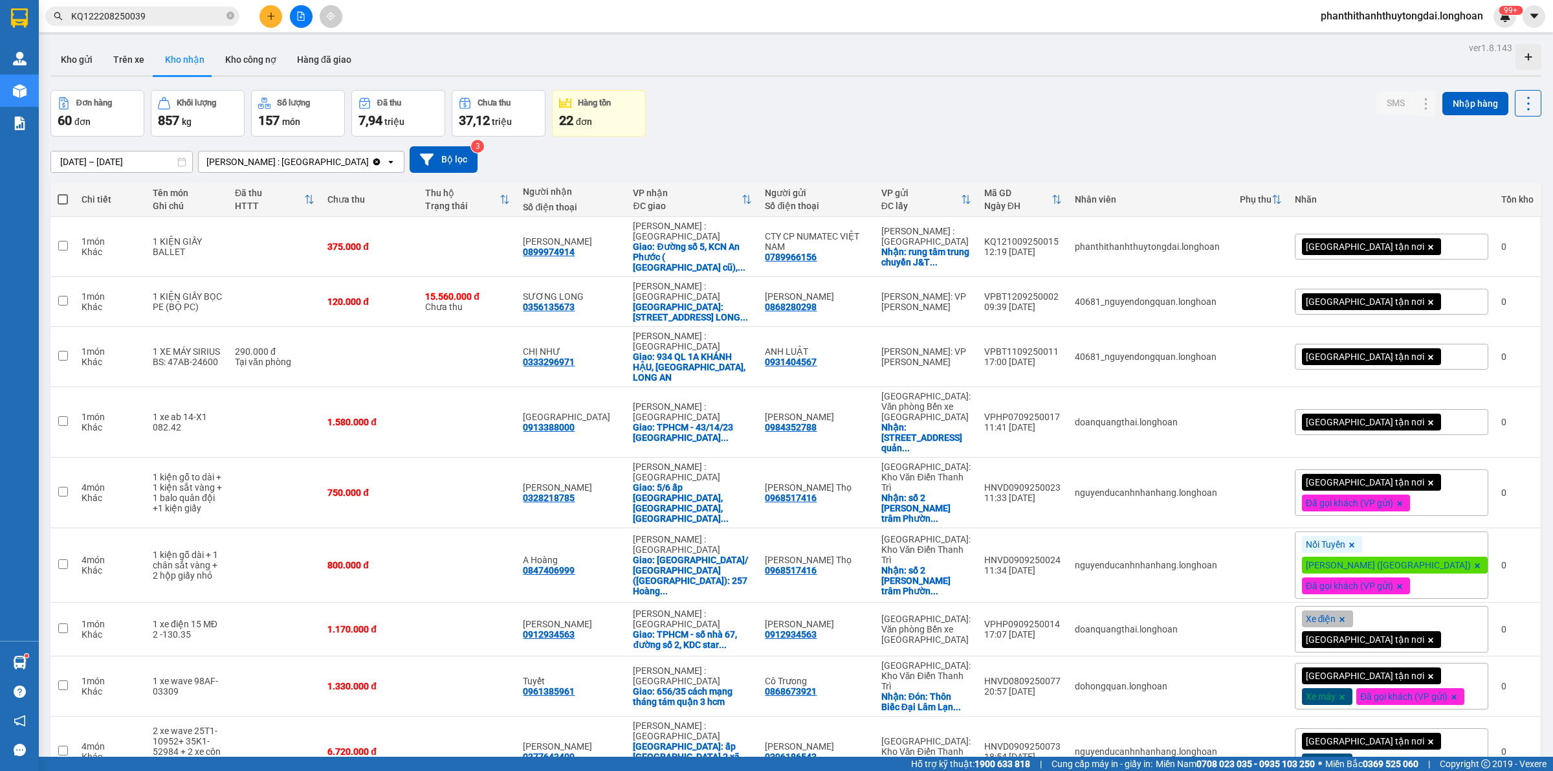
click at [835, 65] on div "Kho gửi Trên xe Kho nhận Kho công nợ Hàng đã giao" at bounding box center [795, 61] width 1491 height 34
click at [768, 123] on div "Đơn hàng 60 đơn Khối lượng 857 kg Số lượng 157 món Đã thu 7,94 triệu Chưa thu 3…" at bounding box center [795, 113] width 1491 height 47
click at [835, 129] on div "Đơn hàng 60 đơn Khối lượng 857 kg Số lượng 157 món Đã thu 7,94 triệu Chưa thu 3…" at bounding box center [795, 113] width 1491 height 47
click at [840, 120] on div "Đơn hàng 60 đơn Khối lượng 857 kg Số lượng 157 món Đã thu 7,94 triệu Chưa thu 3…" at bounding box center [795, 113] width 1491 height 47
